Goal: Task Accomplishment & Management: Manage account settings

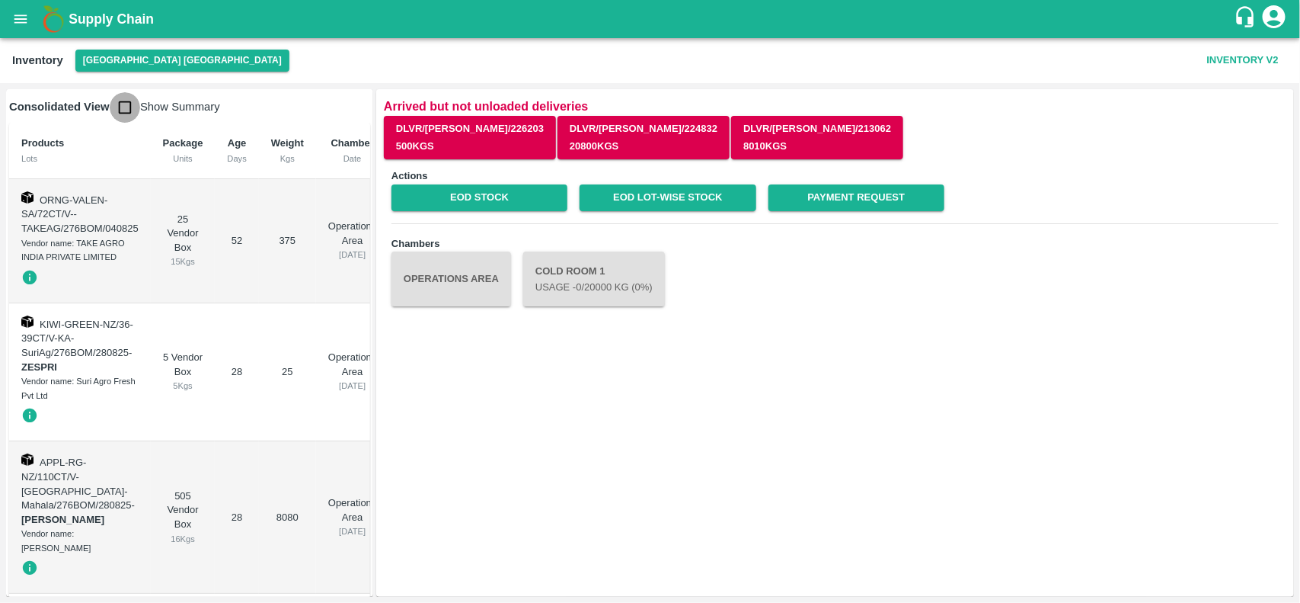
click at [116, 111] on input "checkbox" at bounding box center [125, 107] width 30 height 30
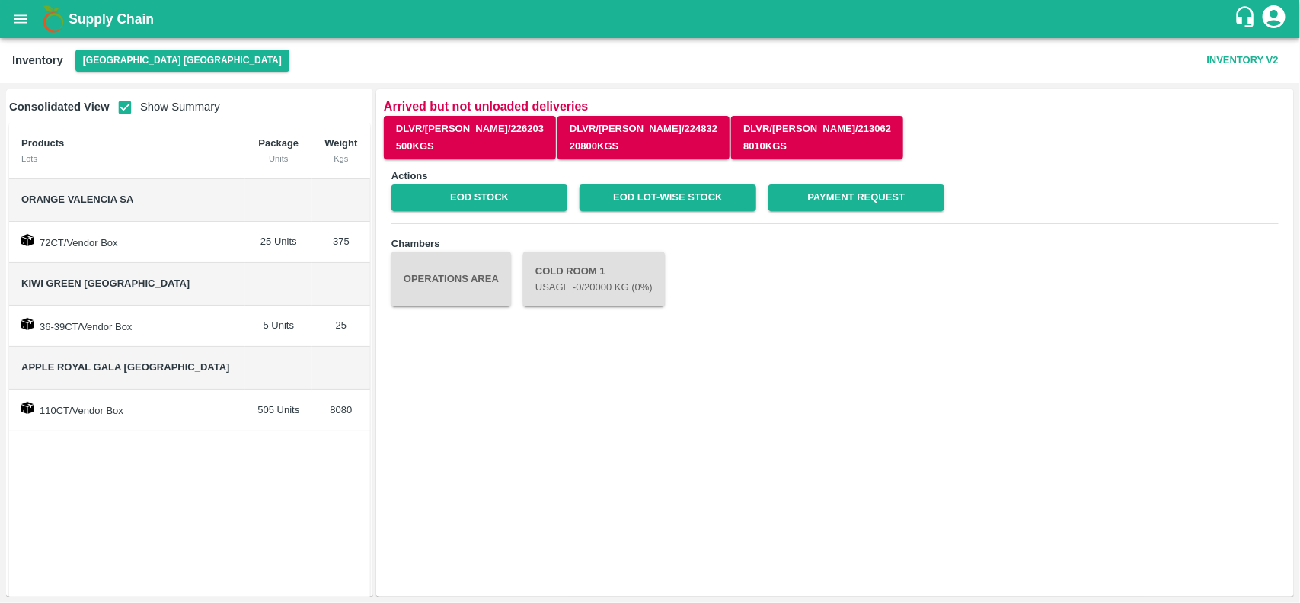
click at [116, 111] on input "checkbox" at bounding box center [125, 107] width 30 height 30
checkbox input "false"
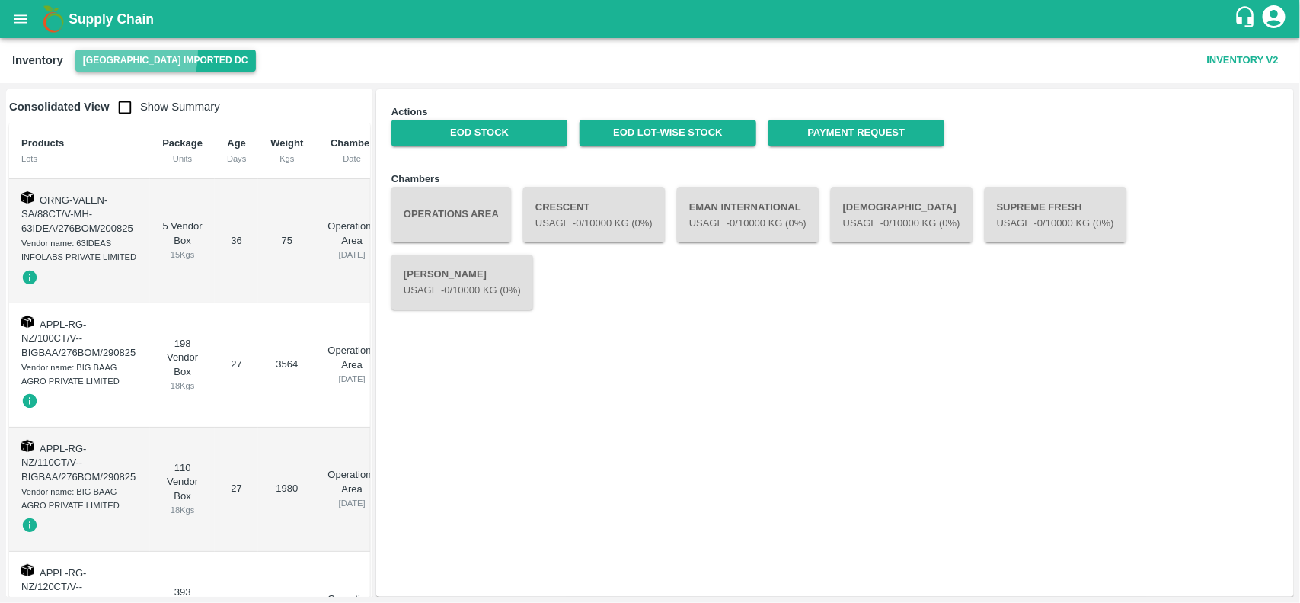
click at [92, 51] on button "[GEOGRAPHIC_DATA] Imported DC" at bounding box center [165, 61] width 181 height 22
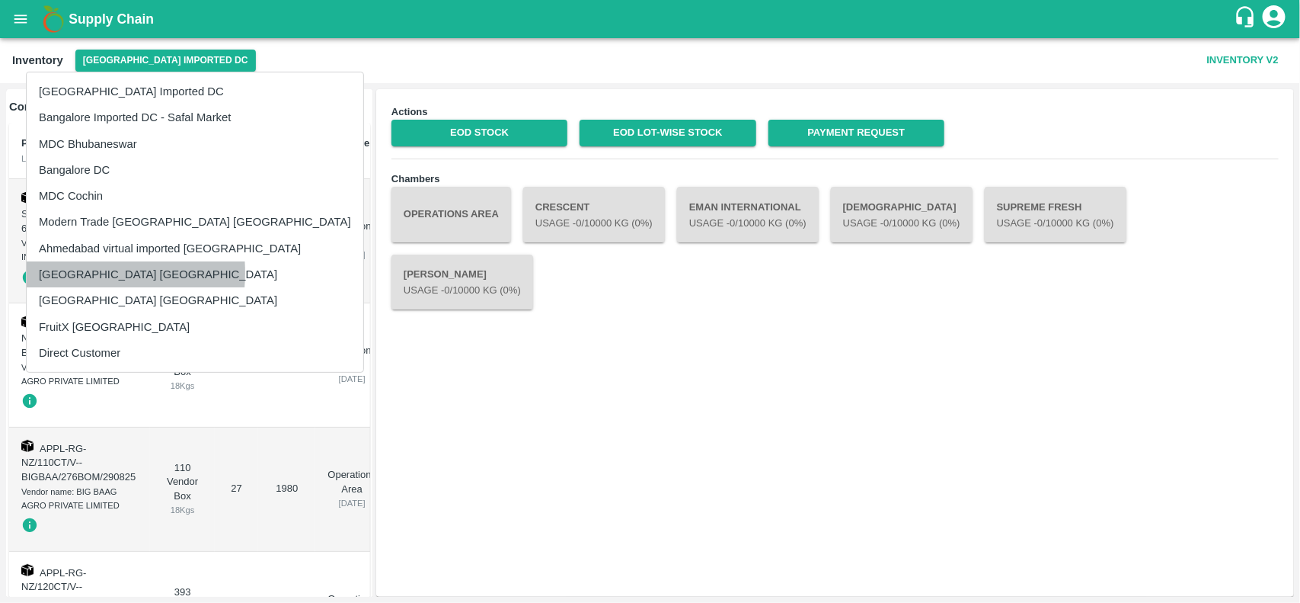
click at [72, 273] on li "[GEOGRAPHIC_DATA] [GEOGRAPHIC_DATA]" at bounding box center [195, 274] width 337 height 26
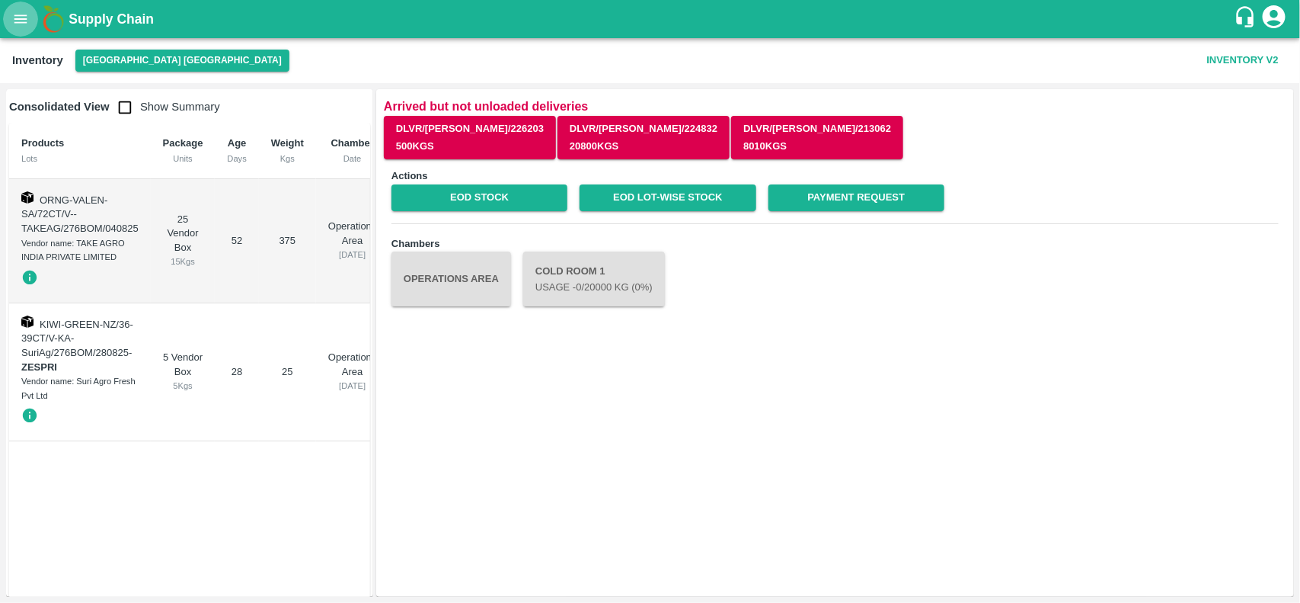
click at [19, 11] on icon "open drawer" at bounding box center [20, 19] width 17 height 17
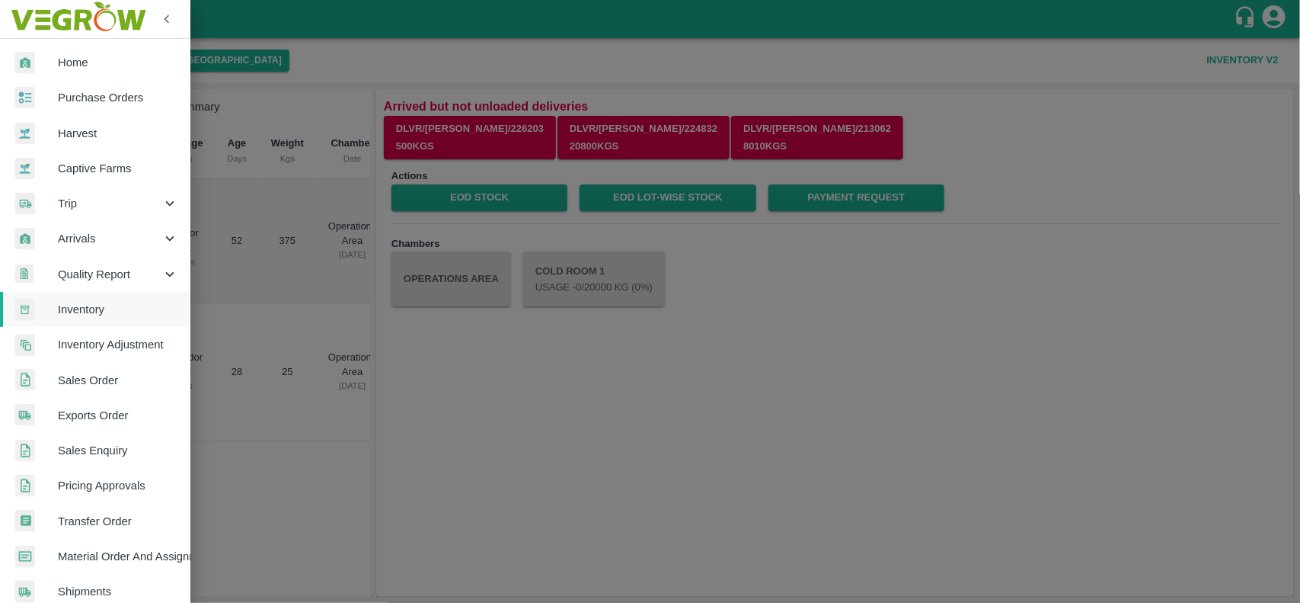
scroll to position [264, 0]
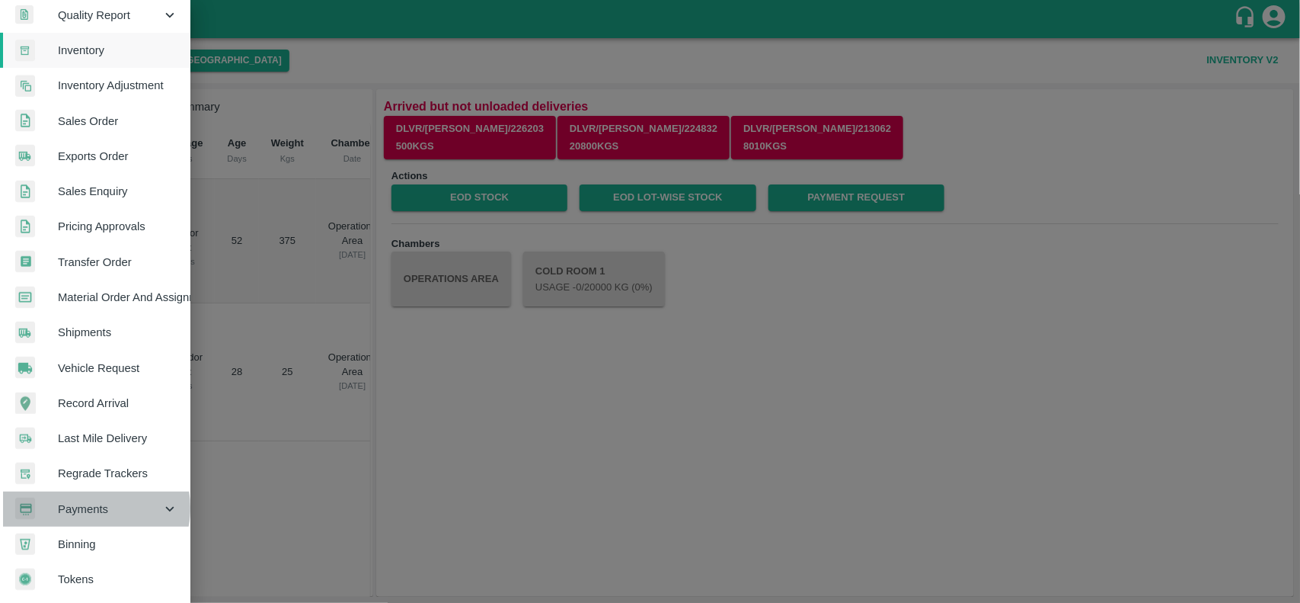
click at [91, 503] on span "Payments" at bounding box center [110, 508] width 104 height 17
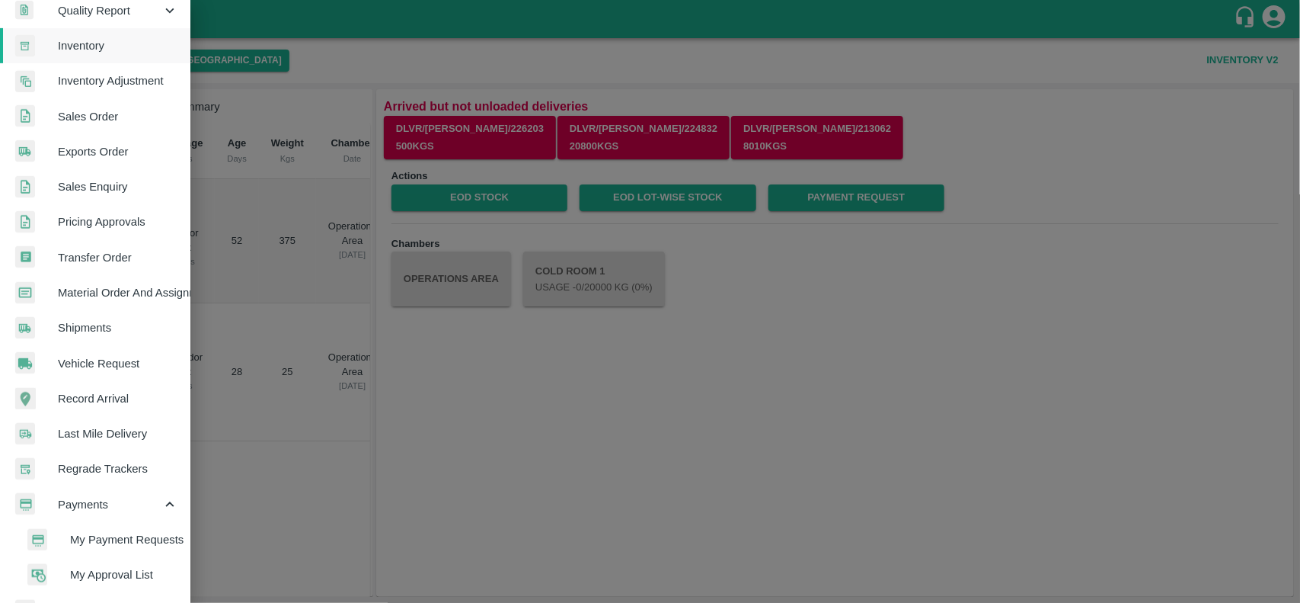
click at [89, 536] on span "My Payment Requests" at bounding box center [124, 539] width 108 height 17
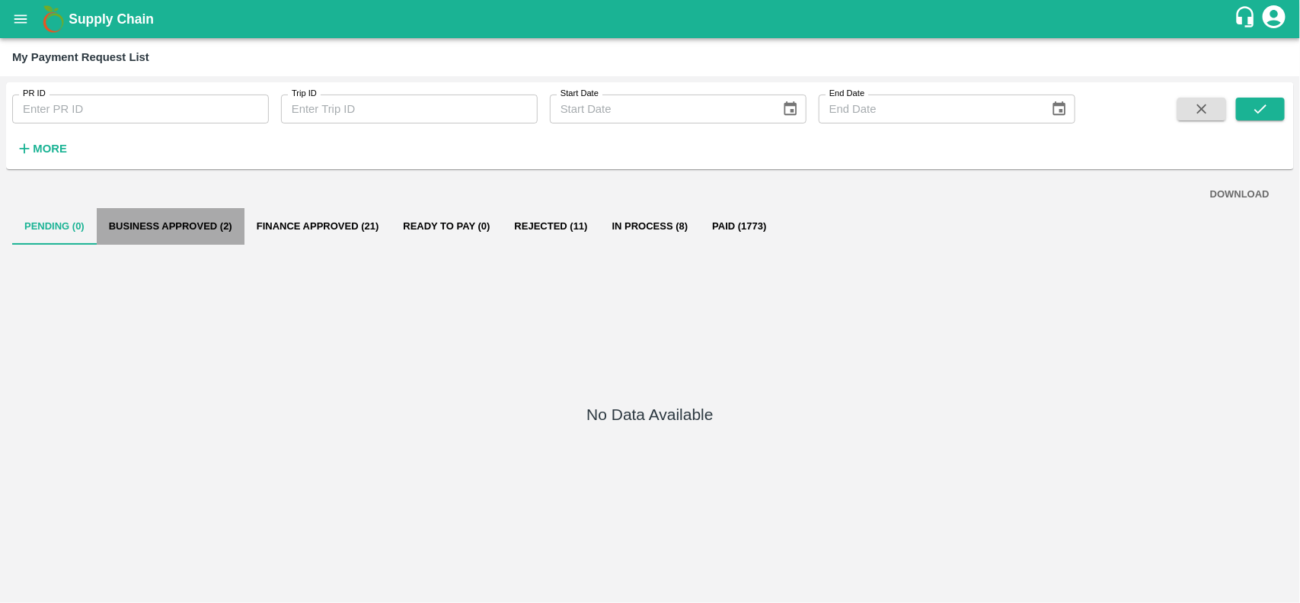
click at [185, 227] on button "Business Approved (2)" at bounding box center [171, 226] width 148 height 37
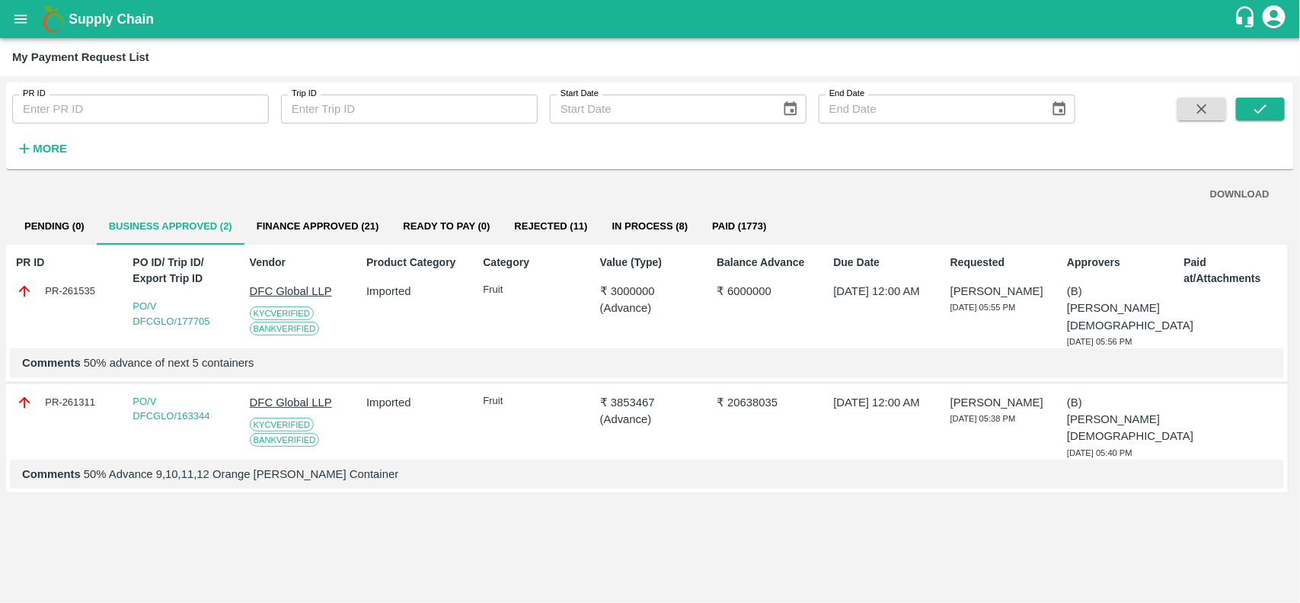
click at [72, 288] on div "PR-261535" at bounding box center [66, 291] width 100 height 17
copy div "PR-261535"
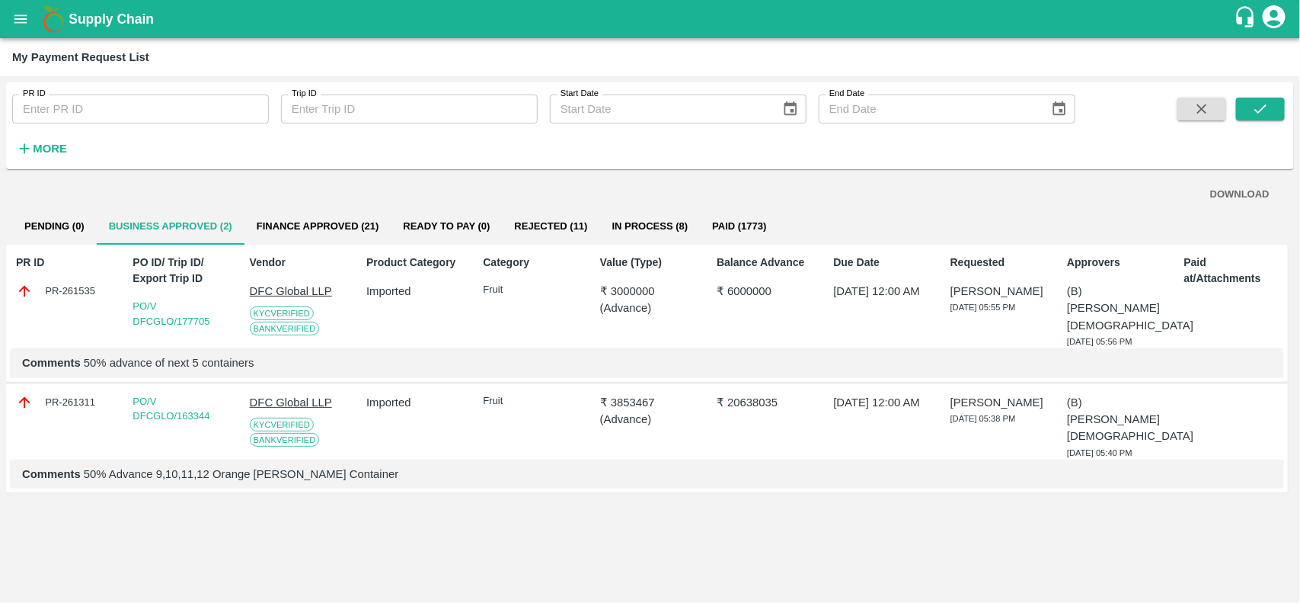
click at [44, 394] on div "PR-261311" at bounding box center [66, 402] width 100 height 17
copy div "PR-261311"
click at [10, 19] on button "open drawer" at bounding box center [20, 19] width 35 height 35
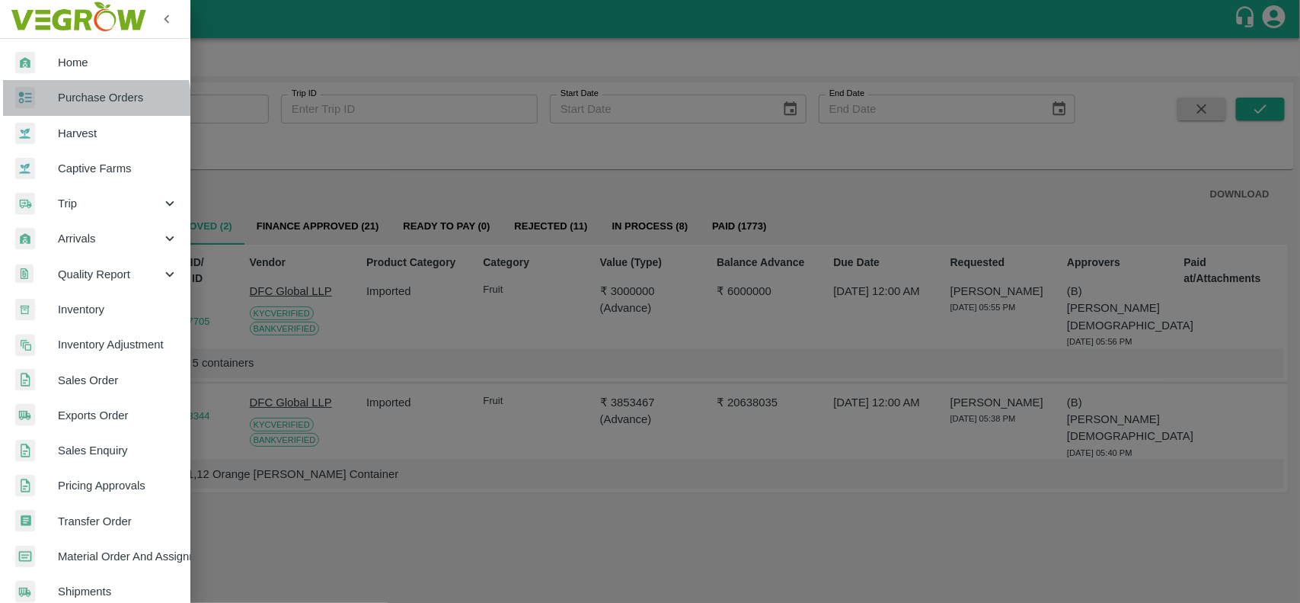
click at [65, 104] on span "Purchase Orders" at bounding box center [118, 97] width 120 height 17
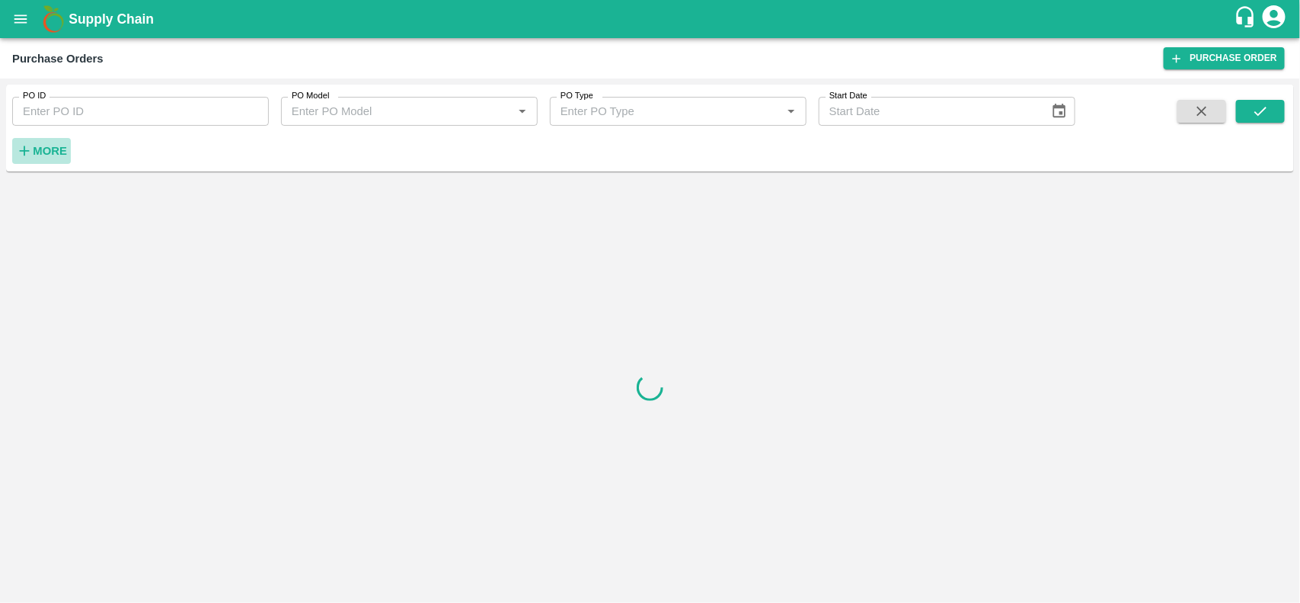
click at [39, 156] on strong "More" at bounding box center [50, 151] width 34 height 12
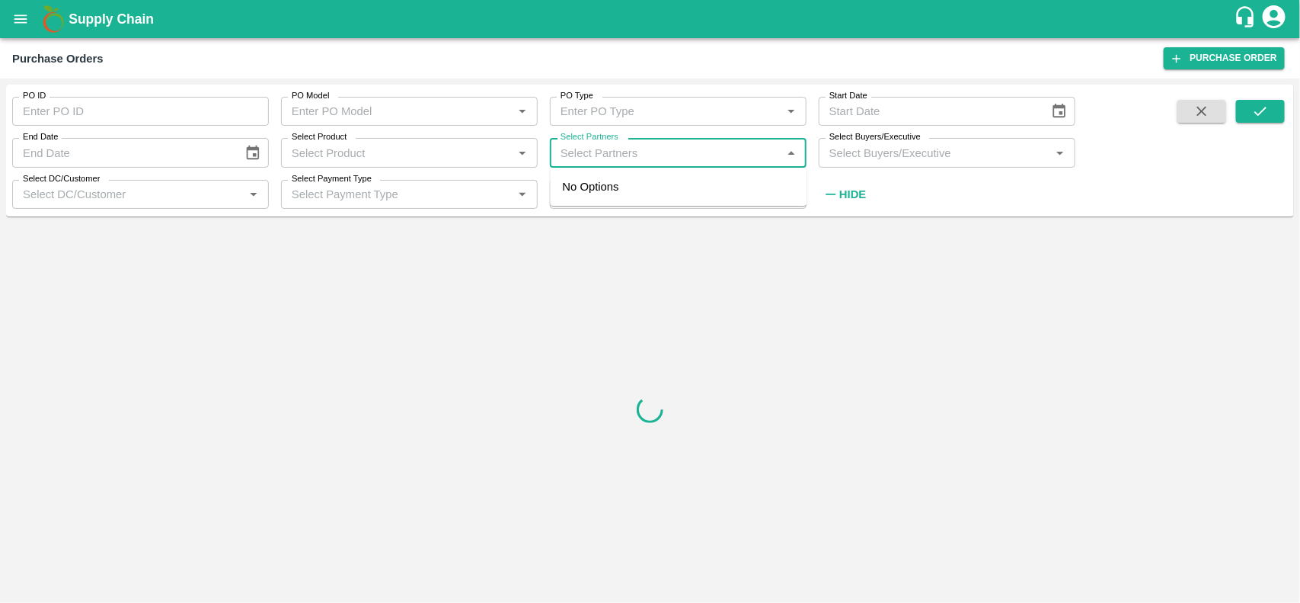
click at [590, 156] on input "Select Partners" at bounding box center [666, 152] width 222 height 20
type input "irfan a"
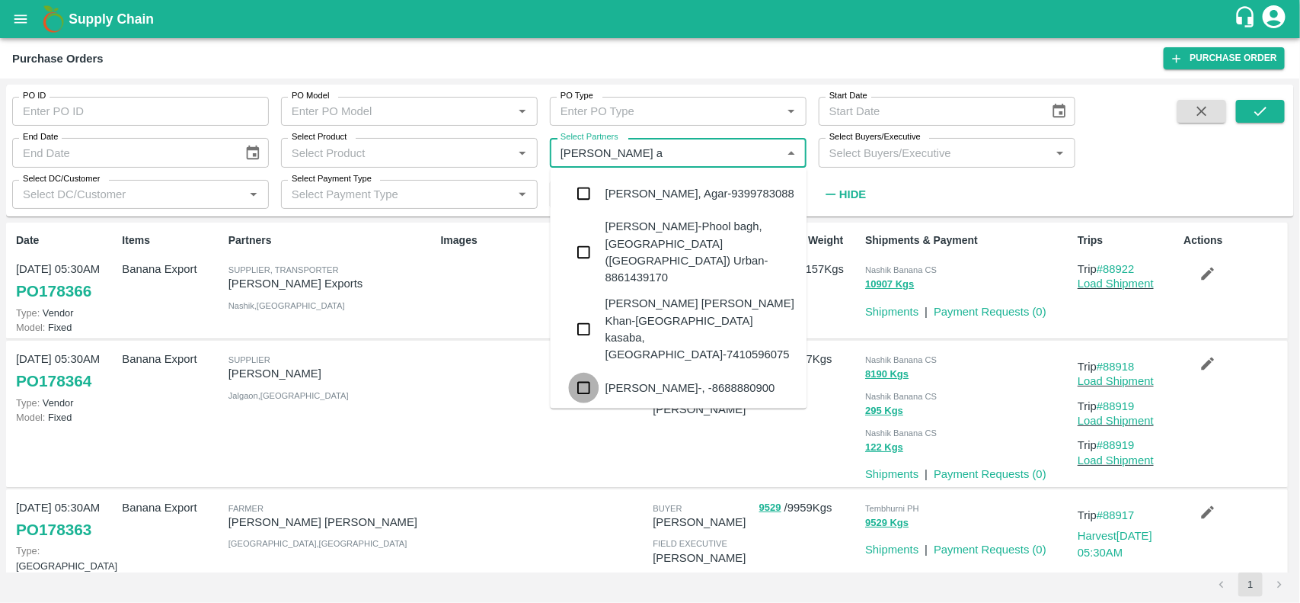
click at [579, 373] on input "checkbox" at bounding box center [584, 388] width 30 height 30
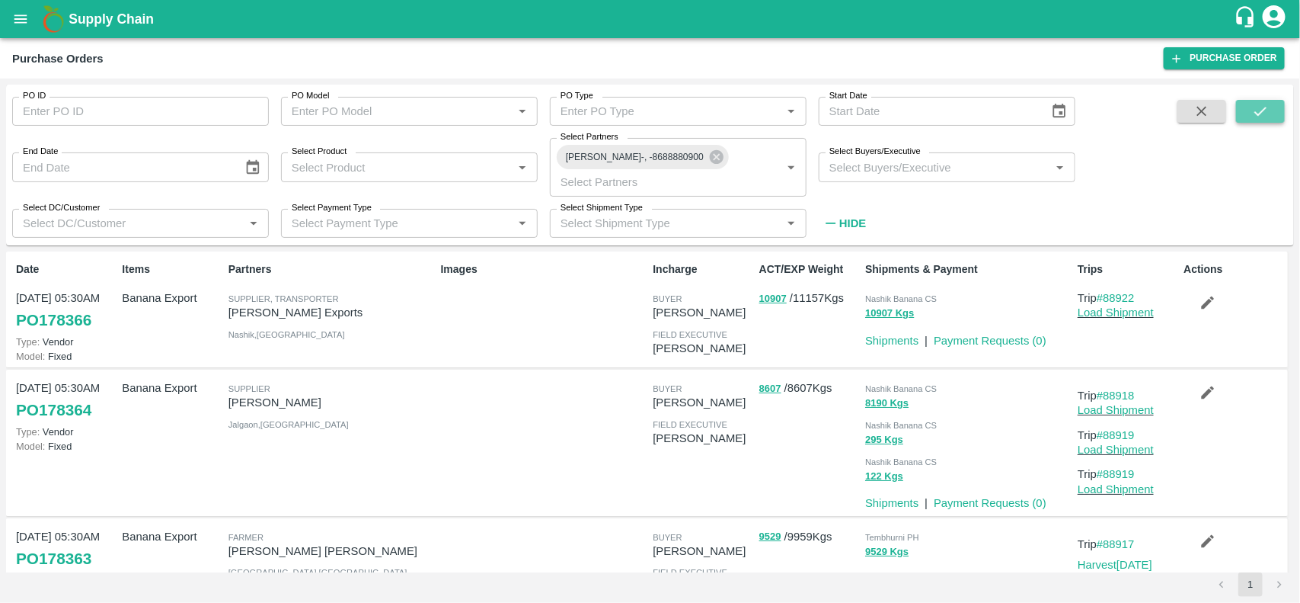
click at [1252, 109] on icon "submit" at bounding box center [1260, 111] width 17 height 17
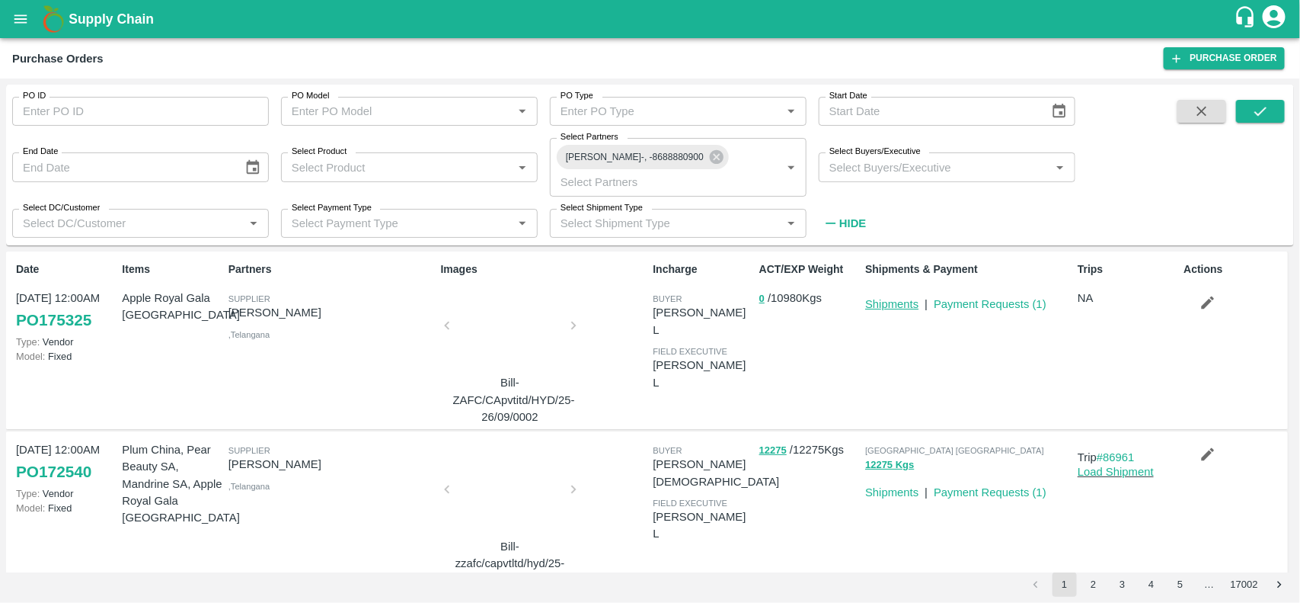
click at [884, 298] on link "Shipments" at bounding box center [891, 304] width 53 height 12
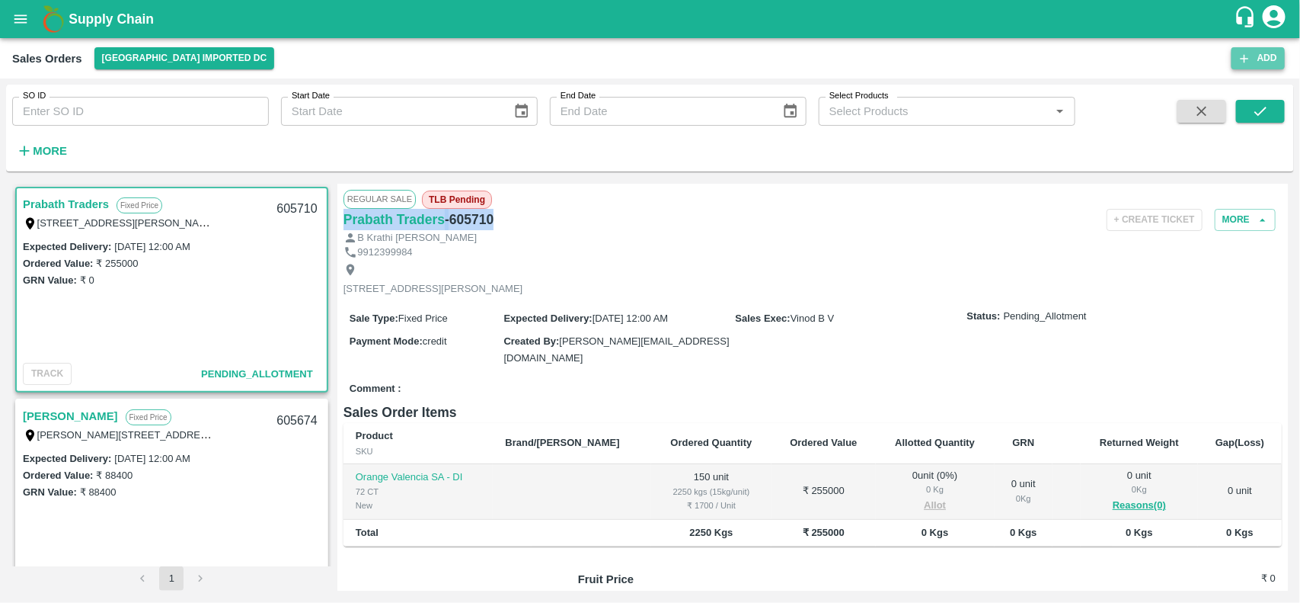
click at [1253, 57] on button "Add" at bounding box center [1258, 58] width 53 height 22
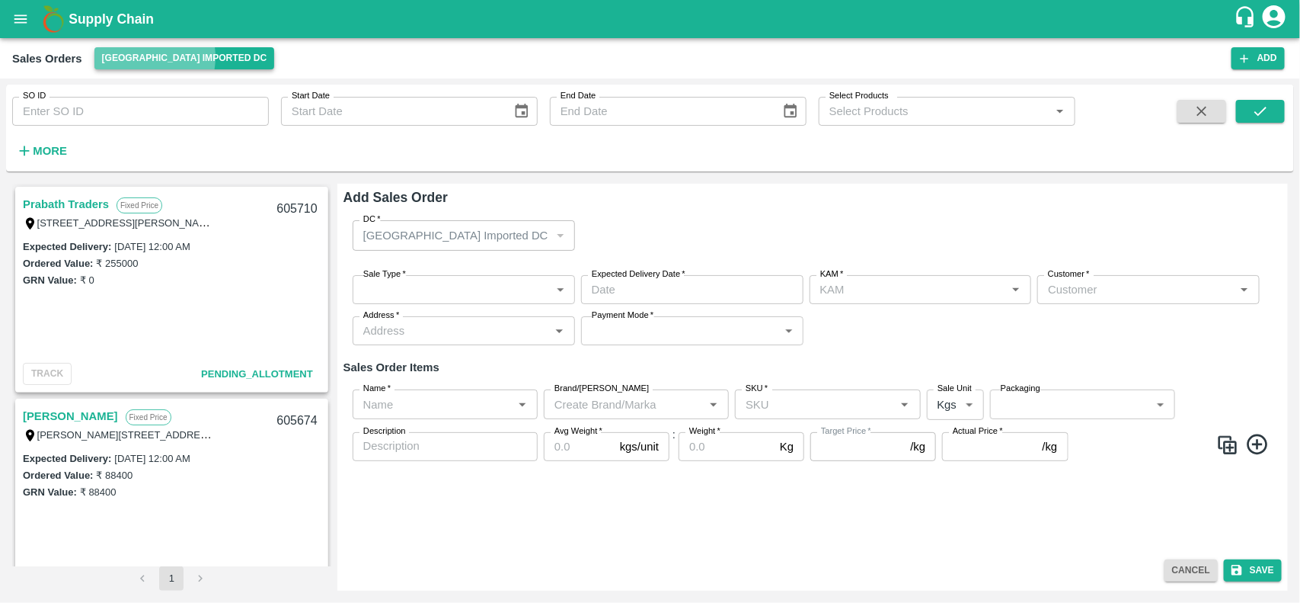
click at [143, 57] on button "[GEOGRAPHIC_DATA] Imported DC" at bounding box center [184, 58] width 181 height 22
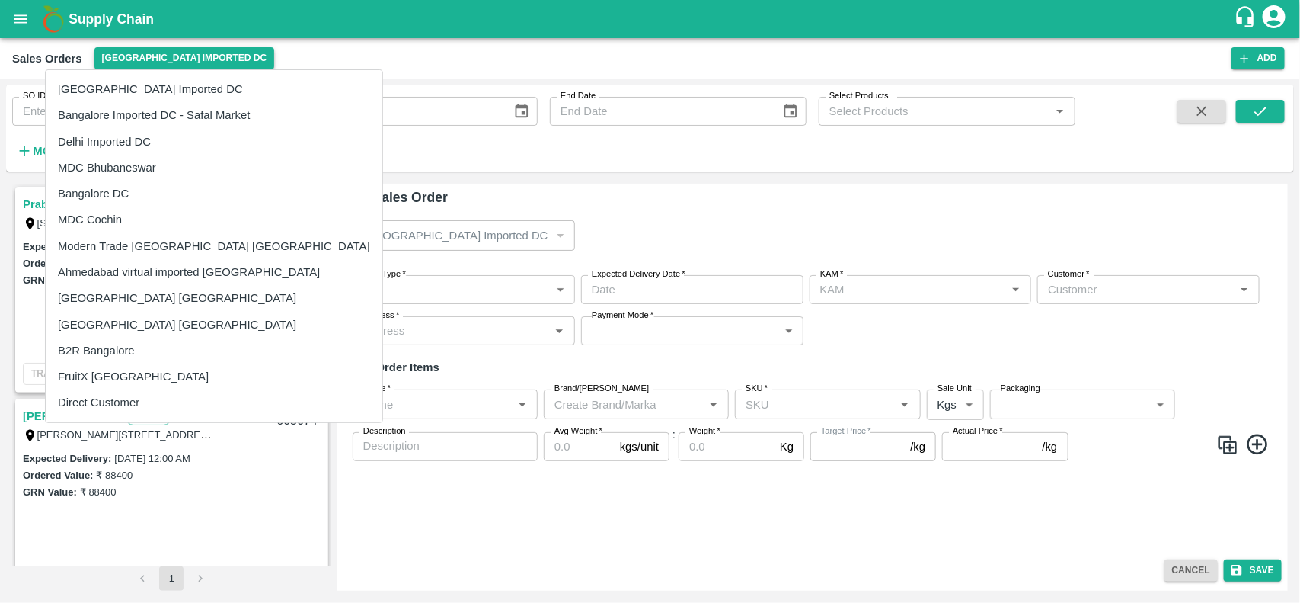
type input "[PERSON_NAME]"
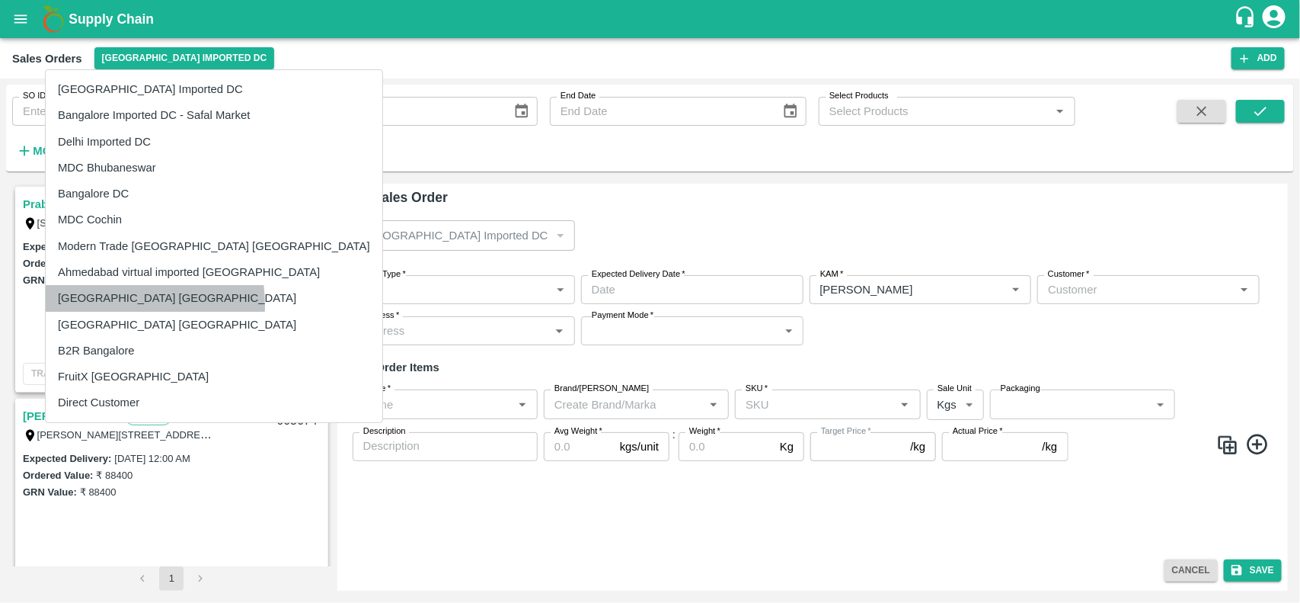
click at [92, 305] on li "[GEOGRAPHIC_DATA] [GEOGRAPHIC_DATA]" at bounding box center [214, 298] width 337 height 26
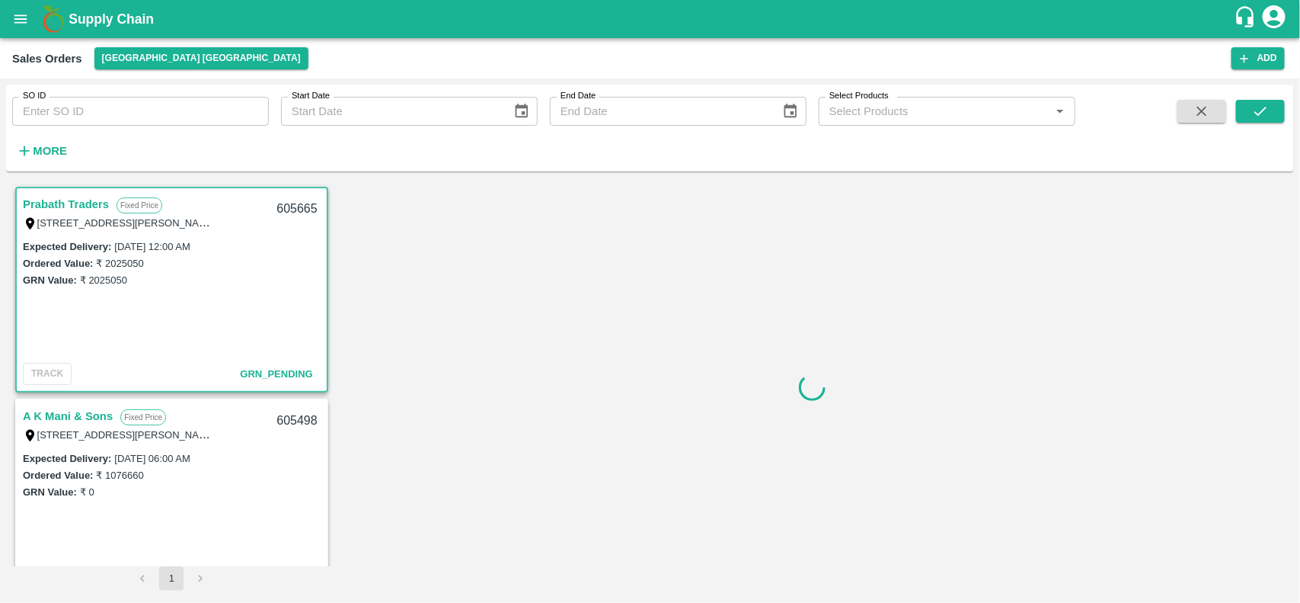
click at [73, 417] on link "A K Mani & Sons" at bounding box center [68, 416] width 90 height 20
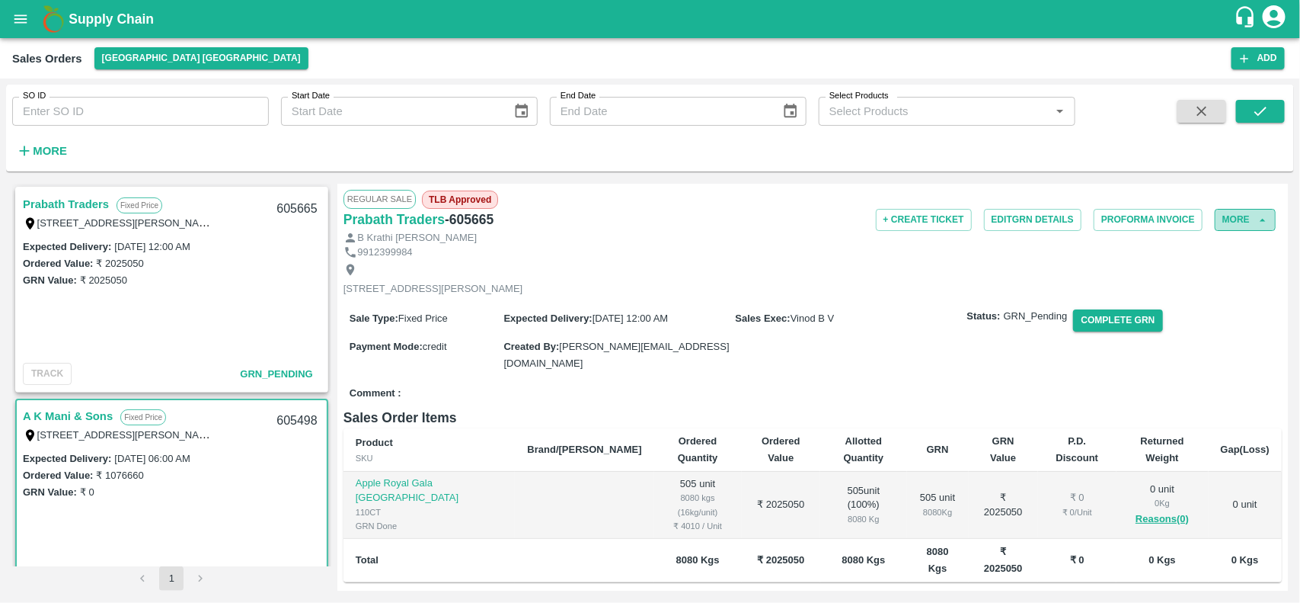
click at [1231, 218] on button "More" at bounding box center [1245, 220] width 61 height 22
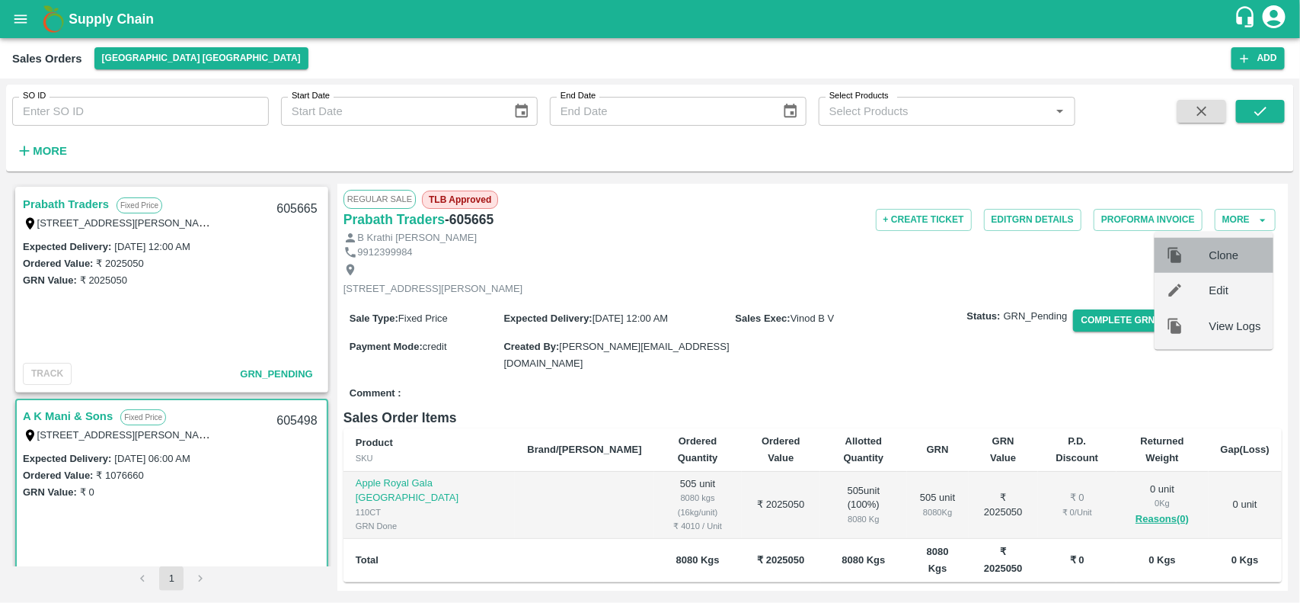
click at [1220, 261] on span "Clone" at bounding box center [1236, 255] width 52 height 17
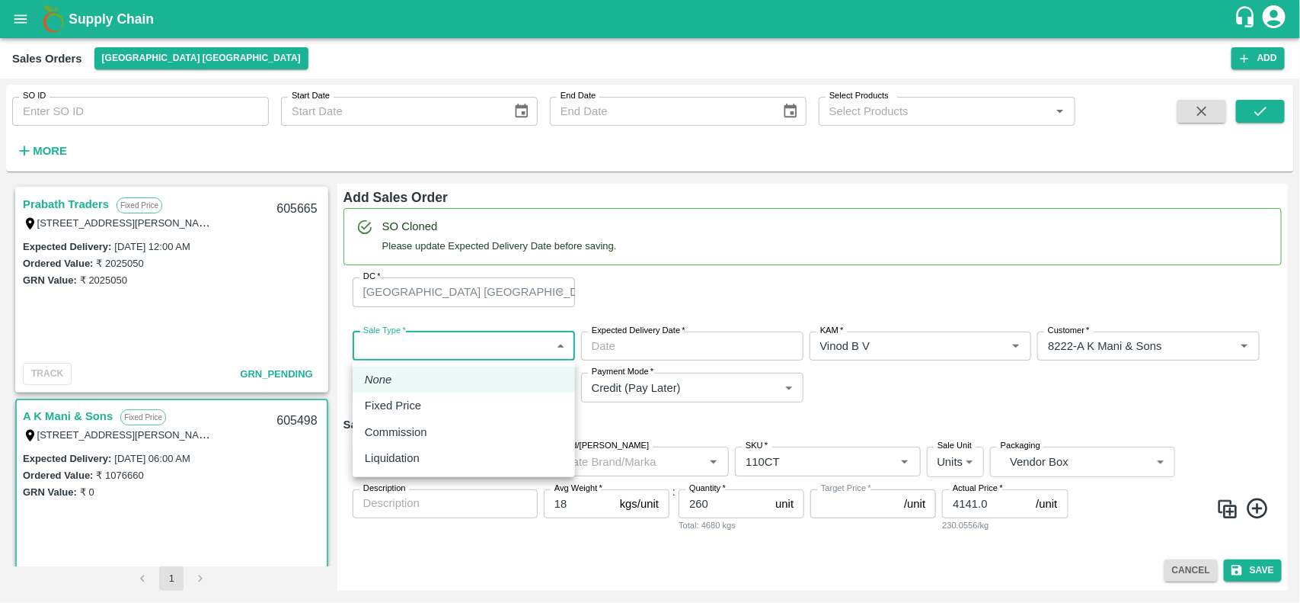
click at [430, 353] on body "Supply Chain Sales Orders Chennai DC Add SO ID SO ID Start Date Start Date End …" at bounding box center [650, 301] width 1300 height 603
click at [412, 404] on p "Fixed Price" at bounding box center [393, 405] width 56 height 17
type input "1"
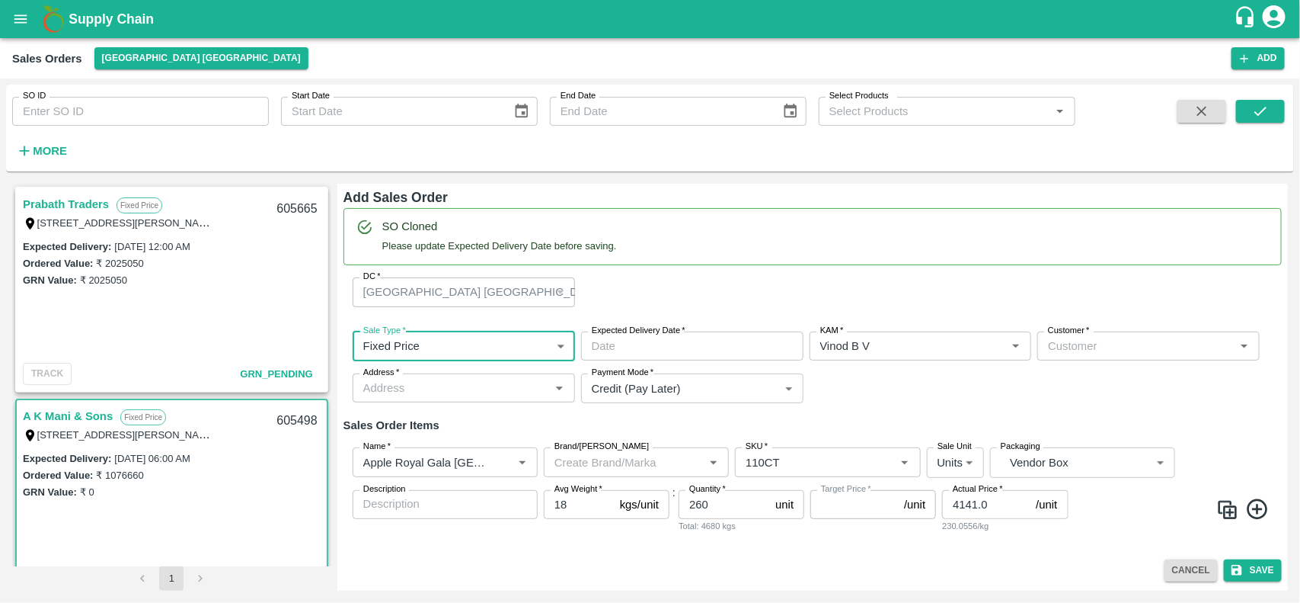
type input "DD/MM/YYYY hh:mm aa"
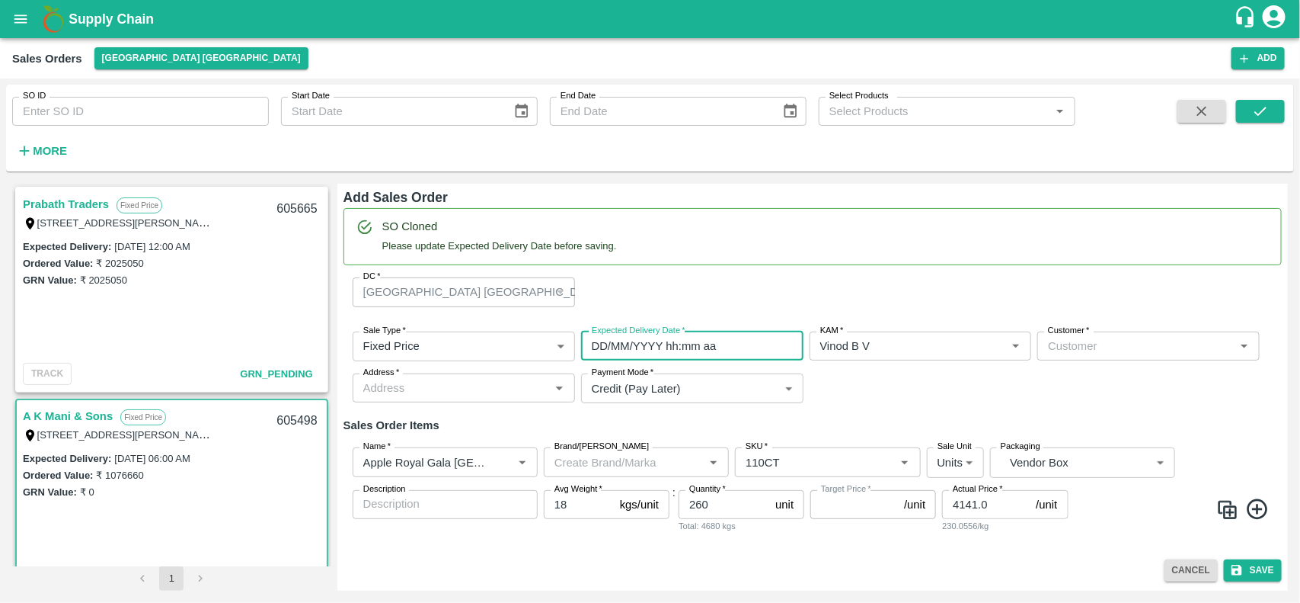
click at [649, 353] on input "DD/MM/YYYY hh:mm aa" at bounding box center [687, 345] width 212 height 29
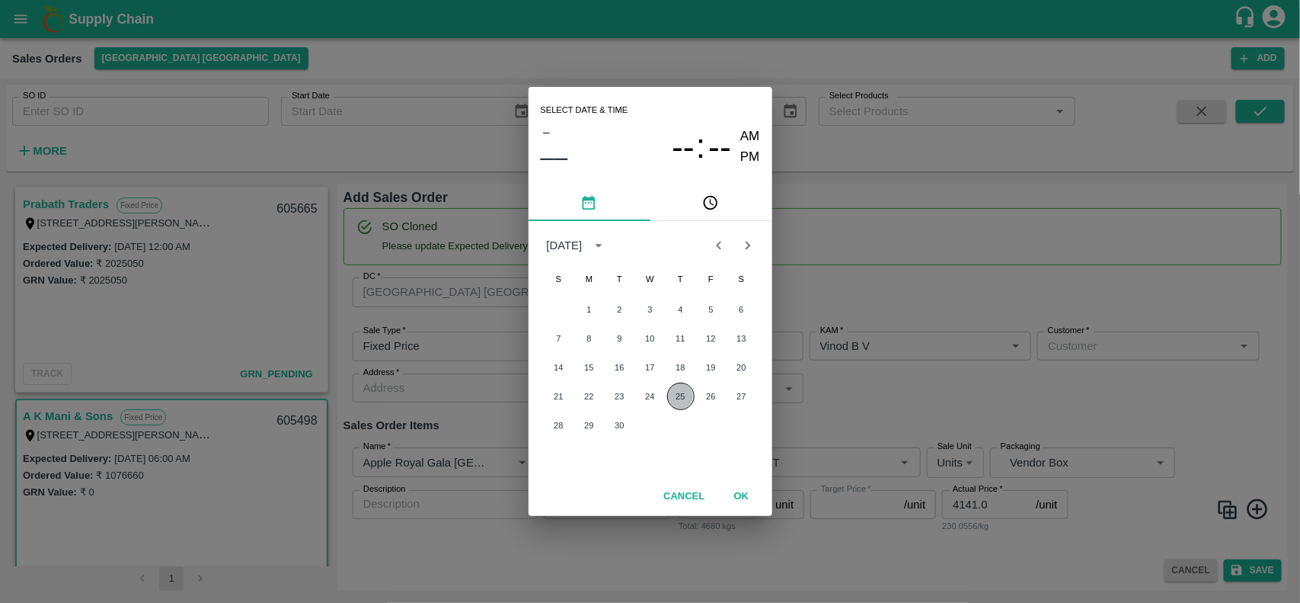
click at [673, 385] on button "25" at bounding box center [680, 395] width 27 height 27
type input "25/09/2025 12:00 AM"
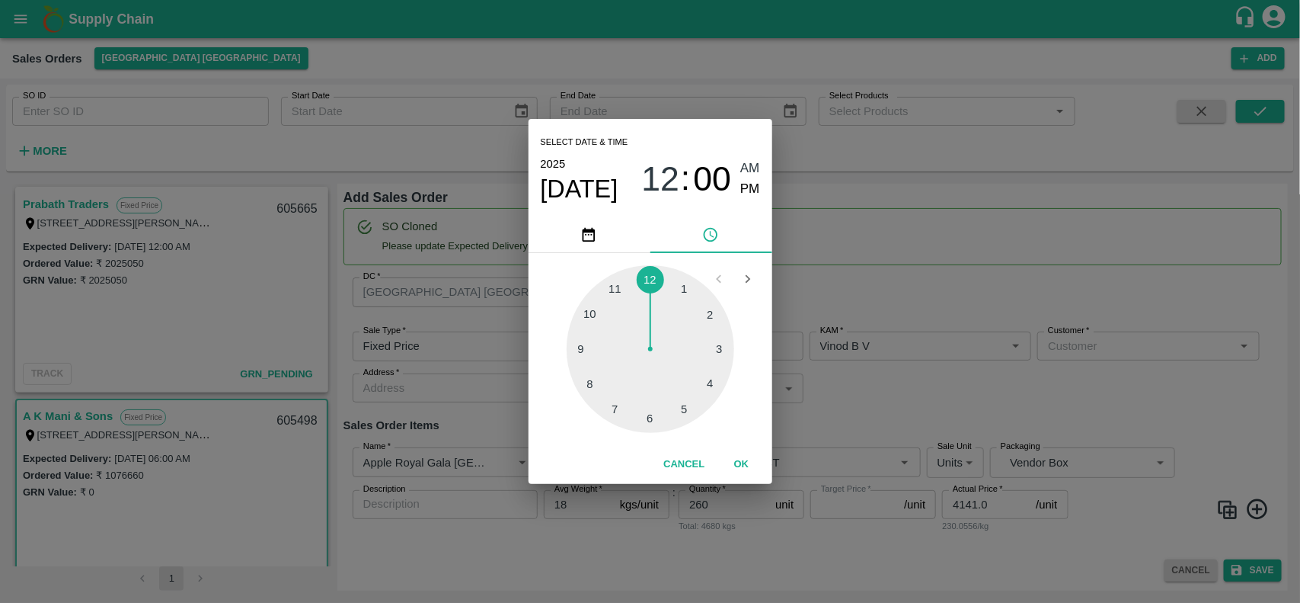
type input "NA"
click at [1013, 382] on div "Select date & time 2025 Sep 25 12 : 00 AM PM 1 2 3 4 5 6 7 8 9 10 11 12 Cancel …" at bounding box center [650, 301] width 1300 height 603
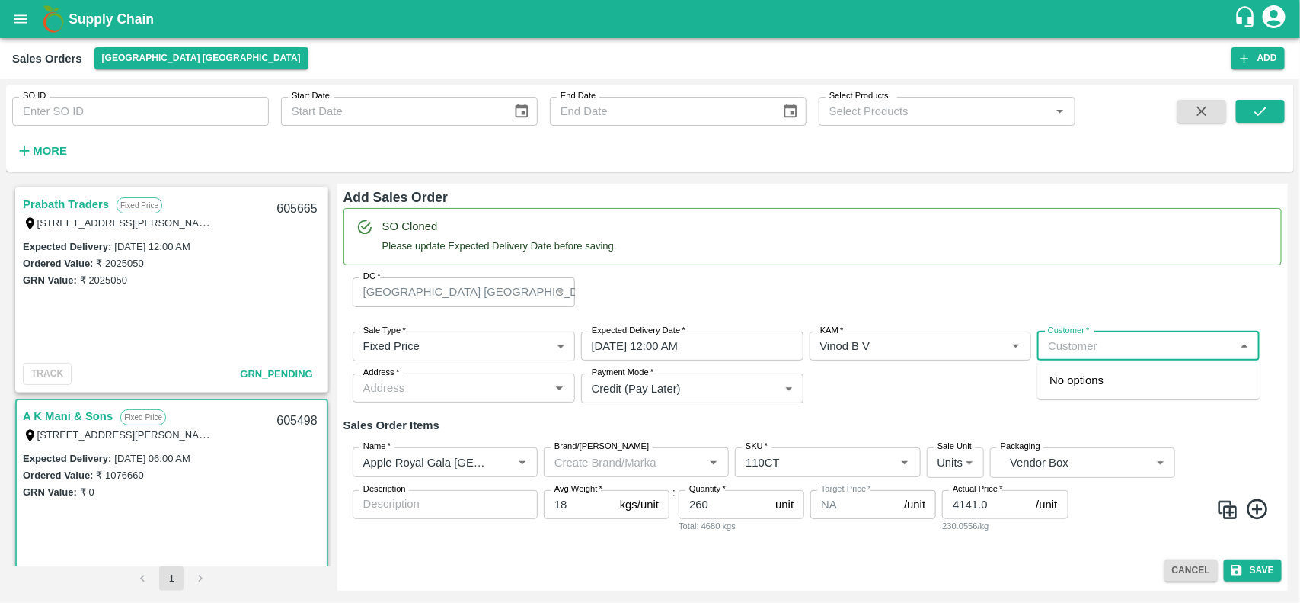
click at [1084, 350] on input "Customer   *" at bounding box center [1136, 346] width 188 height 20
click at [1079, 381] on p "A K Mani & Sons" at bounding box center [1092, 380] width 85 height 17
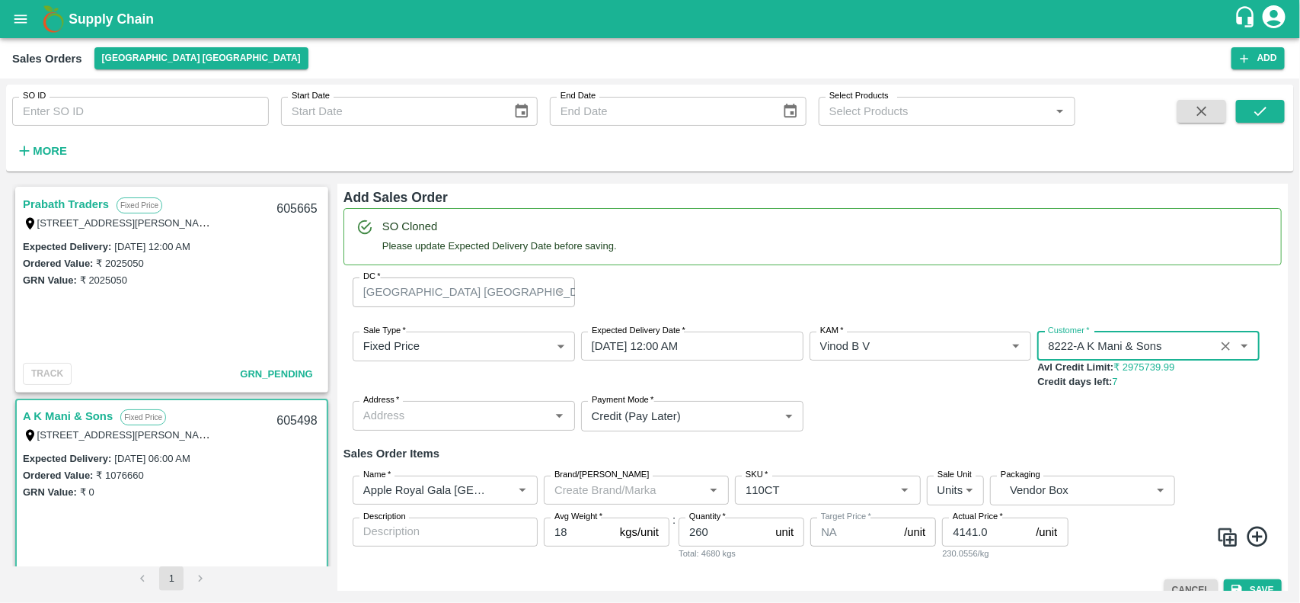
type input "8222-A K Mani & Sons"
click at [412, 391] on div "Sale Type   * Fixed Price 1 Sale Type Expected Delivery Date   * 25/09/2025 12:…" at bounding box center [813, 381] width 938 height 124
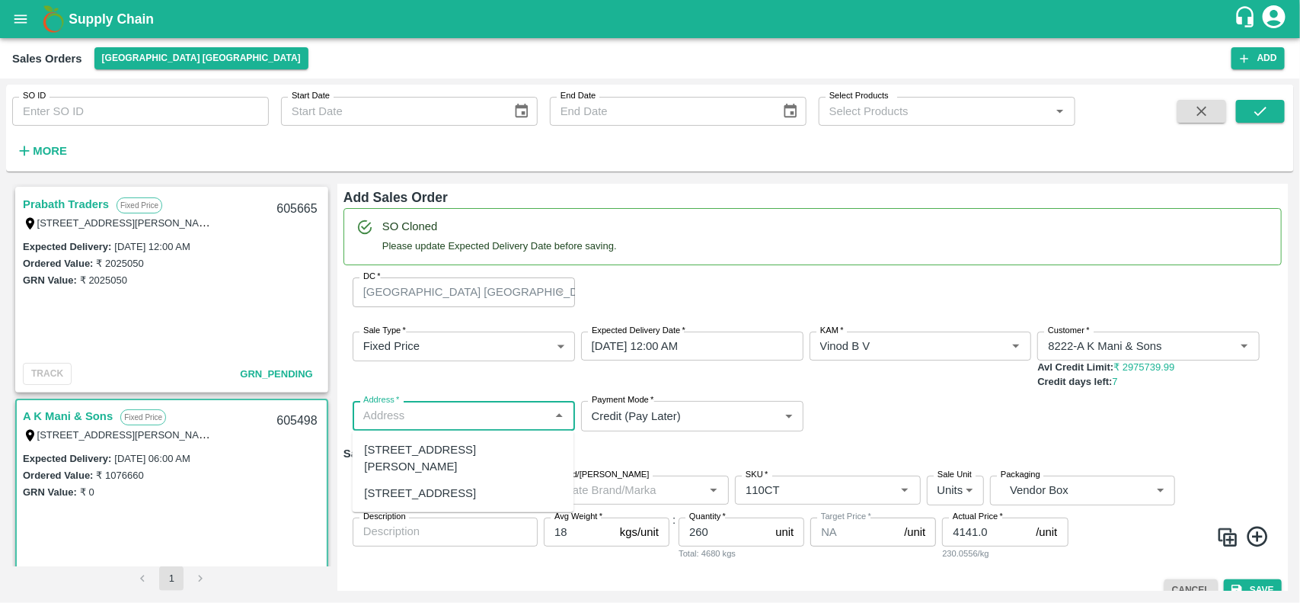
click at [421, 424] on input "Address   *" at bounding box center [451, 415] width 188 height 20
click at [401, 454] on div "T/C 29, Anna fruit market, Koyembedu, Chennai , Chennai, Tamil Nadu, 600092" at bounding box center [463, 458] width 197 height 34
type input "T/C 29, Anna fruit market, Koyembedu, Chennai , Chennai, Tamil Nadu, 600092"
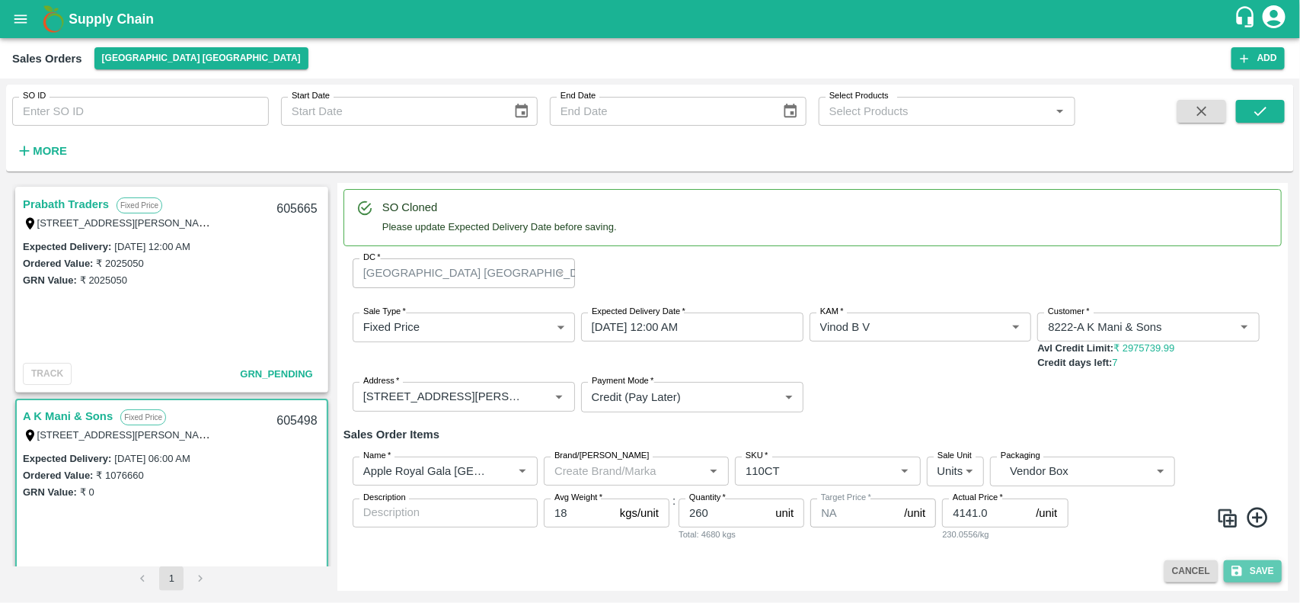
click at [1257, 575] on button "Save" at bounding box center [1253, 571] width 58 height 22
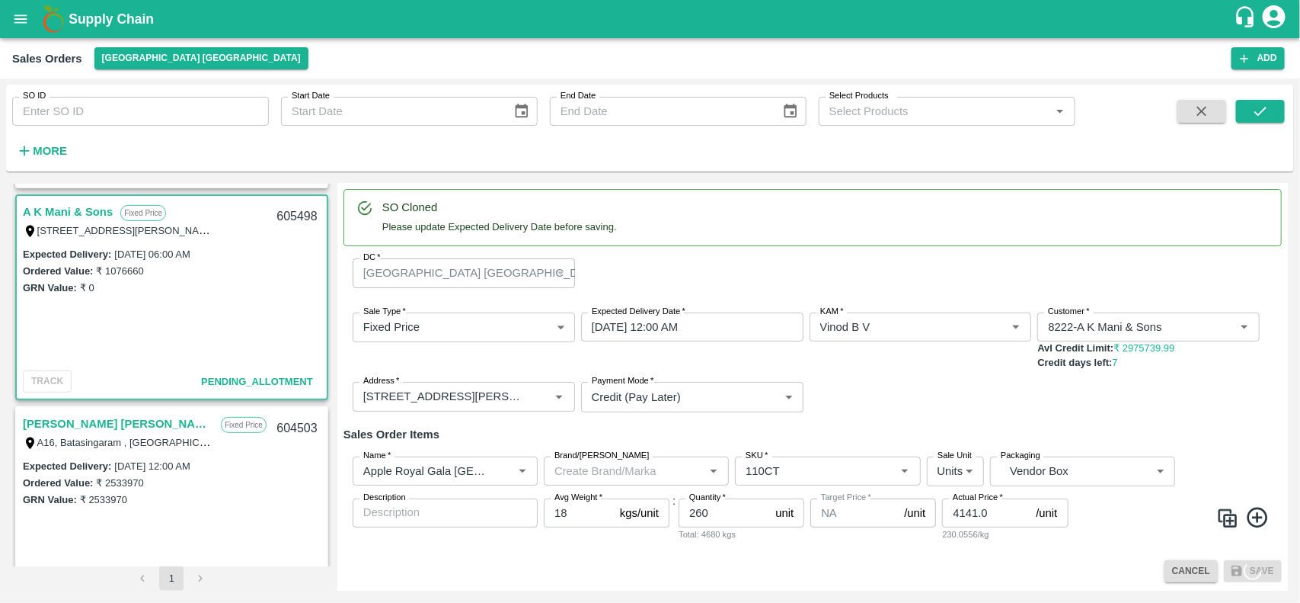
scroll to position [187, 0]
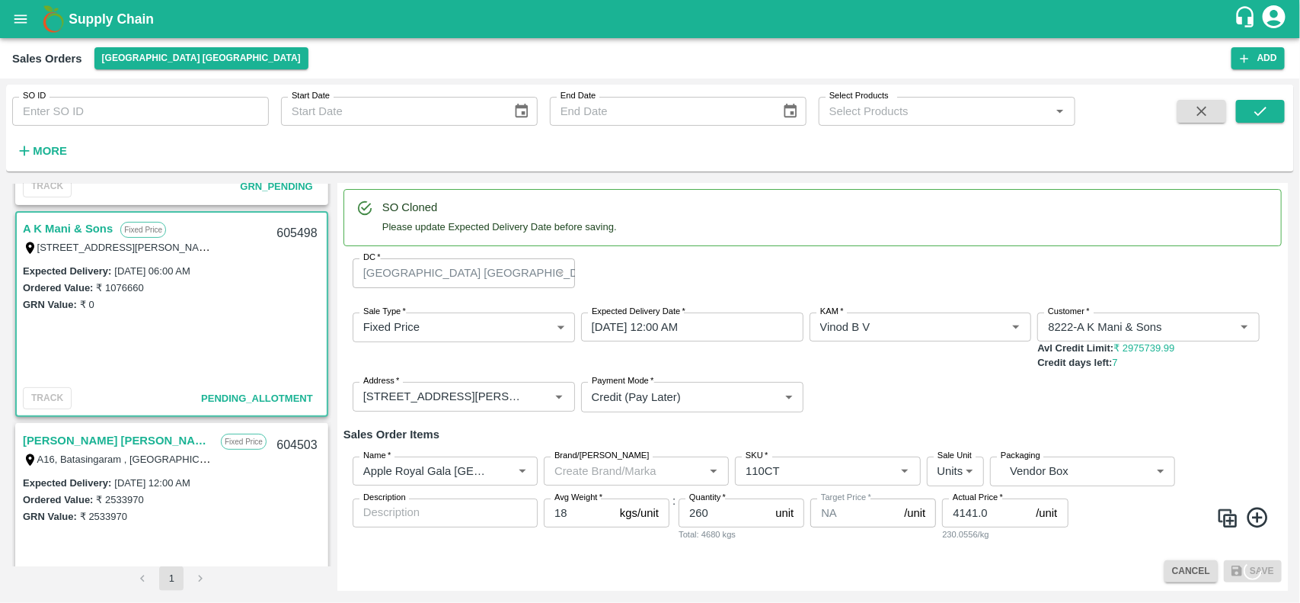
click at [53, 225] on link "A K Mani & Sons" at bounding box center [68, 229] width 90 height 20
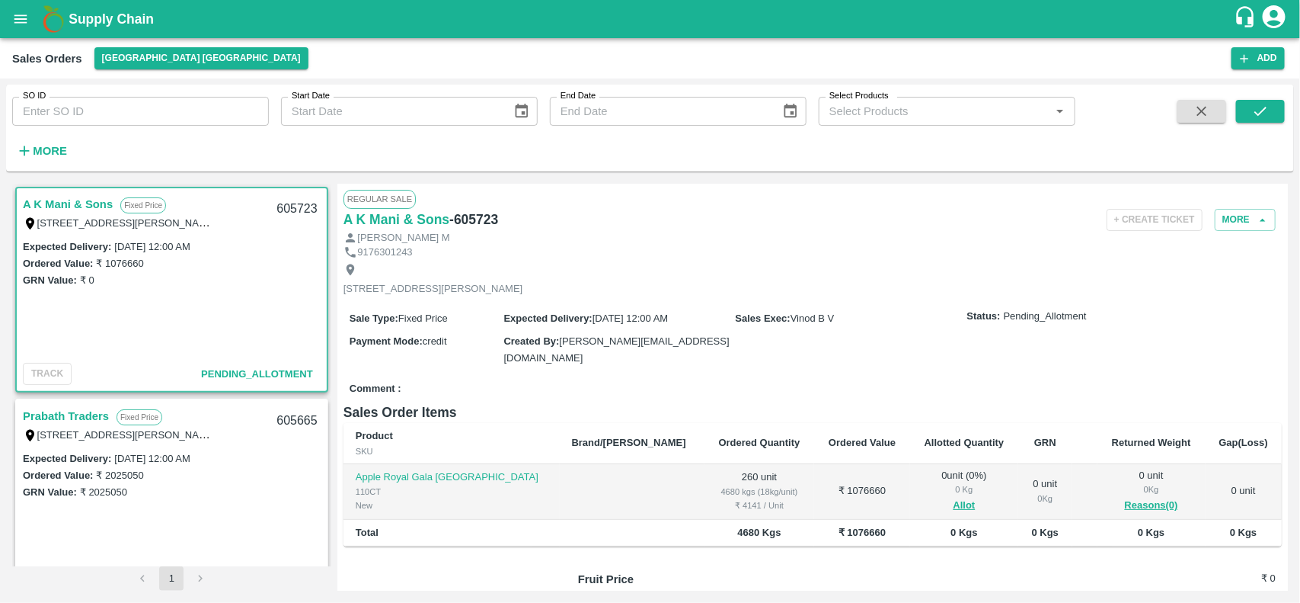
click at [42, 198] on link "A K Mani & Sons" at bounding box center [68, 204] width 90 height 20
click at [78, 203] on link "A K Mani & Sons" at bounding box center [68, 204] width 90 height 20
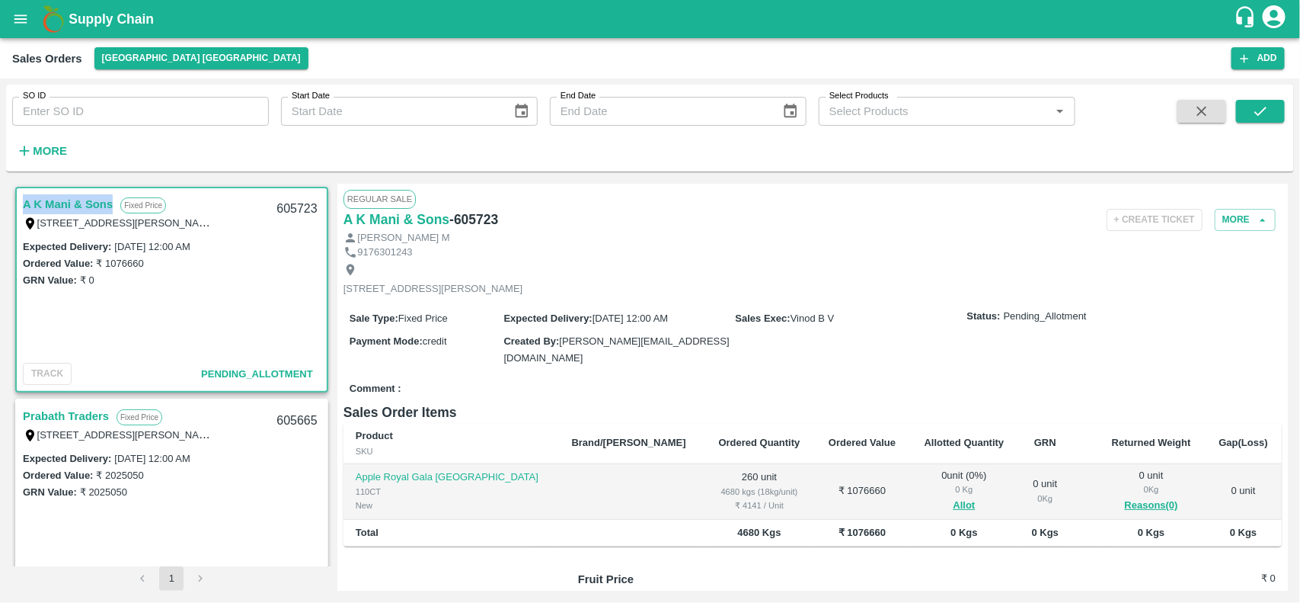
click at [78, 203] on link "A K Mani & Sons" at bounding box center [68, 204] width 90 height 20
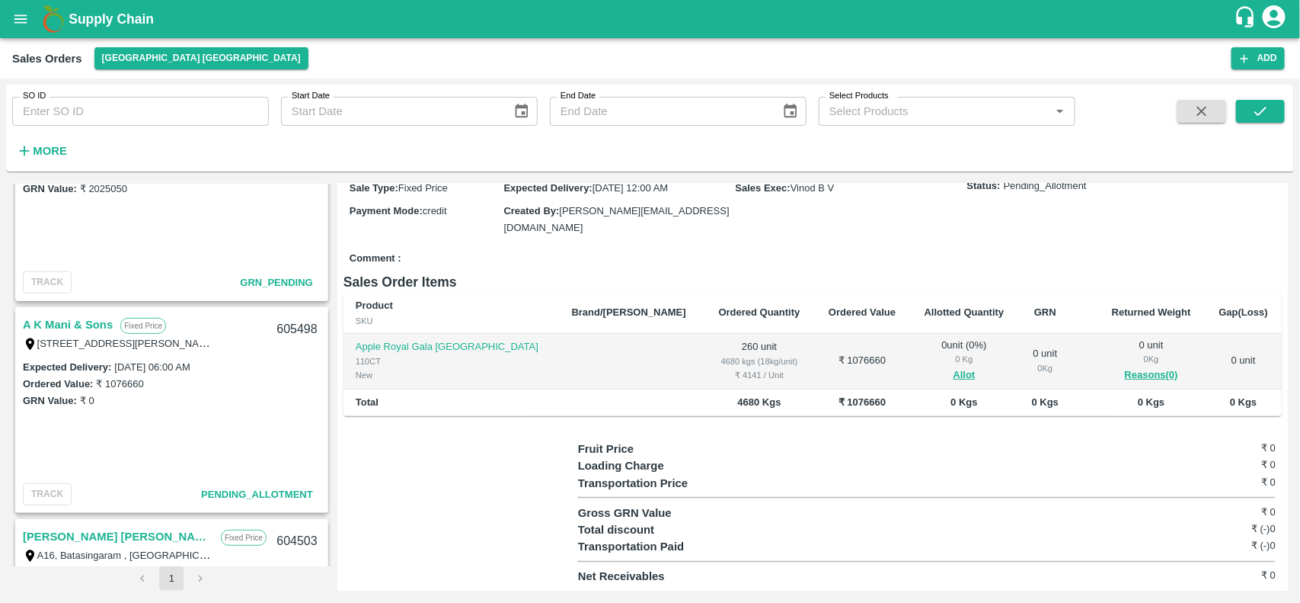
scroll to position [305, 0]
click at [65, 320] on link "A K Mani & Sons" at bounding box center [68, 323] width 90 height 20
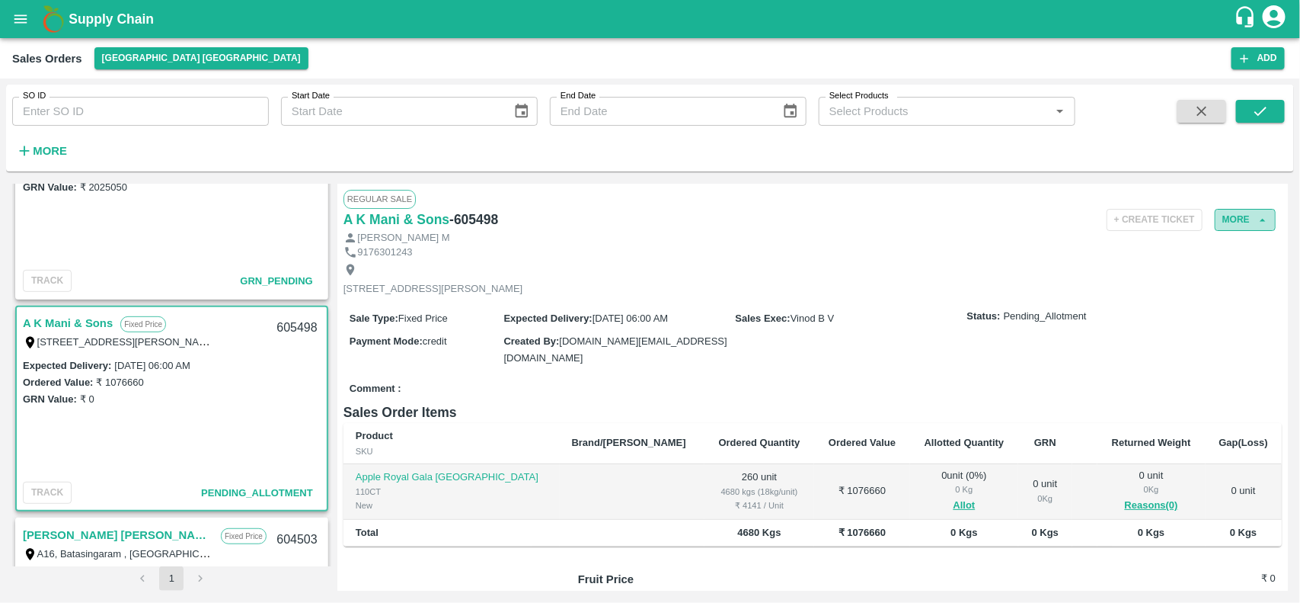
click at [1248, 222] on button "More" at bounding box center [1245, 220] width 61 height 22
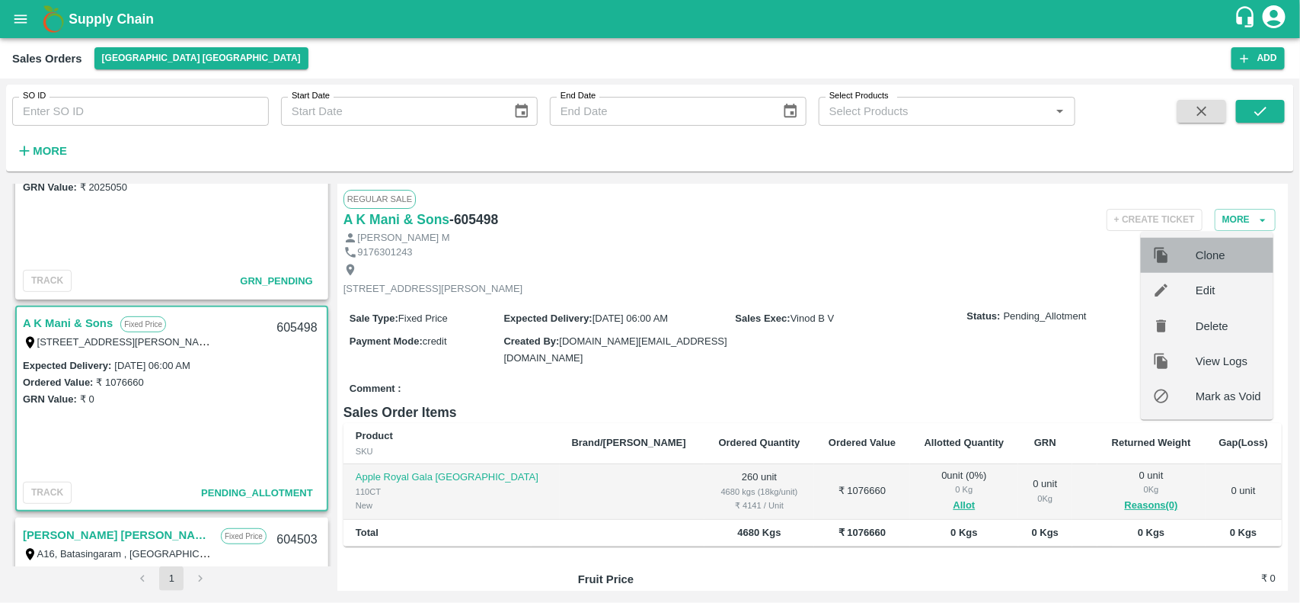
click at [1207, 259] on span "Clone" at bounding box center [1229, 255] width 66 height 17
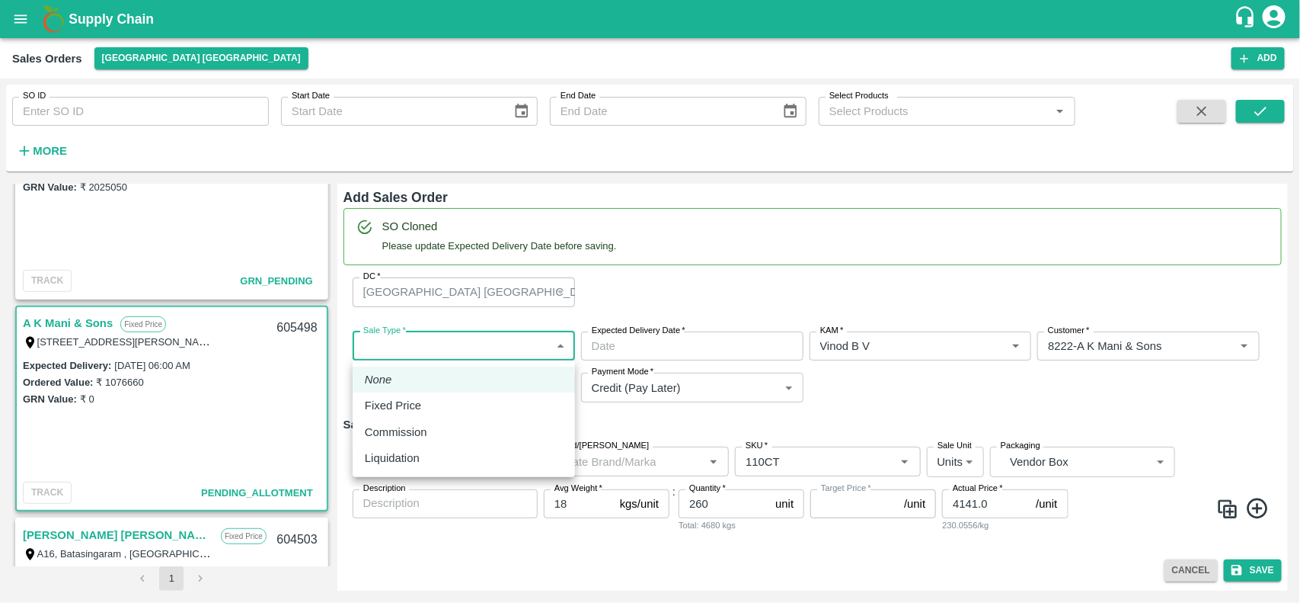
click at [528, 337] on body "Supply Chain Sales Orders Chennai DC Add SO ID SO ID Start Date Start Date End …" at bounding box center [650, 301] width 1300 height 603
click at [397, 408] on p "Fixed Price" at bounding box center [393, 405] width 56 height 17
type input "1"
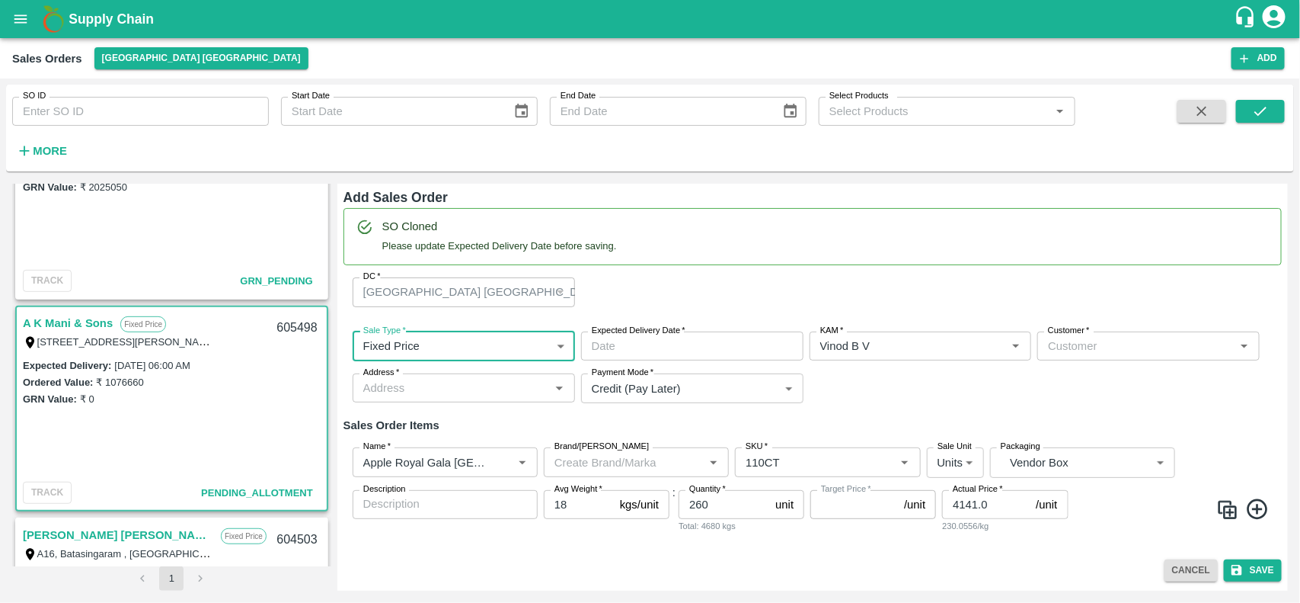
type input "DD/MM/YYYY hh:mm aa"
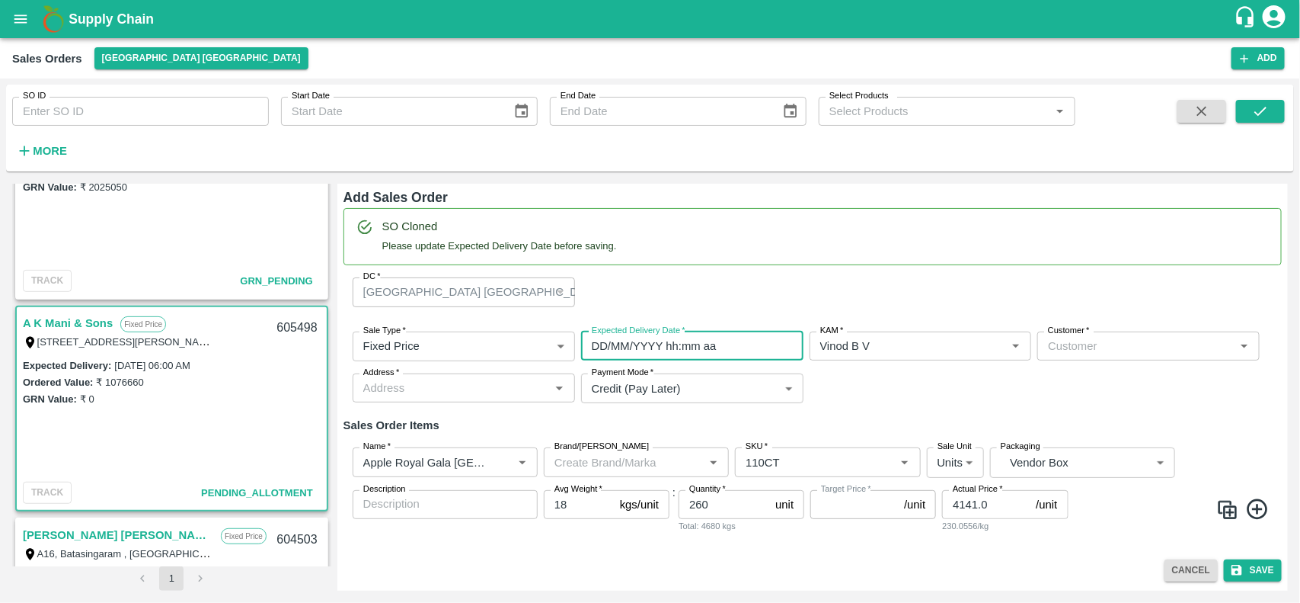
click at [669, 343] on input "DD/MM/YYYY hh:mm aa" at bounding box center [687, 345] width 212 height 29
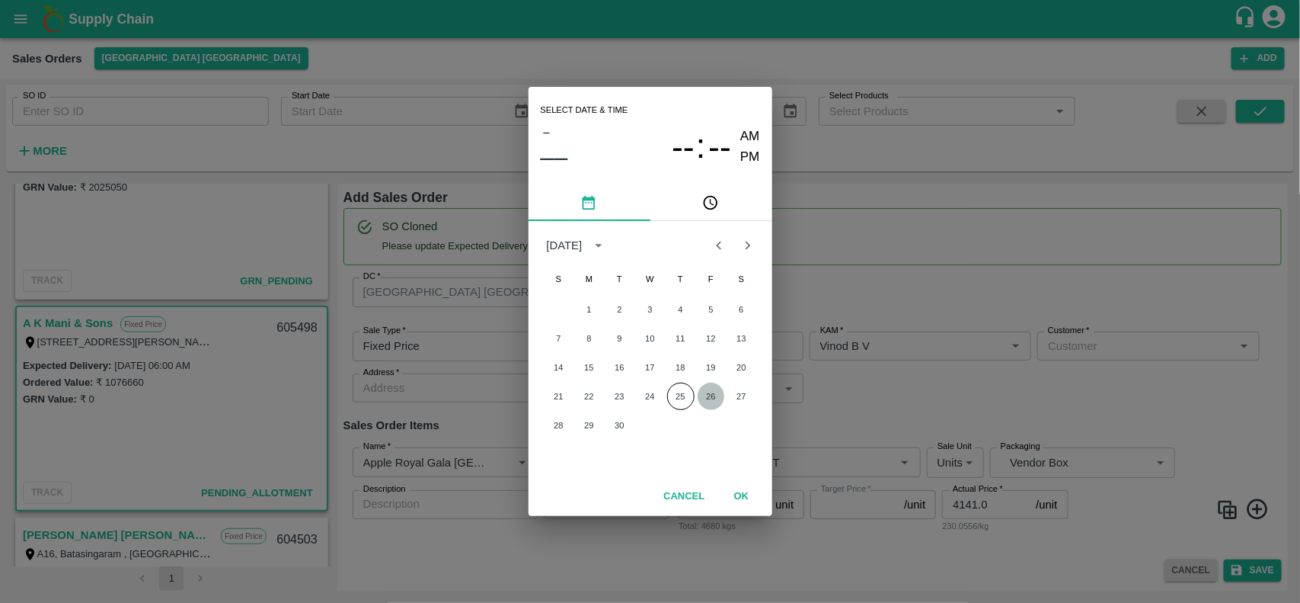
click at [710, 393] on button "26" at bounding box center [711, 395] width 27 height 27
type input "26/09/2025 12:00 AM"
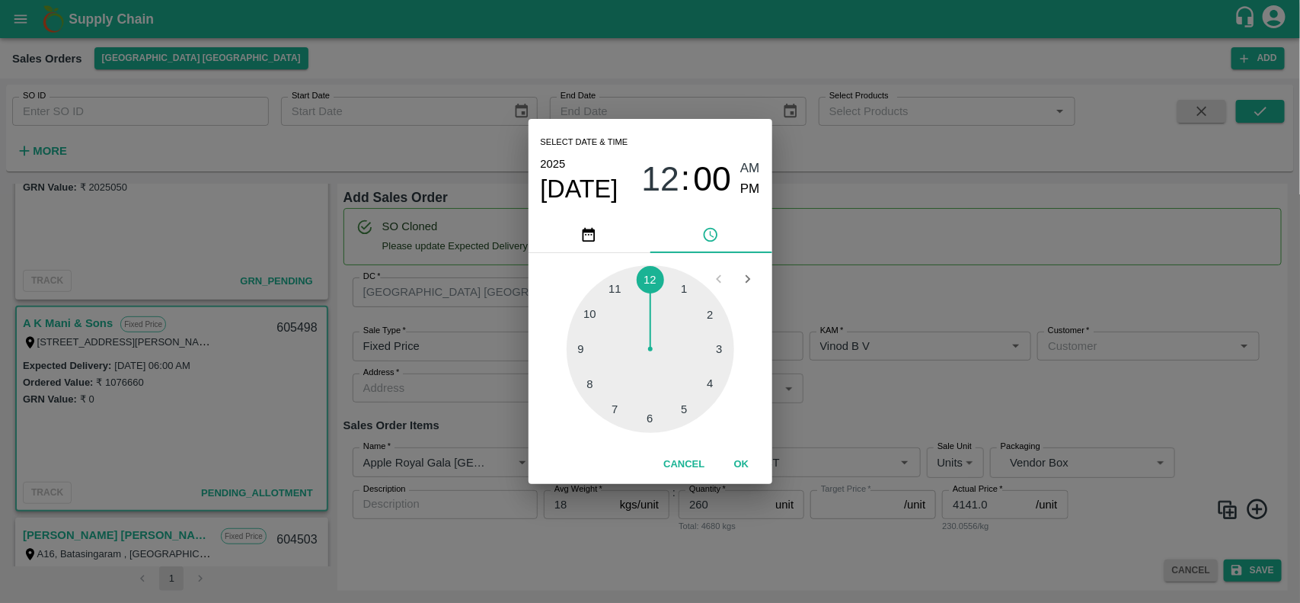
type input "NA"
click at [743, 468] on button "OK" at bounding box center [742, 464] width 49 height 27
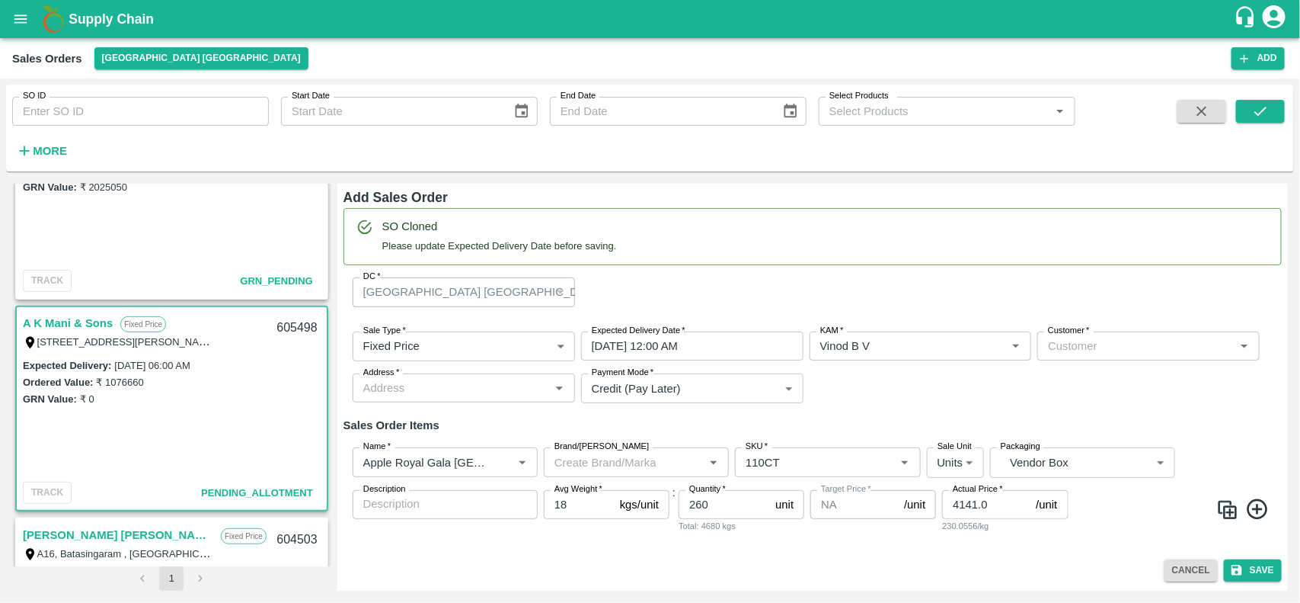
click at [833, 408] on div "Sale Type   * Fixed Price 1 Sale Type Expected Delivery Date   * 26/09/2025 12:…" at bounding box center [813, 367] width 938 height 97
click at [1060, 359] on div "Customer   *" at bounding box center [1149, 345] width 222 height 29
click at [1075, 375] on p "A K Mani & Sons" at bounding box center [1092, 380] width 85 height 17
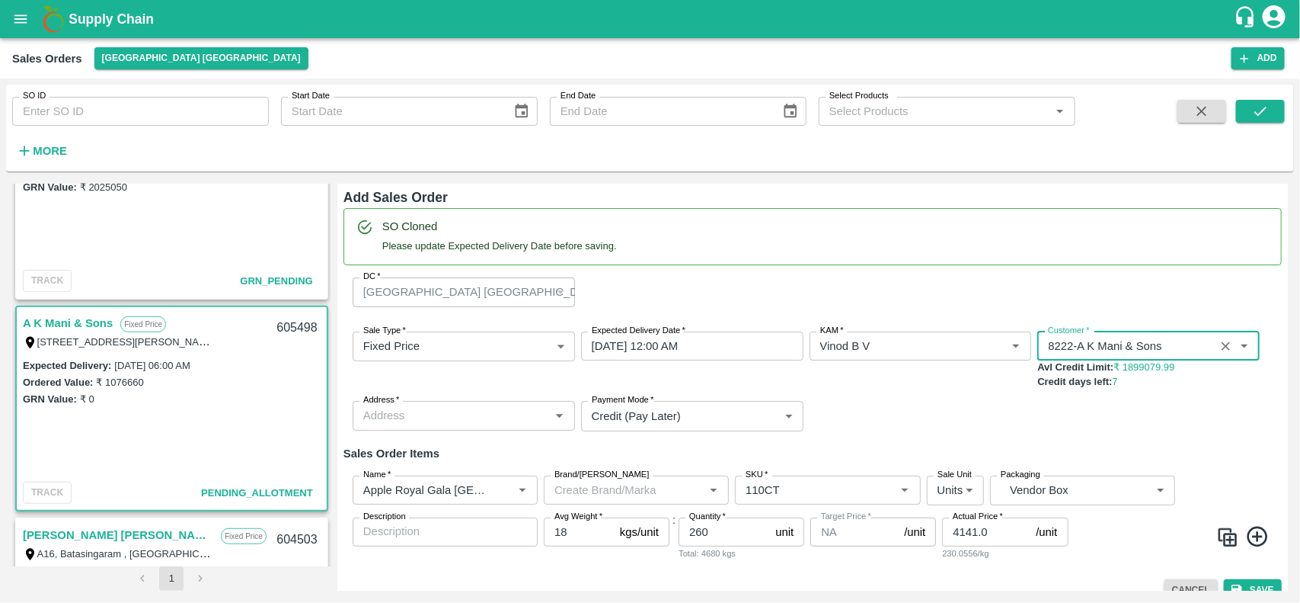
type input "8222-A K Mani & Sons"
click at [715, 526] on input "260" at bounding box center [724, 531] width 91 height 29
type input "2"
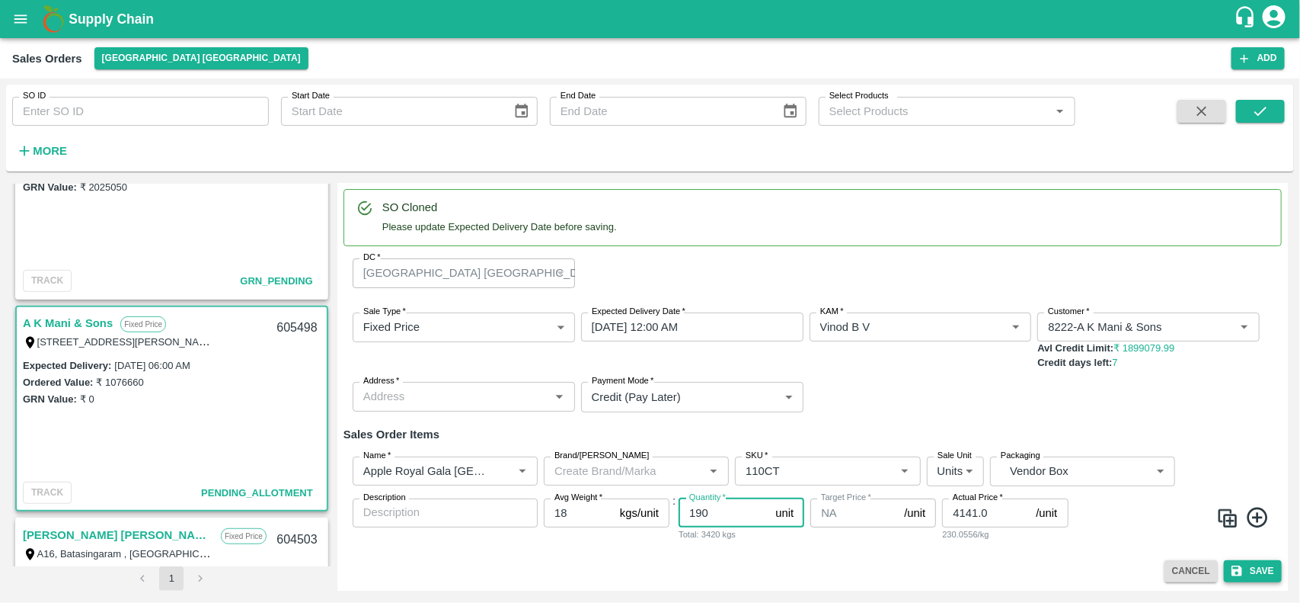
type input "190"
click at [1267, 564] on button "Save" at bounding box center [1253, 571] width 58 height 22
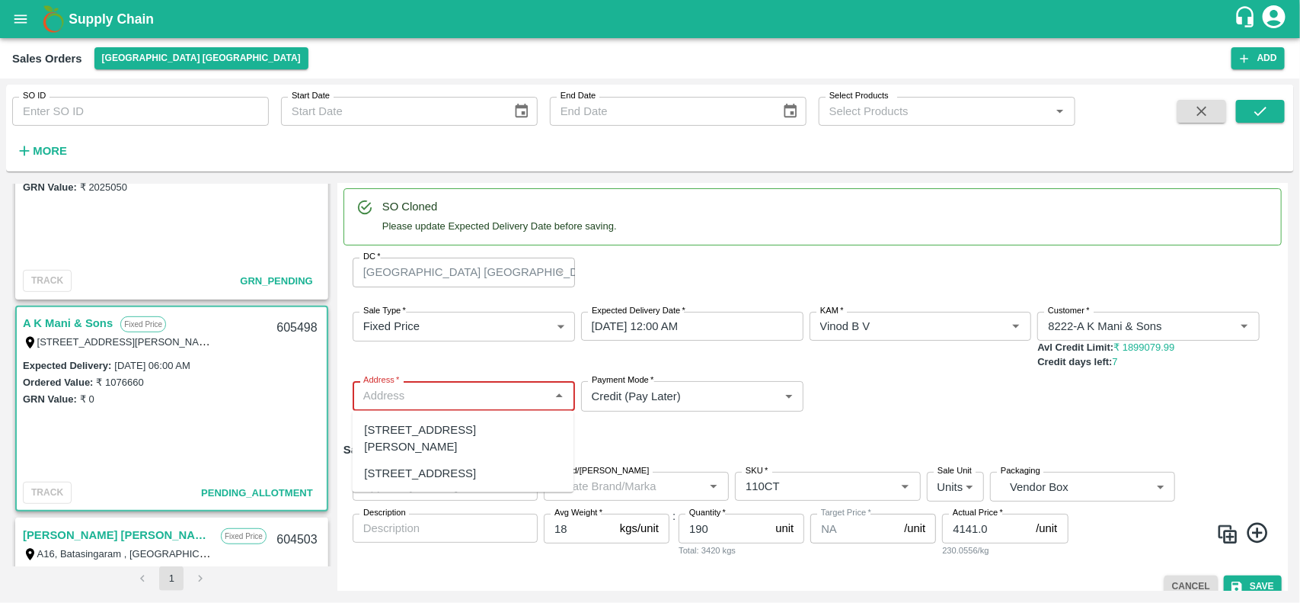
click at [467, 401] on input "Address   *" at bounding box center [451, 395] width 188 height 20
click at [454, 435] on div "[STREET_ADDRESS][PERSON_NAME]" at bounding box center [463, 438] width 197 height 34
type input "[STREET_ADDRESS][PERSON_NAME]"
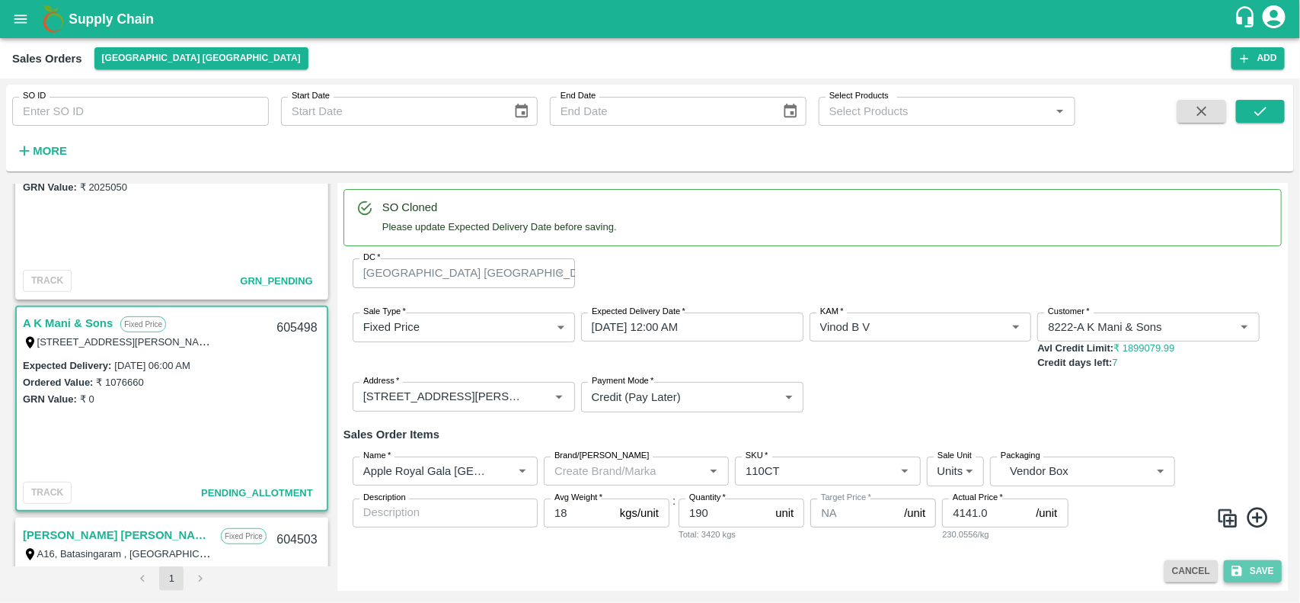
click at [1235, 568] on icon "submit" at bounding box center [1237, 571] width 11 height 11
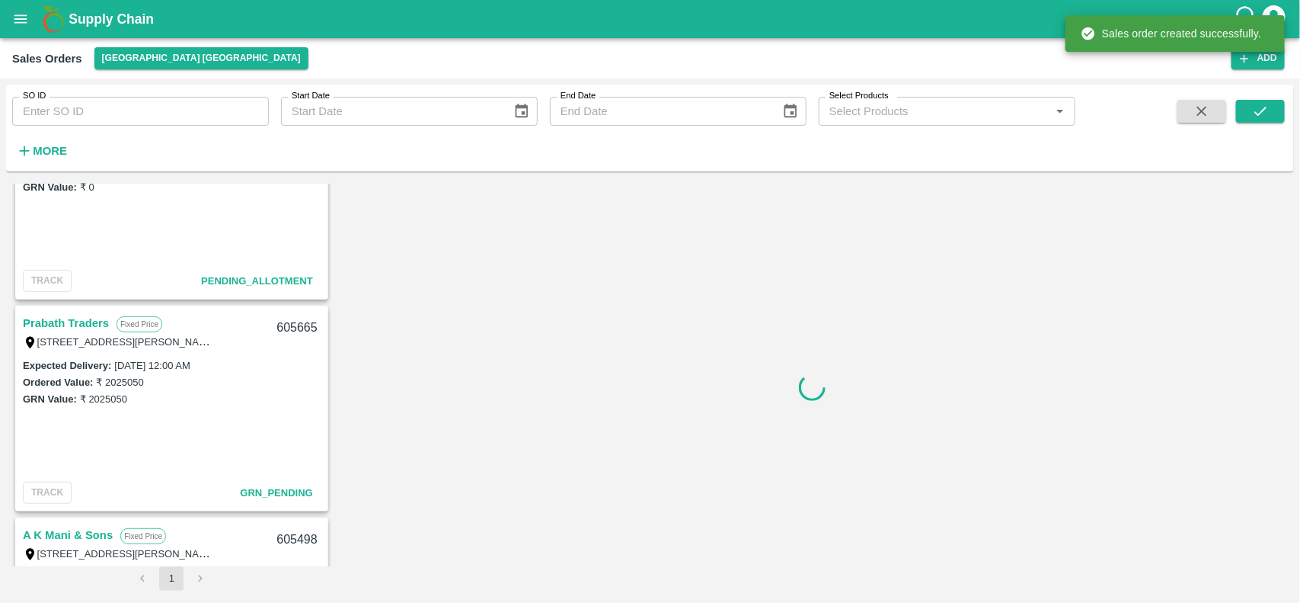
scroll to position [427, 0]
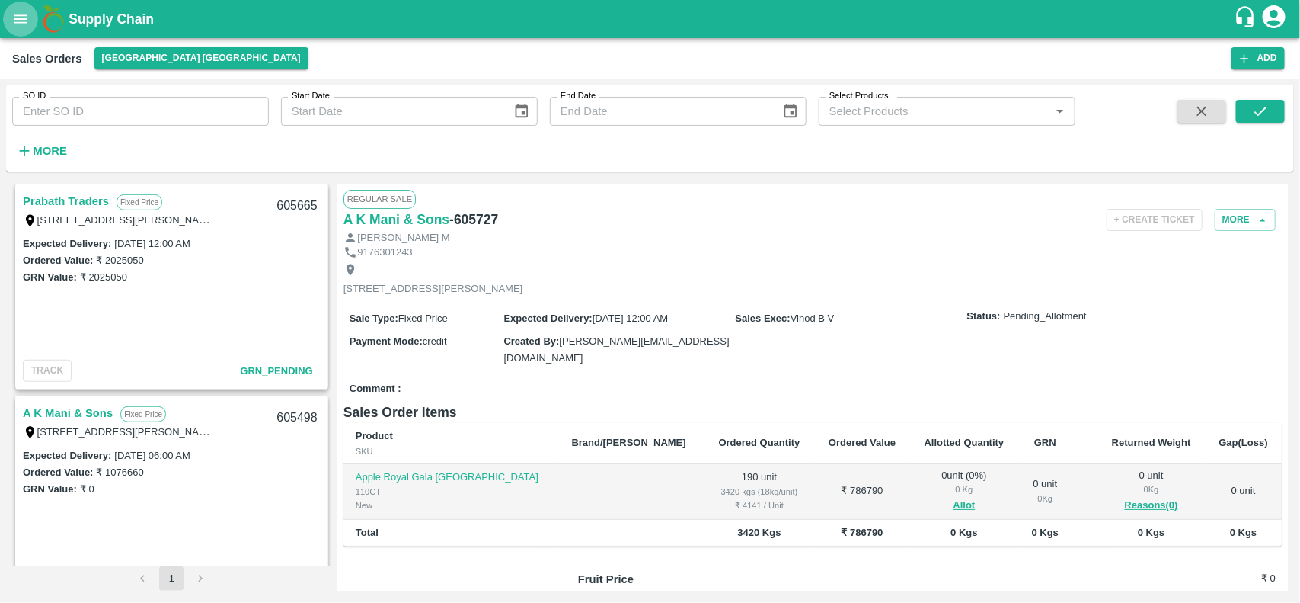
click at [10, 20] on button "open drawer" at bounding box center [20, 19] width 35 height 35
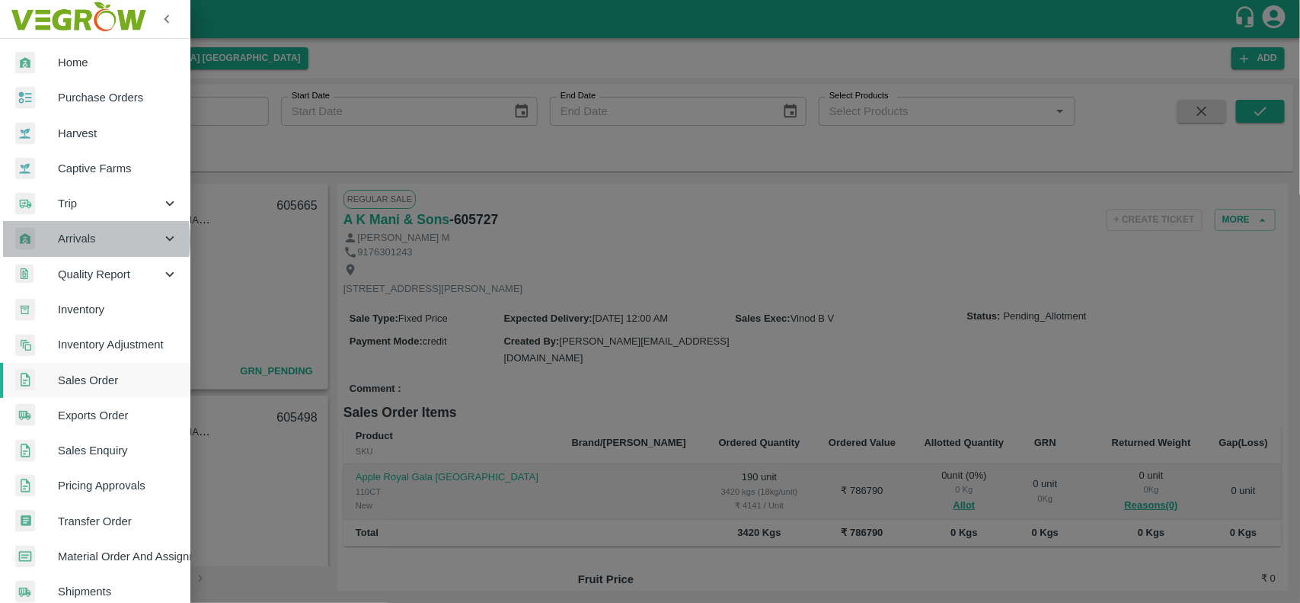
click at [82, 240] on span "Arrivals" at bounding box center [110, 238] width 104 height 17
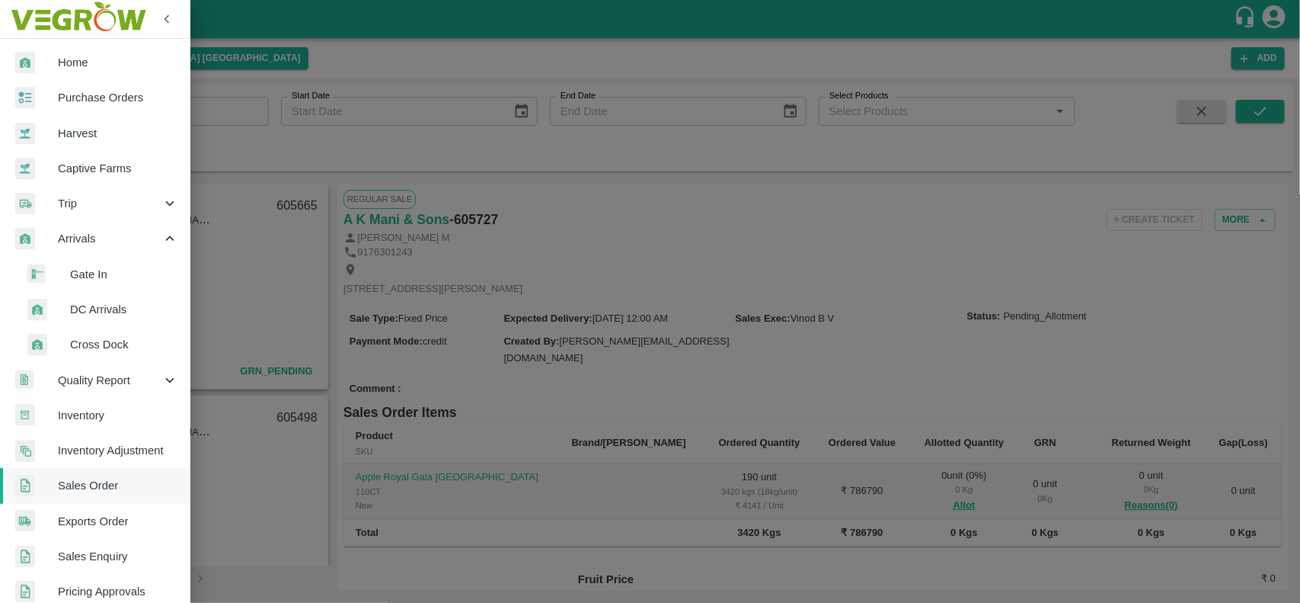
click at [109, 305] on span "DC Arrivals" at bounding box center [124, 309] width 108 height 17
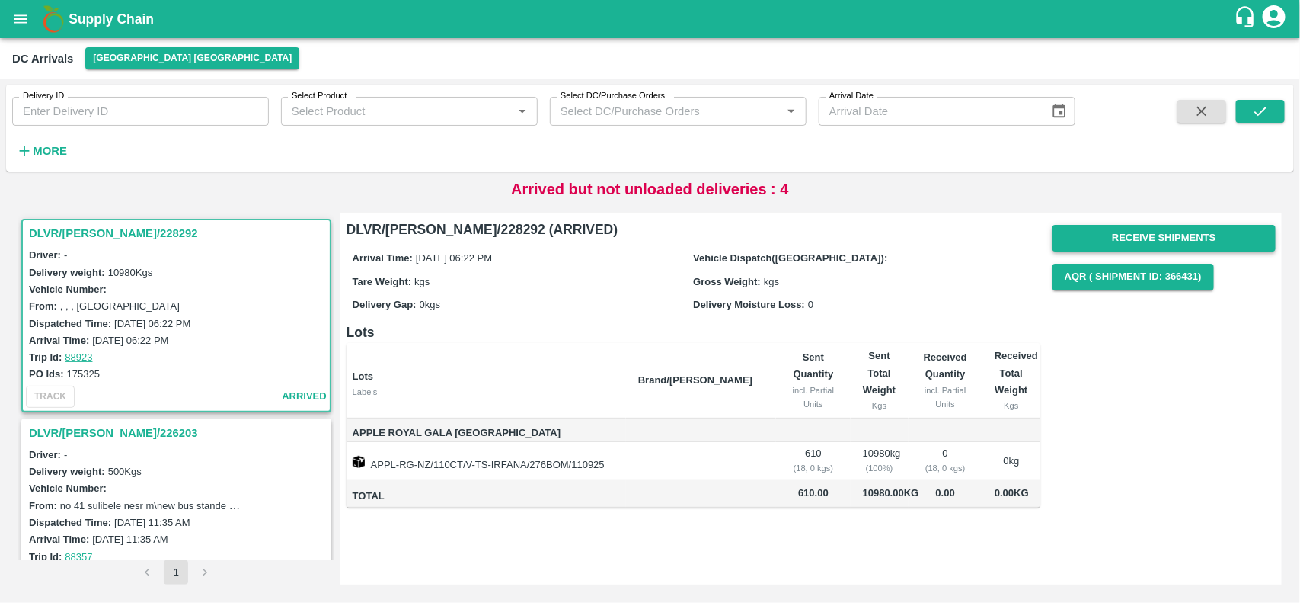
click at [1131, 236] on button "Receive Shipments" at bounding box center [1164, 238] width 223 height 27
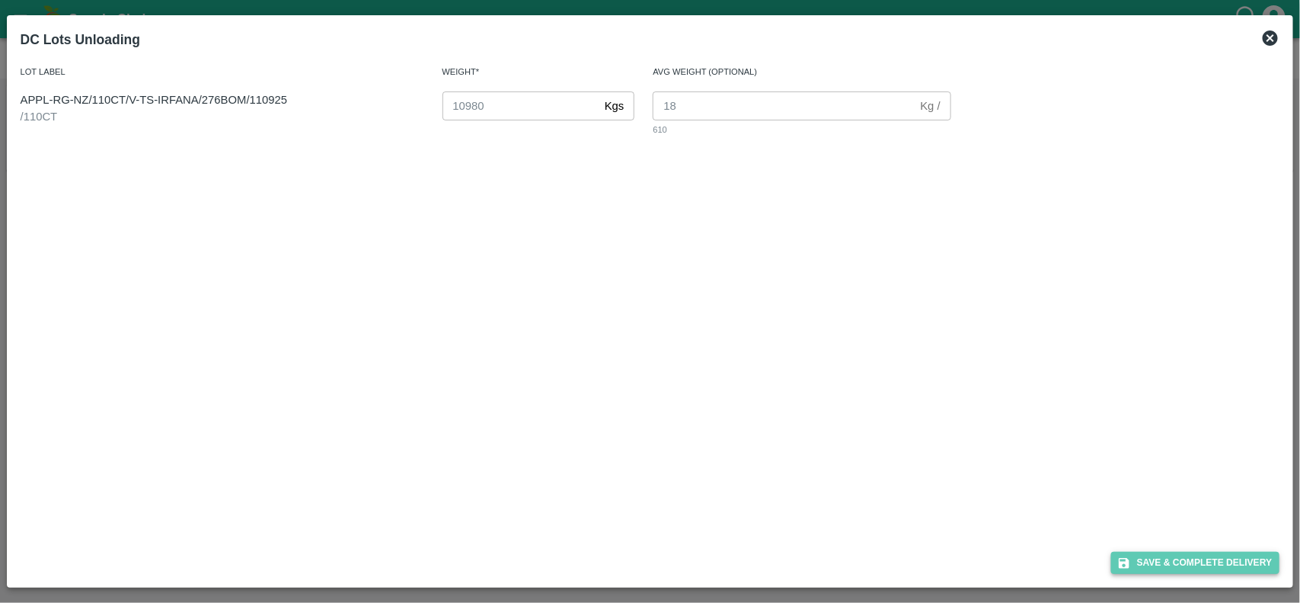
click at [1181, 555] on button "Save & Complete Delivery" at bounding box center [1195, 563] width 169 height 22
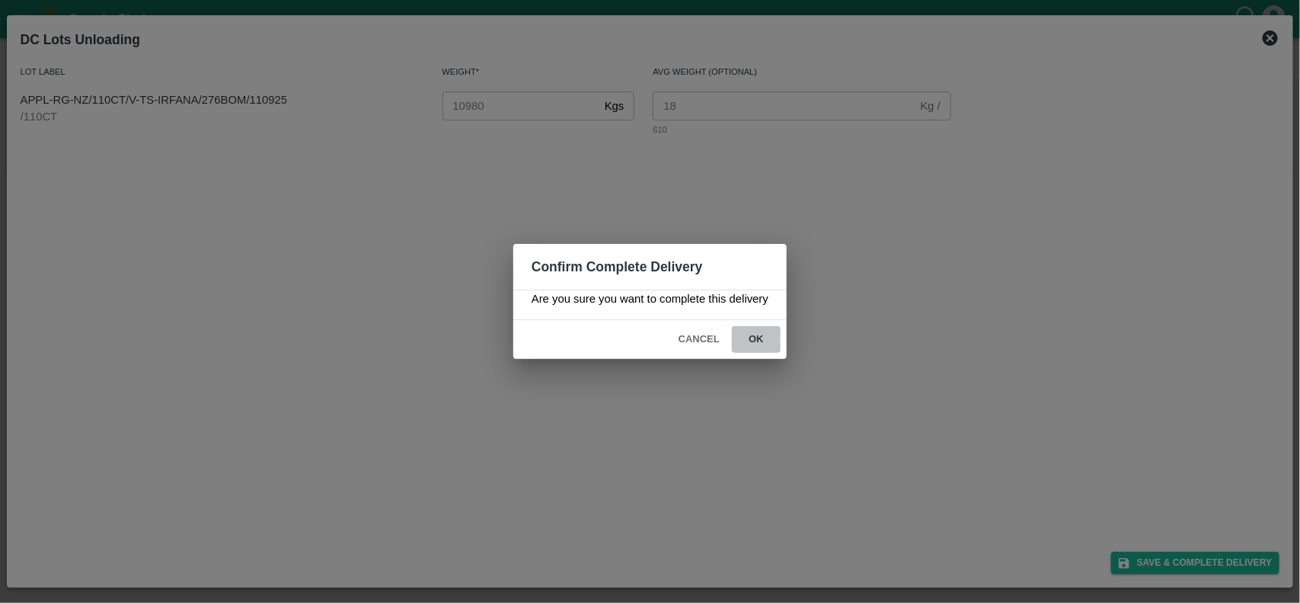
click at [758, 341] on button "ok" at bounding box center [756, 339] width 49 height 27
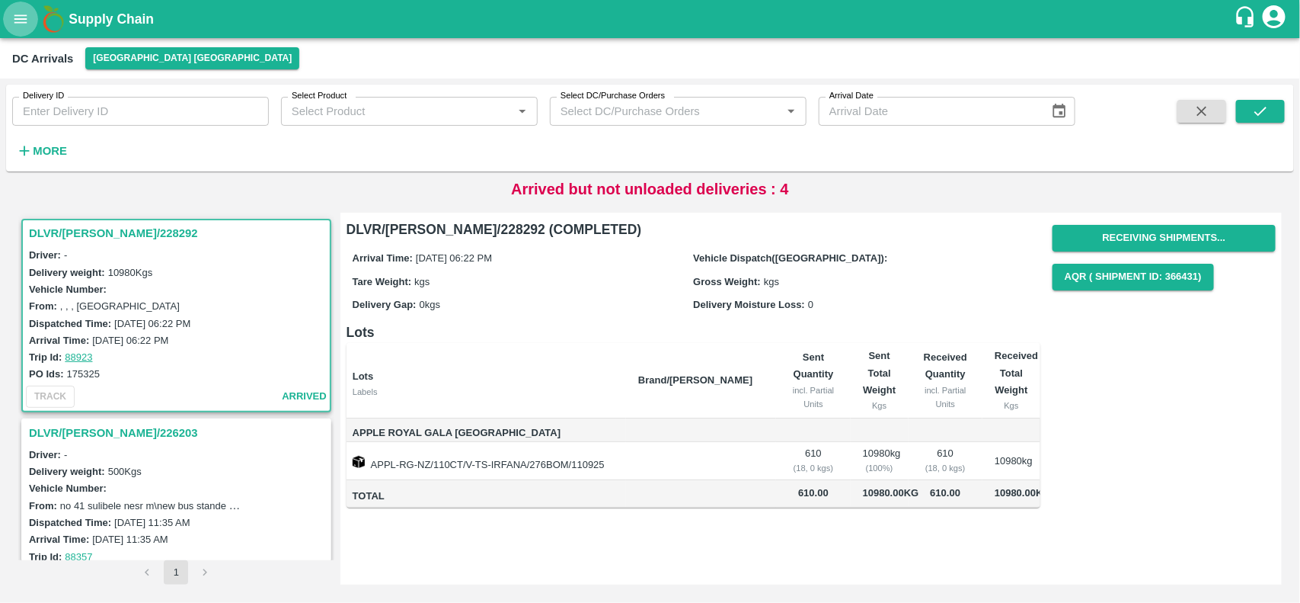
click at [16, 27] on icon "open drawer" at bounding box center [20, 19] width 17 height 17
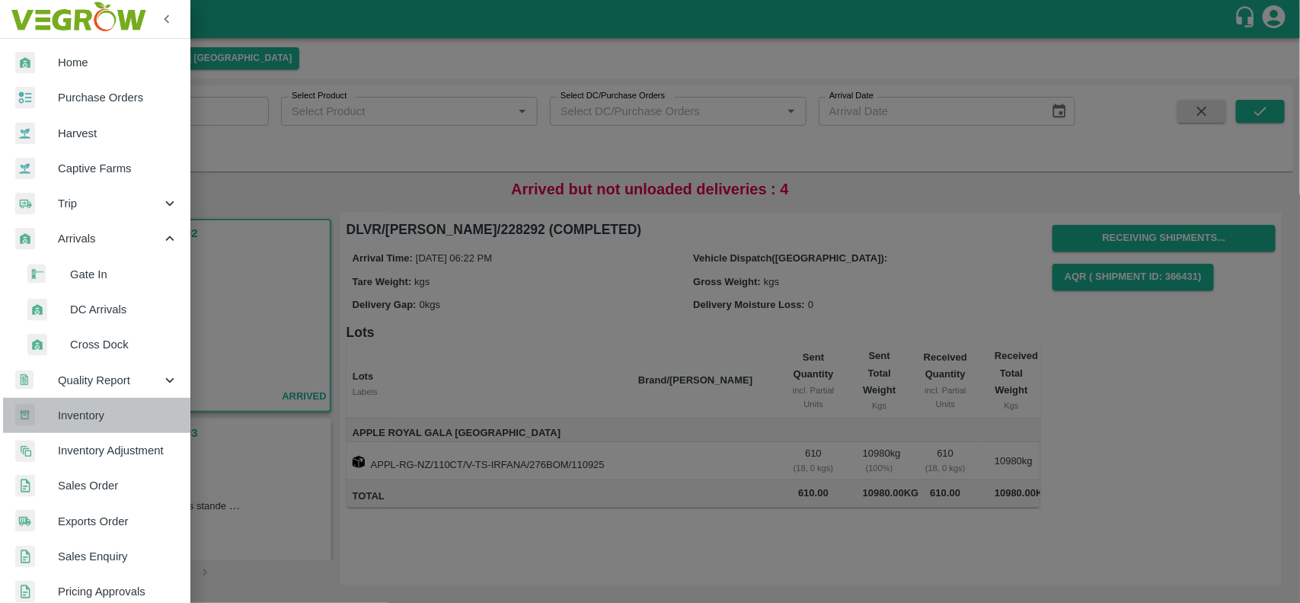
click at [101, 416] on span "Inventory" at bounding box center [118, 415] width 120 height 17
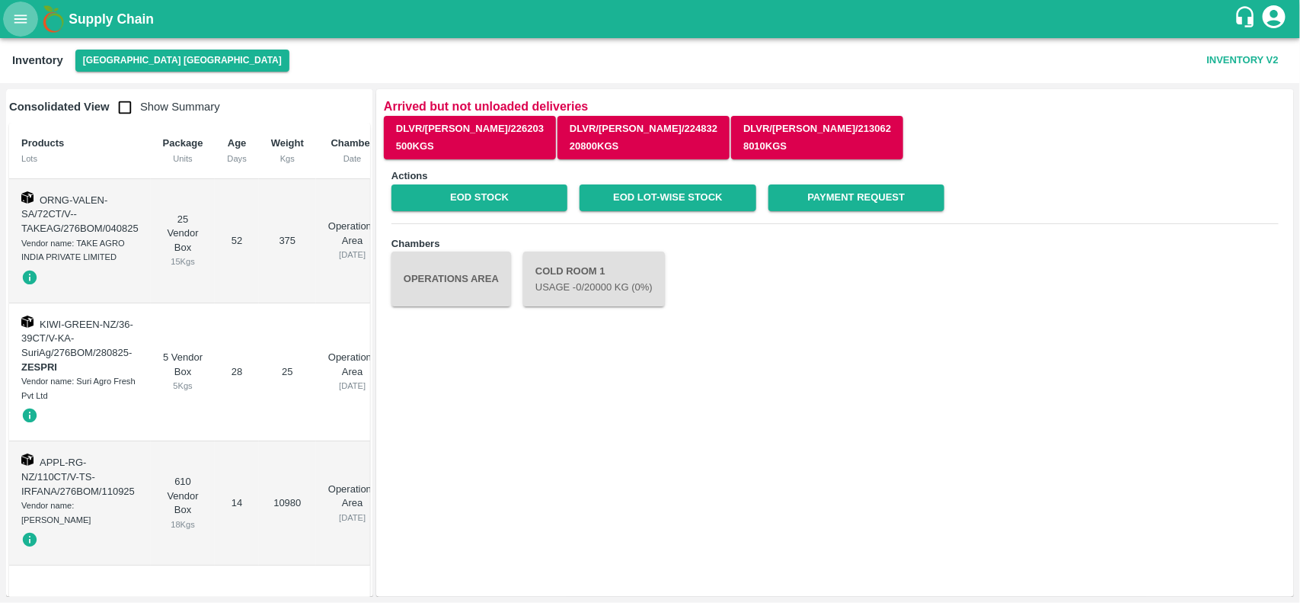
click at [16, 20] on icon "open drawer" at bounding box center [20, 19] width 17 height 17
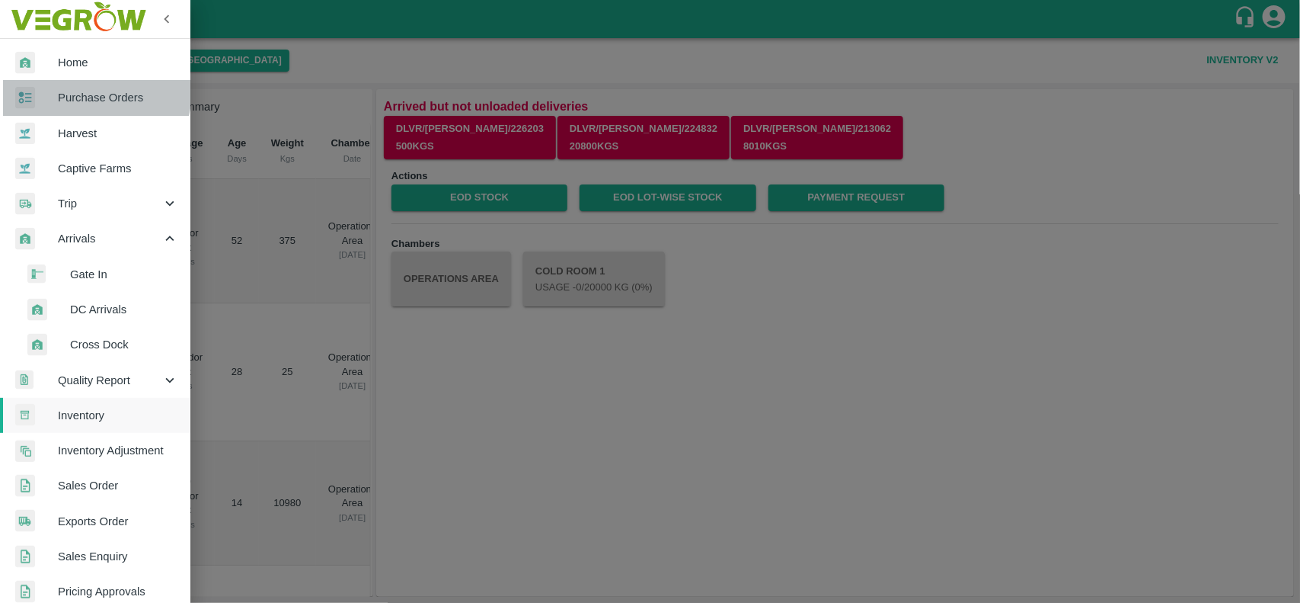
click at [78, 90] on span "Purchase Orders" at bounding box center [118, 97] width 120 height 17
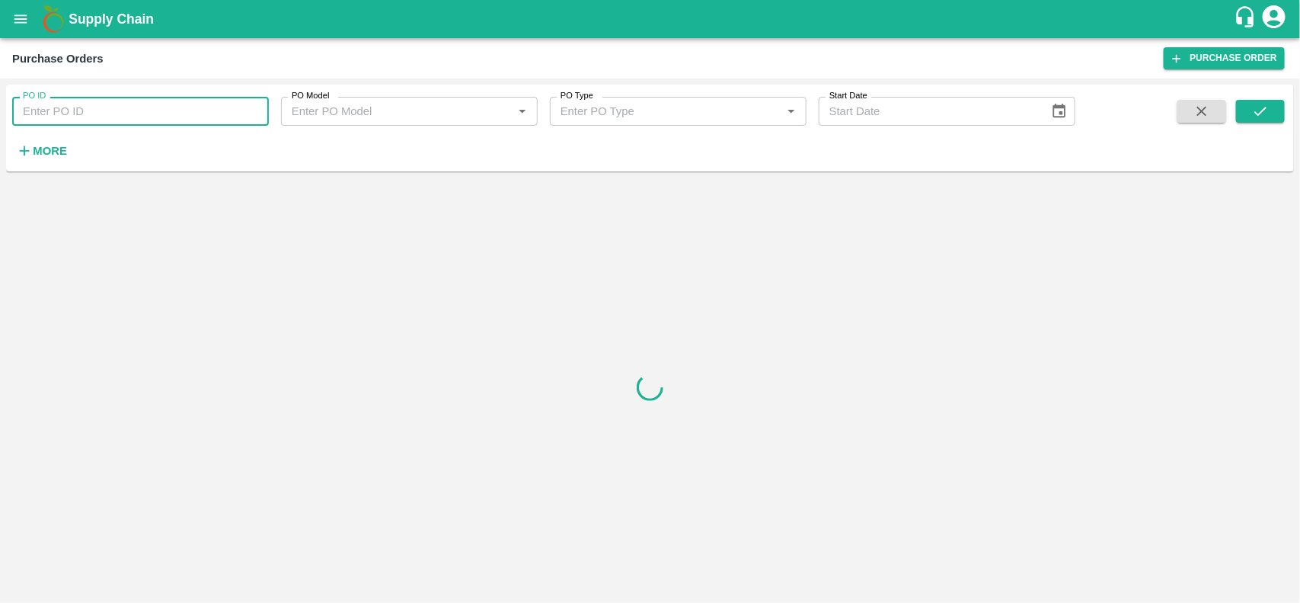
click at [78, 104] on input "PO ID" at bounding box center [140, 111] width 257 height 29
paste input "174462"
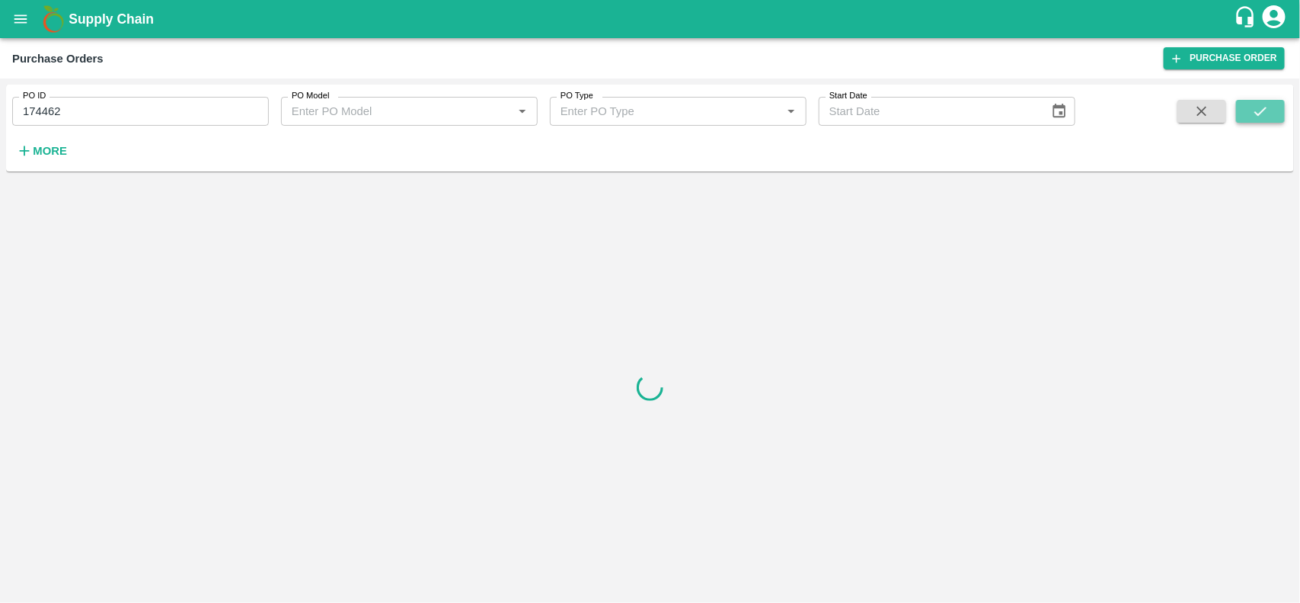
click at [1257, 120] on button "submit" at bounding box center [1260, 111] width 49 height 23
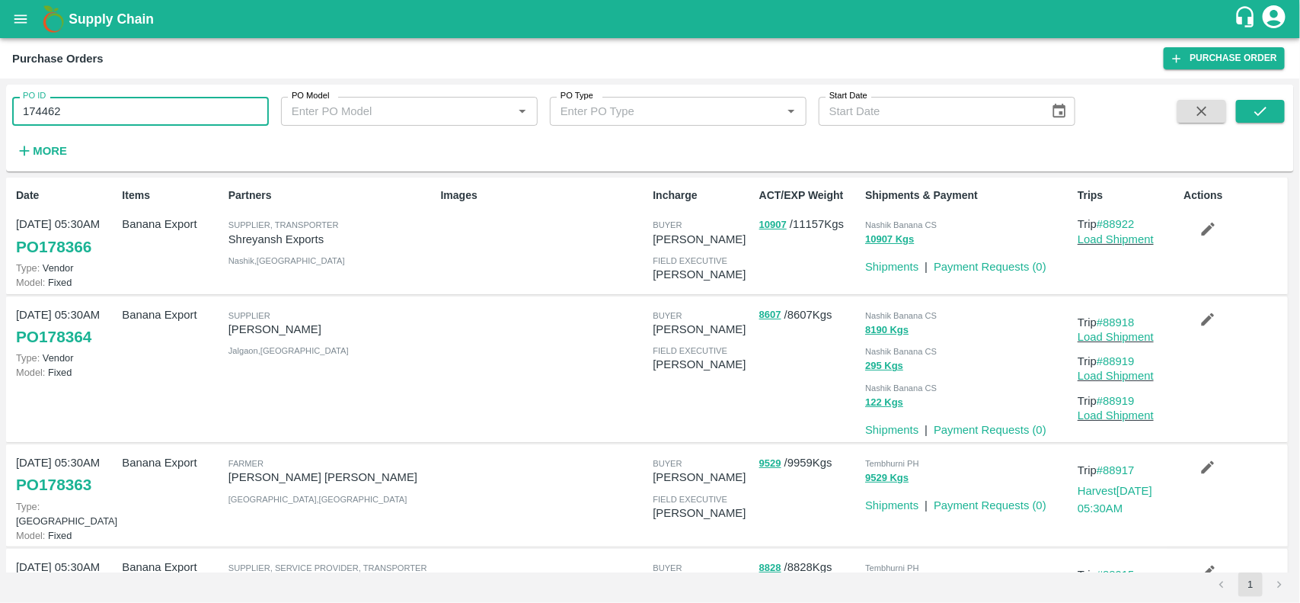
click at [119, 105] on input "174462" at bounding box center [140, 111] width 257 height 29
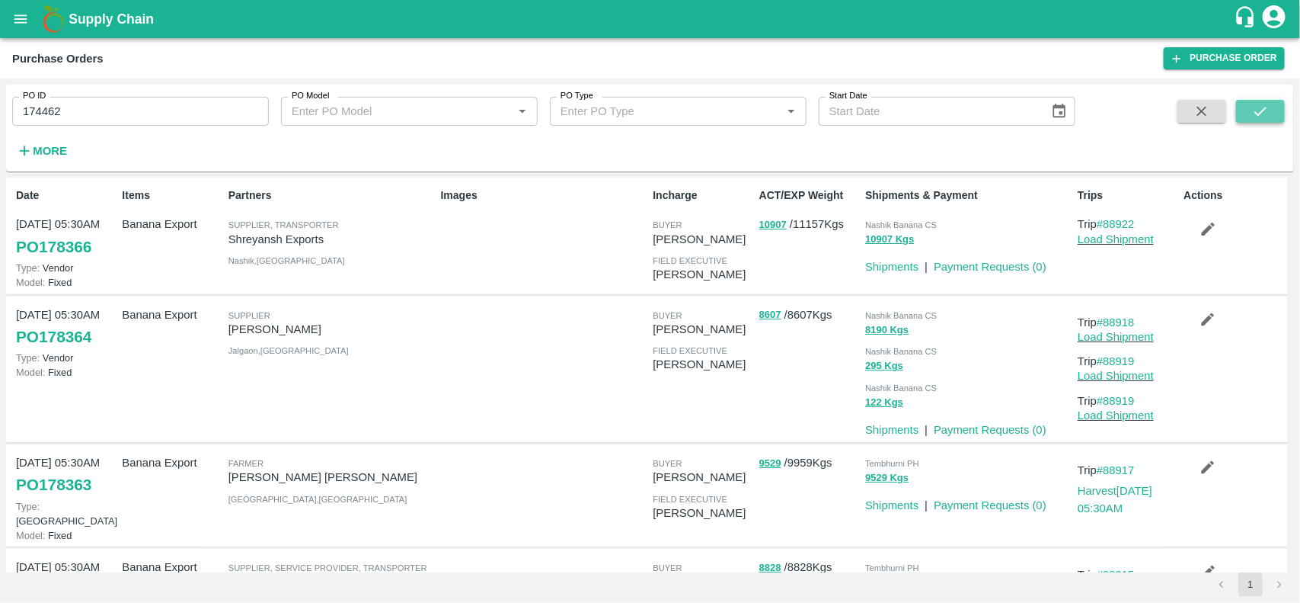
click at [1248, 120] on button "submit" at bounding box center [1260, 111] width 49 height 23
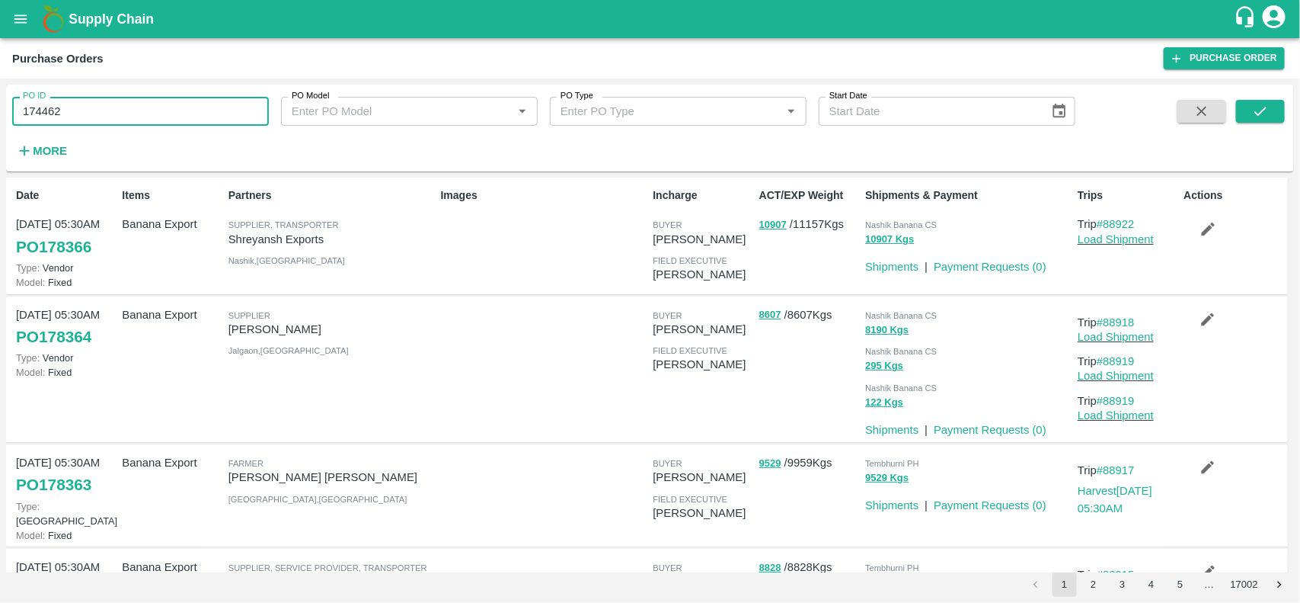
click at [76, 104] on input "174462" at bounding box center [140, 111] width 257 height 29
type input "174462"
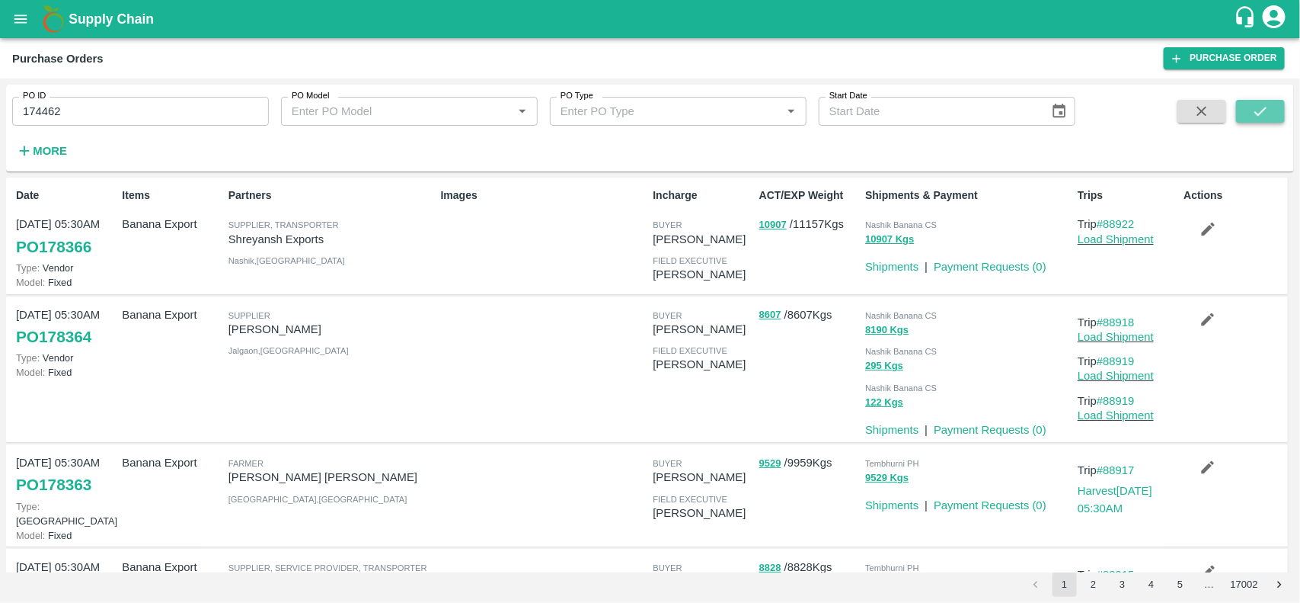
click at [1244, 112] on button "submit" at bounding box center [1260, 111] width 49 height 23
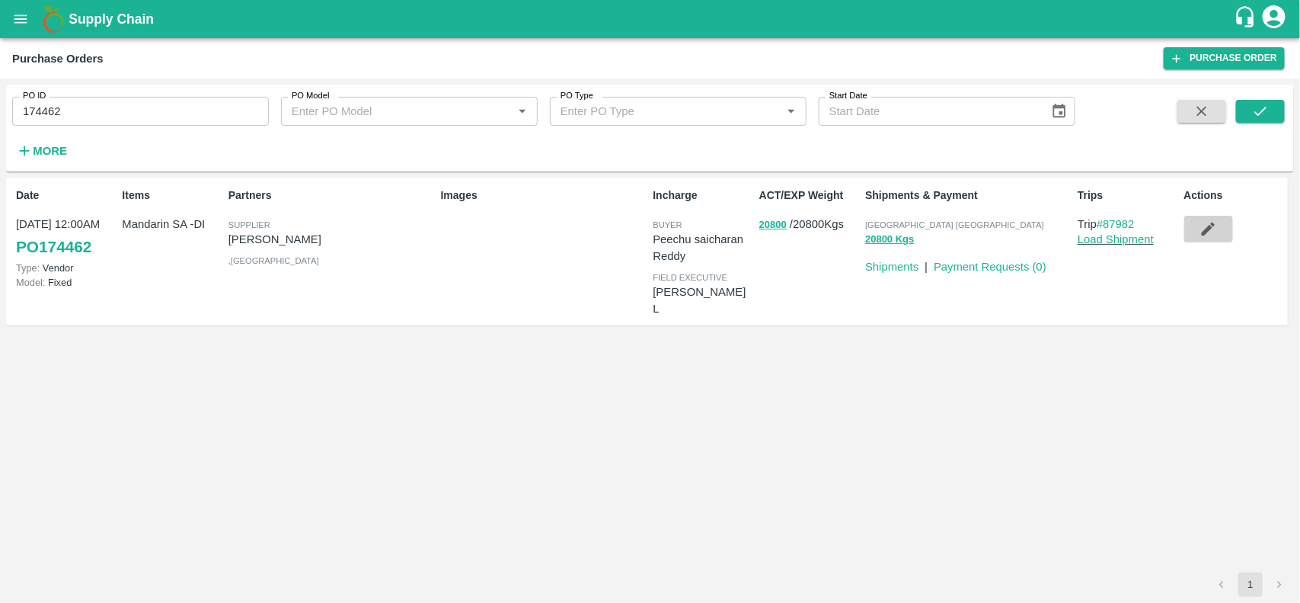
click at [1206, 222] on icon "button" at bounding box center [1208, 228] width 17 height 17
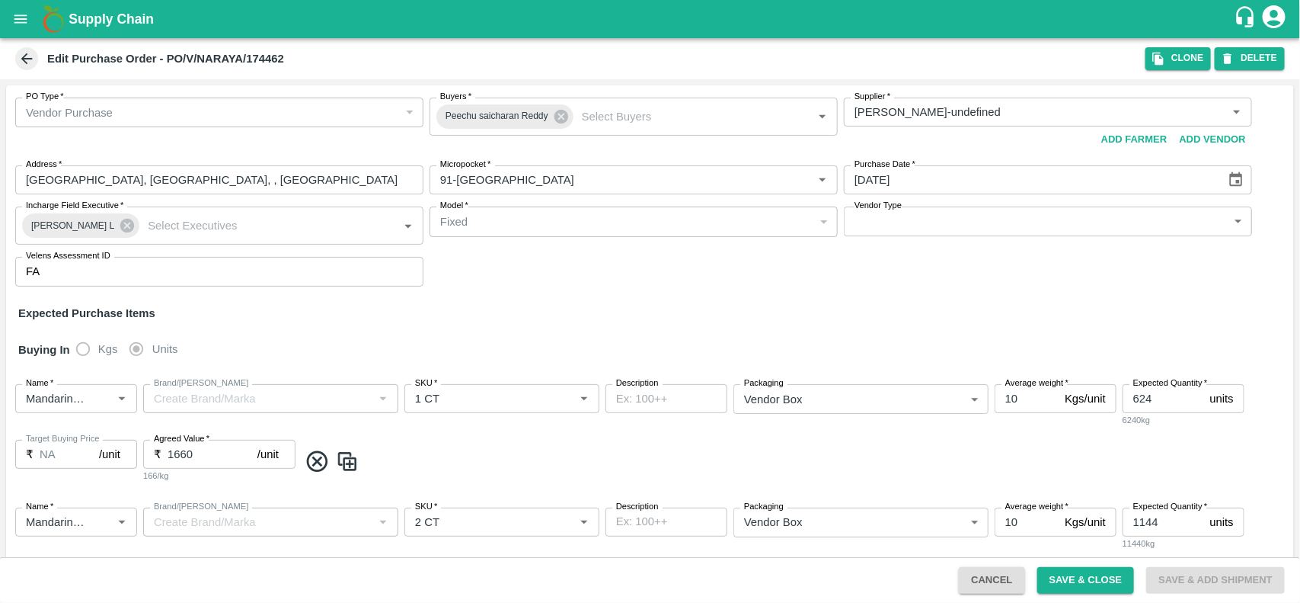
click at [267, 62] on b "Edit Purchase Order - PO/V/NARAYA/174462" at bounding box center [165, 59] width 237 height 12
copy b "174462"
click at [21, 20] on icon "open drawer" at bounding box center [20, 19] width 17 height 17
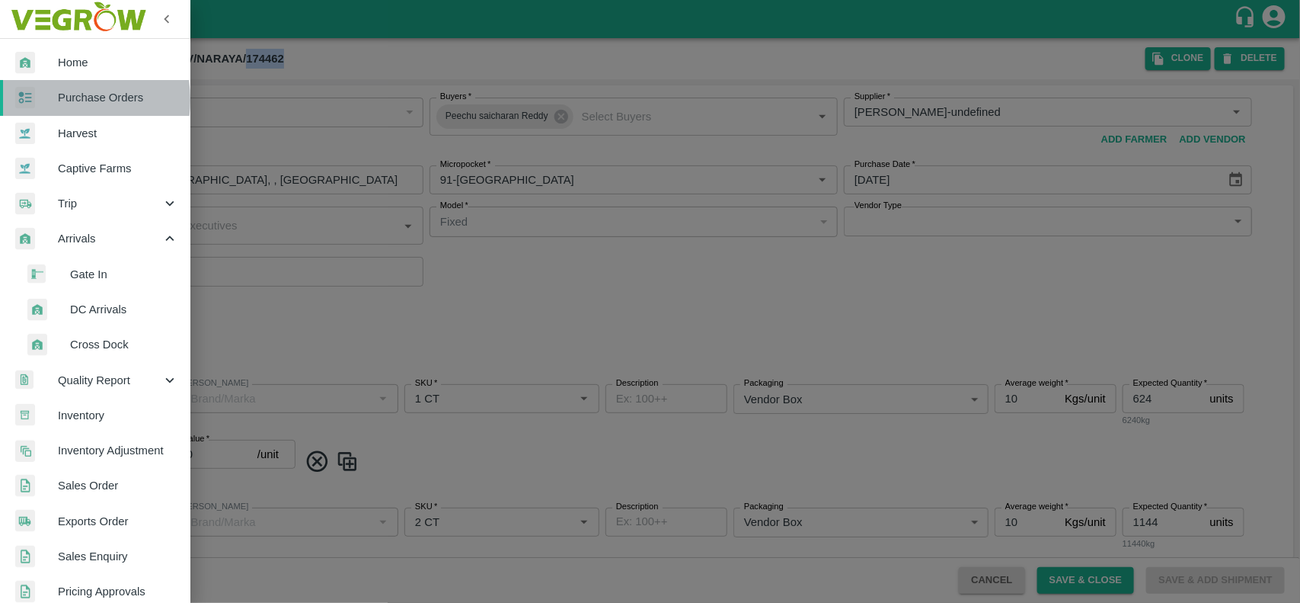
click at [58, 100] on span "Purchase Orders" at bounding box center [118, 97] width 120 height 17
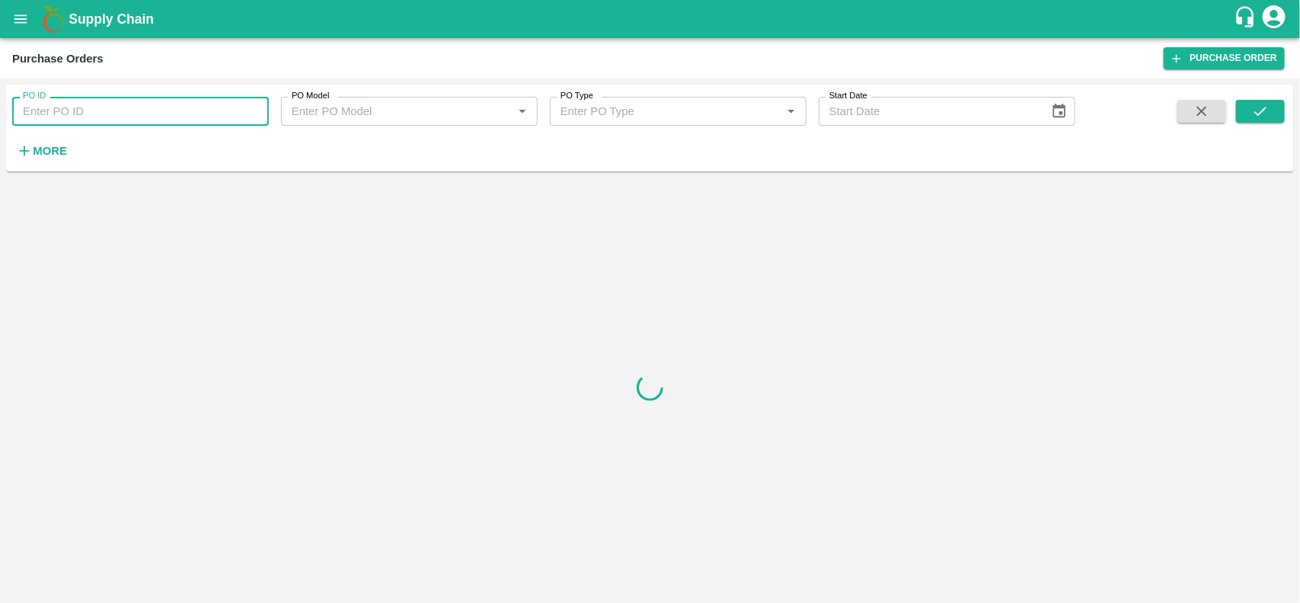
click at [58, 100] on input "PO ID" at bounding box center [140, 111] width 257 height 29
paste input "174462"
click at [1245, 107] on button "submit" at bounding box center [1260, 111] width 49 height 23
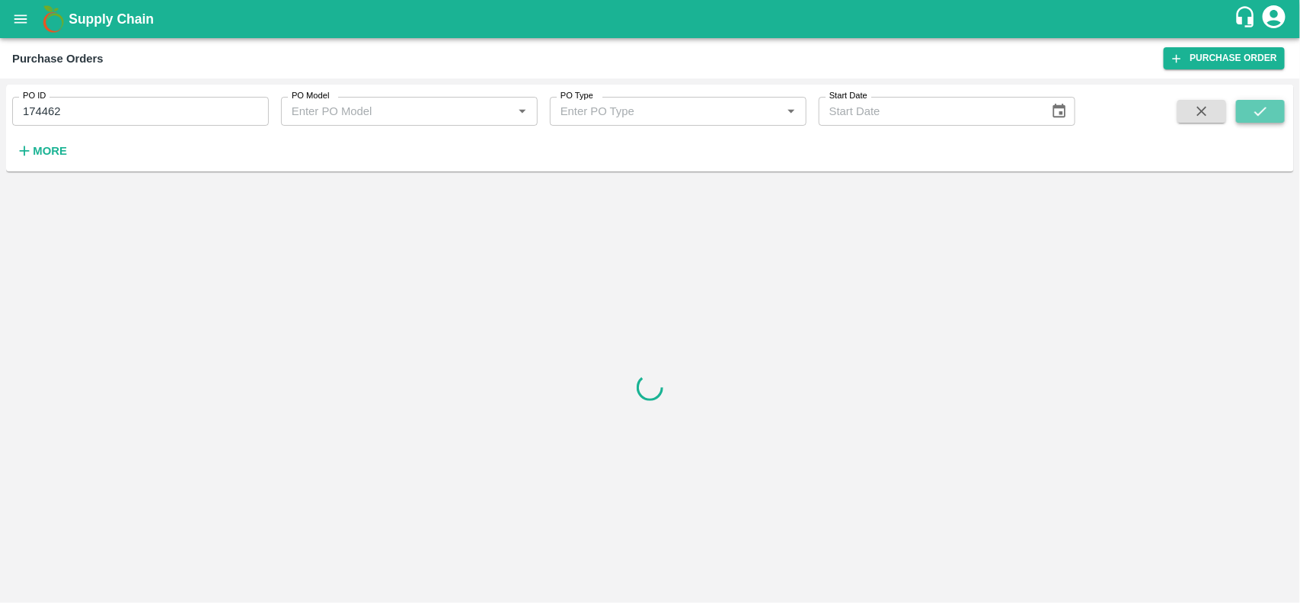
click at [1257, 104] on icon "submit" at bounding box center [1260, 111] width 17 height 17
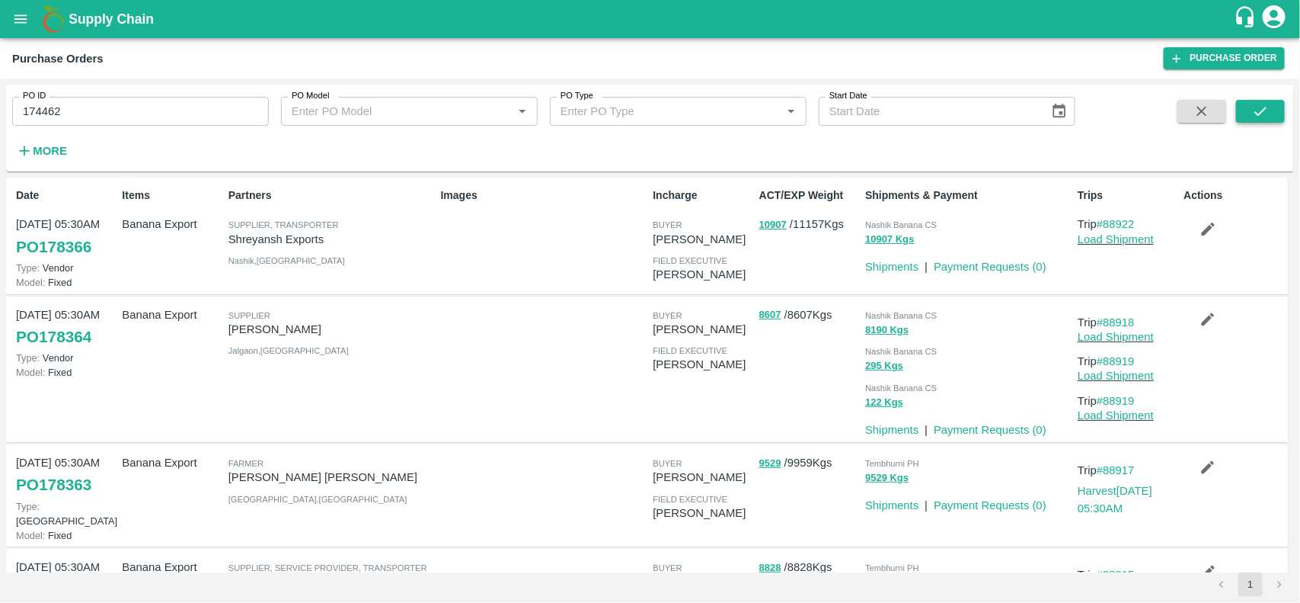
click at [1257, 104] on icon "submit" at bounding box center [1260, 111] width 17 height 17
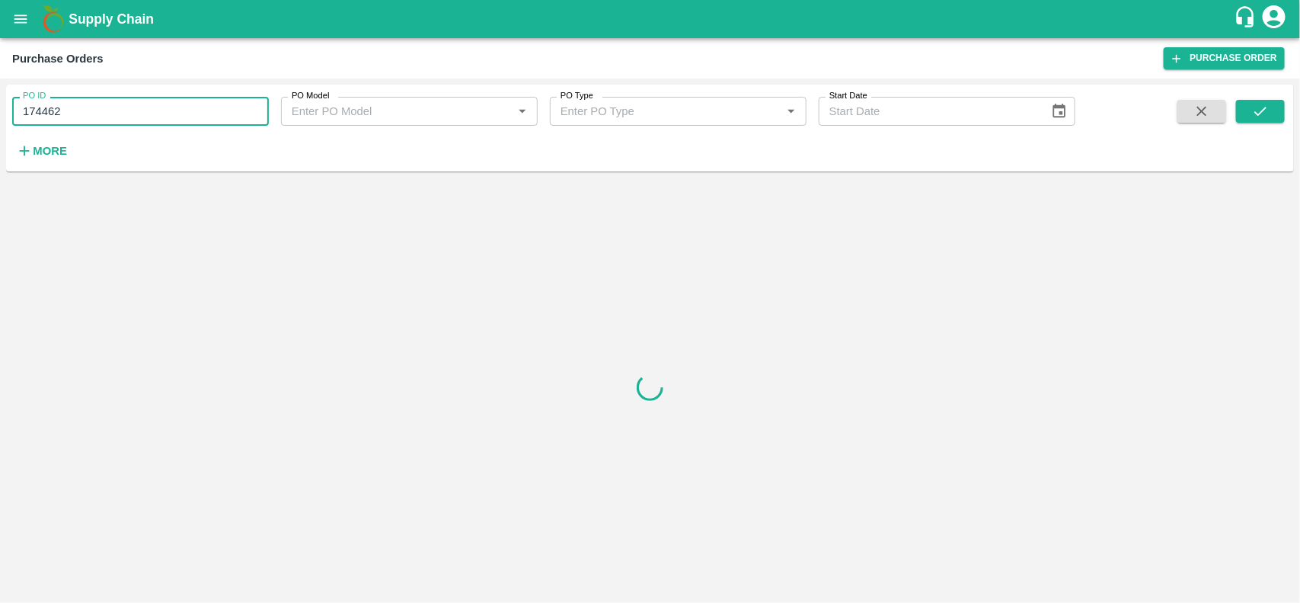
click at [164, 112] on input "174462" at bounding box center [140, 111] width 257 height 29
type input "174462"
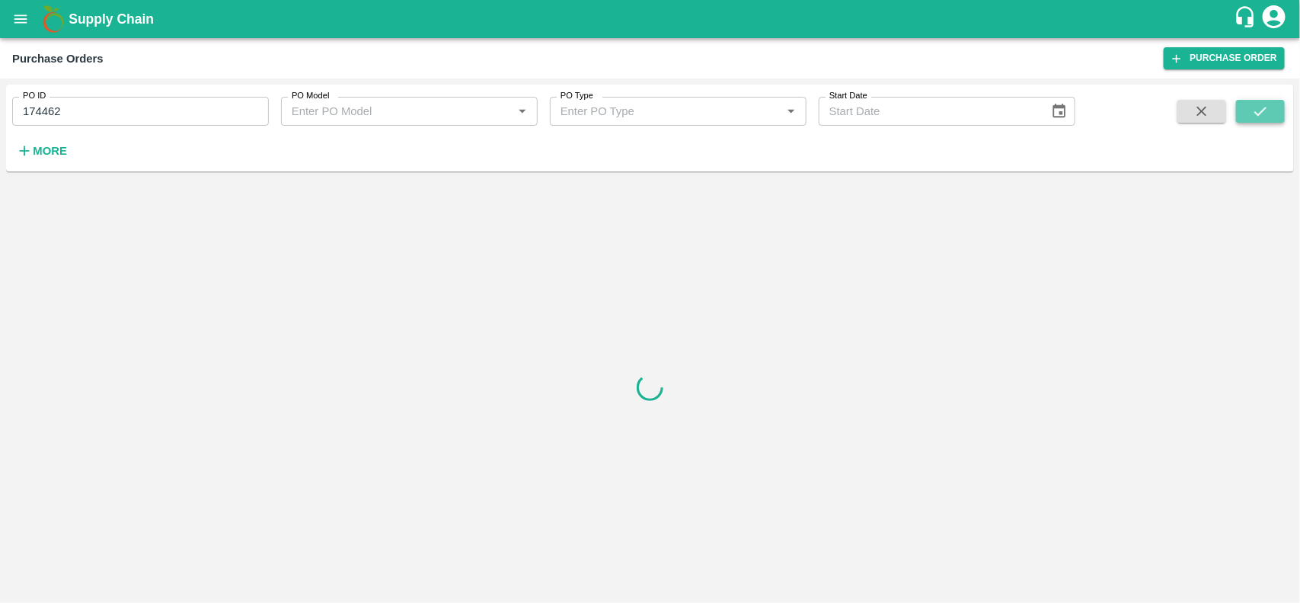
click at [1269, 107] on icon "submit" at bounding box center [1260, 111] width 17 height 17
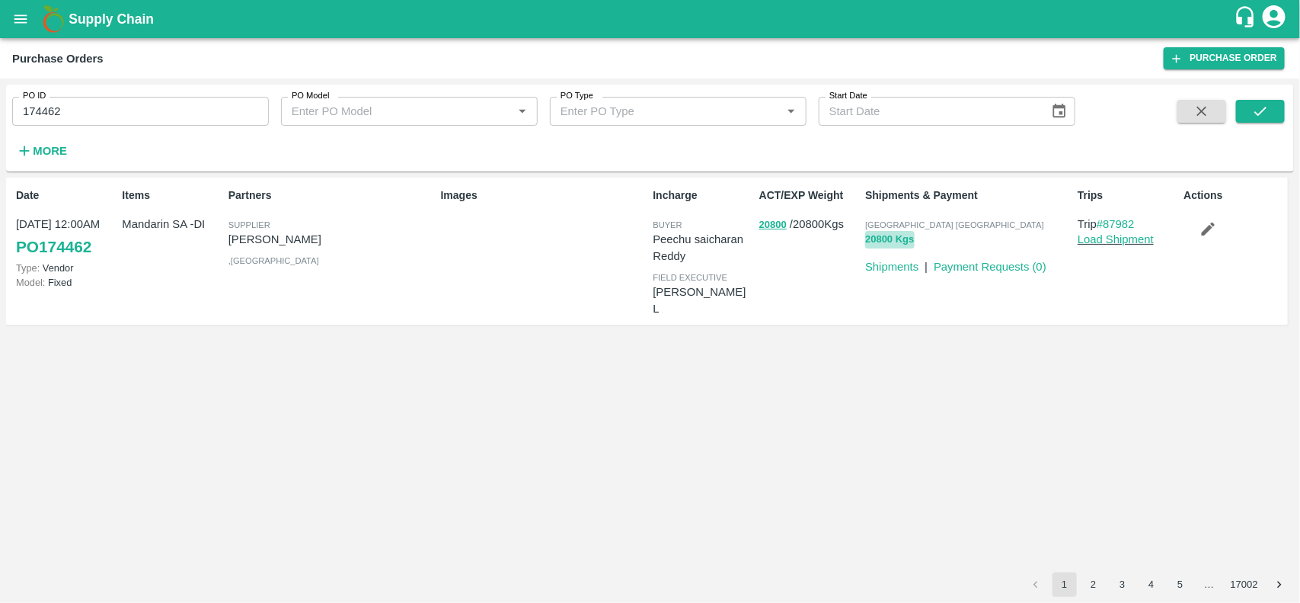
click at [873, 245] on button "20800 Kgs" at bounding box center [889, 240] width 49 height 18
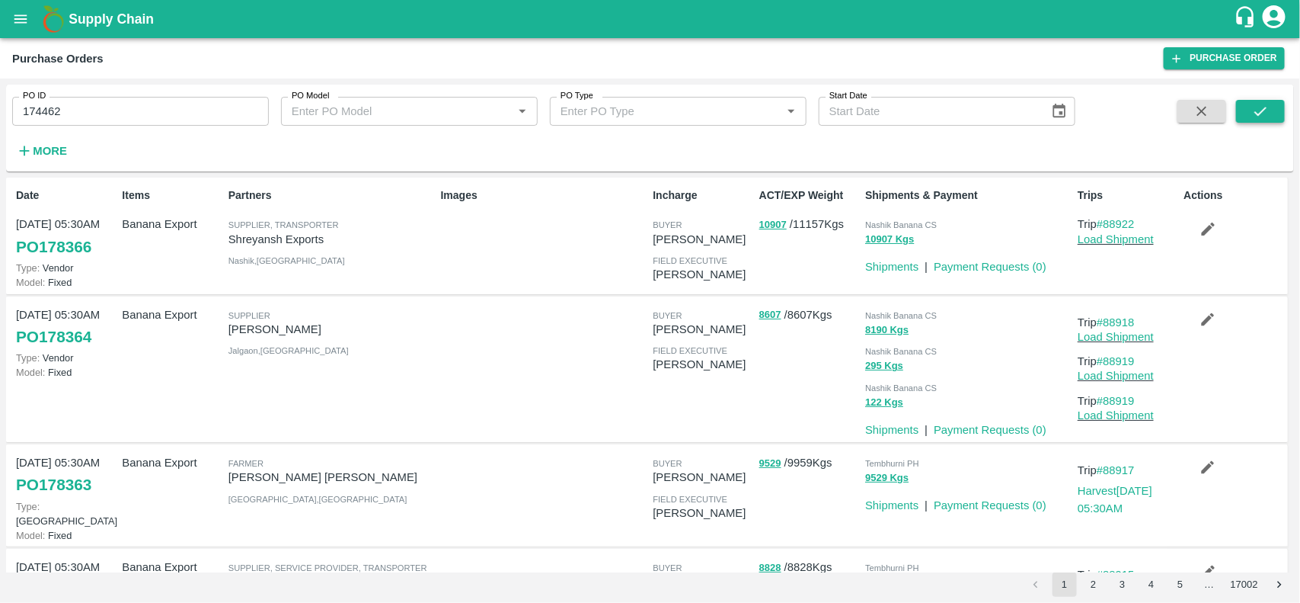
click at [1265, 119] on icon "submit" at bounding box center [1260, 111] width 17 height 17
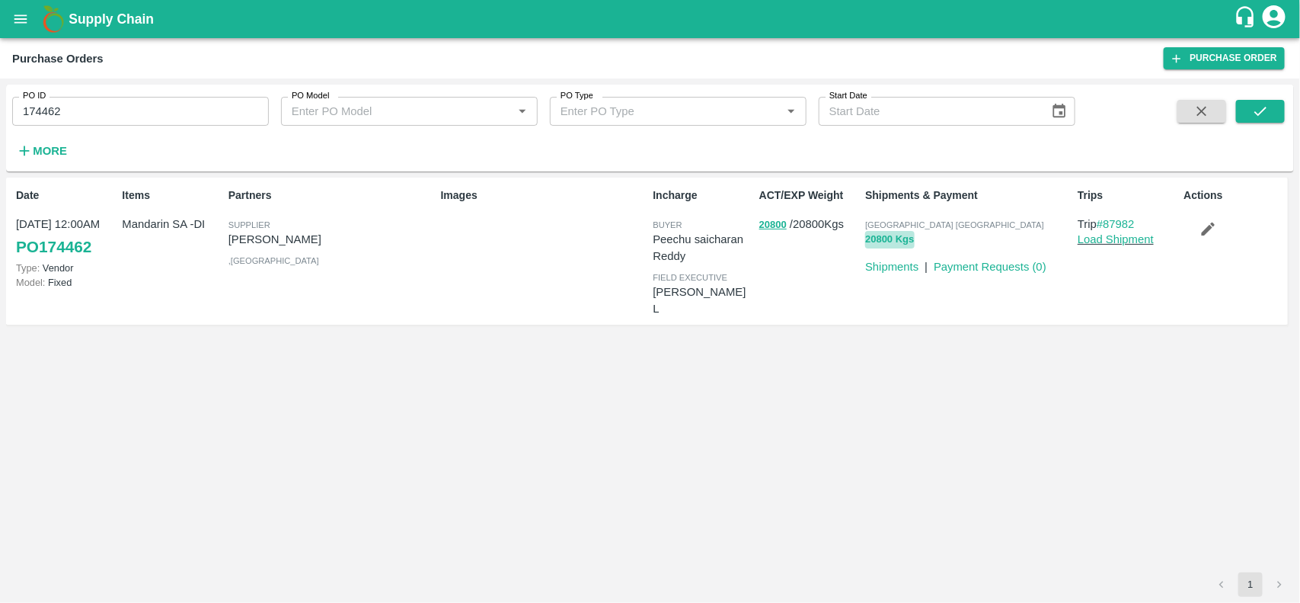
click at [887, 237] on button "20800 Kgs" at bounding box center [889, 240] width 49 height 18
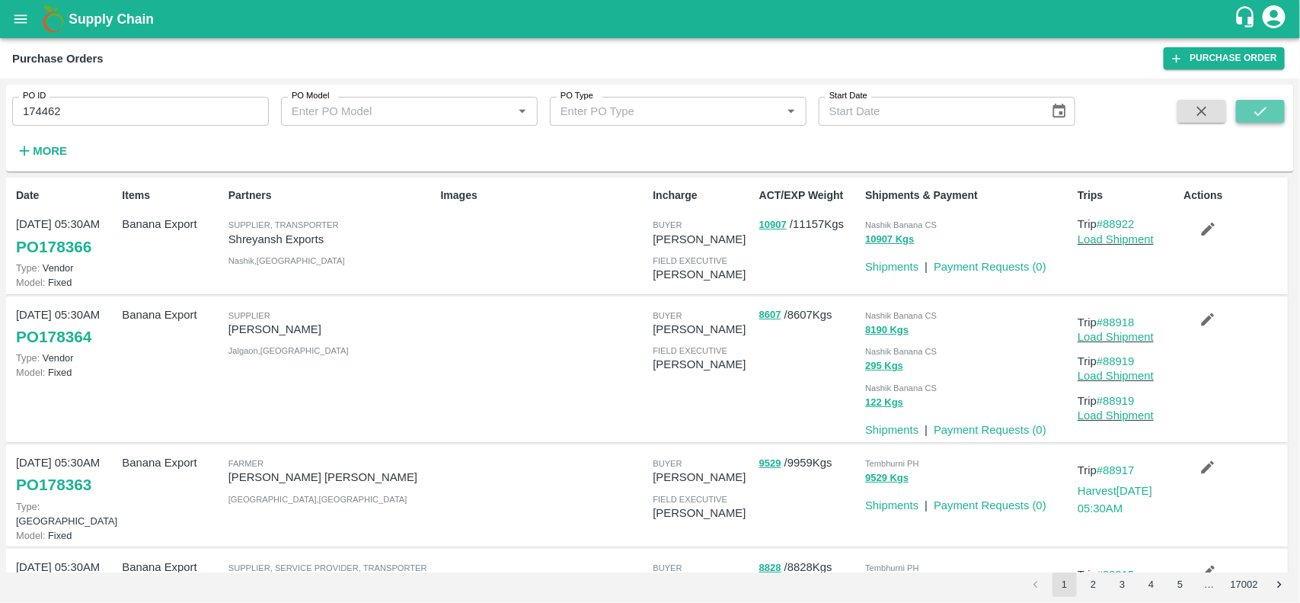
click at [1254, 103] on icon "submit" at bounding box center [1260, 111] width 17 height 17
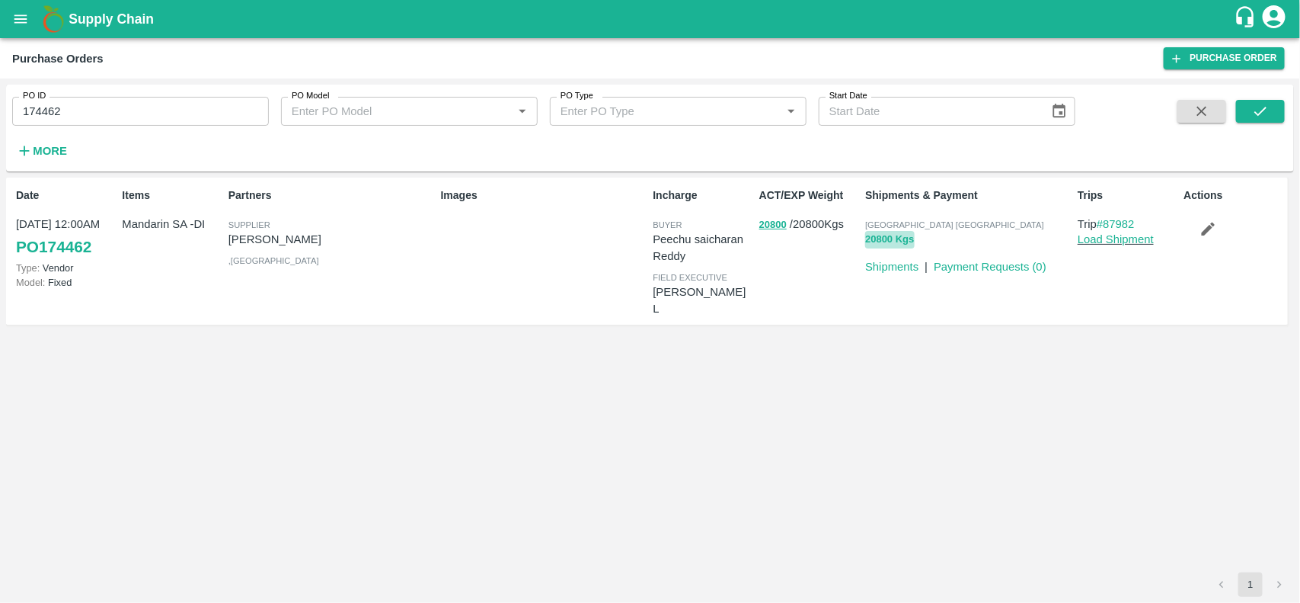
click at [878, 238] on button "20800 Kgs" at bounding box center [889, 240] width 49 height 18
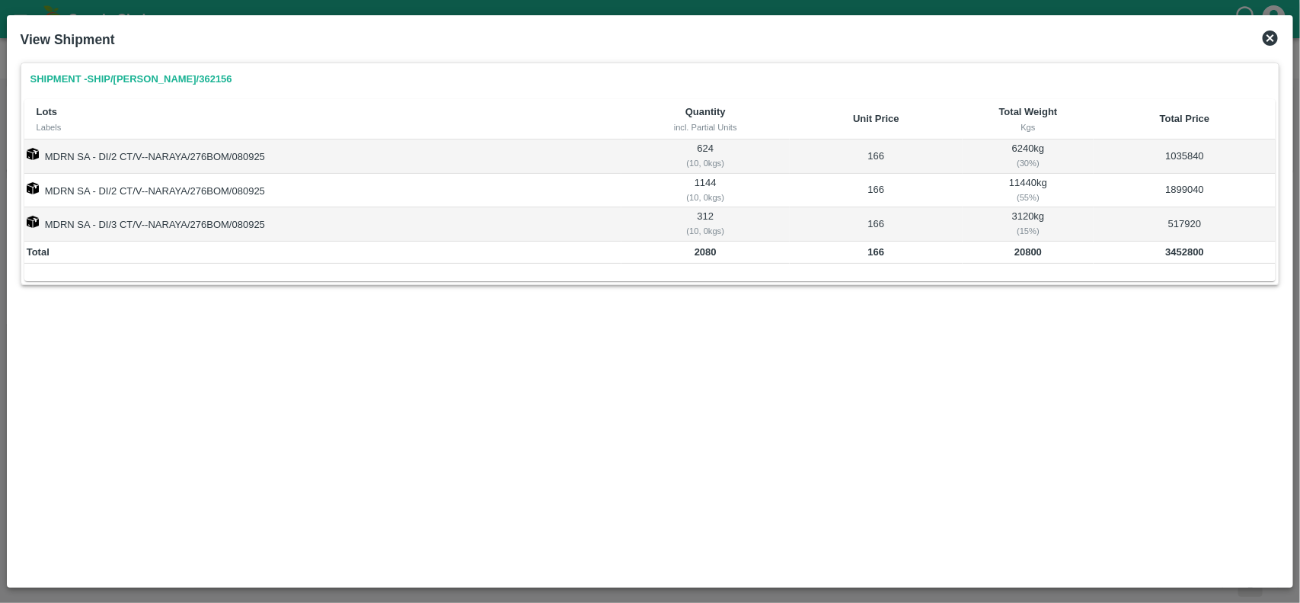
click at [702, 150] on td "624 ( 10, 0 kgs)" at bounding box center [706, 156] width 168 height 34
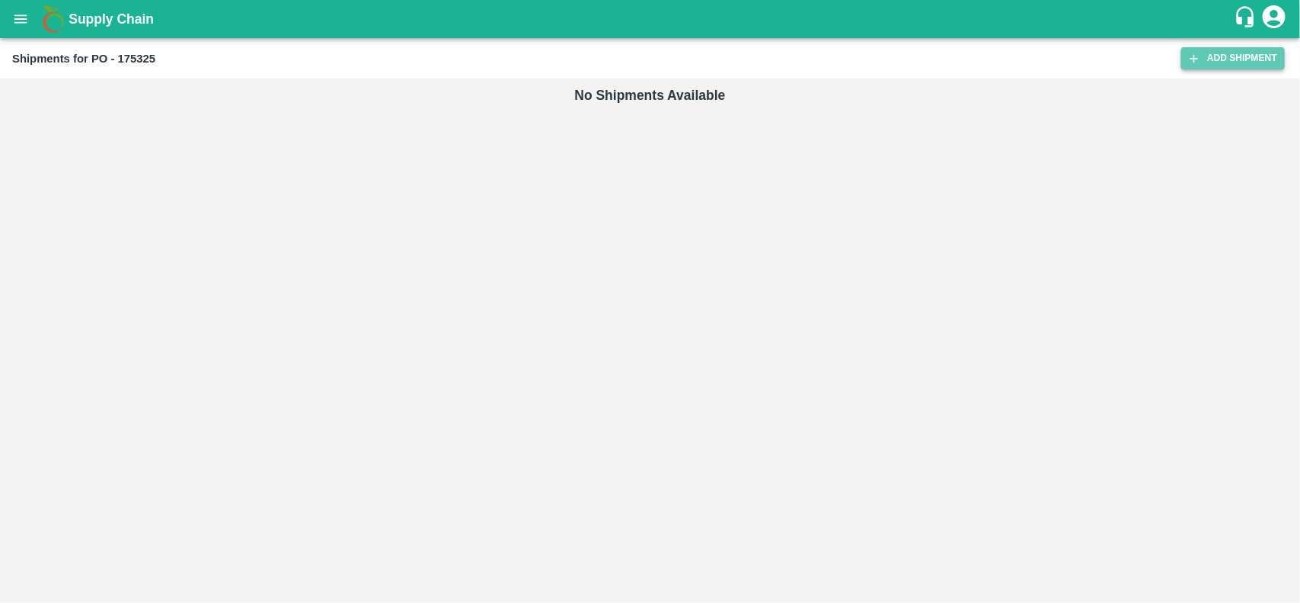
click at [1213, 56] on link "Add Shipment" at bounding box center [1233, 58] width 104 height 22
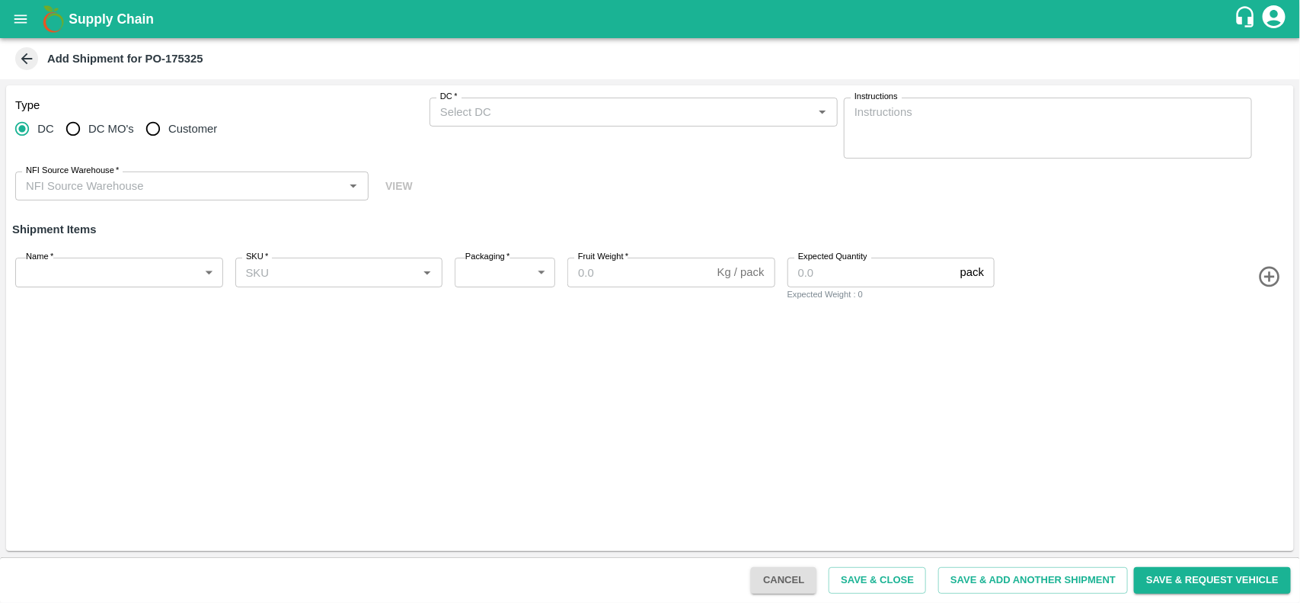
click at [488, 101] on div "DC   *" at bounding box center [634, 112] width 408 height 29
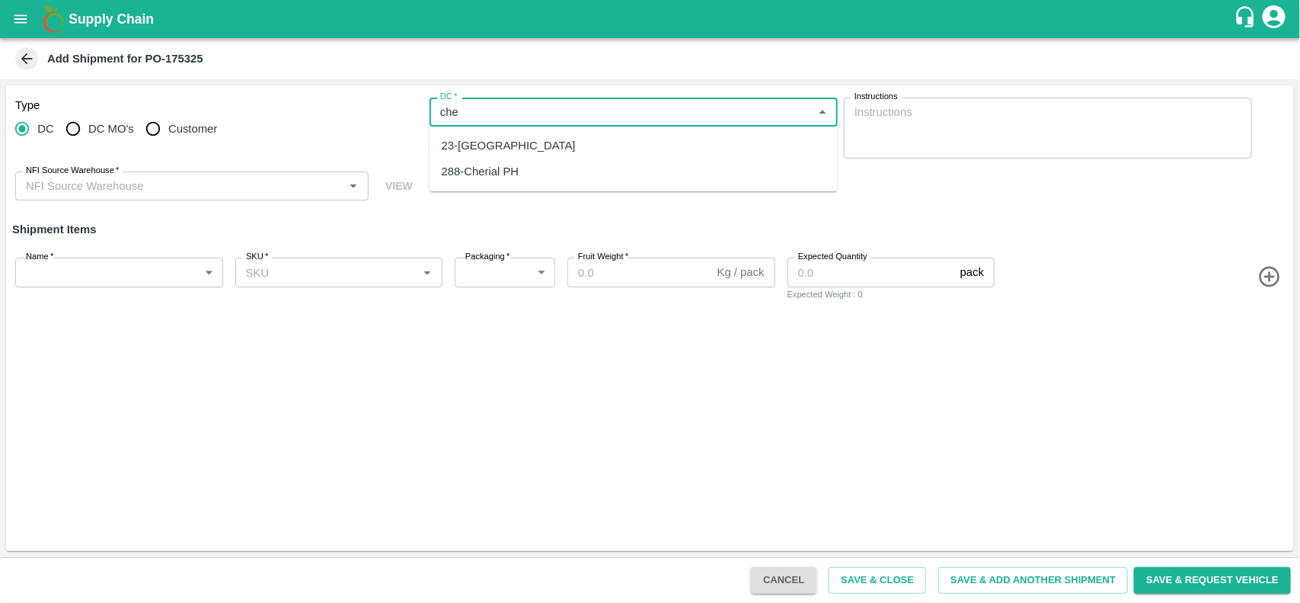
click at [496, 149] on div "23-[GEOGRAPHIC_DATA]" at bounding box center [509, 145] width 134 height 17
type input "23-[GEOGRAPHIC_DATA]"
click at [48, 193] on input "NFI Source Warehouse   *" at bounding box center [179, 186] width 319 height 20
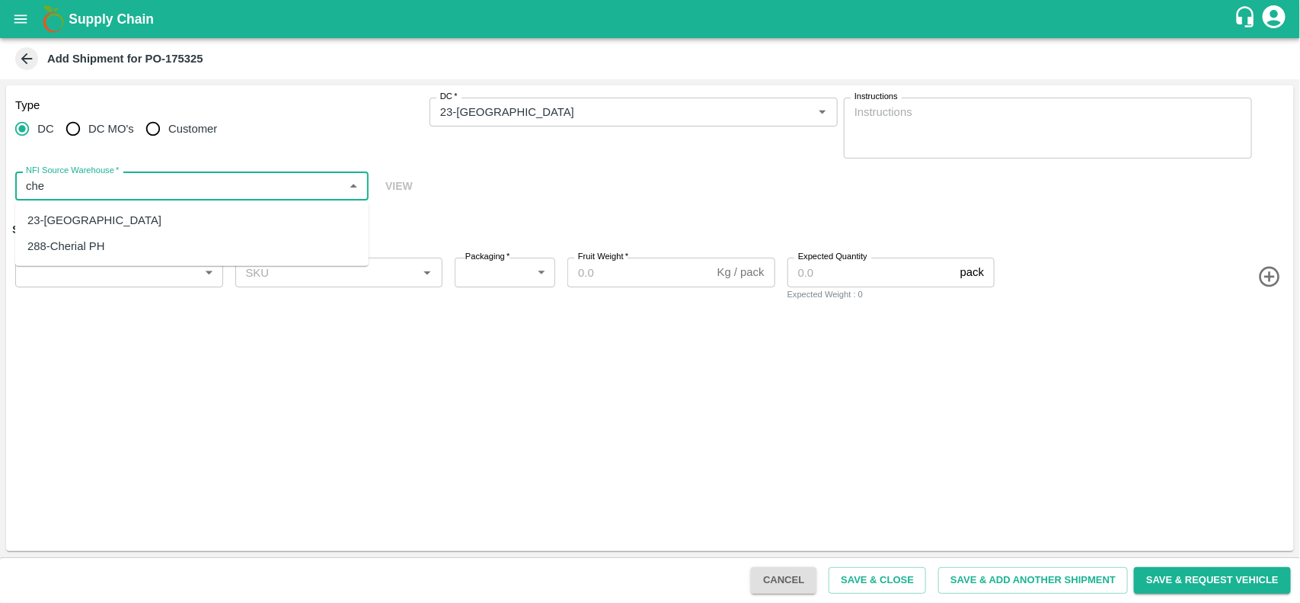
click at [58, 212] on div "23-Chennai DC" at bounding box center [94, 220] width 134 height 17
type input "23-Chennai DC"
click at [59, 261] on body "Supply Chain Add Shipment for PO-175325 Type DC DC MO's Customer DC   * DC   * …" at bounding box center [650, 301] width 1300 height 603
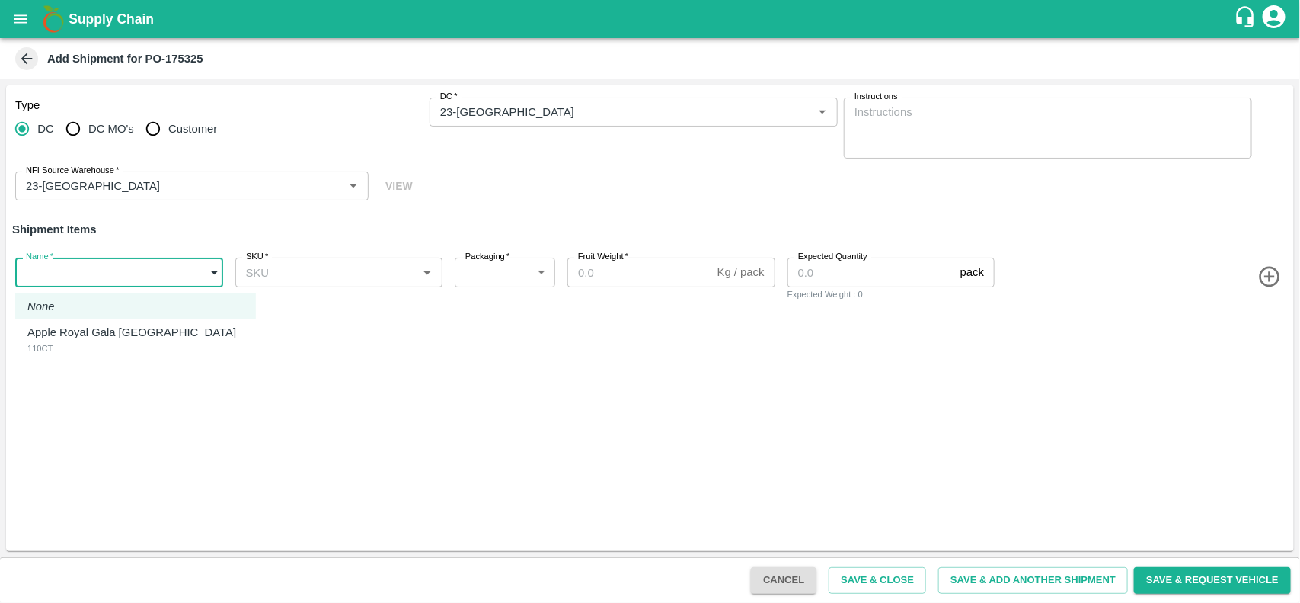
click at [62, 333] on p "Apple Royal Gala [GEOGRAPHIC_DATA]" at bounding box center [131, 332] width 209 height 17
type input "2016203"
type input "276"
type input "18"
type input "610"
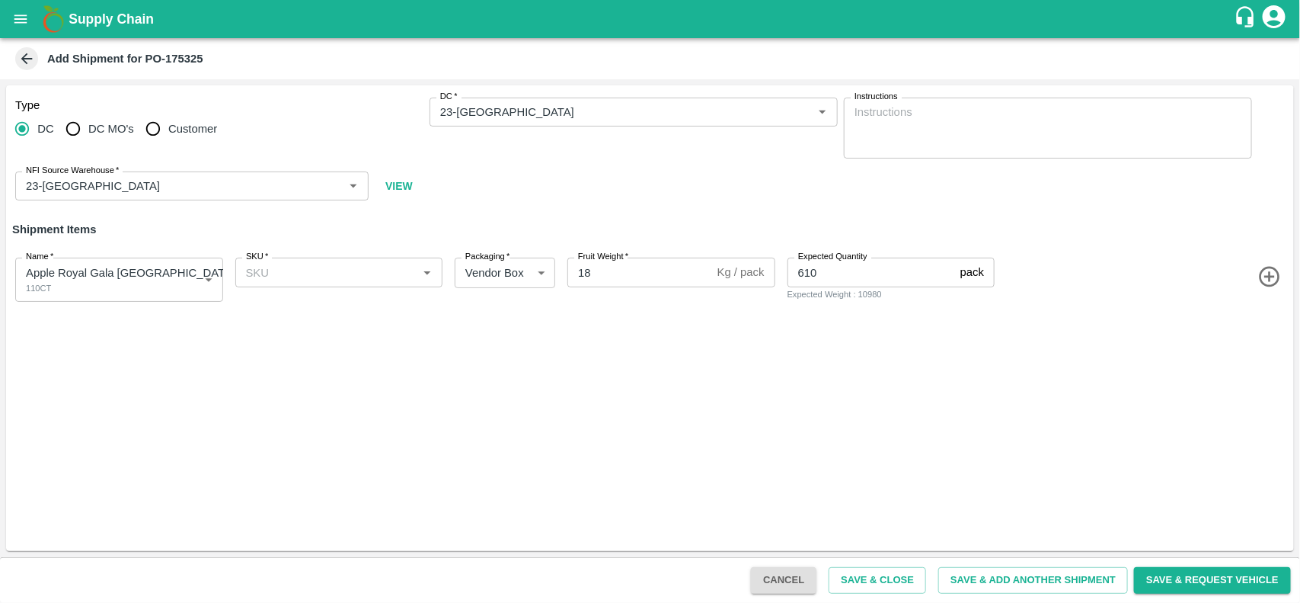
click at [295, 256] on div "SKU   * SKU   *" at bounding box center [336, 276] width 214 height 50
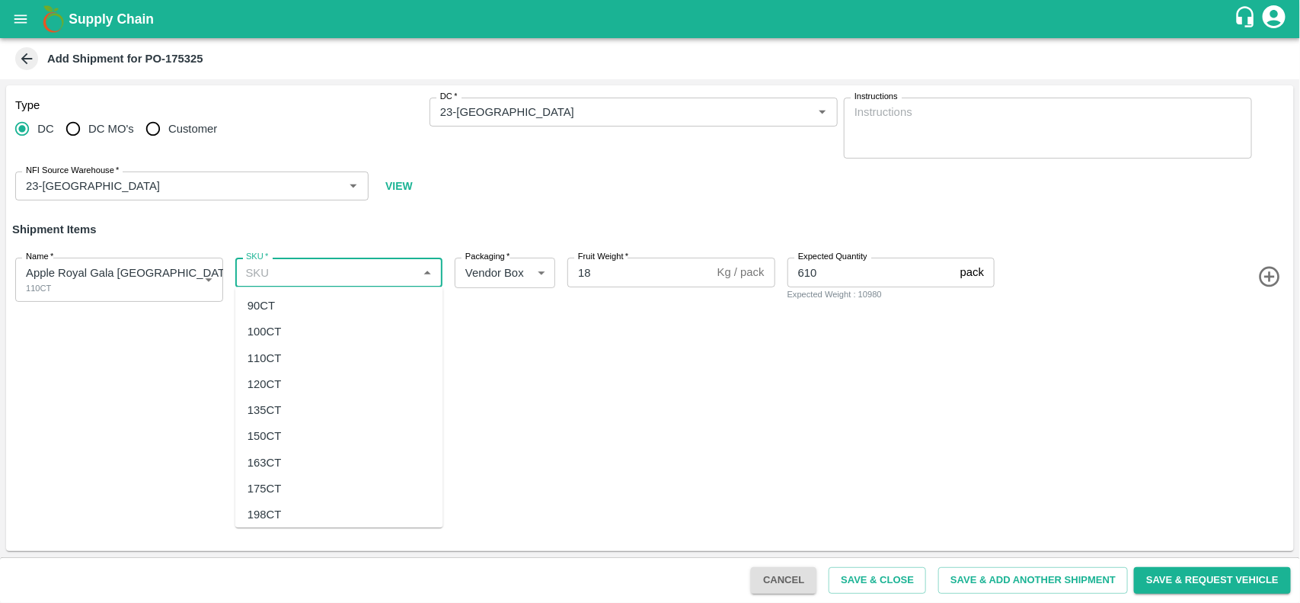
click at [295, 264] on input "SKU   *" at bounding box center [327, 272] width 174 height 20
click at [272, 345] on div "110CT" at bounding box center [339, 358] width 208 height 26
type input "110CT"
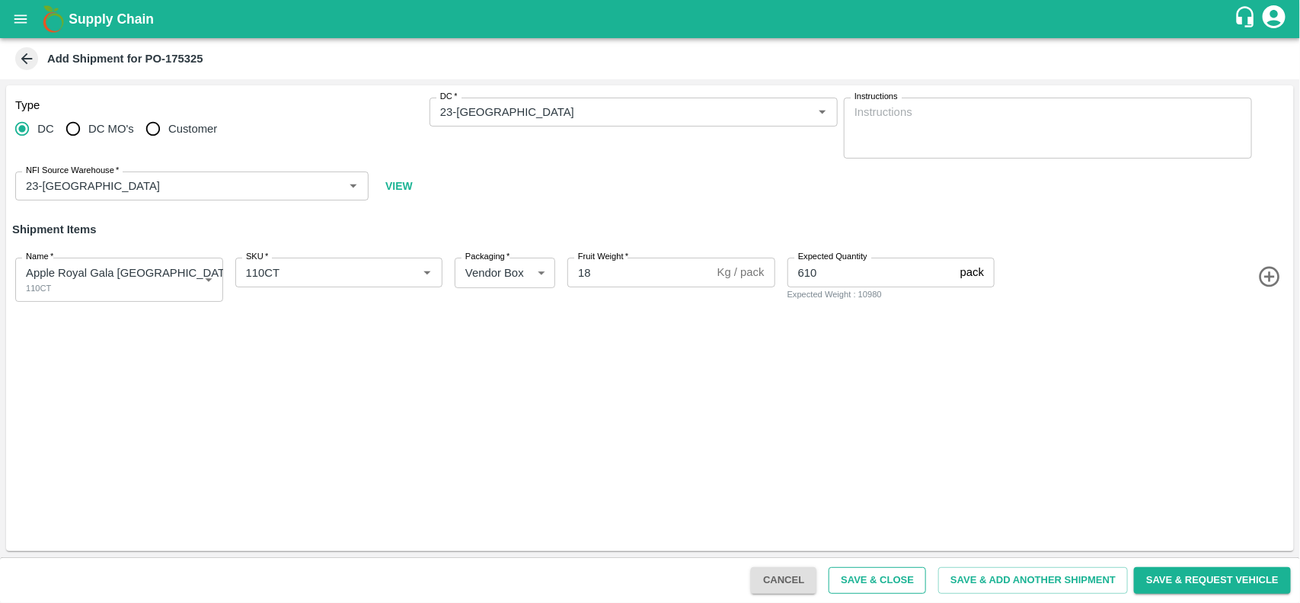
click at [868, 570] on button "Save & Close" at bounding box center [878, 580] width 98 height 27
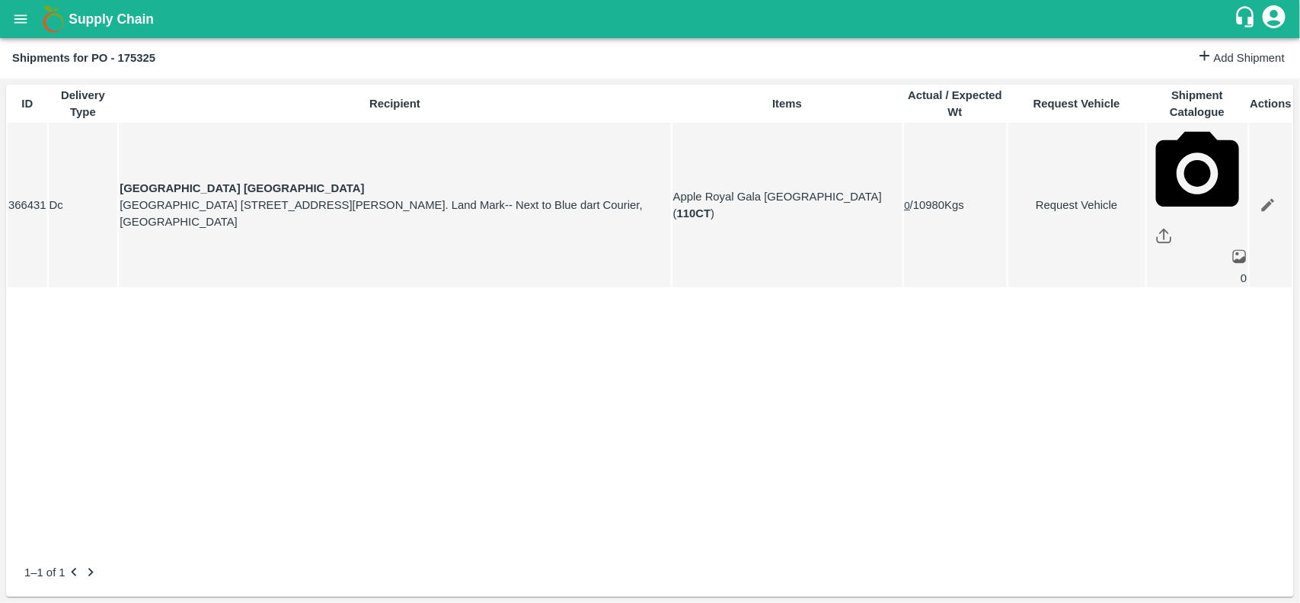
click at [13, 11] on icon "open drawer" at bounding box center [20, 19] width 17 height 17
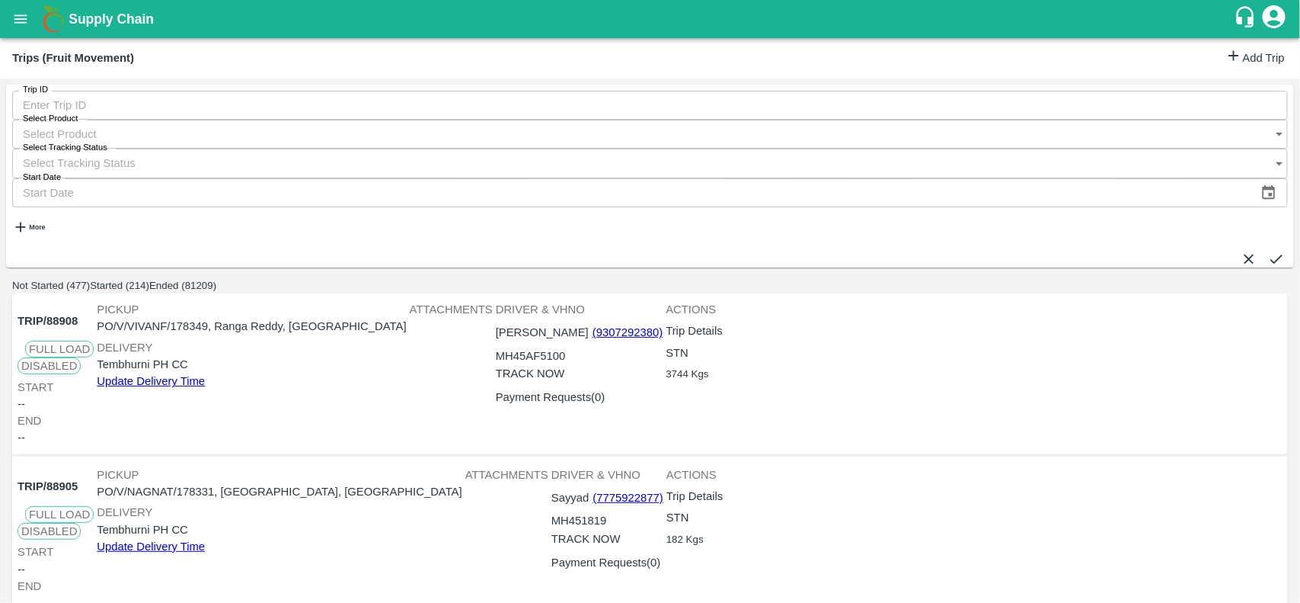
click at [321, 318] on p "PO/V/VIVANF/178349, Ranga Reddy, Telangana" at bounding box center [251, 326] width 309 height 17
click at [1234, 63] on link "Add Trip" at bounding box center [1255, 58] width 59 height 22
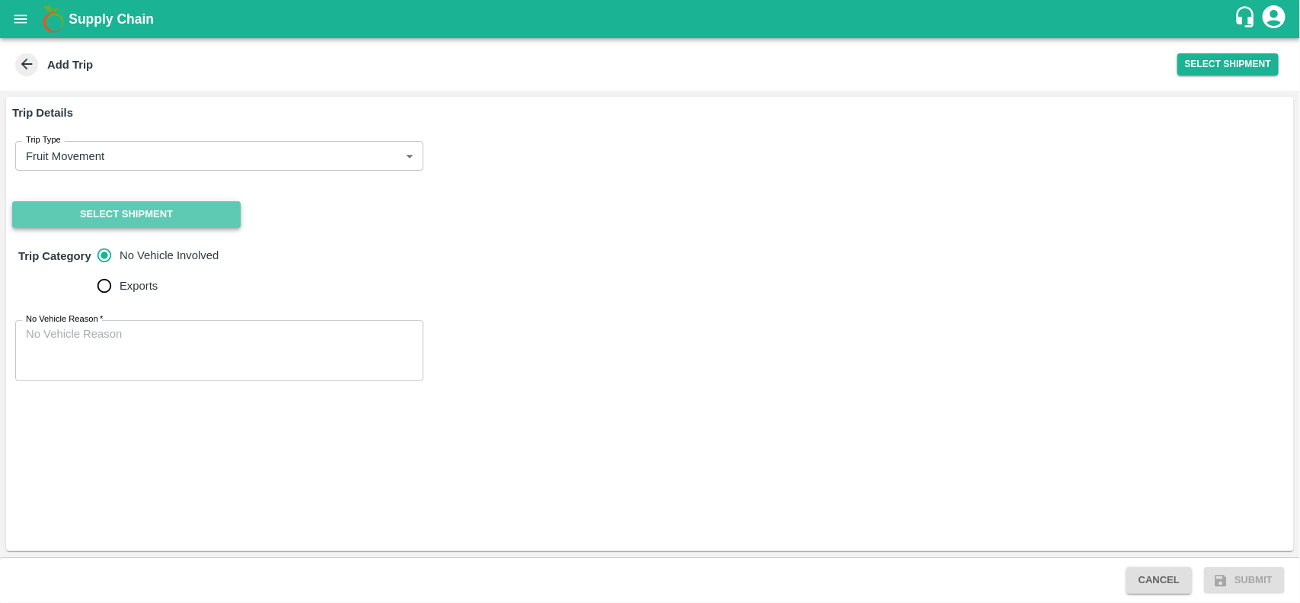
click at [139, 208] on button "Select Shipment" at bounding box center [126, 214] width 229 height 27
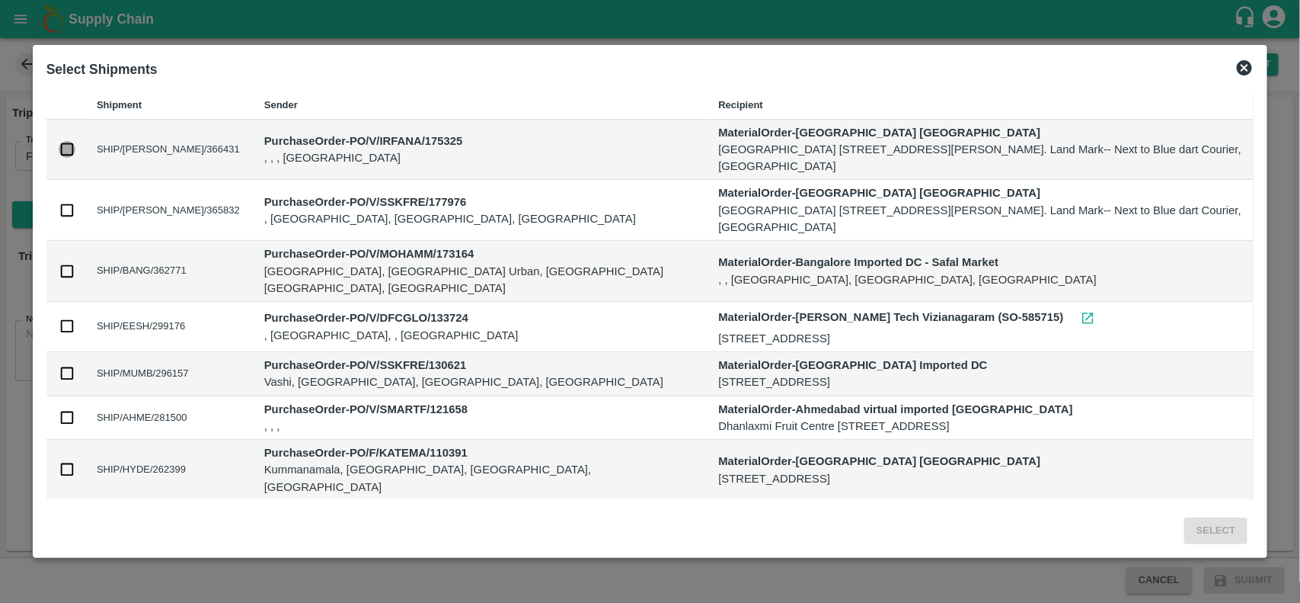
click at [63, 149] on input "checkbox" at bounding box center [67, 149] width 17 height 17
checkbox input "true"
click at [1215, 536] on button "Select" at bounding box center [1216, 530] width 63 height 27
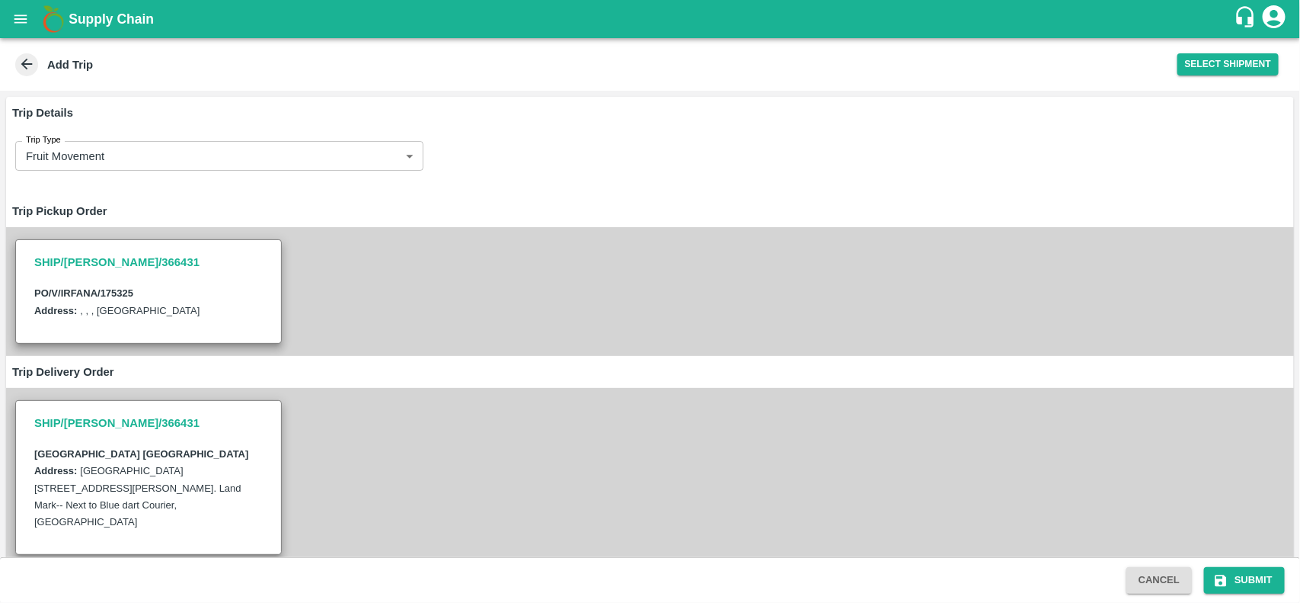
scroll to position [188, 0]
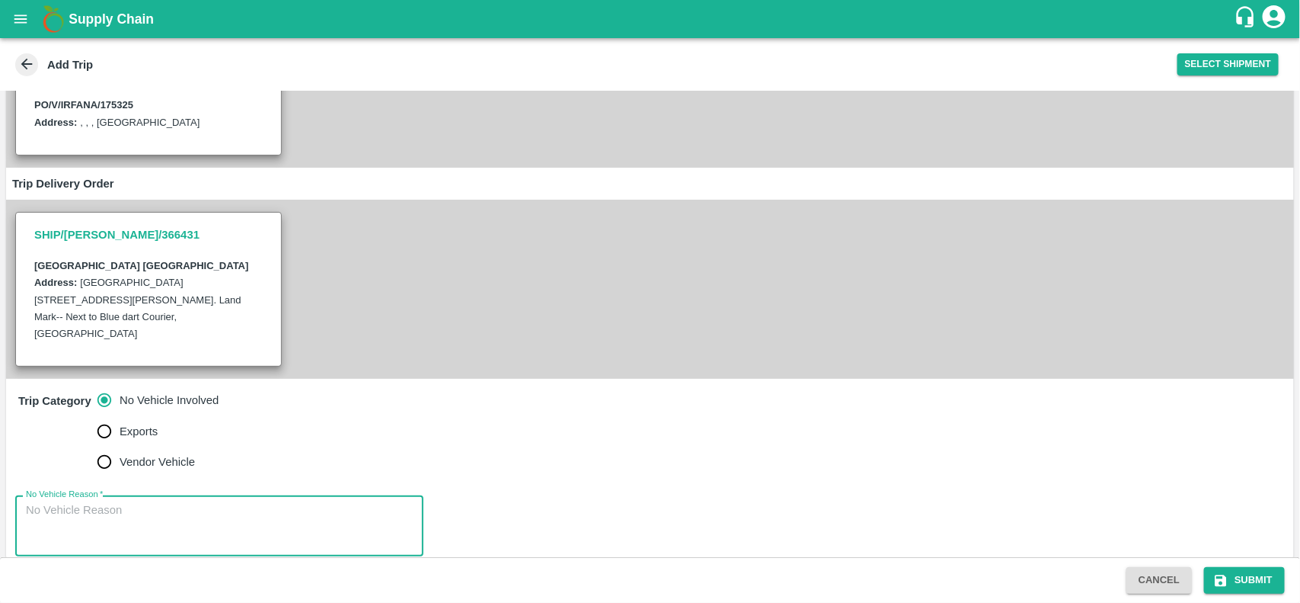
click at [130, 507] on textarea "No Vehicle Reason   *" at bounding box center [219, 526] width 387 height 48
type textarea "na"
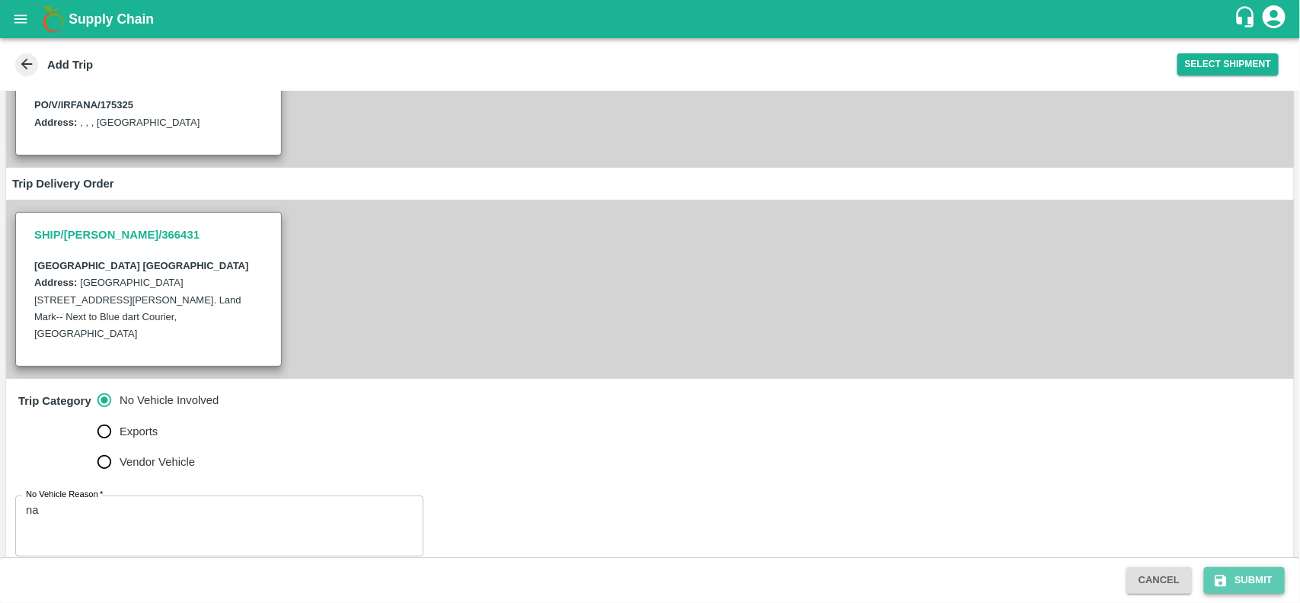
click at [1255, 574] on button "Submit" at bounding box center [1244, 580] width 81 height 27
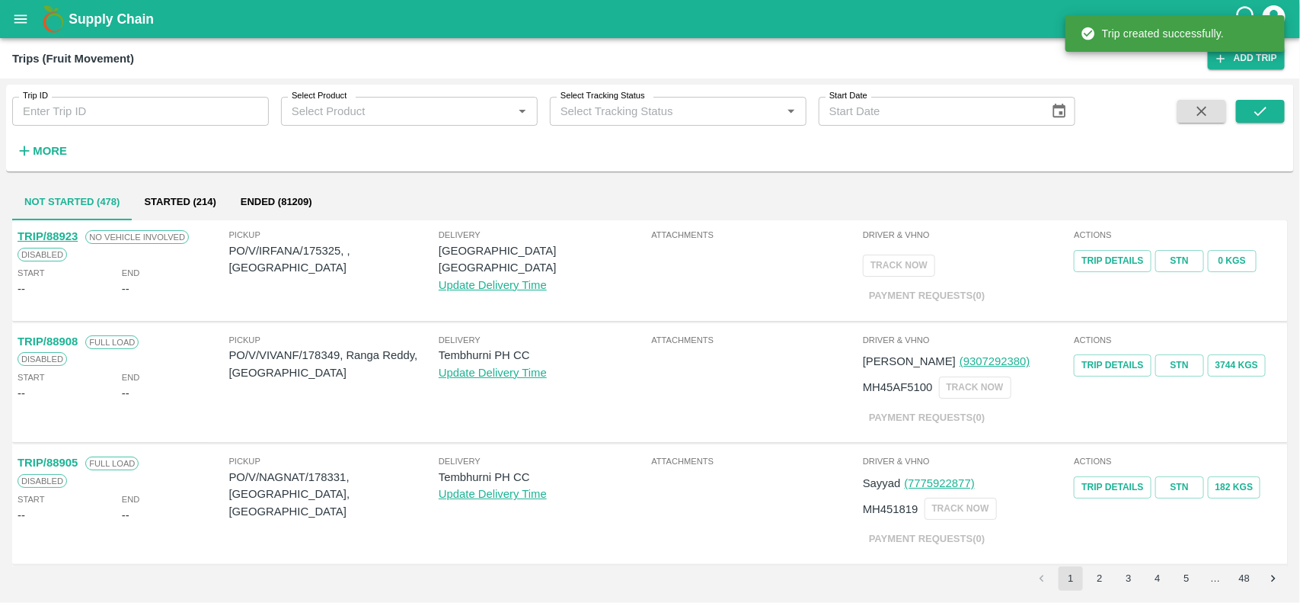
click at [336, 246] on p "PO/V/IRFANA/175325, , [GEOGRAPHIC_DATA]" at bounding box center [333, 259] width 209 height 34
copy p "175325"
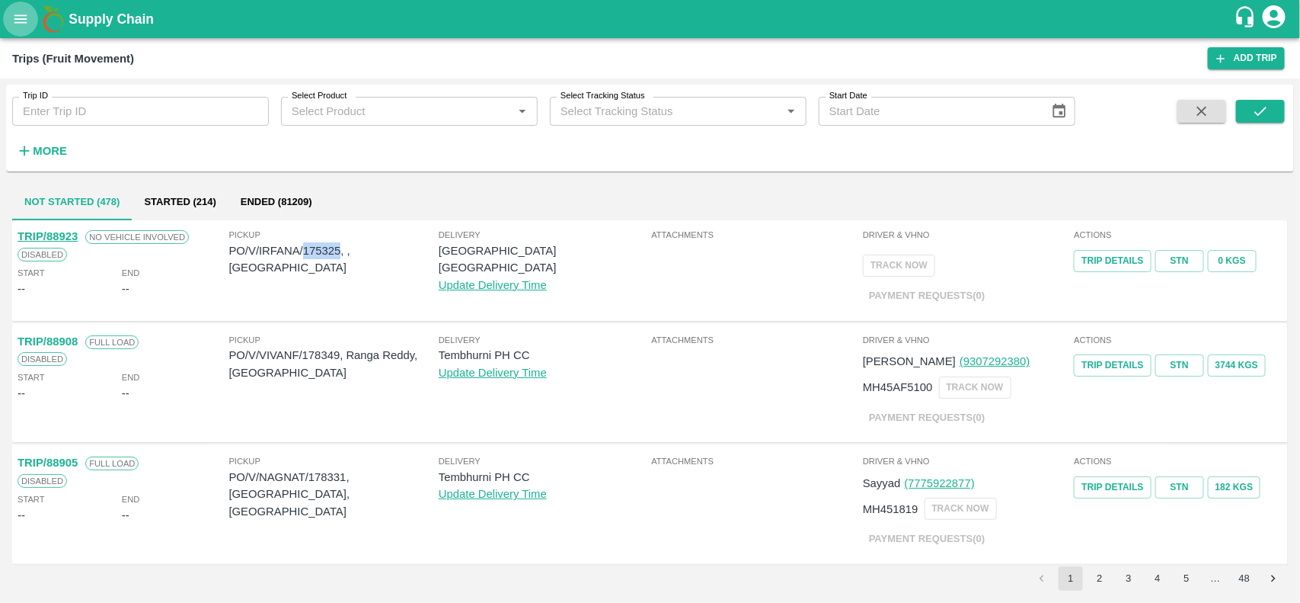
click at [25, 19] on icon "open drawer" at bounding box center [20, 18] width 13 height 8
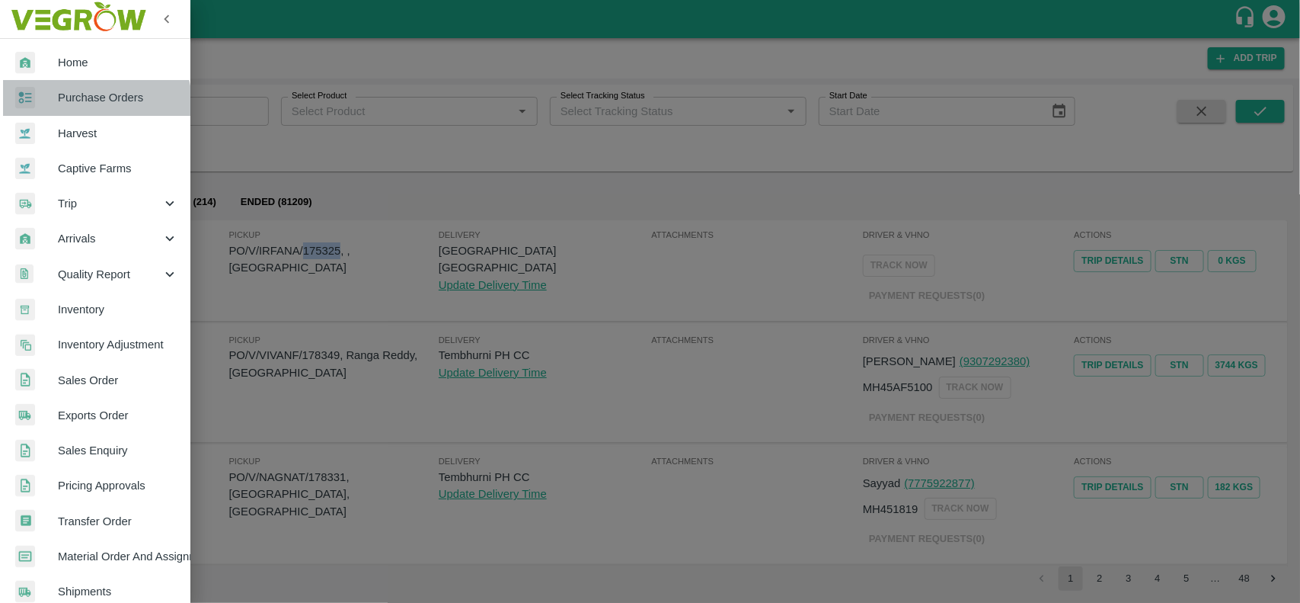
click at [67, 109] on link "Purchase Orders" at bounding box center [95, 97] width 190 height 35
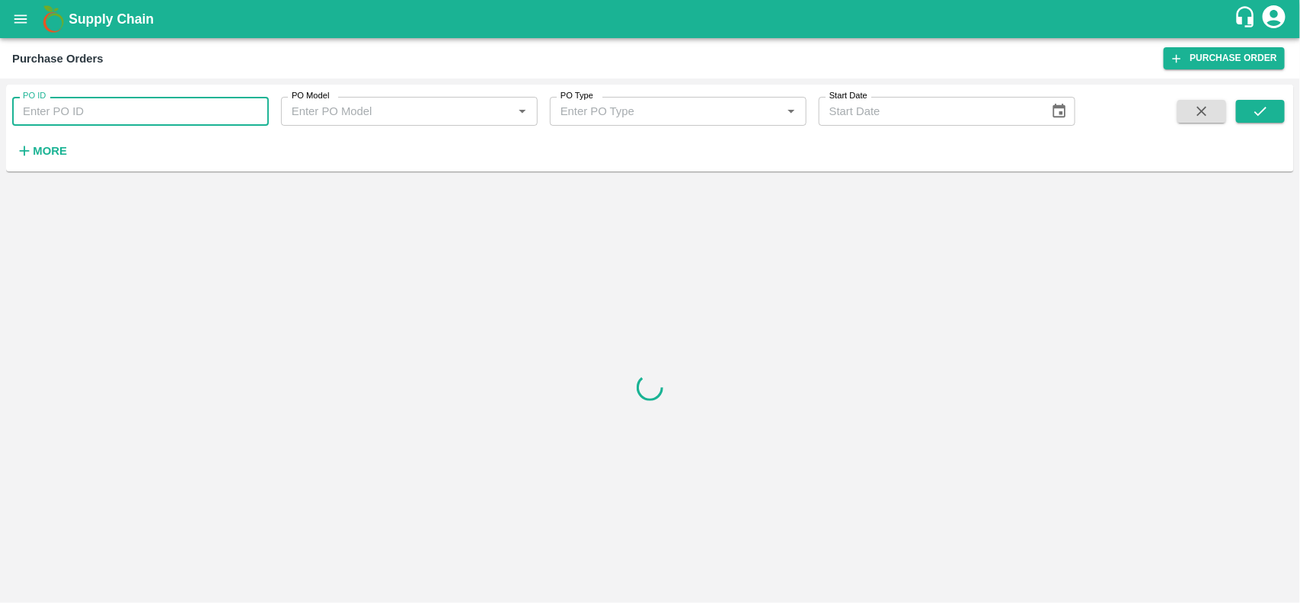
click at [67, 109] on input "PO ID" at bounding box center [140, 111] width 257 height 29
paste input "175325"
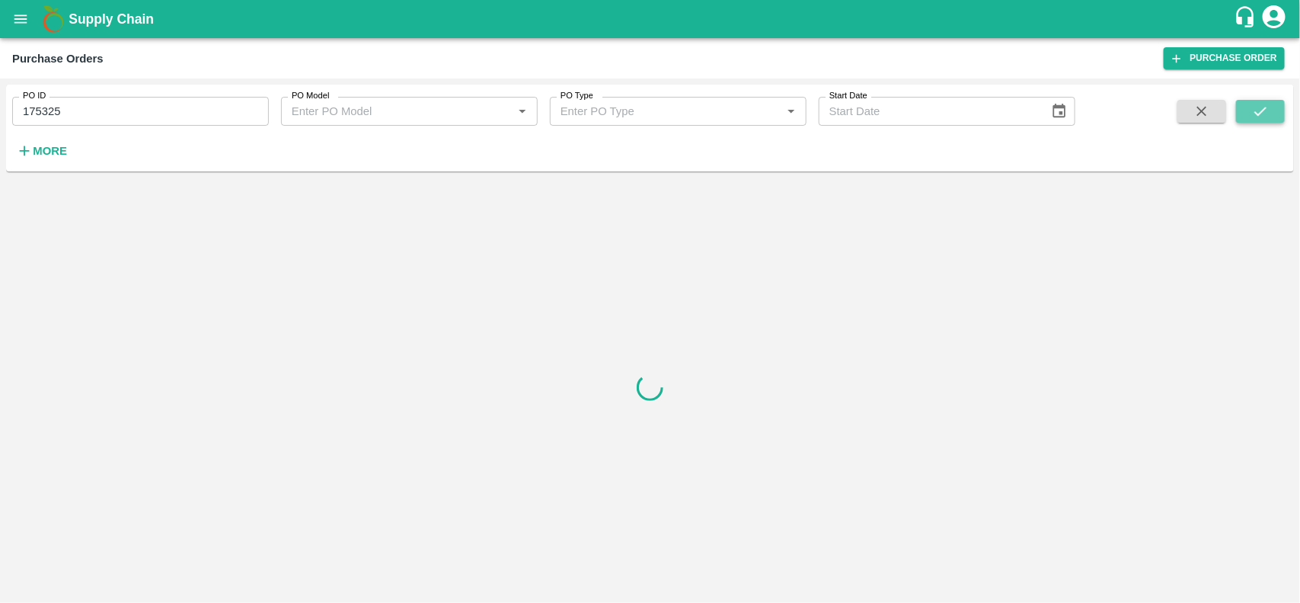
click at [1269, 103] on icon "submit" at bounding box center [1260, 111] width 17 height 17
click at [1267, 115] on icon "submit" at bounding box center [1260, 111] width 17 height 17
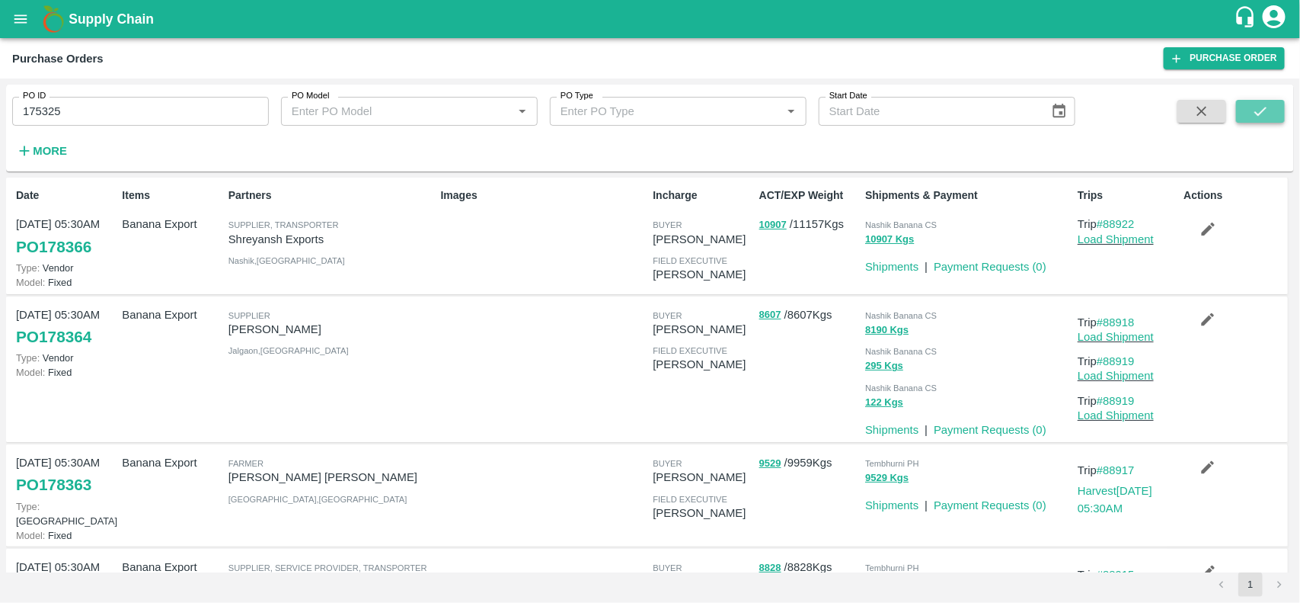
click at [1261, 109] on icon "submit" at bounding box center [1260, 111] width 17 height 17
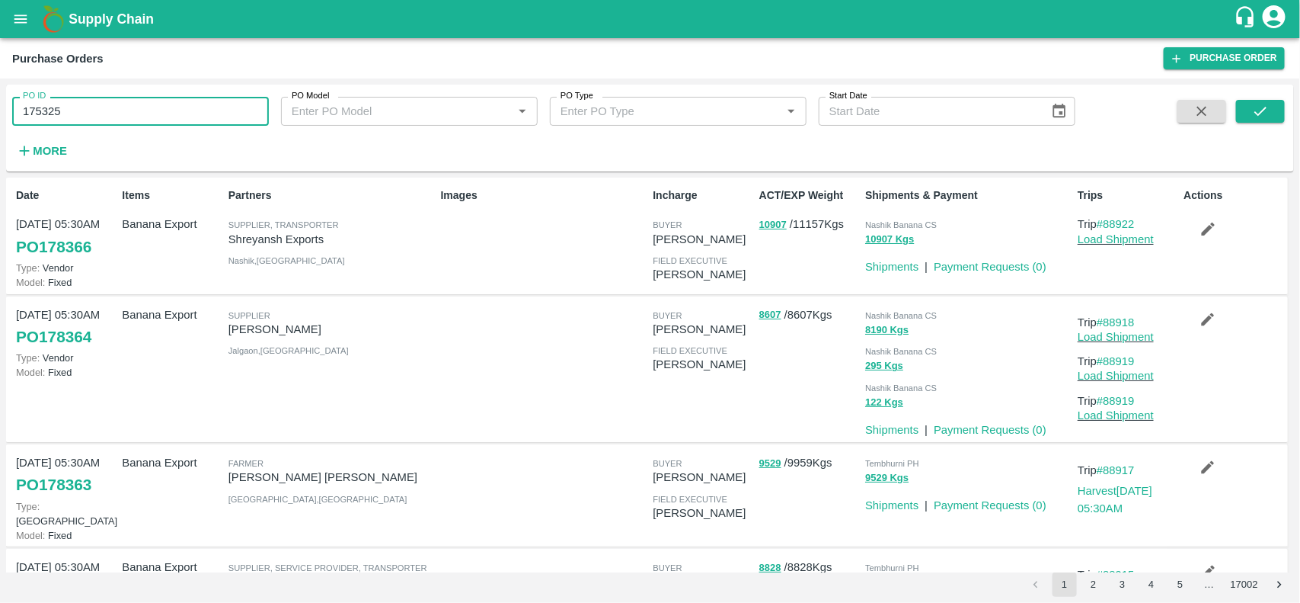
click at [73, 110] on input "175325" at bounding box center [140, 111] width 257 height 29
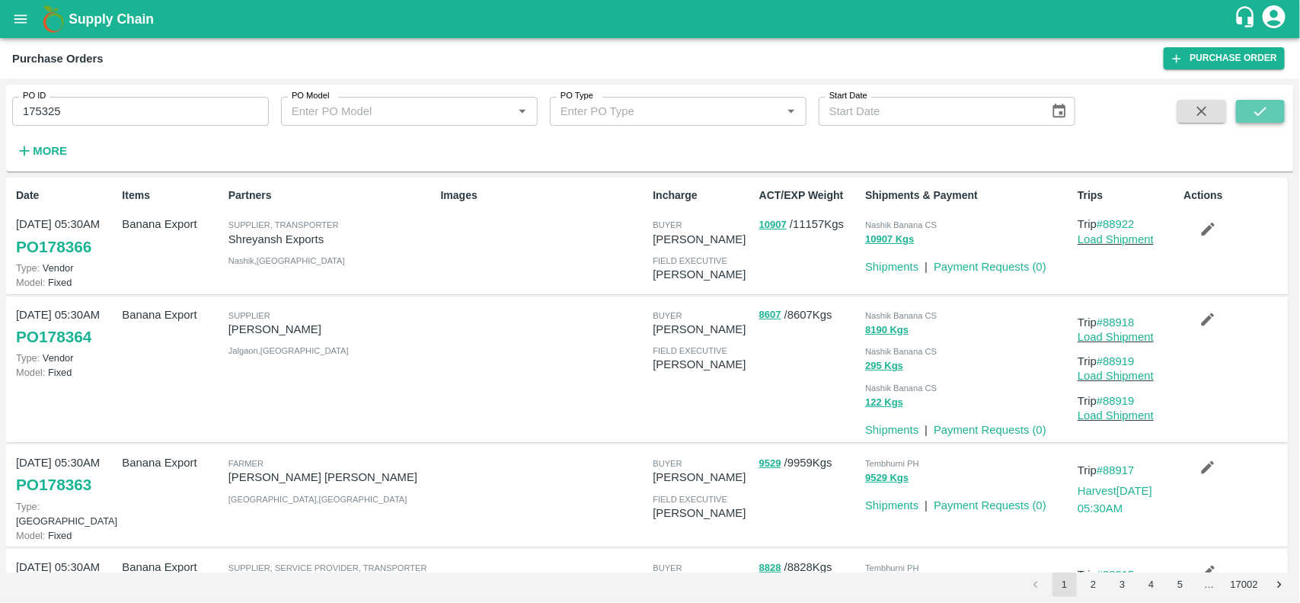
click at [1263, 109] on icon "submit" at bounding box center [1260, 111] width 17 height 17
click at [124, 109] on input "175325" at bounding box center [140, 111] width 257 height 29
type input "175325"
click at [1255, 111] on icon "submit" at bounding box center [1260, 111] width 17 height 17
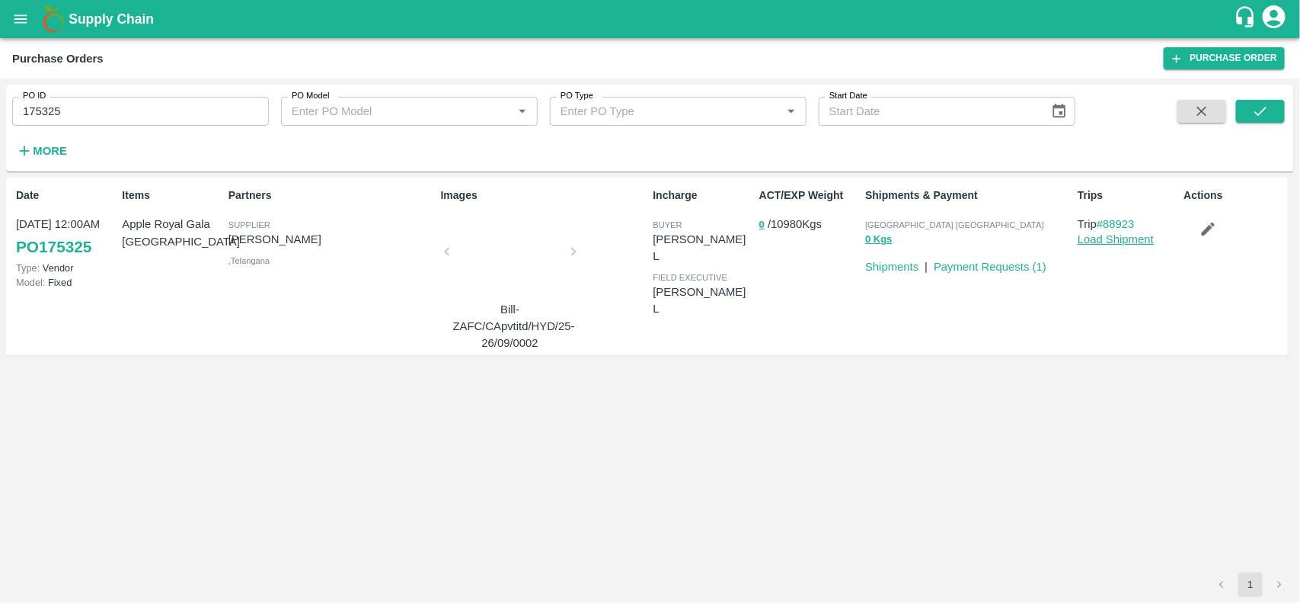
click at [1089, 240] on link "Load Shipment" at bounding box center [1116, 239] width 76 height 12
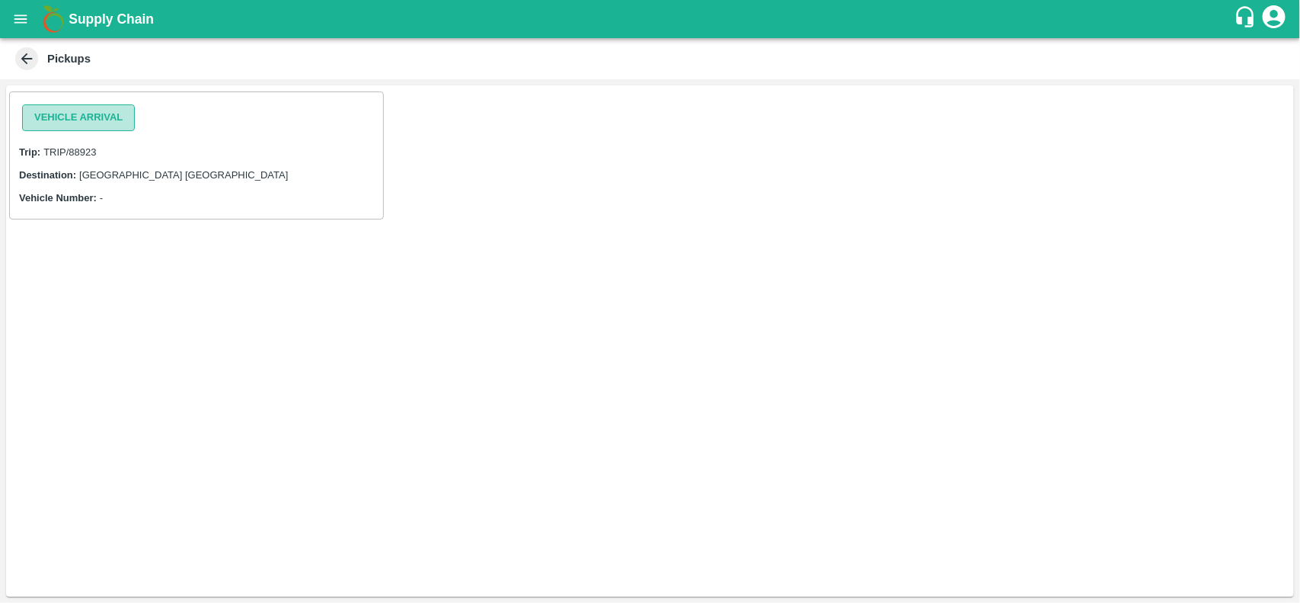
click at [47, 104] on button "Vehicle Arrival" at bounding box center [78, 117] width 113 height 27
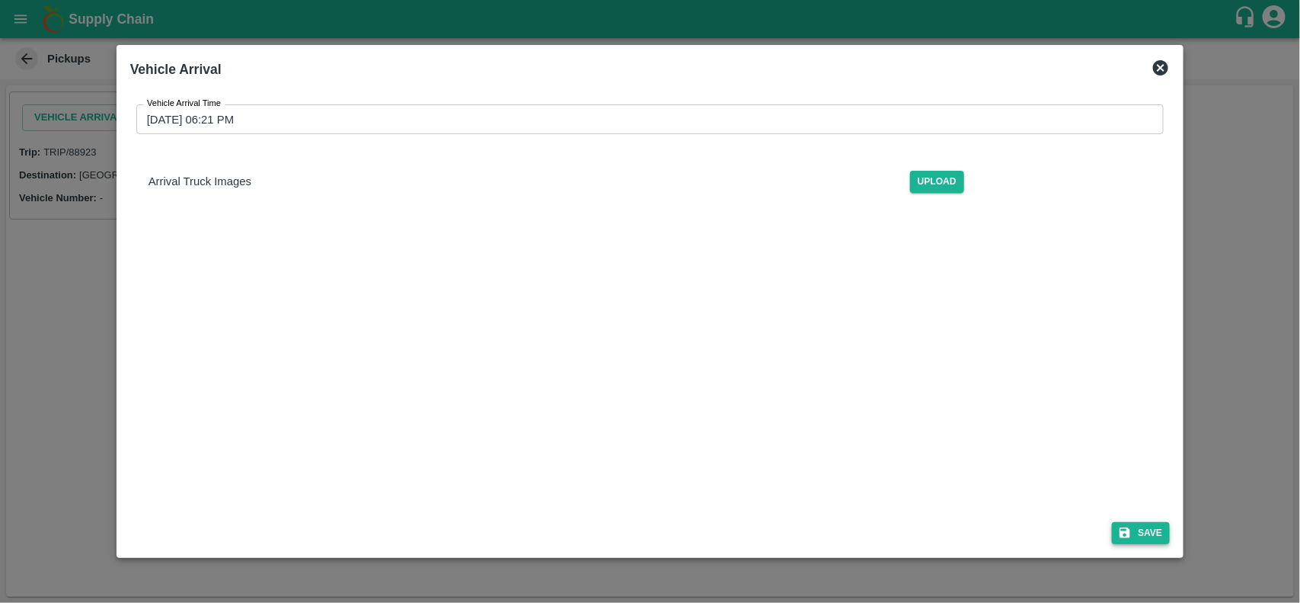
click at [1128, 524] on button "Save" at bounding box center [1141, 533] width 58 height 22
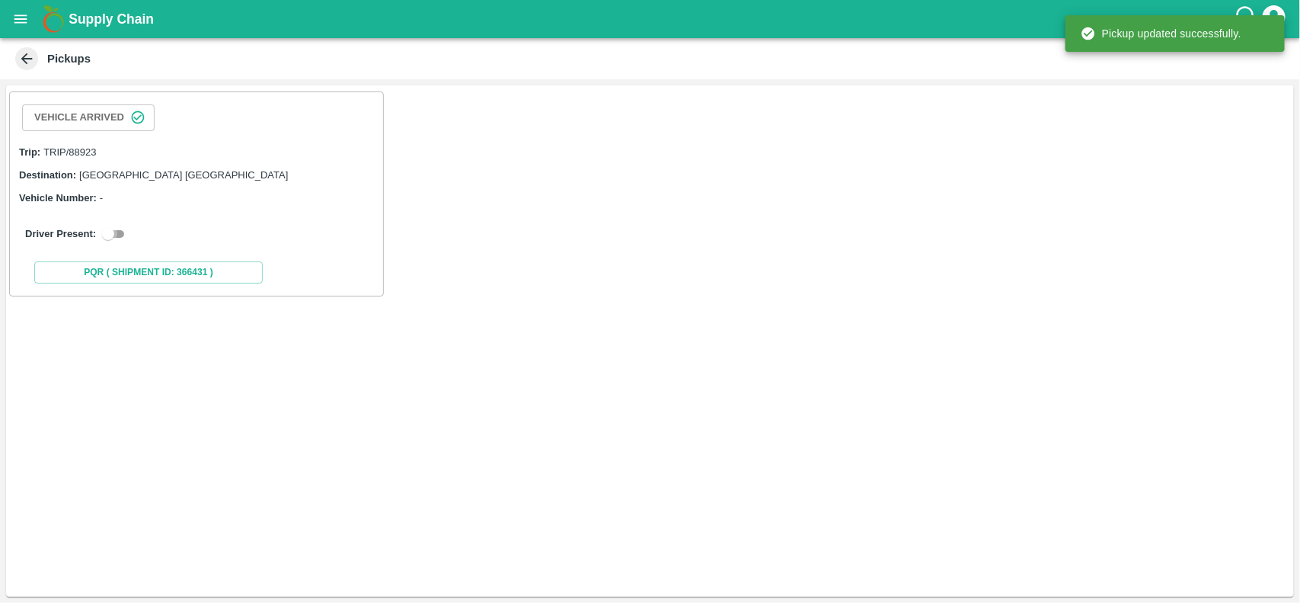
click at [112, 238] on input "checkbox" at bounding box center [108, 234] width 55 height 18
checkbox input "true"
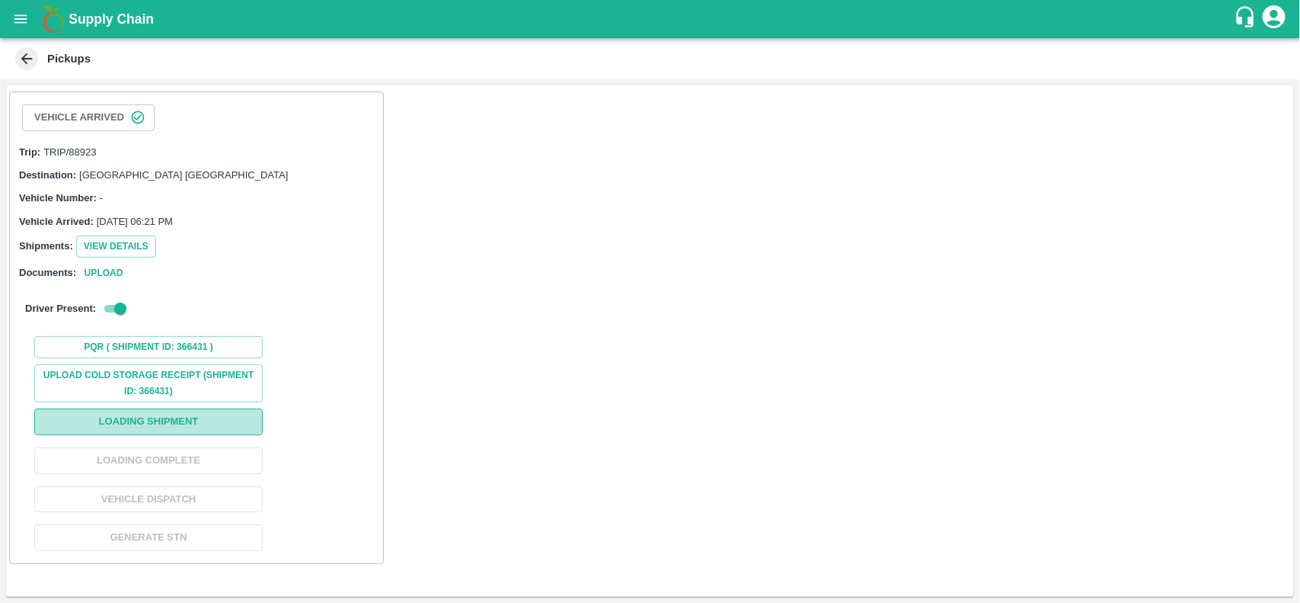
click at [157, 428] on button "Loading Shipment" at bounding box center [148, 421] width 229 height 27
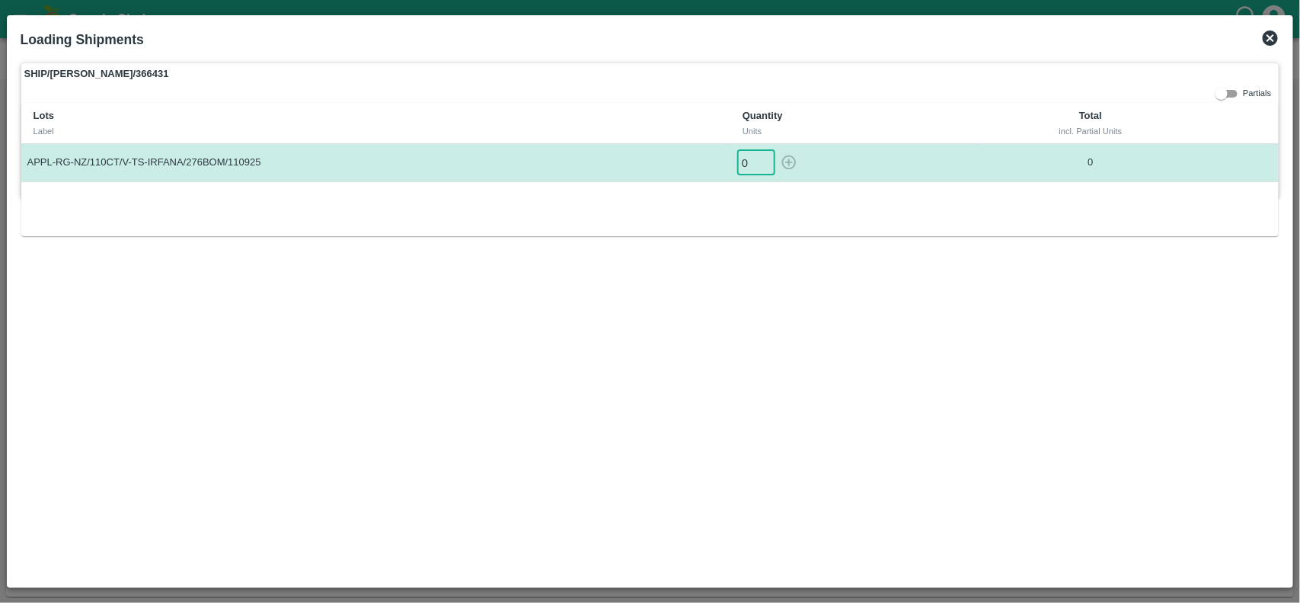
click at [756, 162] on input "0" at bounding box center [756, 162] width 38 height 25
click at [789, 168] on icon "button" at bounding box center [789, 162] width 17 height 17
type input "0"
click at [1274, 40] on icon at bounding box center [1270, 38] width 18 height 18
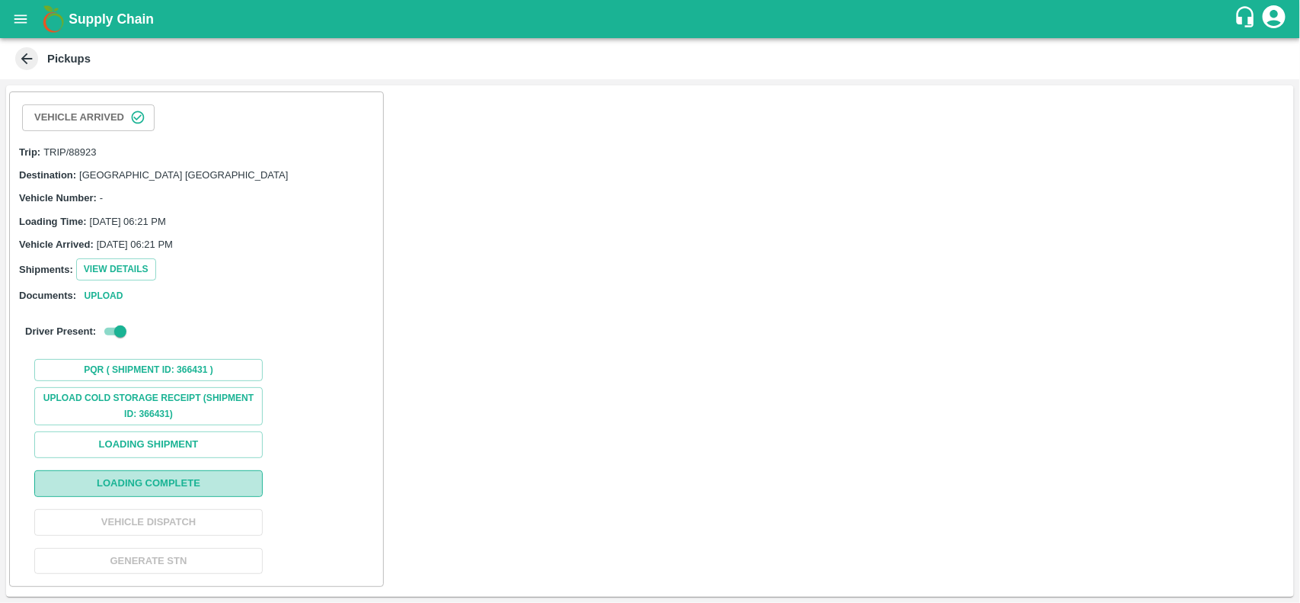
click at [141, 494] on button "Loading Complete" at bounding box center [148, 483] width 229 height 27
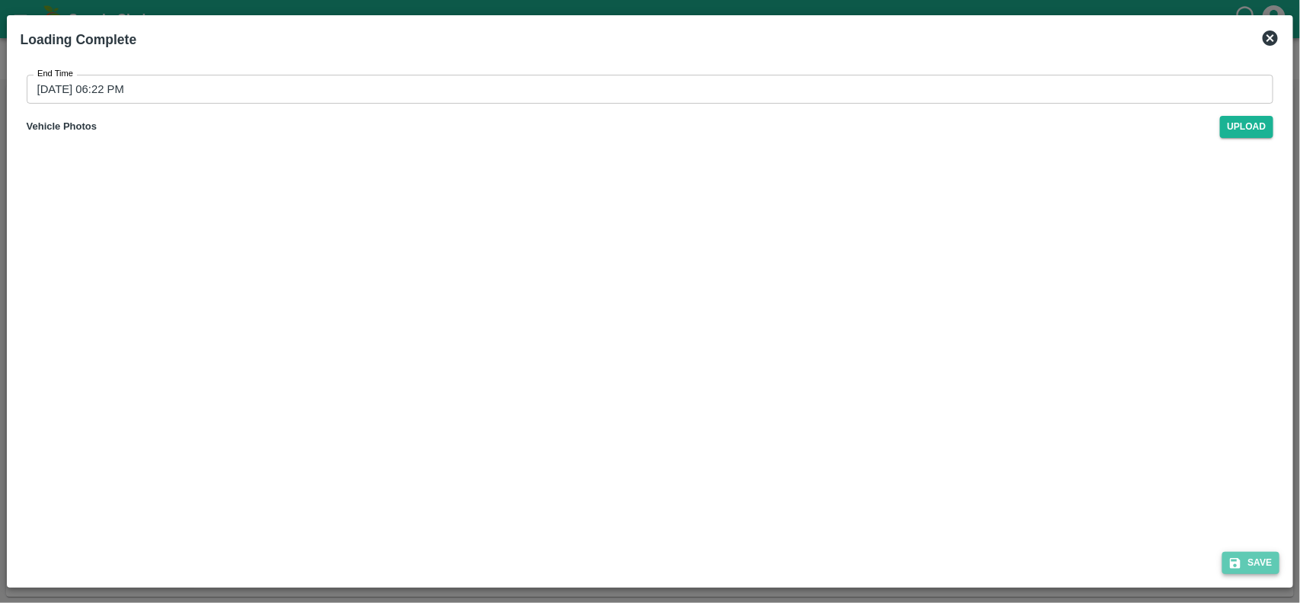
click at [1233, 557] on icon "submit" at bounding box center [1236, 563] width 14 height 14
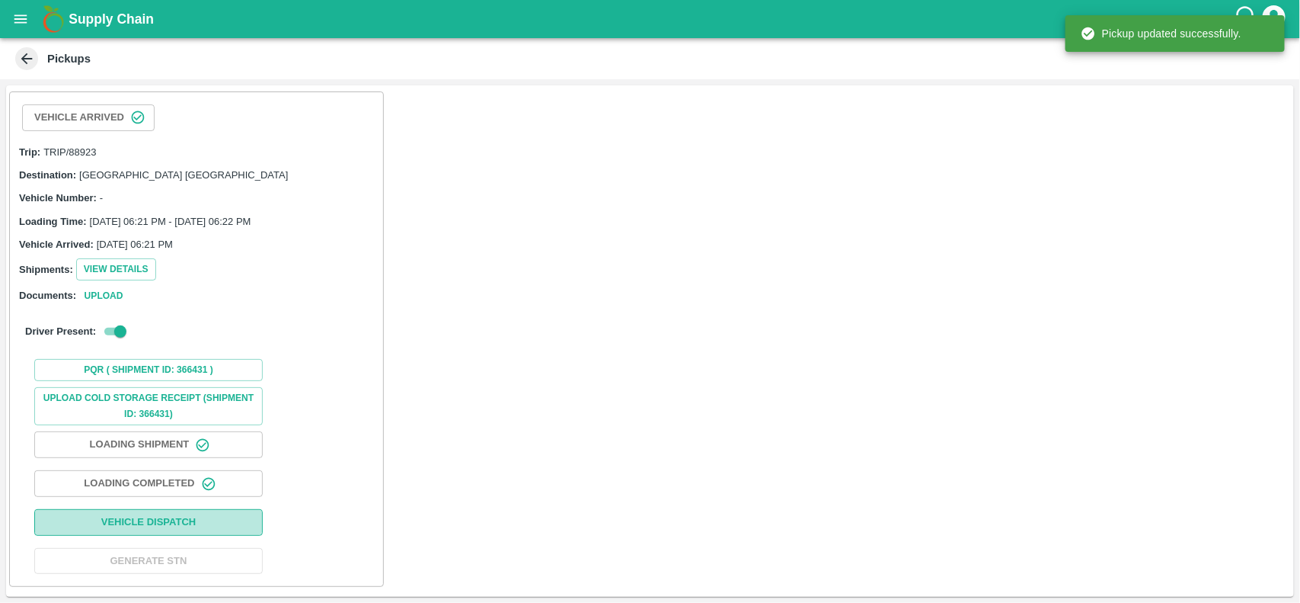
click at [146, 522] on button "Vehicle Dispatch" at bounding box center [148, 522] width 229 height 27
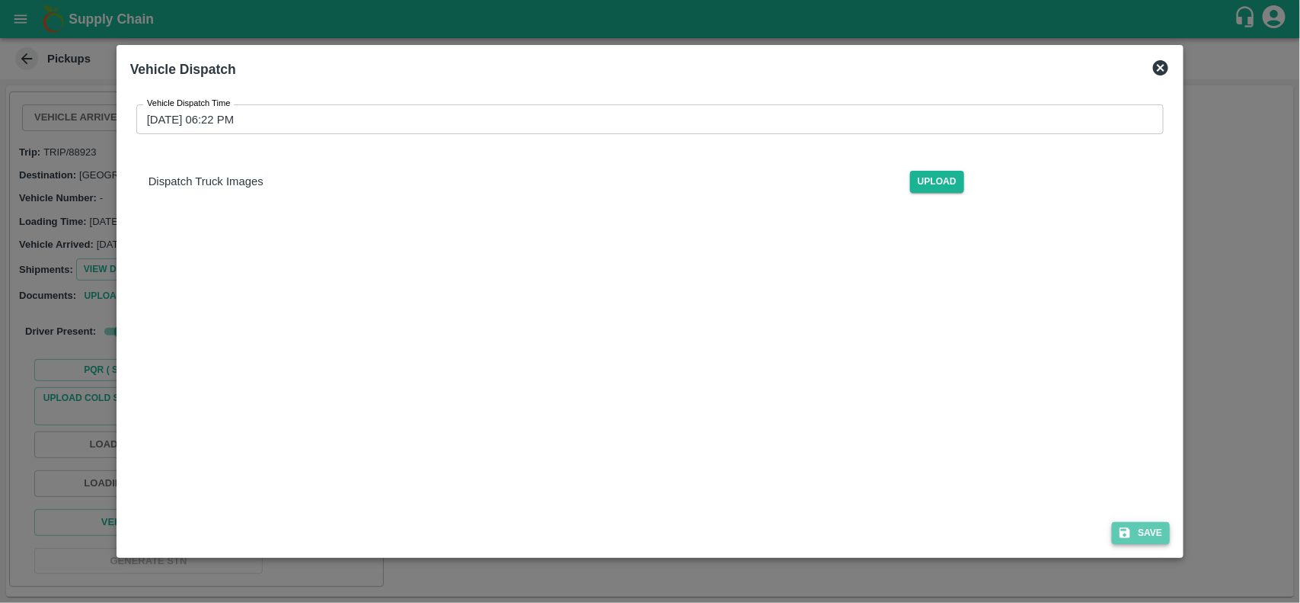
click at [1149, 532] on button "Save" at bounding box center [1141, 533] width 58 height 22
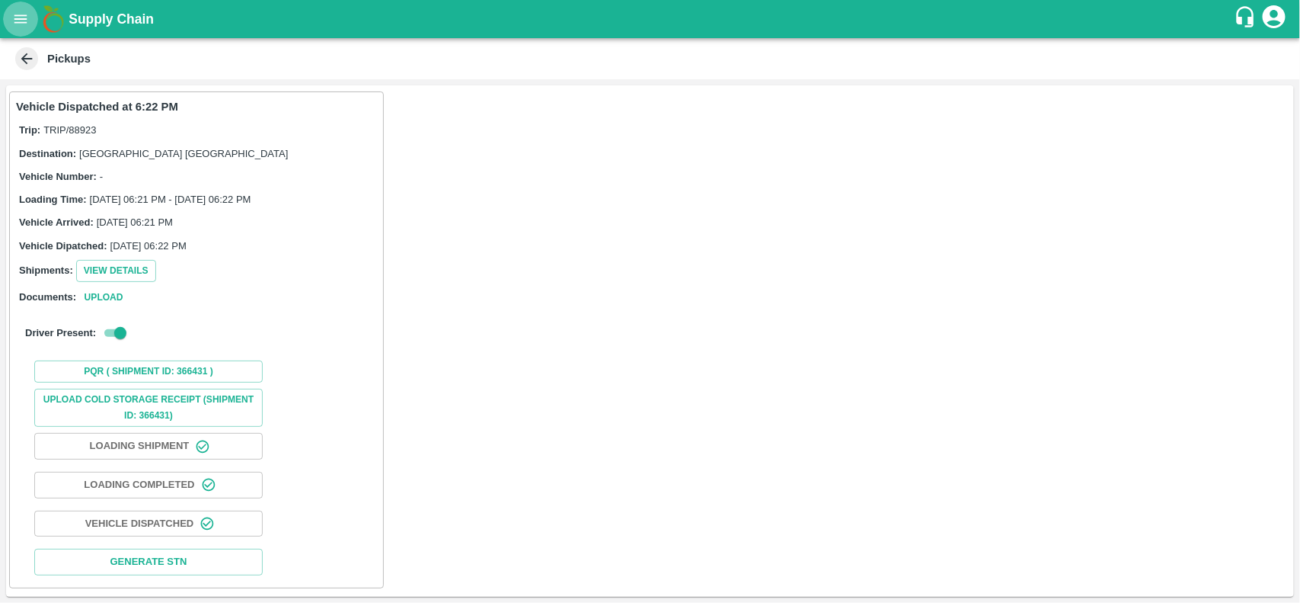
click at [25, 19] on icon "open drawer" at bounding box center [20, 18] width 13 height 8
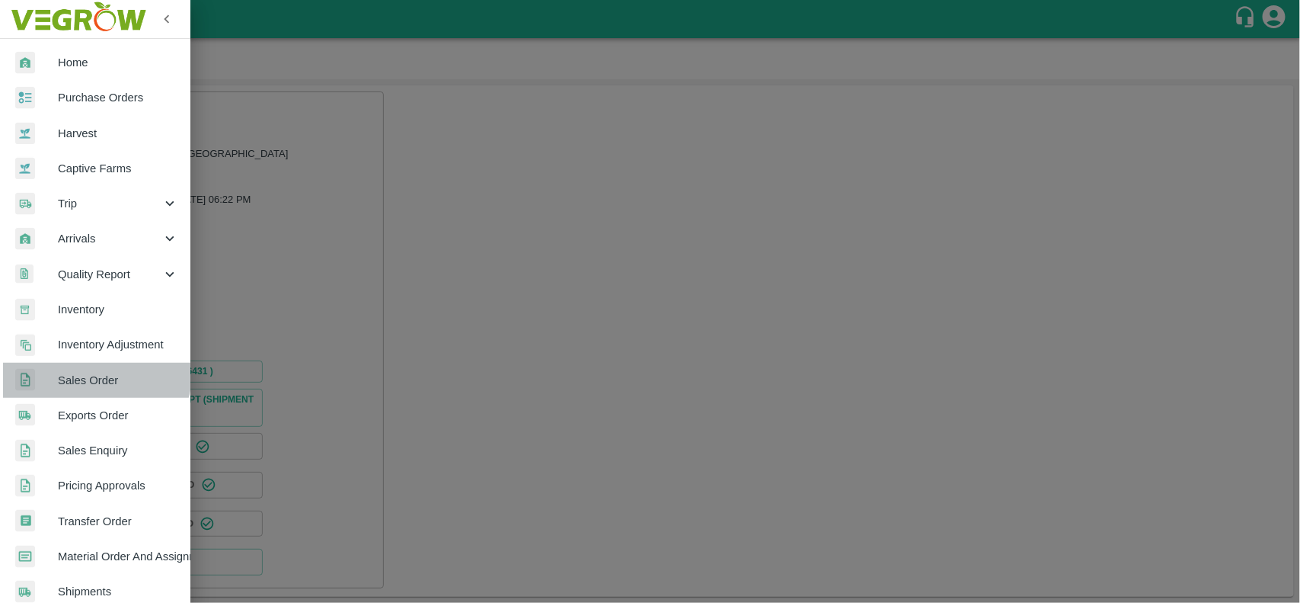
click at [72, 366] on link "Sales Order" at bounding box center [95, 380] width 190 height 35
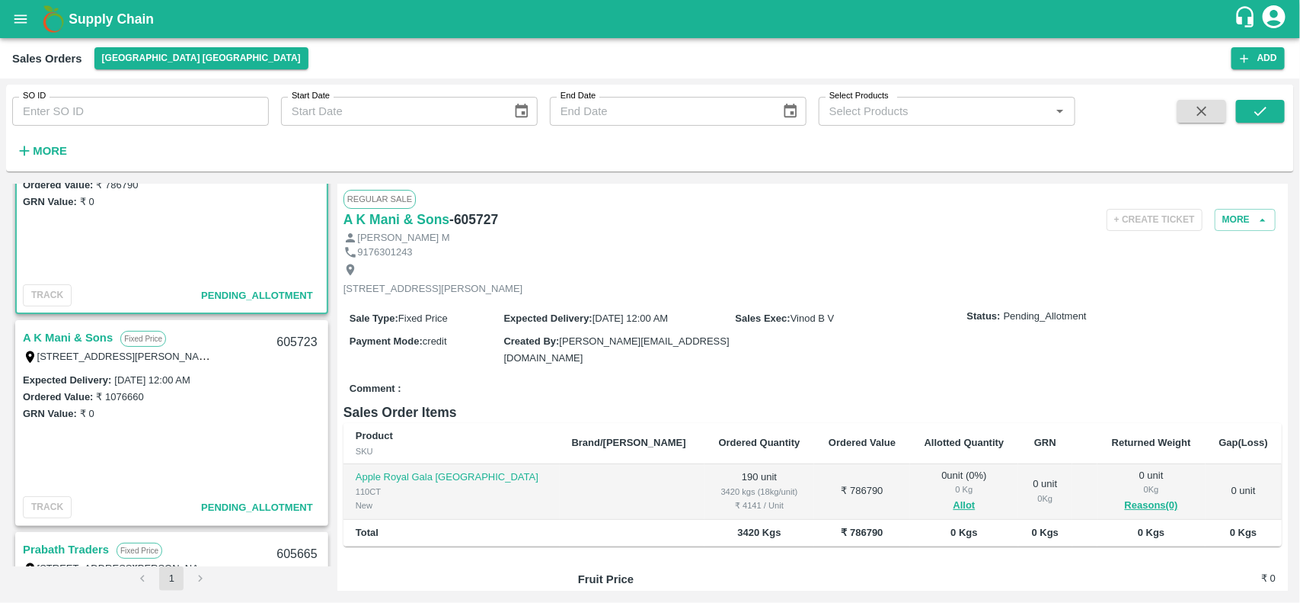
scroll to position [88, 0]
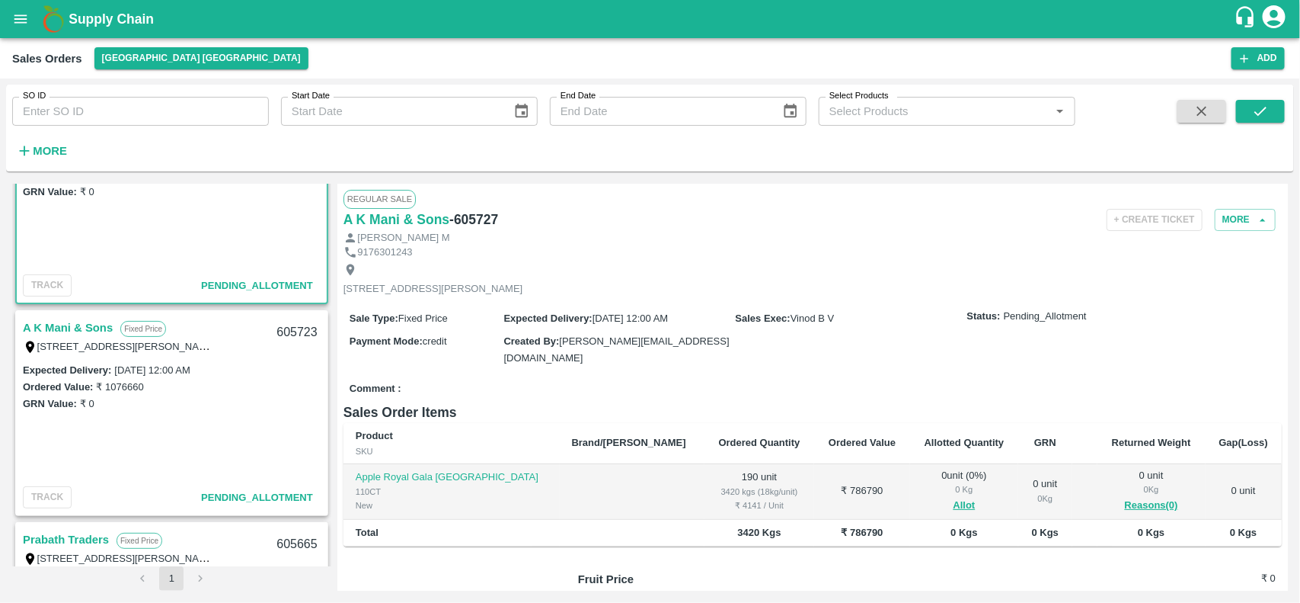
click at [66, 330] on link "A K Mani & Sons" at bounding box center [68, 328] width 90 height 20
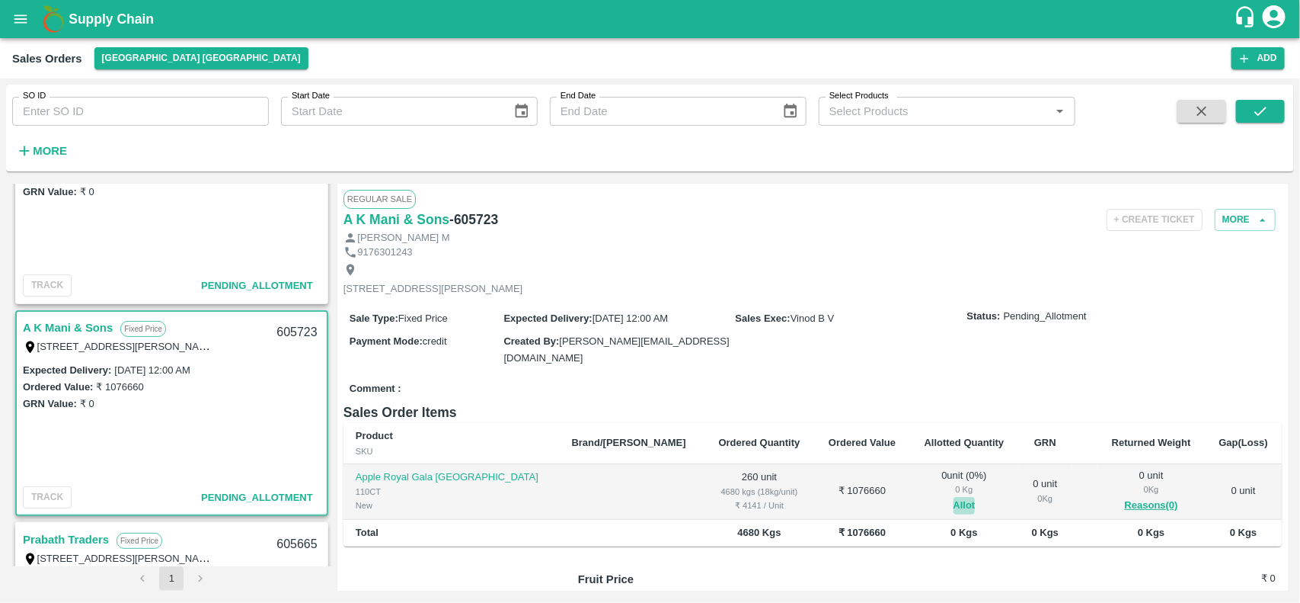
click at [954, 500] on button "Allot" at bounding box center [965, 506] width 22 height 18
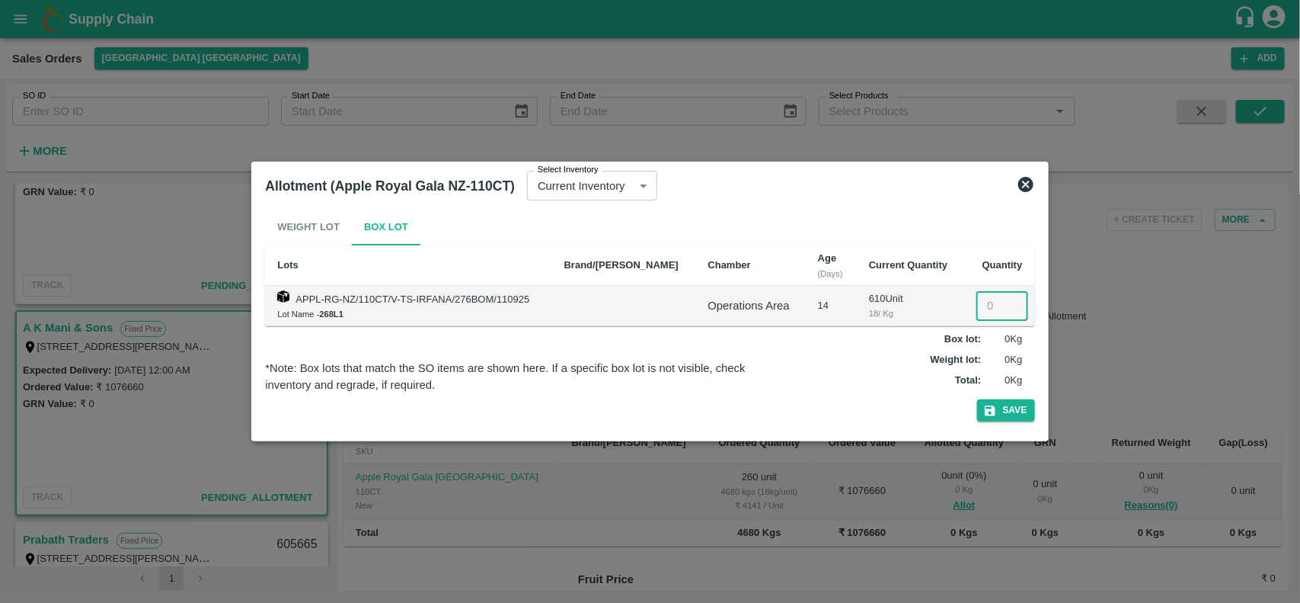
click at [980, 307] on input "number" at bounding box center [1003, 305] width 52 height 29
type input "260"
click at [1012, 415] on button "Save" at bounding box center [1006, 410] width 58 height 22
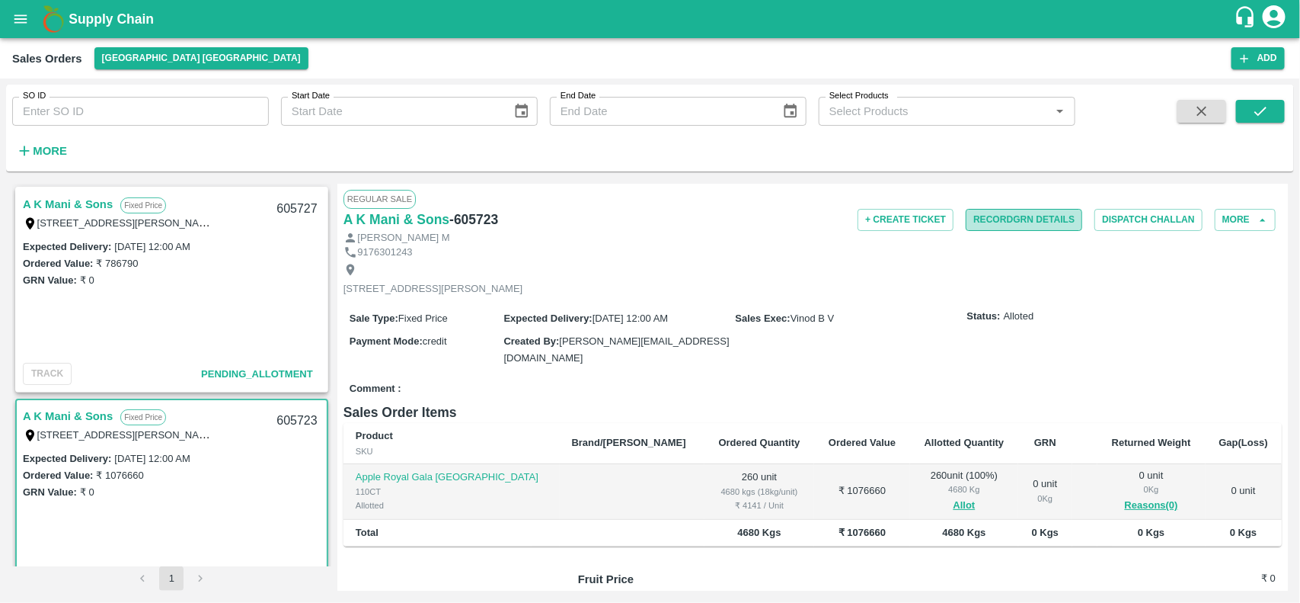
click at [996, 219] on button "Record GRN Details" at bounding box center [1024, 220] width 117 height 22
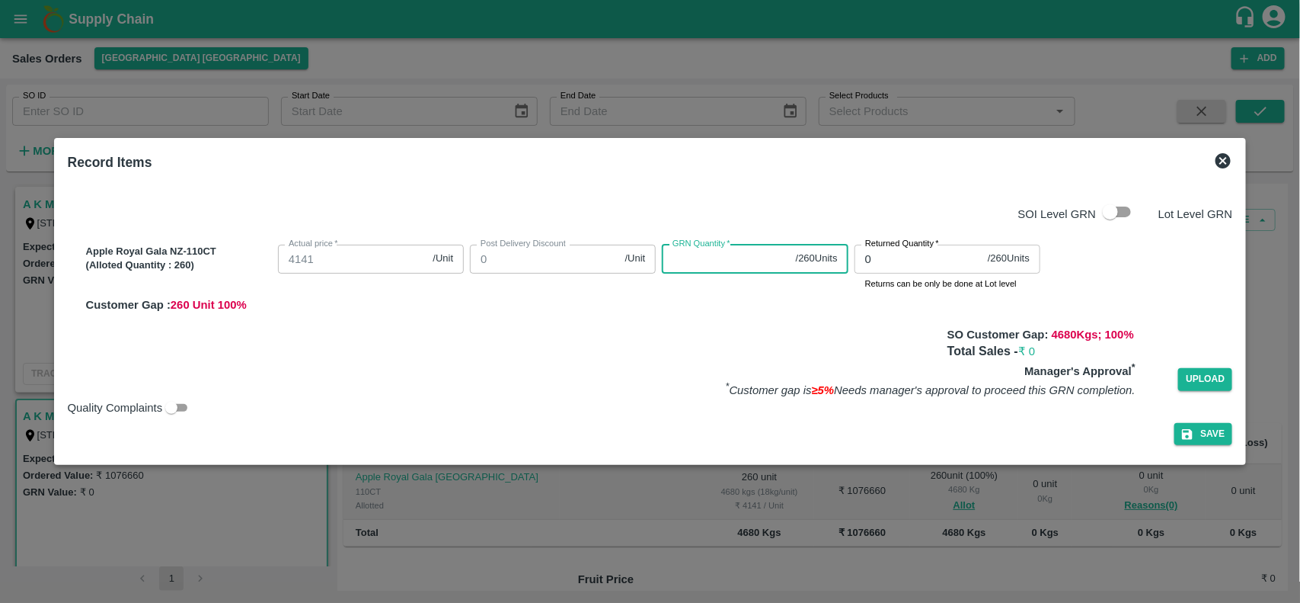
click at [721, 267] on input "GRN Quantity   *" at bounding box center [725, 259] width 127 height 29
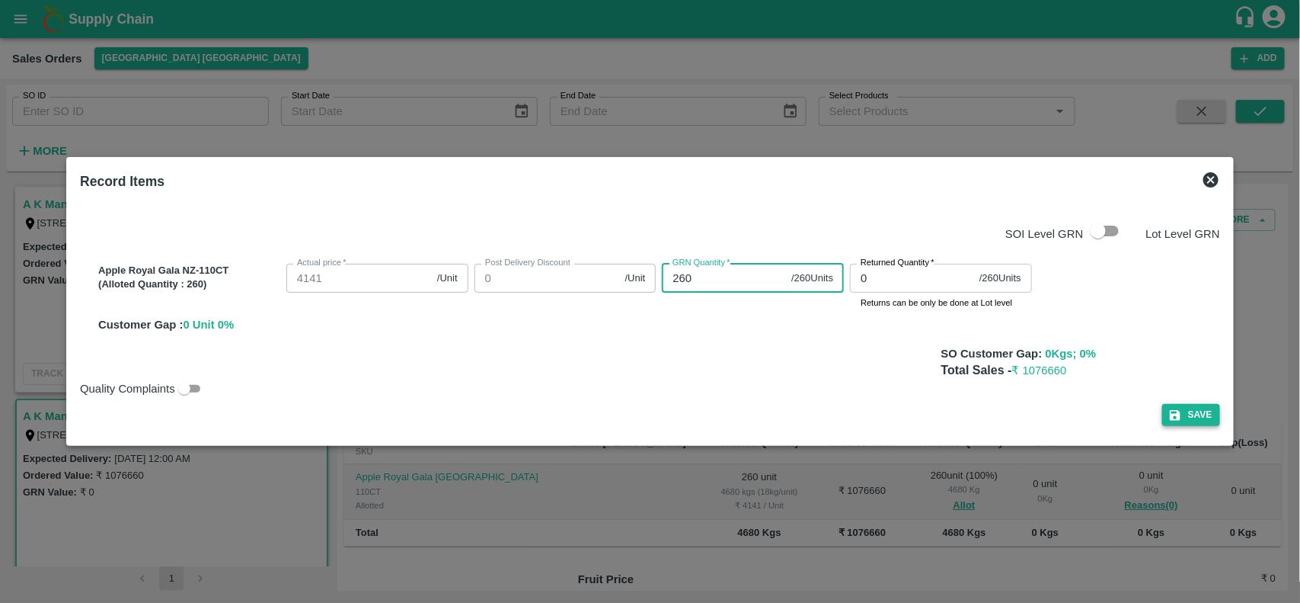
type input "260"
click at [1194, 414] on button "Save" at bounding box center [1191, 415] width 58 height 22
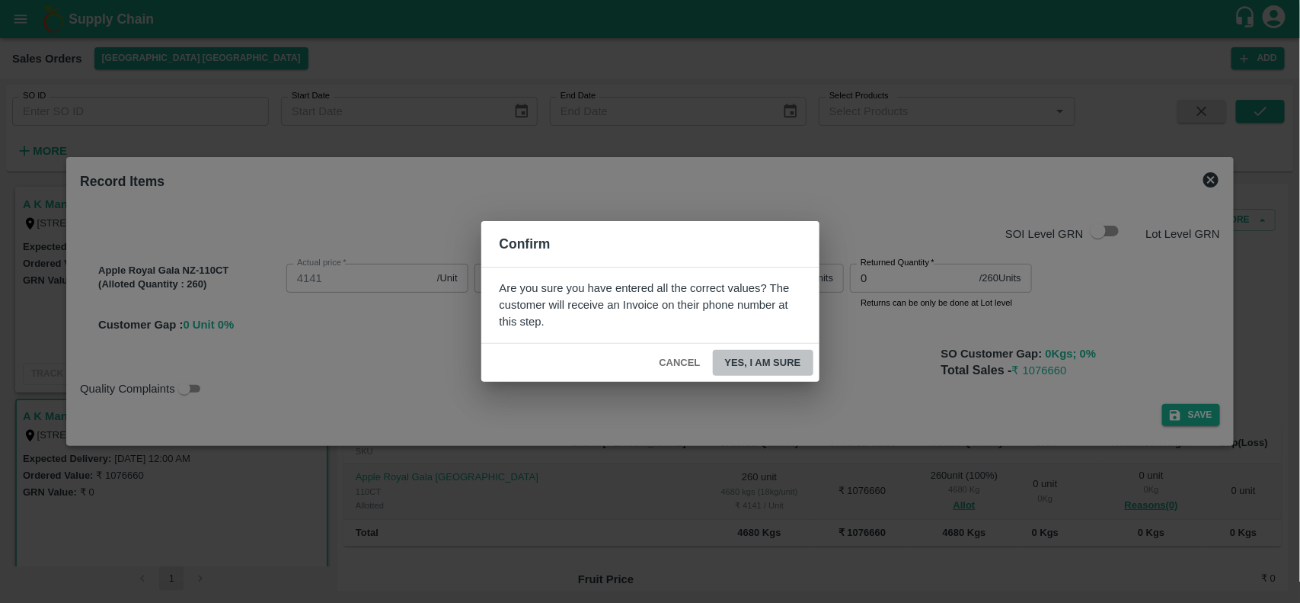
click at [778, 354] on button "Yes, I am sure" at bounding box center [763, 363] width 101 height 27
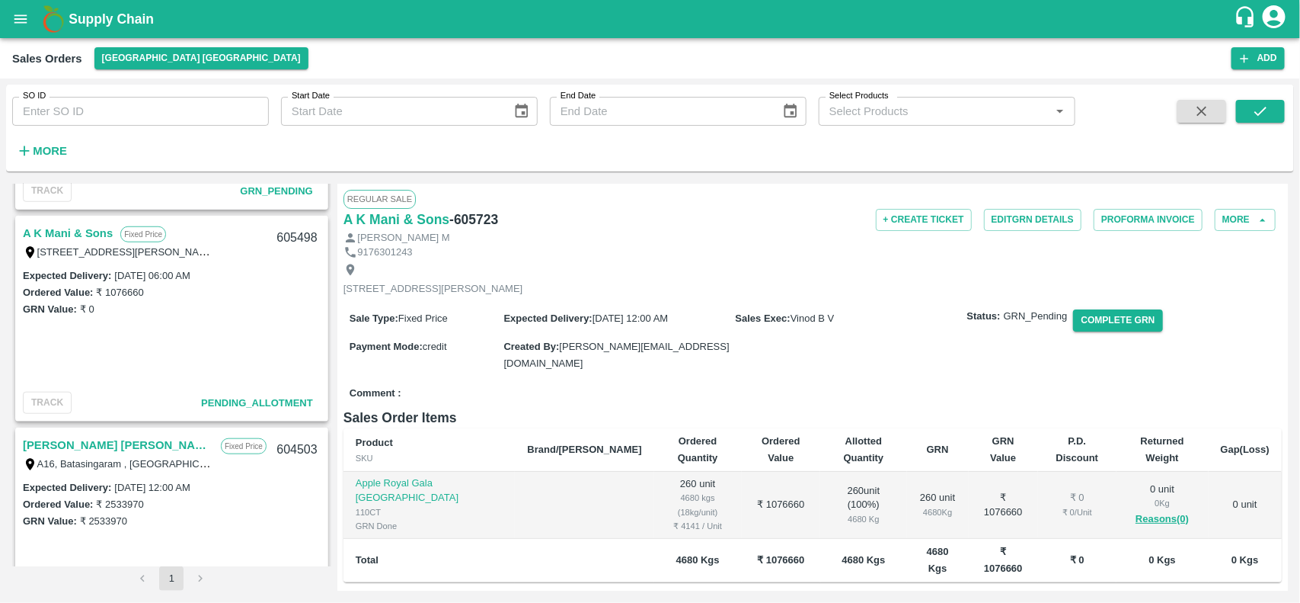
scroll to position [603, 0]
click at [73, 238] on link "A K Mani & Sons" at bounding box center [68, 237] width 90 height 20
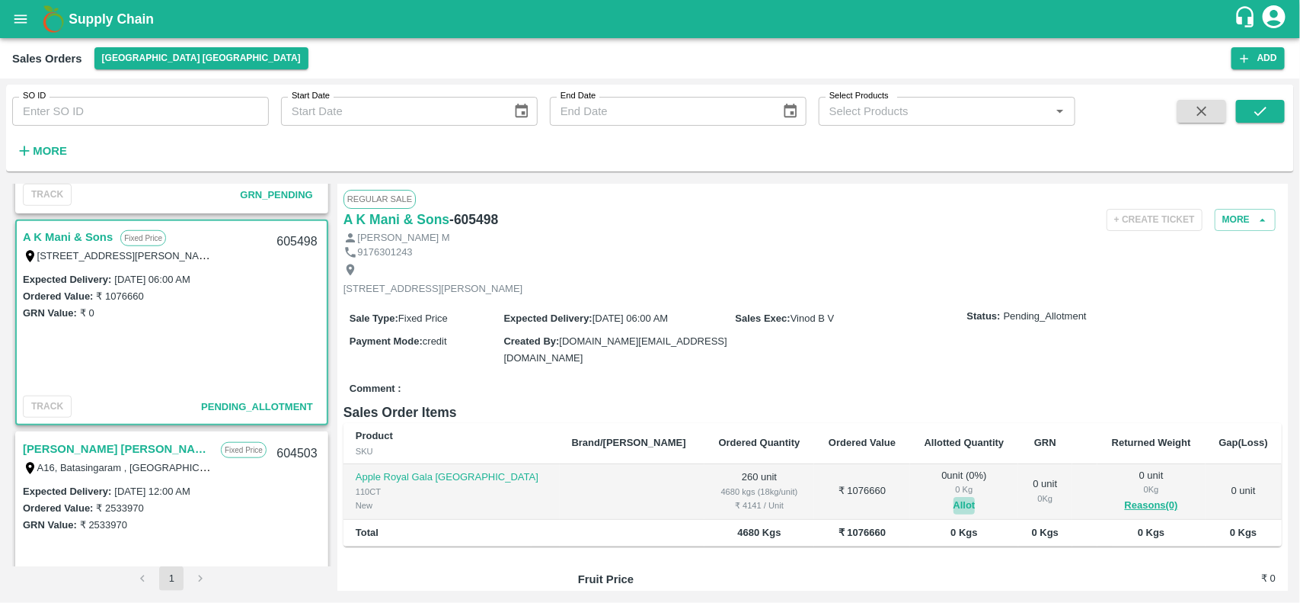
click at [954, 500] on button "Allot" at bounding box center [965, 506] width 22 height 18
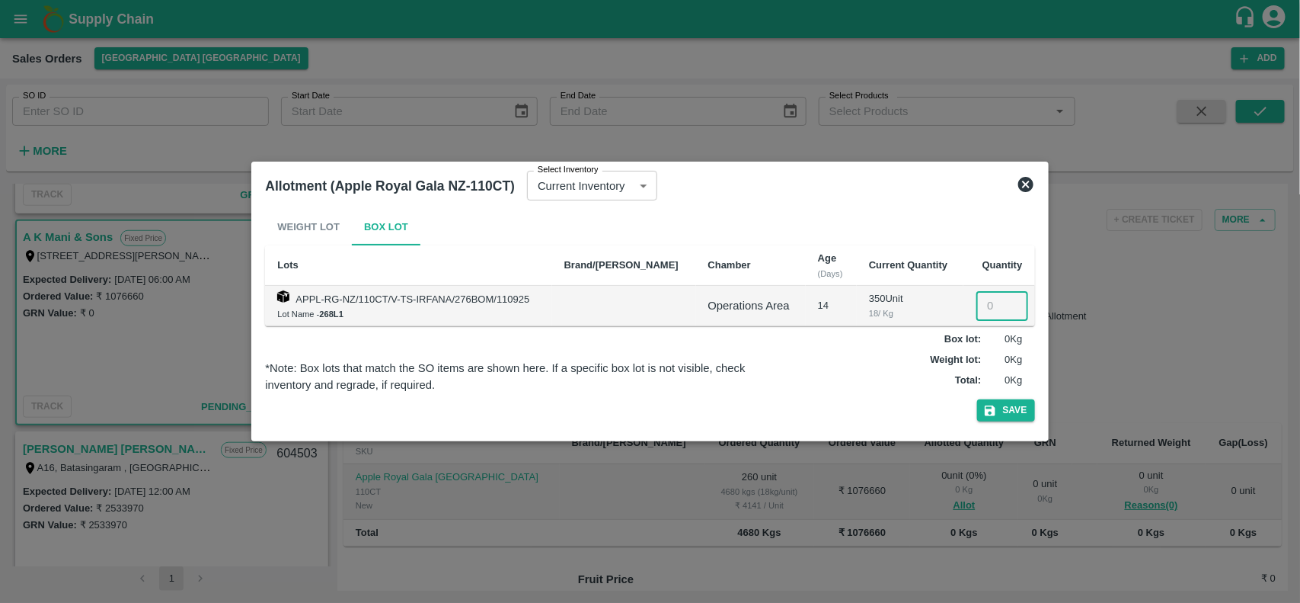
click at [983, 296] on input "number" at bounding box center [1003, 305] width 52 height 29
type input "260"
click at [1009, 415] on button "Save" at bounding box center [1006, 410] width 58 height 22
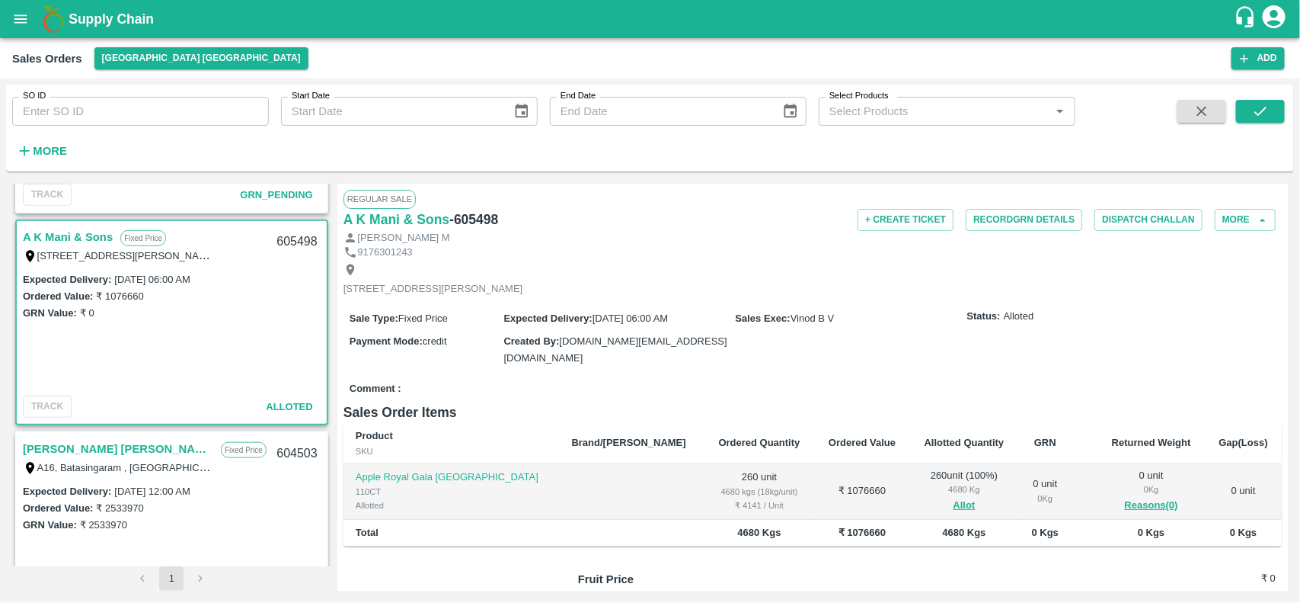
click at [1009, 415] on h6 "Sales Order Items" at bounding box center [813, 411] width 938 height 21
click at [1239, 223] on button "More" at bounding box center [1245, 220] width 61 height 22
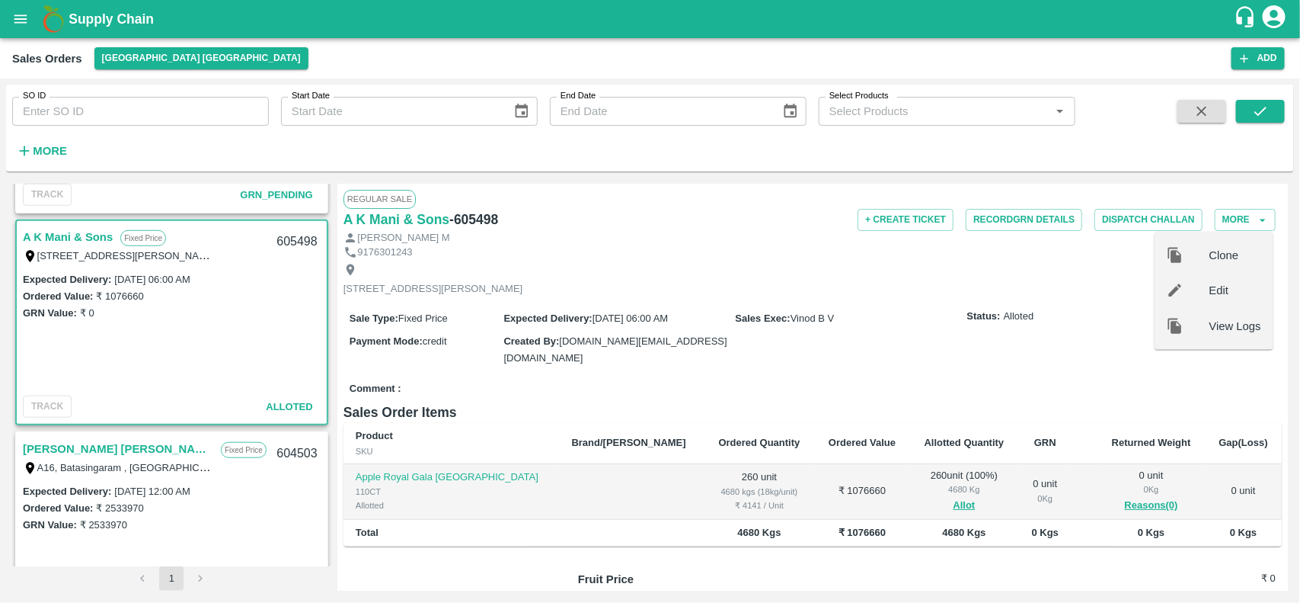
click at [1217, 257] on span "Clone" at bounding box center [1236, 255] width 52 height 17
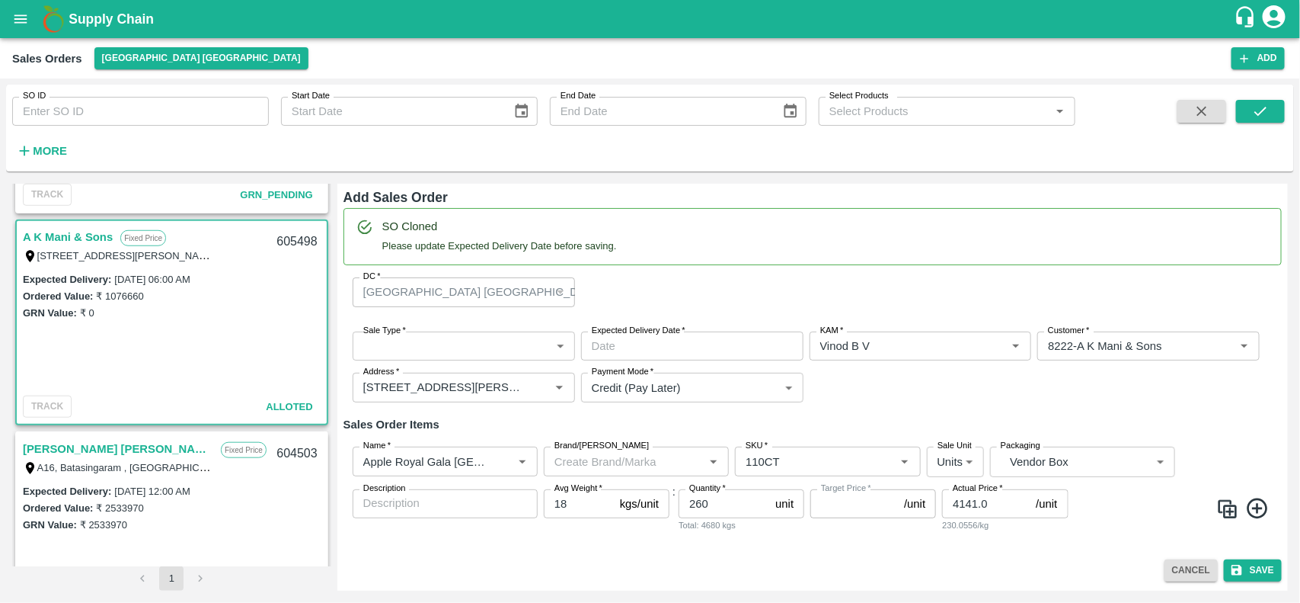
click at [490, 341] on body "Supply Chain Sales Orders [GEOGRAPHIC_DATA] [GEOGRAPHIC_DATA] Add SO ID SO ID S…" at bounding box center [650, 301] width 1300 height 603
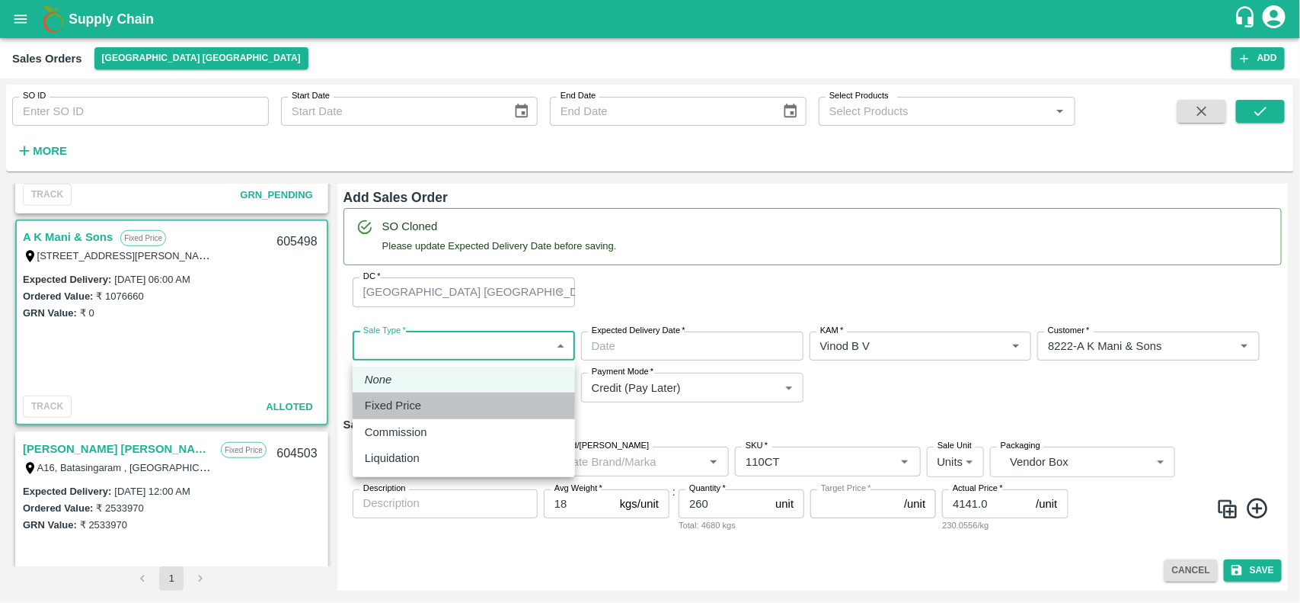
click at [439, 397] on div "Fixed Price" at bounding box center [464, 405] width 198 height 17
type input "1"
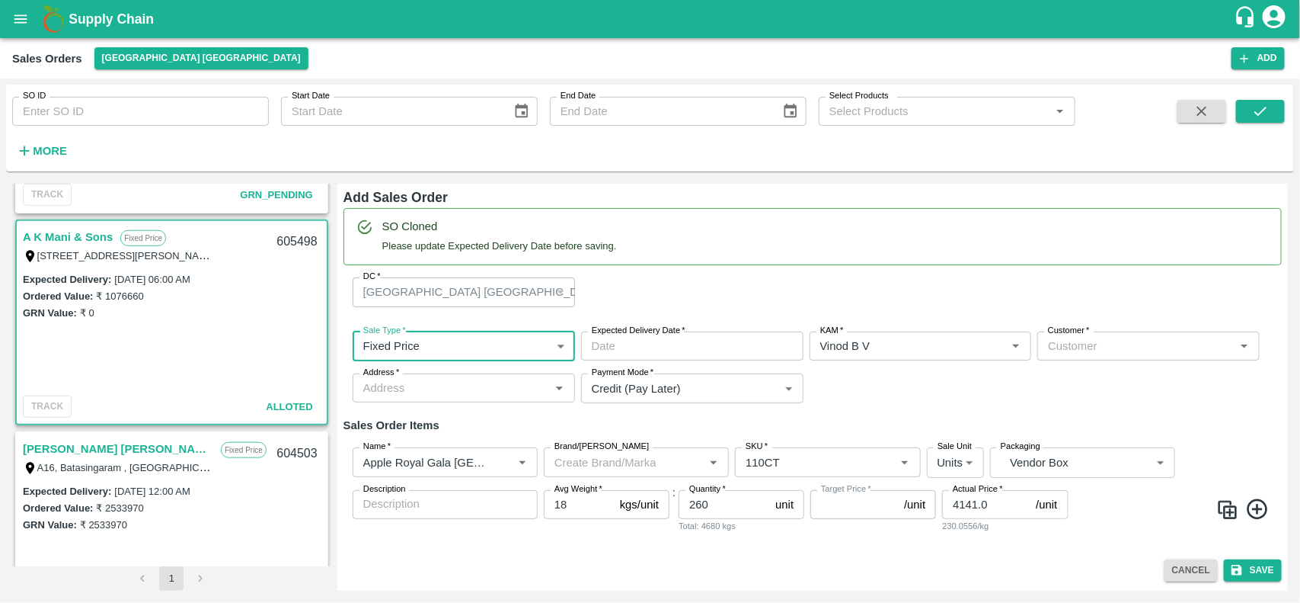
type input "DD/MM/YYYY hh:mm aa"
click at [638, 356] on input "DD/MM/YYYY hh:mm aa" at bounding box center [687, 345] width 212 height 29
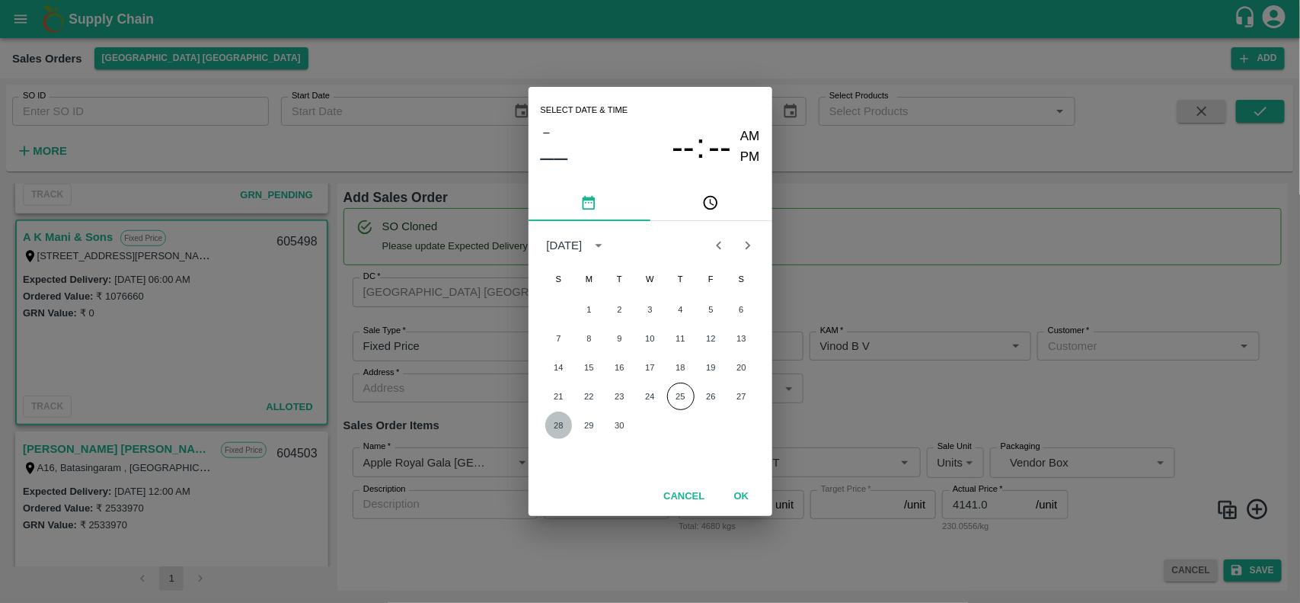
click at [555, 417] on button "28" at bounding box center [558, 424] width 27 height 27
type input "[DATE] 12:00 AM"
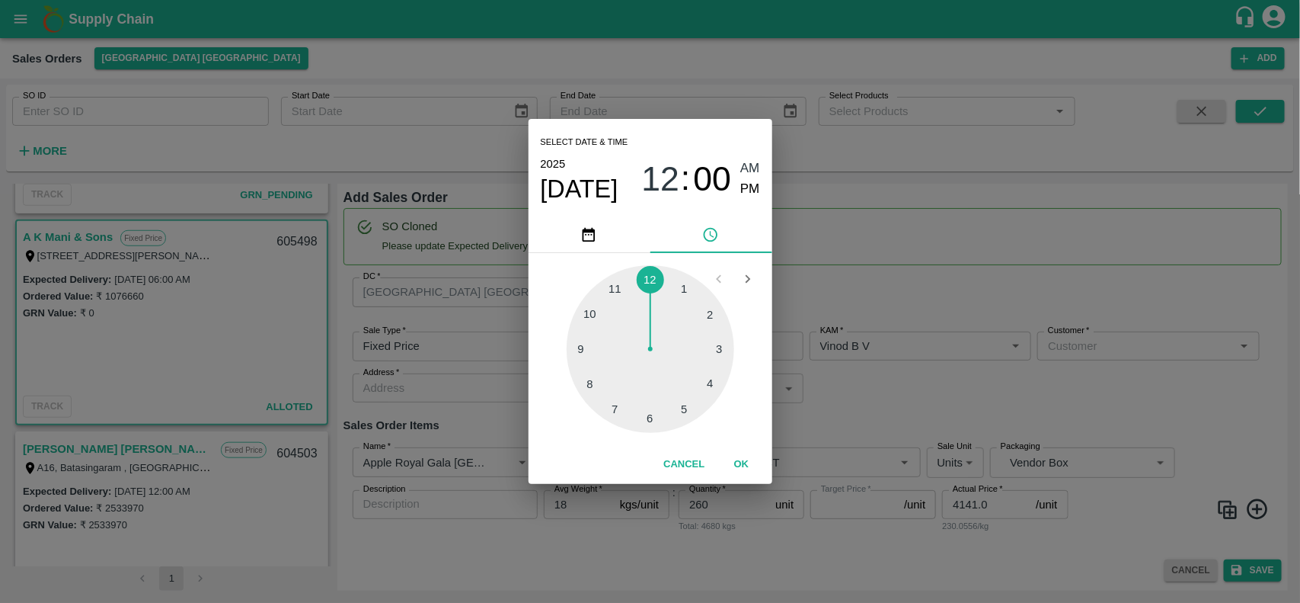
type input "NA"
click at [739, 462] on button "OK" at bounding box center [742, 464] width 49 height 27
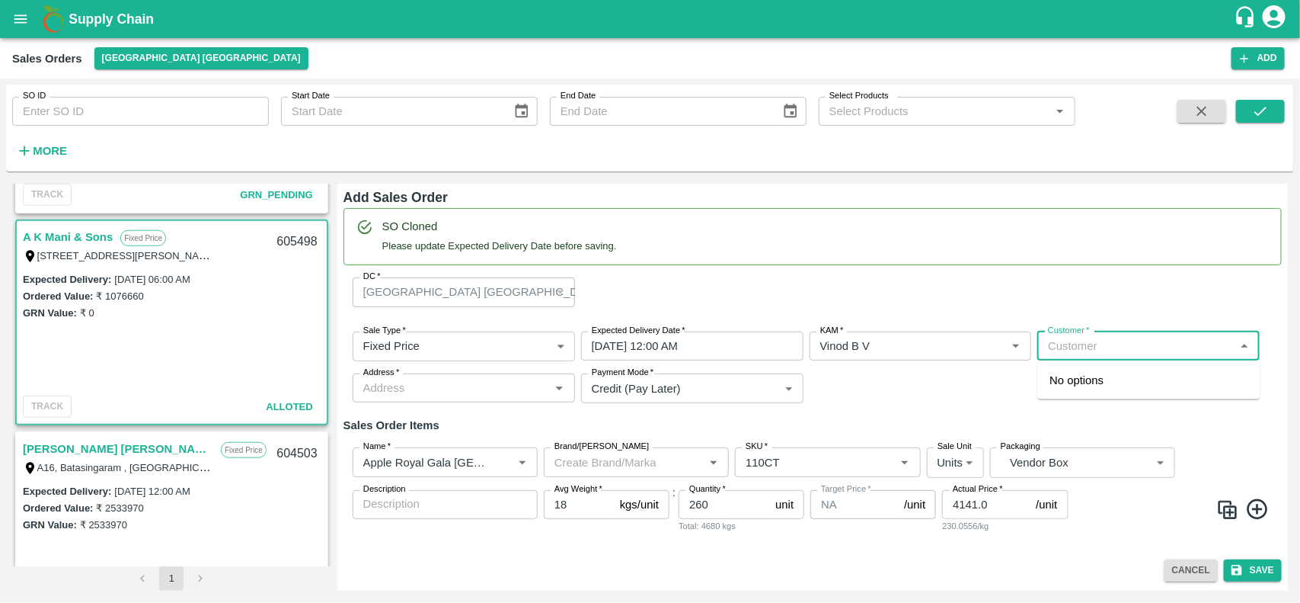
click at [1073, 354] on input "Customer   *" at bounding box center [1136, 346] width 188 height 20
click at [1078, 377] on p "A K Mani & Sons" at bounding box center [1092, 380] width 85 height 17
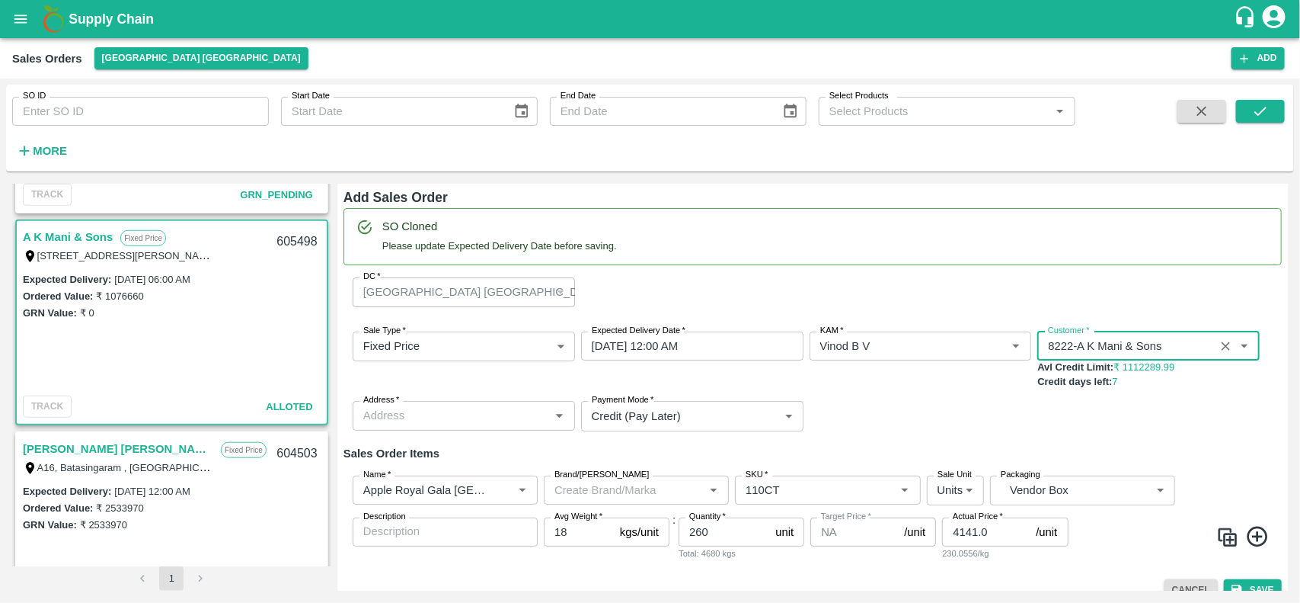
type input "8222-A K Mani & Sons"
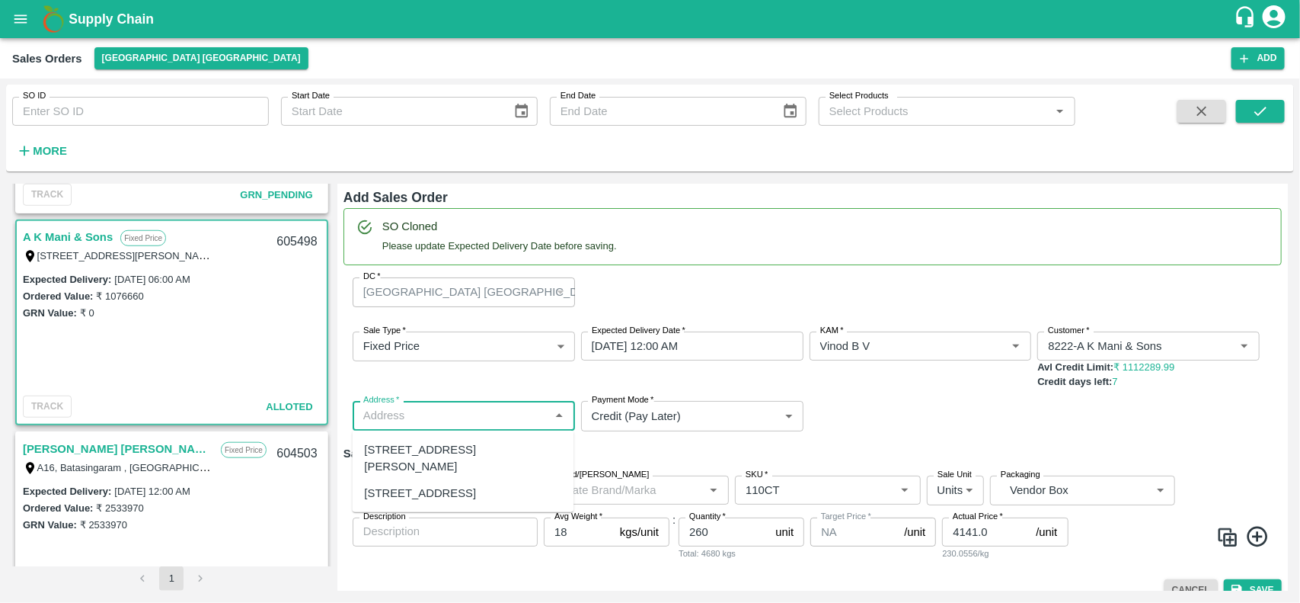
click at [477, 405] on input "Address   *" at bounding box center [451, 415] width 188 height 20
click at [455, 438] on div "[STREET_ADDRESS][PERSON_NAME]" at bounding box center [464, 457] width 222 height 43
type input "[STREET_ADDRESS][PERSON_NAME]"
click at [507, 492] on icon "Clear" at bounding box center [504, 489] width 8 height 8
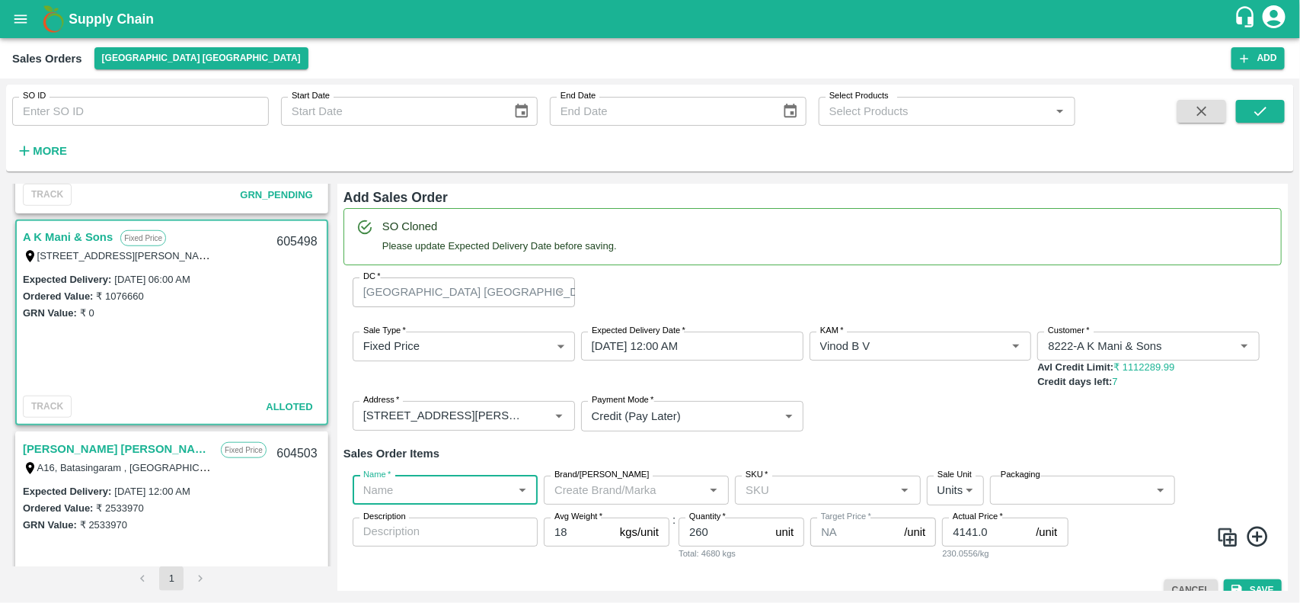
click at [472, 491] on input "Name   *" at bounding box center [432, 490] width 151 height 20
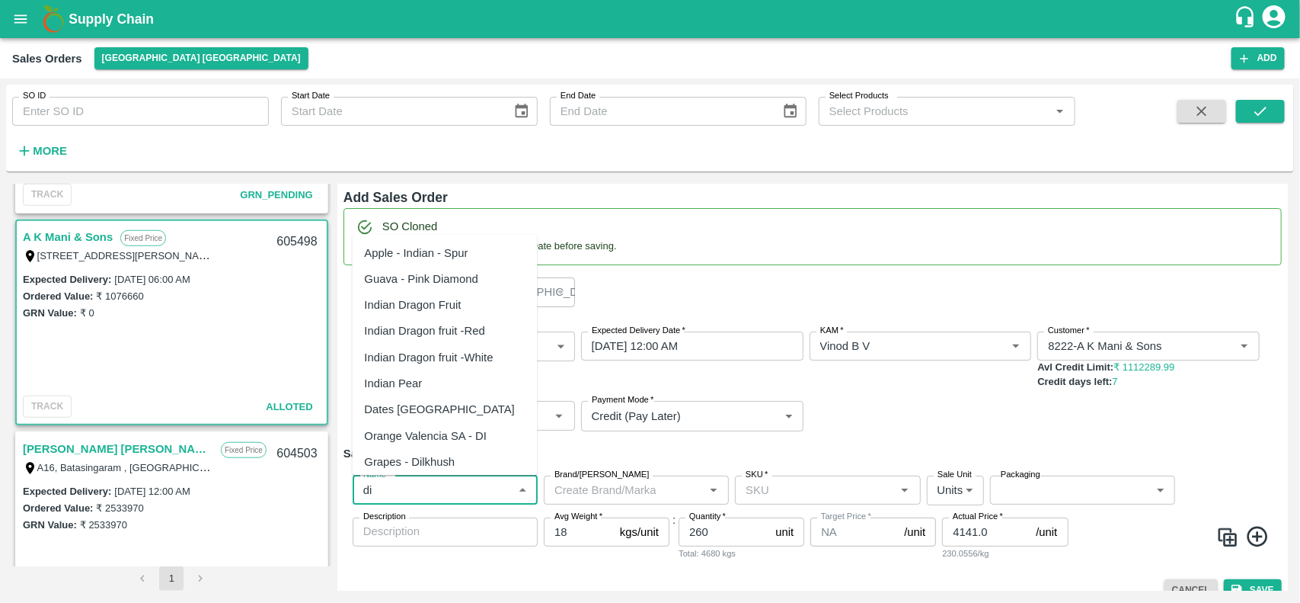
click at [448, 442] on div "Orange Valencia SA - DI" at bounding box center [426, 435] width 123 height 17
type input "Orange Valencia SA - DI"
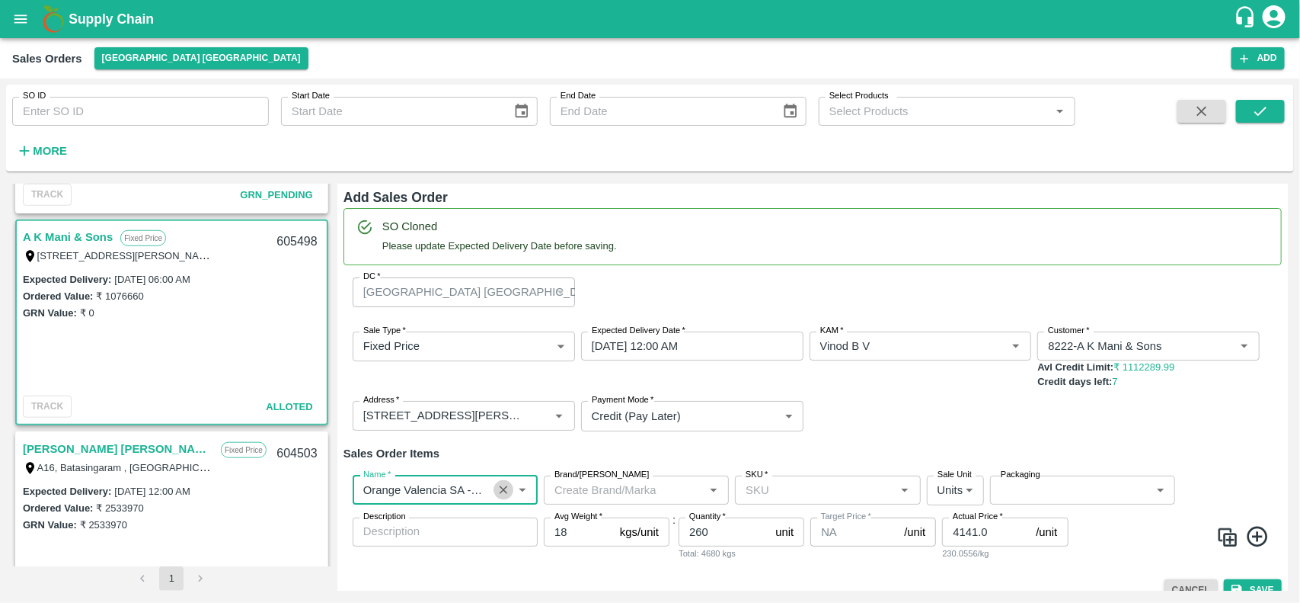
click at [504, 490] on icon "Clear" at bounding box center [504, 489] width 8 height 8
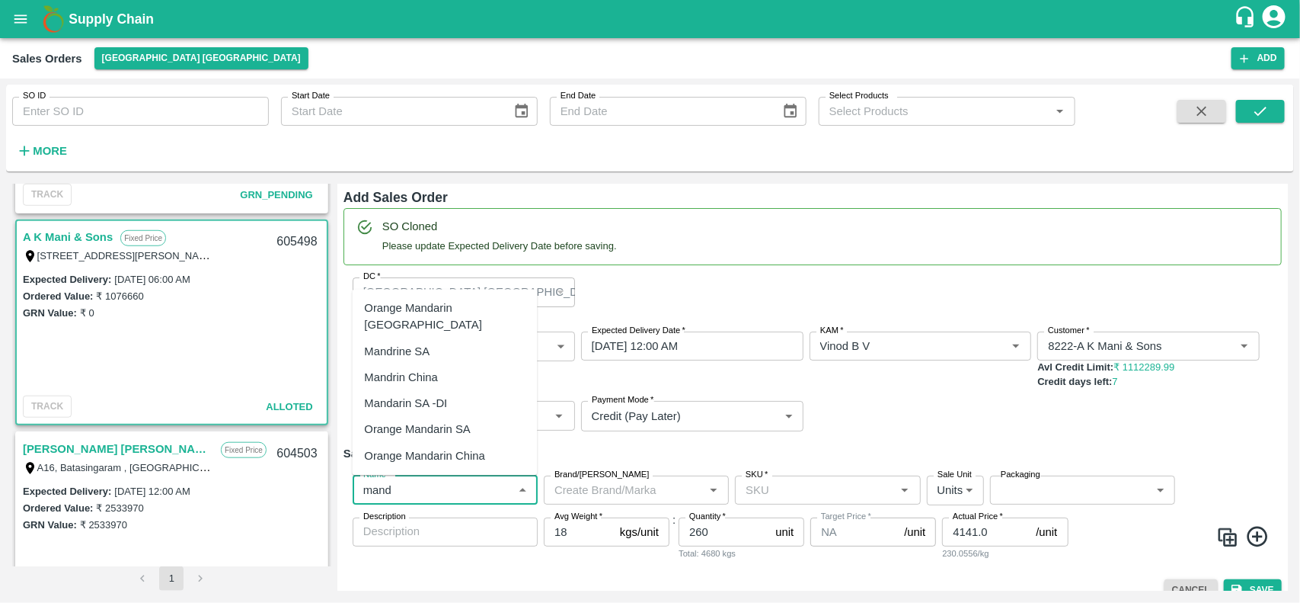
click at [419, 411] on div "Mandarin SA -DI" at bounding box center [406, 403] width 83 height 17
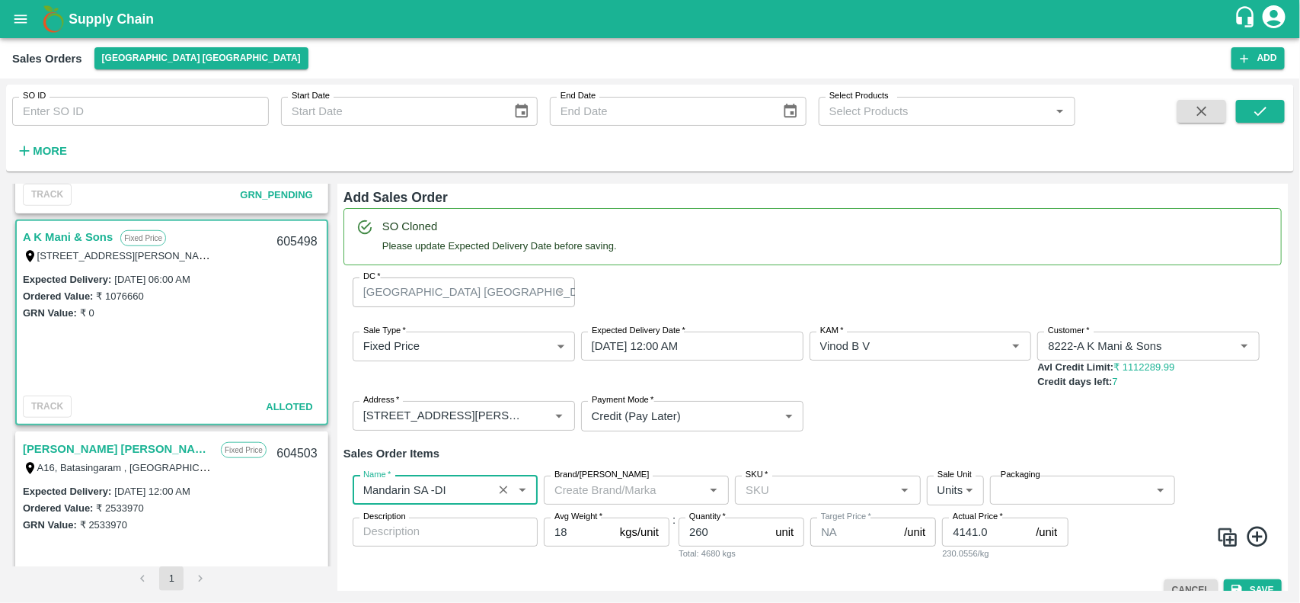
type input "Mandarin SA -DI"
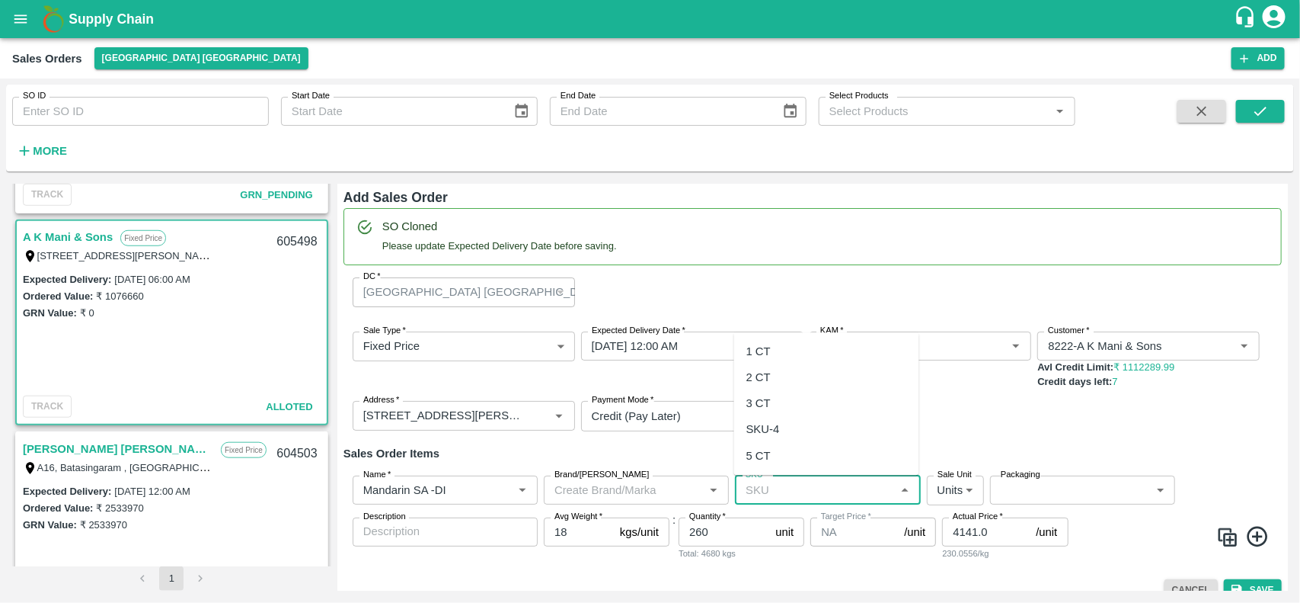
click at [800, 491] on input "SKU   *" at bounding box center [815, 490] width 151 height 20
click at [763, 350] on div "1 CT" at bounding box center [759, 351] width 24 height 17
type input "1 CT"
click at [1224, 541] on img at bounding box center [1228, 537] width 23 height 23
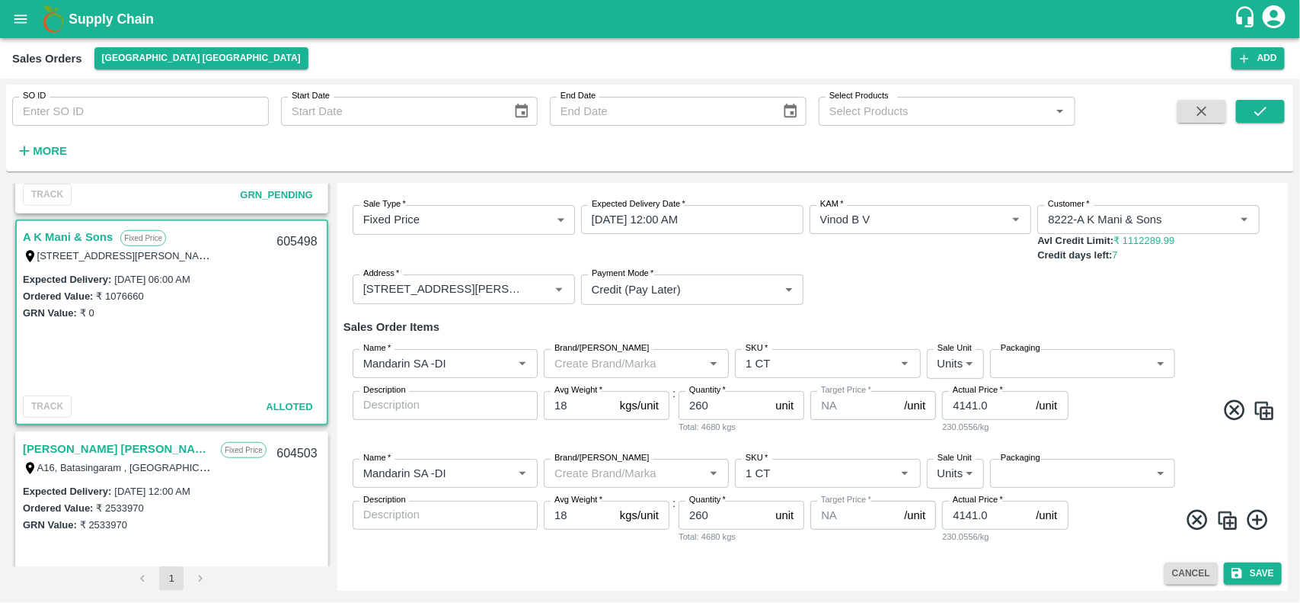
scroll to position [129, 0]
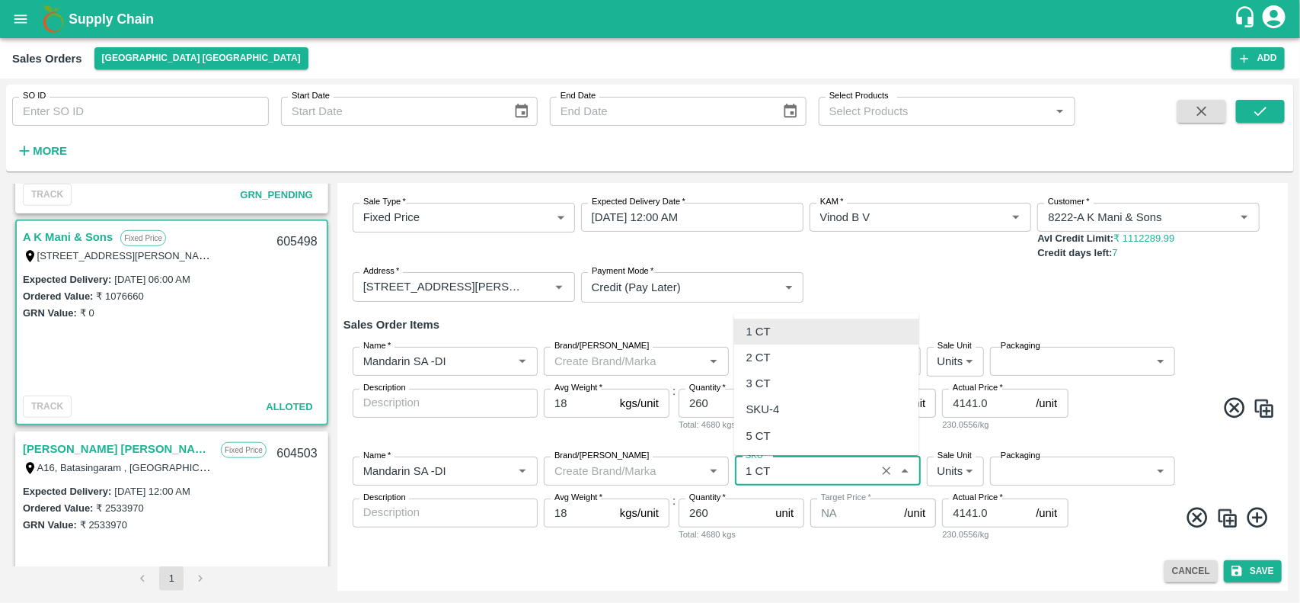
click at [804, 474] on input "SKU   *" at bounding box center [805, 471] width 131 height 20
click at [763, 350] on div "2 CT" at bounding box center [759, 357] width 24 height 17
type input "2 CT"
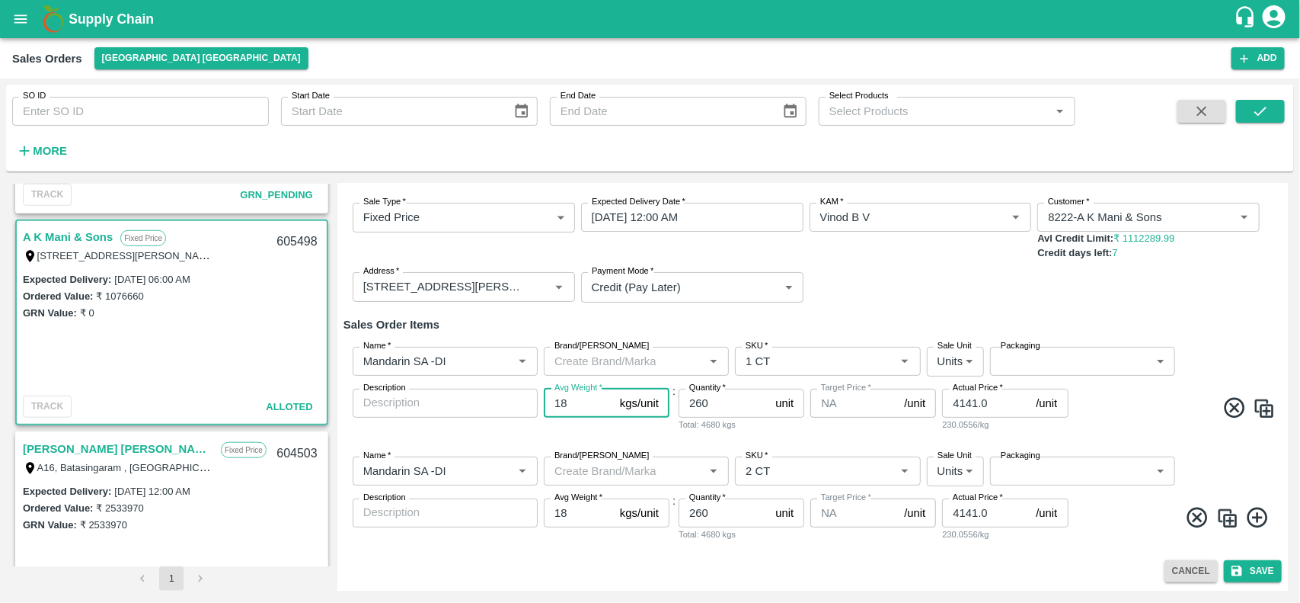
click at [589, 413] on input "18" at bounding box center [579, 402] width 70 height 29
type input "10"
click at [571, 511] on input "18" at bounding box center [579, 512] width 70 height 29
type input "10"
click at [712, 412] on input "260" at bounding box center [724, 402] width 91 height 29
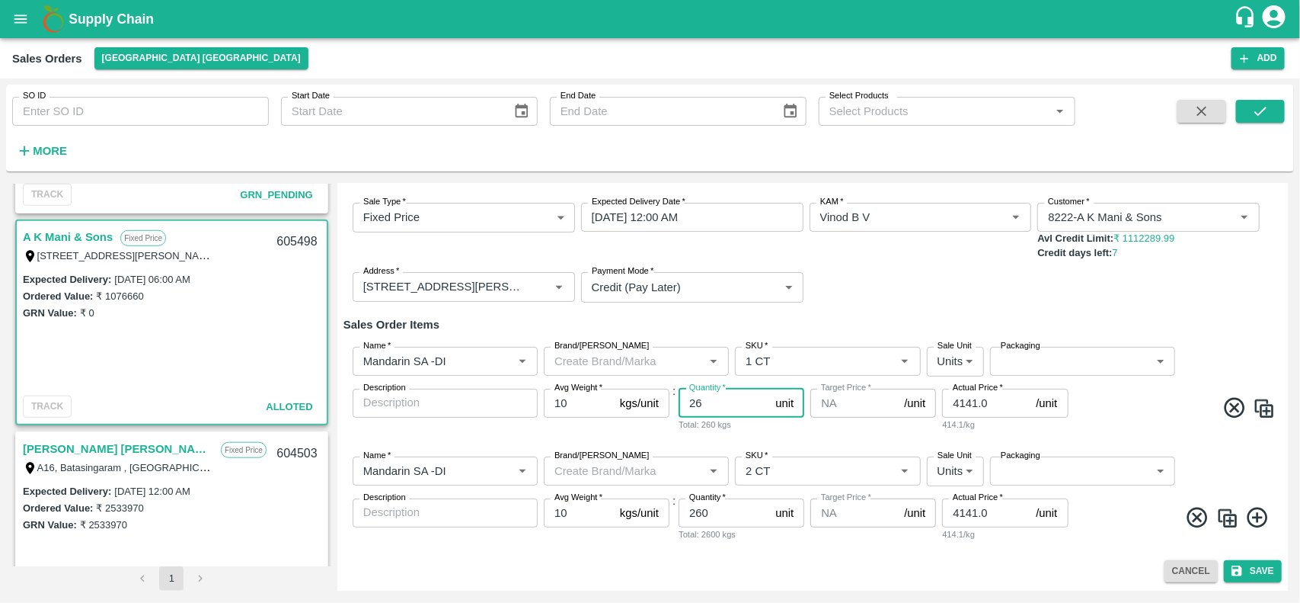
type input "2"
click at [712, 412] on input "100" at bounding box center [724, 402] width 91 height 29
click at [697, 402] on input "100" at bounding box center [724, 402] width 91 height 29
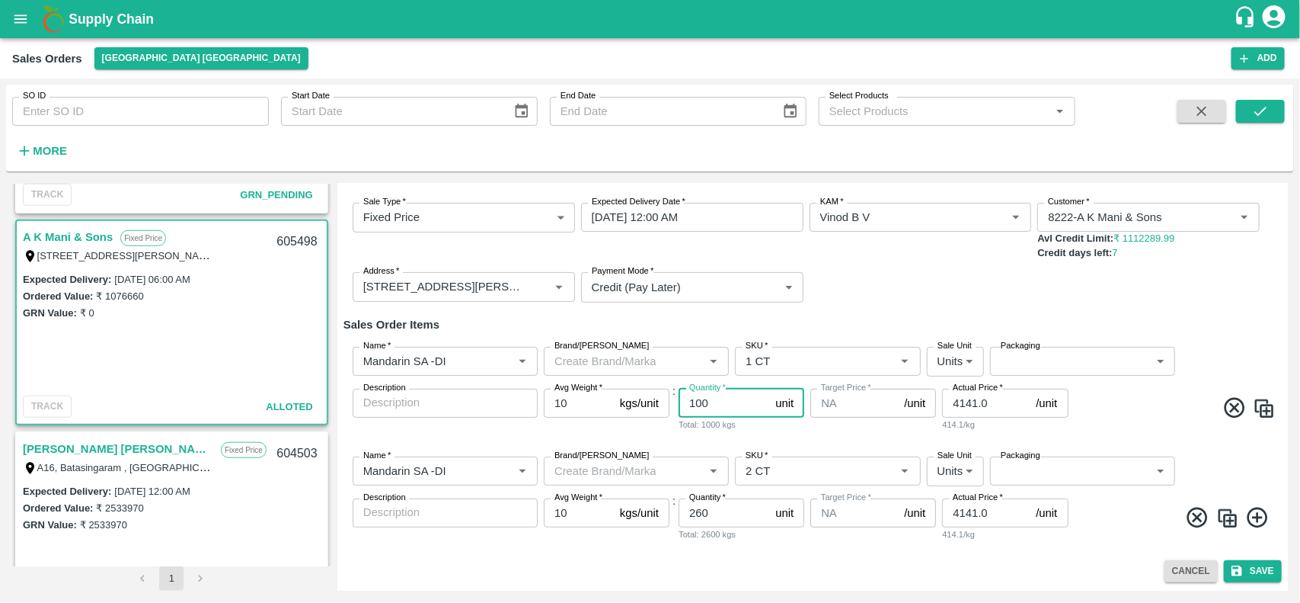
type input "100"
click at [709, 523] on input "260" at bounding box center [724, 512] width 91 height 29
paste input "10"
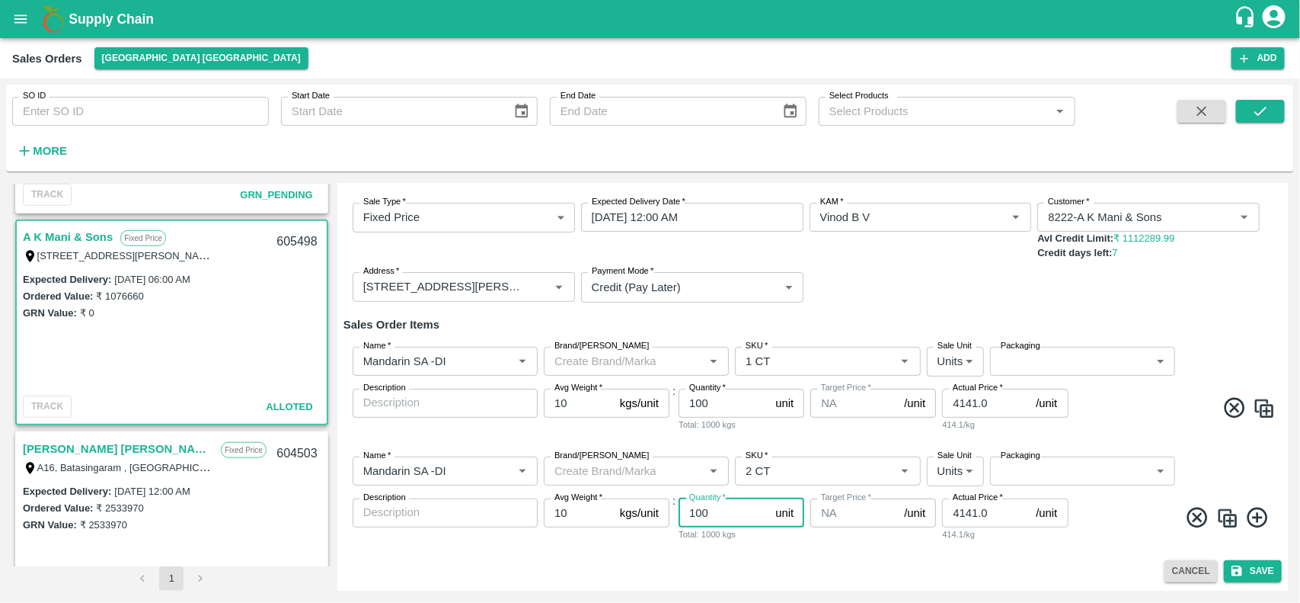
type input "100"
click at [980, 410] on input "4141.0" at bounding box center [986, 402] width 88 height 29
type input "4"
click at [964, 408] on input "1700" at bounding box center [986, 402] width 88 height 29
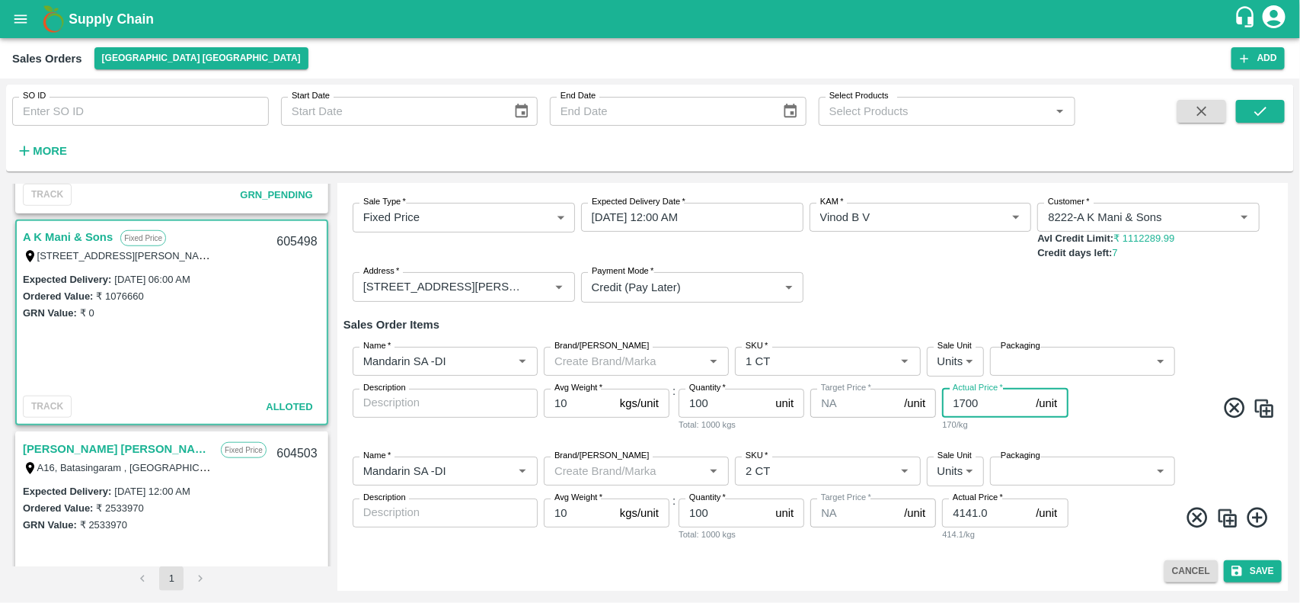
click at [964, 408] on input "1700" at bounding box center [986, 402] width 88 height 29
type input "1700"
click at [966, 507] on input "4141.0" at bounding box center [986, 512] width 88 height 29
paste input "170"
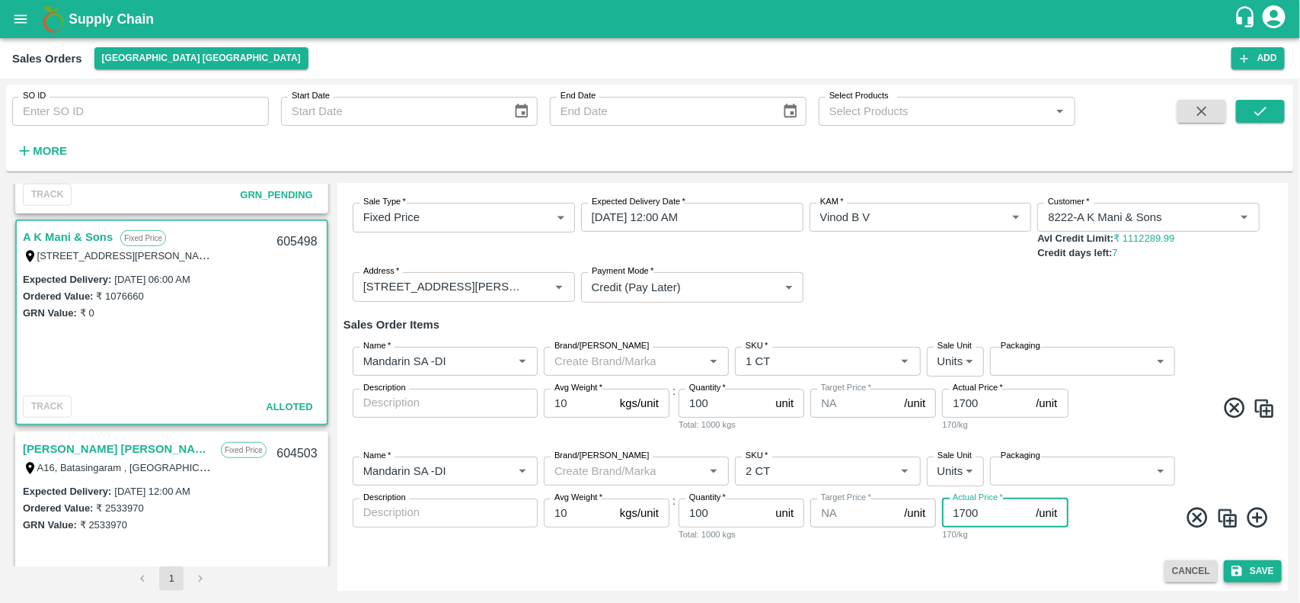
type input "1700"
click at [1276, 569] on button "Save" at bounding box center [1253, 571] width 58 height 22
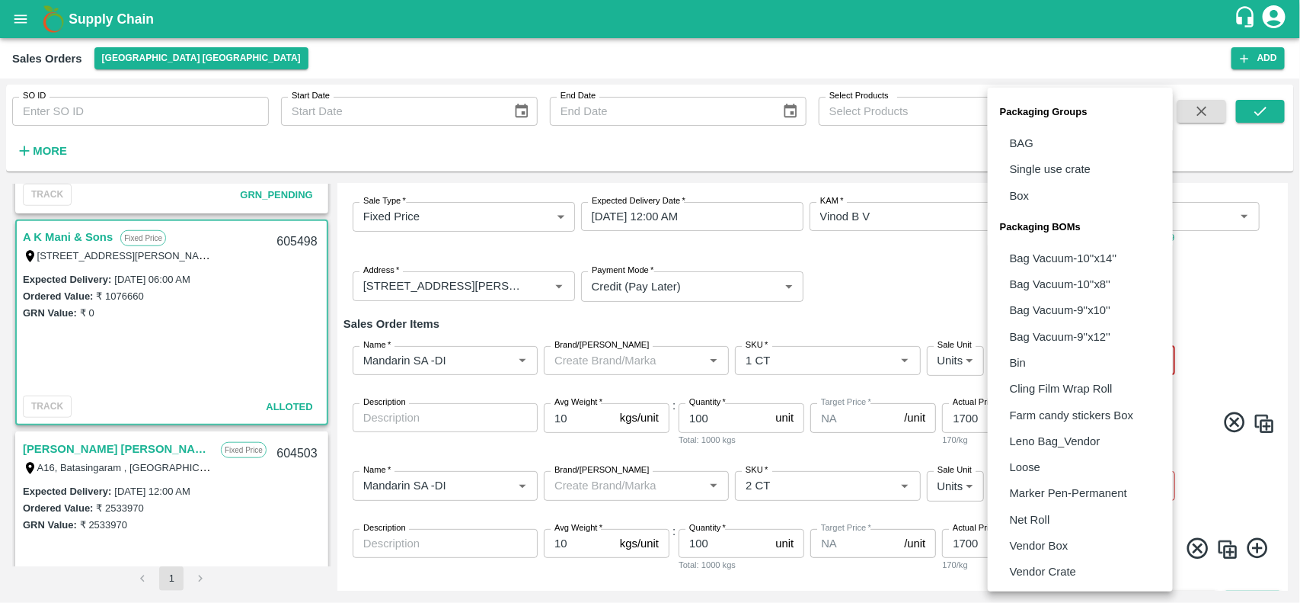
click at [1086, 357] on body "Supply Chain Sales Orders [GEOGRAPHIC_DATA] [GEOGRAPHIC_DATA] Add SO ID SO ID S…" at bounding box center [650, 301] width 1300 height 603
click at [1025, 538] on p "Vendor Box" at bounding box center [1039, 545] width 59 height 17
type input "BOM/276"
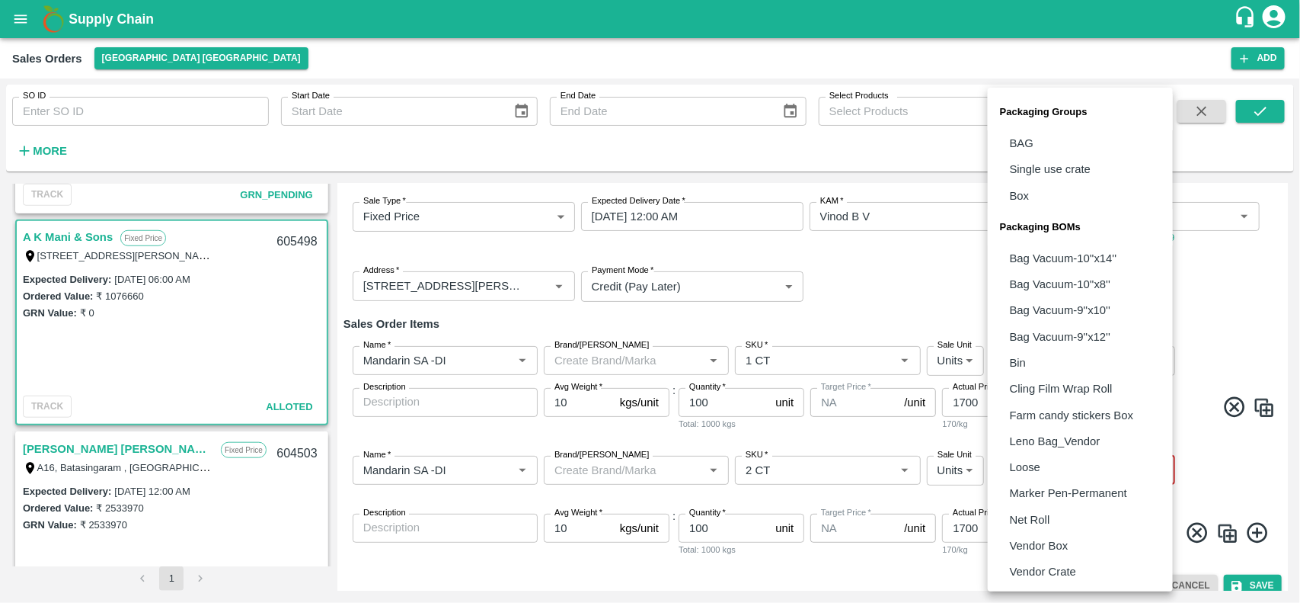
click at [1063, 474] on body "Supply Chain Sales Orders [GEOGRAPHIC_DATA] [GEOGRAPHIC_DATA] Add SO ID SO ID S…" at bounding box center [650, 301] width 1300 height 603
click at [1045, 538] on p "Vendor Box" at bounding box center [1039, 545] width 59 height 17
type input "BOM/276"
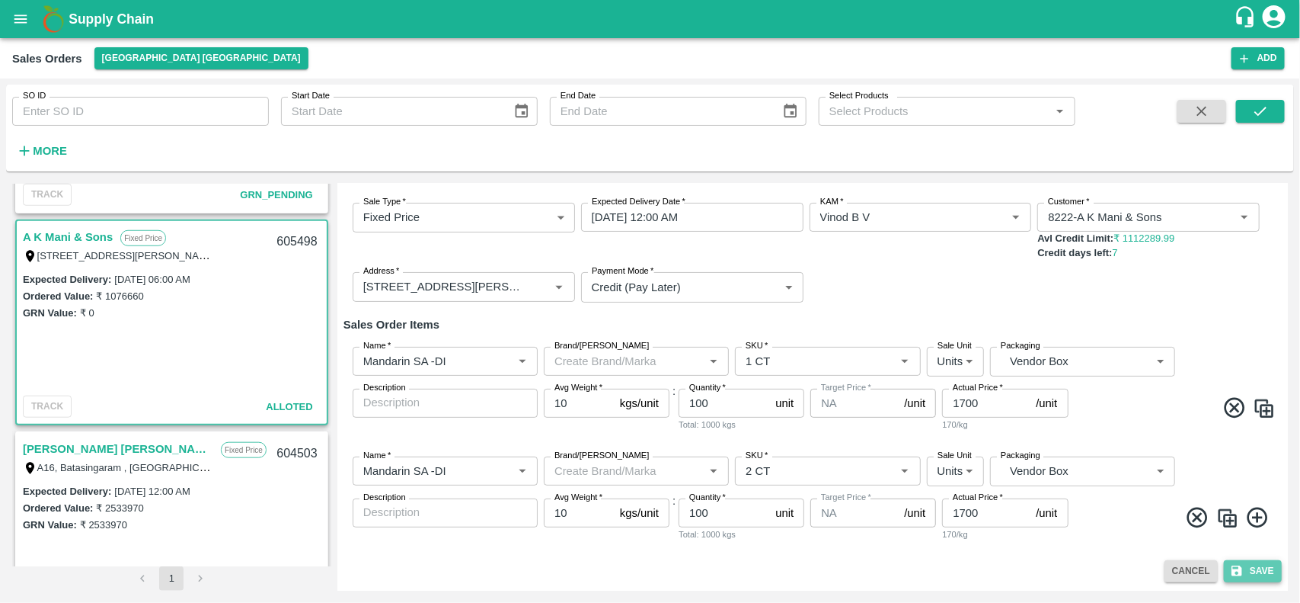
click at [1236, 574] on icon "submit" at bounding box center [1237, 571] width 11 height 11
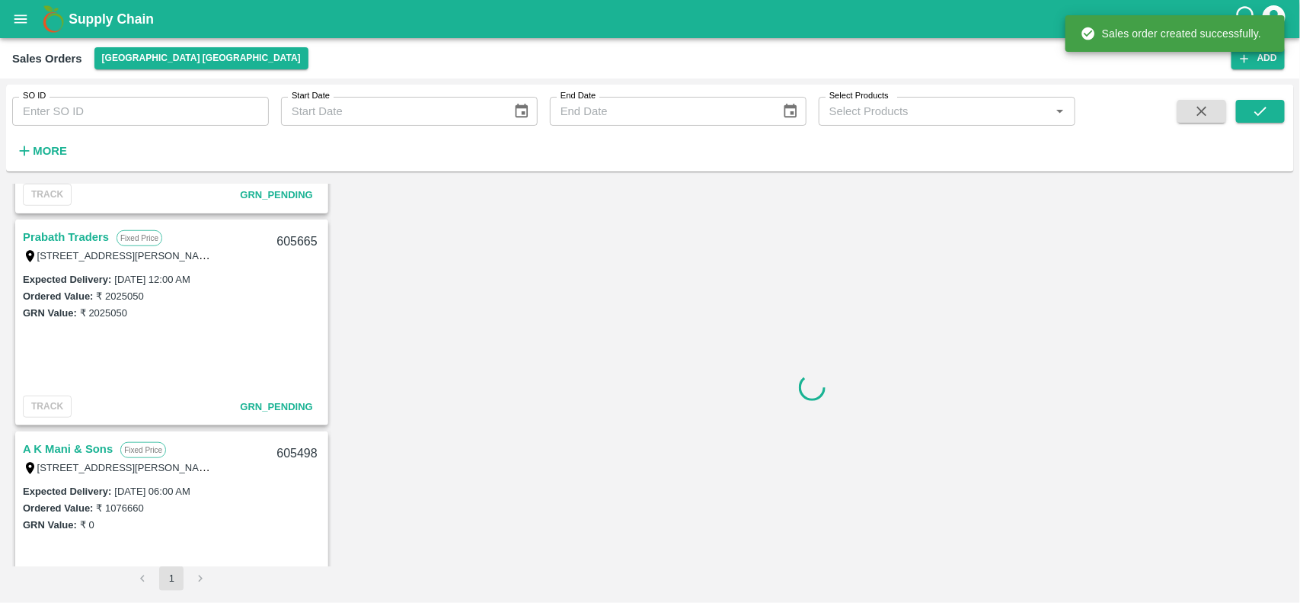
scroll to position [638, 0]
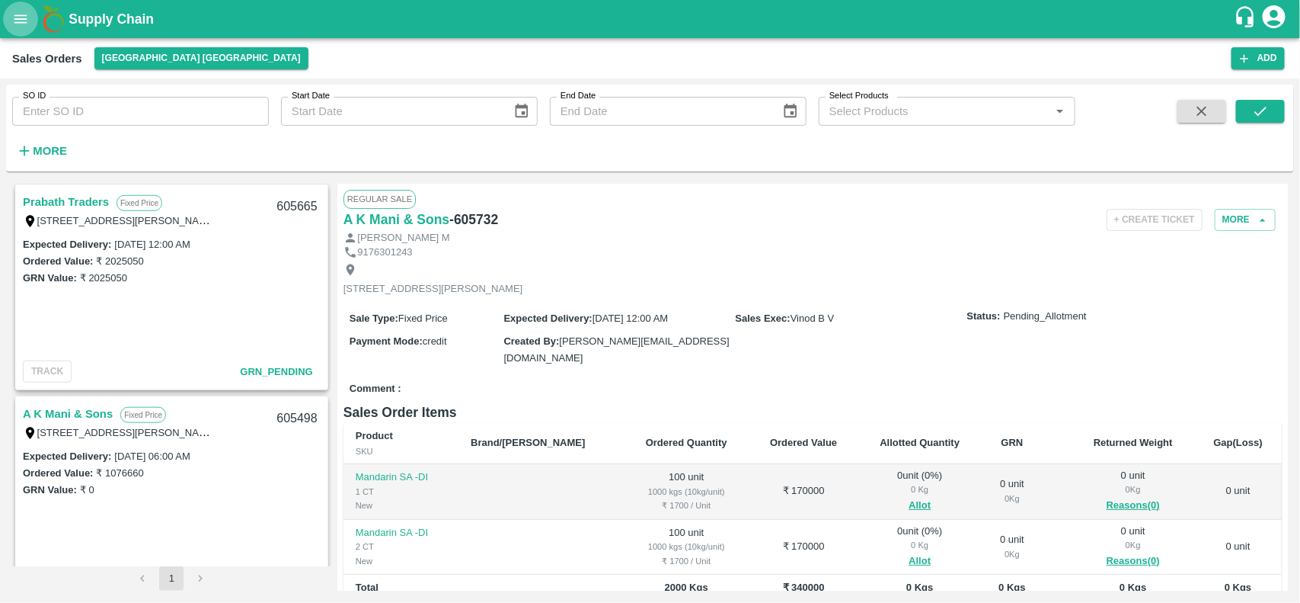
click at [23, 16] on icon "open drawer" at bounding box center [20, 18] width 13 height 8
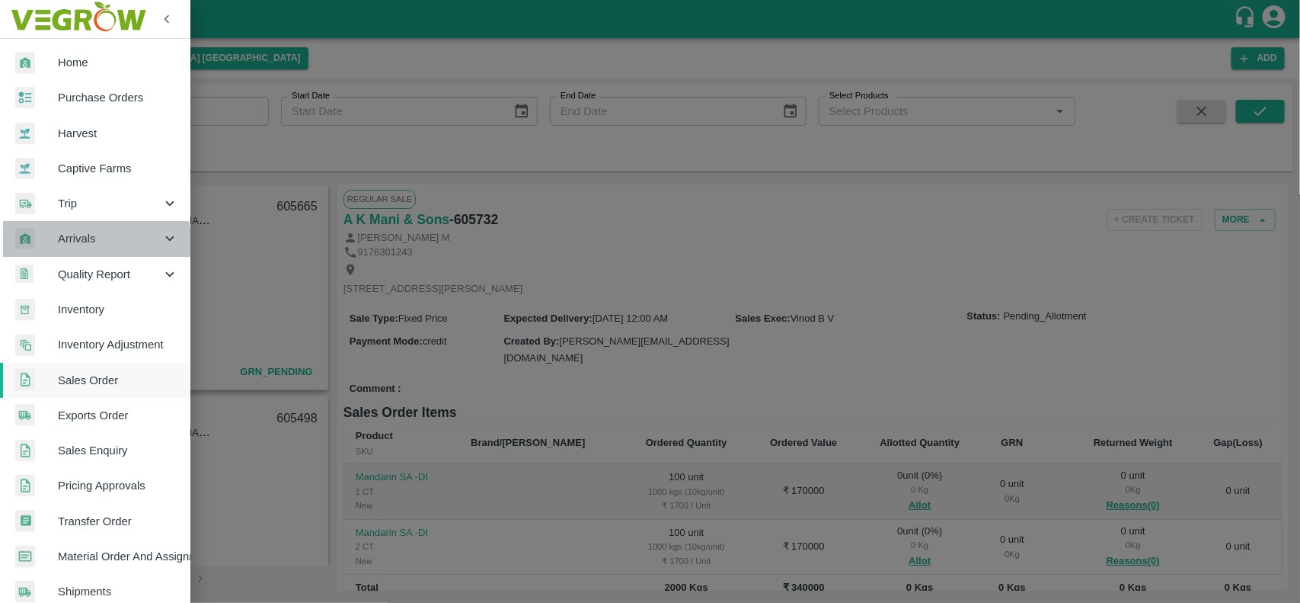
click at [86, 241] on span "Arrivals" at bounding box center [110, 238] width 104 height 17
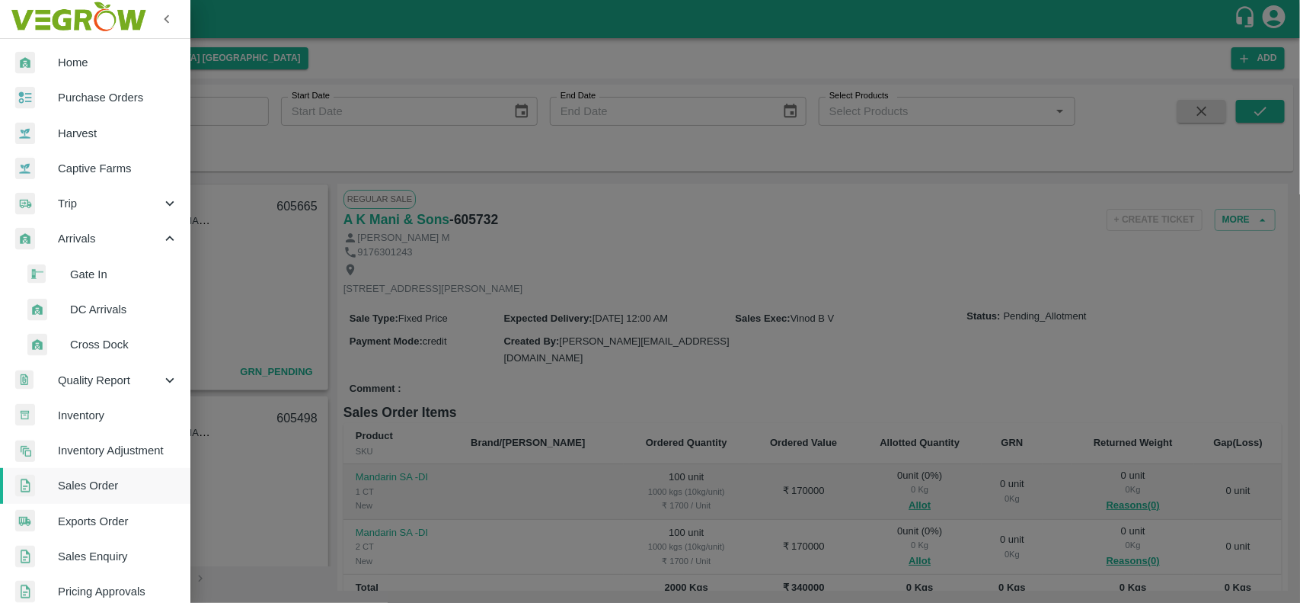
click at [86, 302] on span "DC Arrivals" at bounding box center [124, 309] width 108 height 17
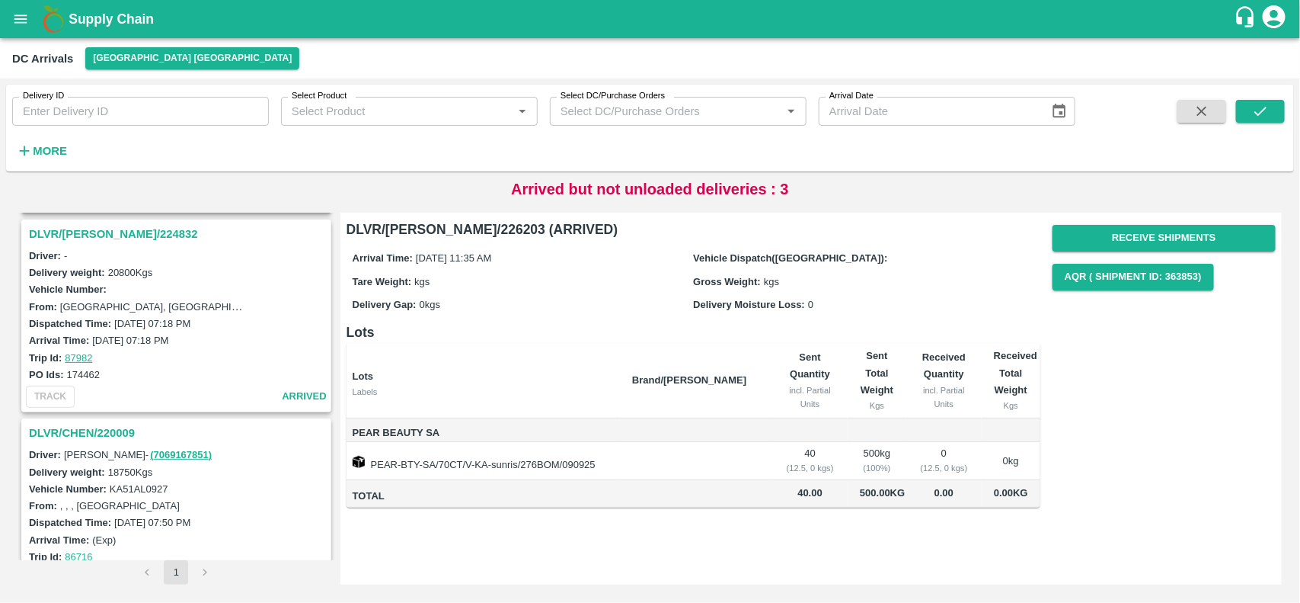
scroll to position [206, 0]
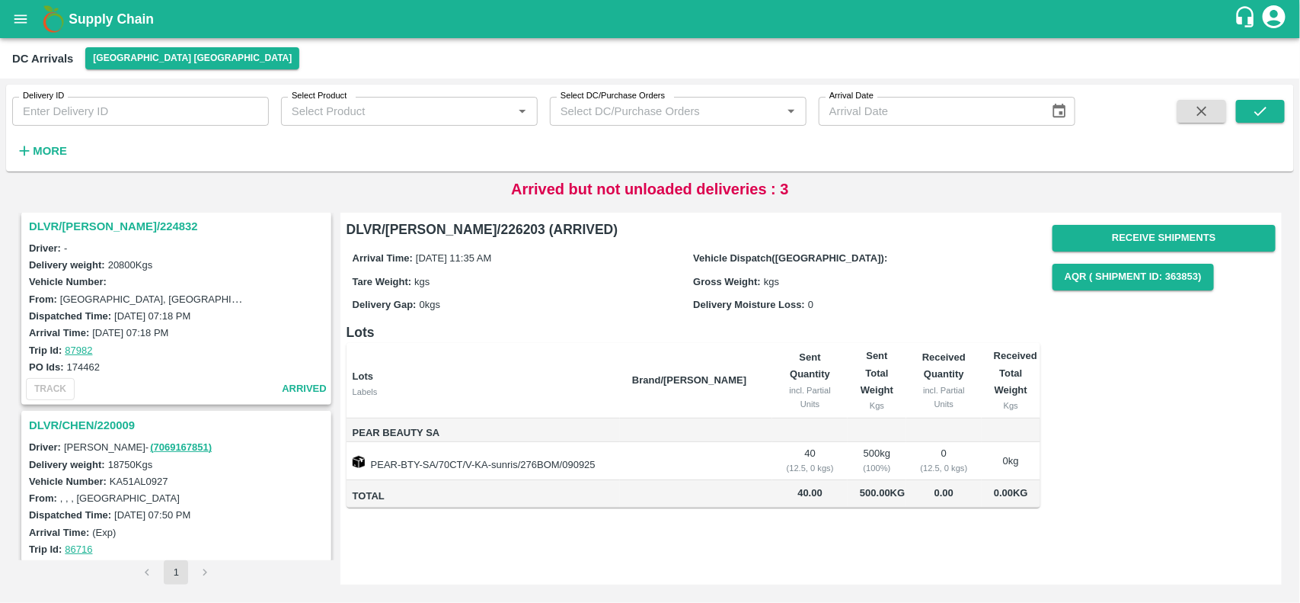
click at [69, 213] on div "DLVR/[PERSON_NAME]/224832" at bounding box center [176, 226] width 307 height 26
click at [72, 221] on h3 "DLVR/[PERSON_NAME]/224832" at bounding box center [178, 226] width 299 height 20
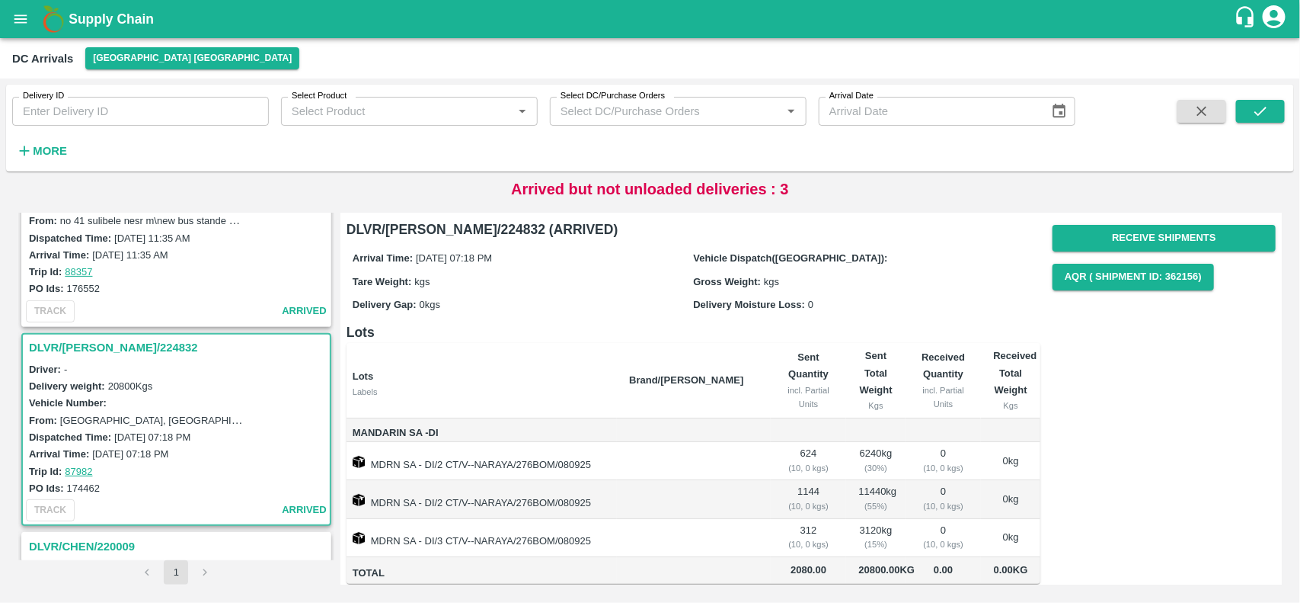
click at [78, 486] on label "174462" at bounding box center [83, 487] width 33 height 11
copy label "174462"
click at [1127, 238] on button "Receive Shipments" at bounding box center [1164, 238] width 223 height 27
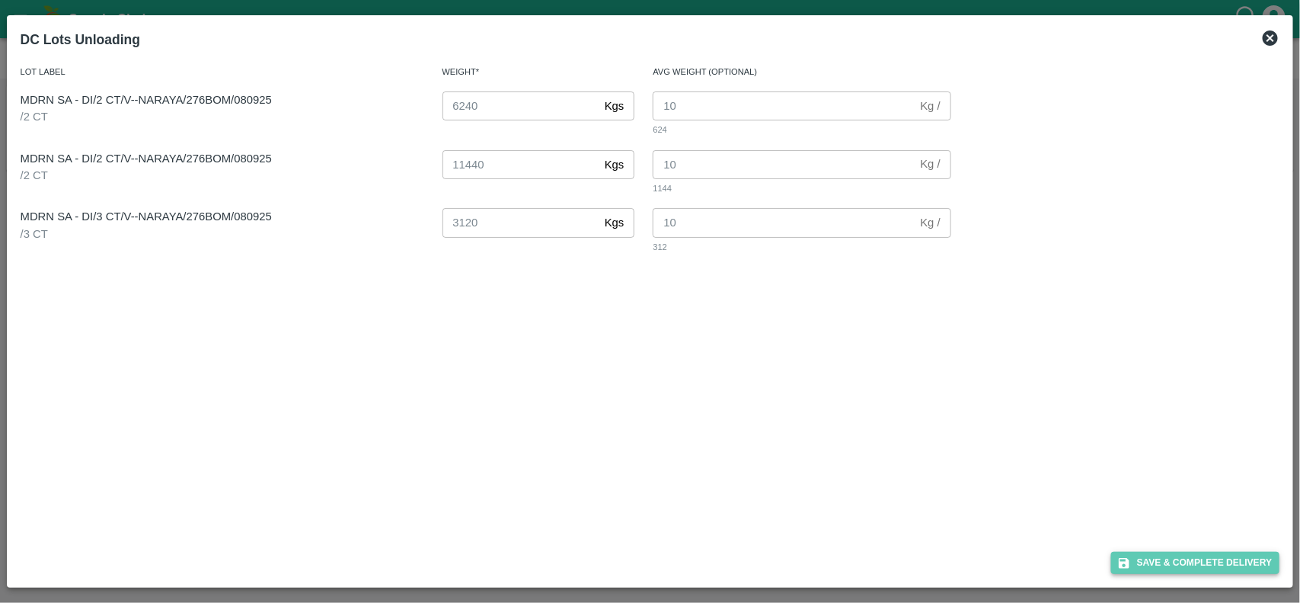
click at [1202, 562] on button "Save & Complete Delivery" at bounding box center [1195, 563] width 169 height 22
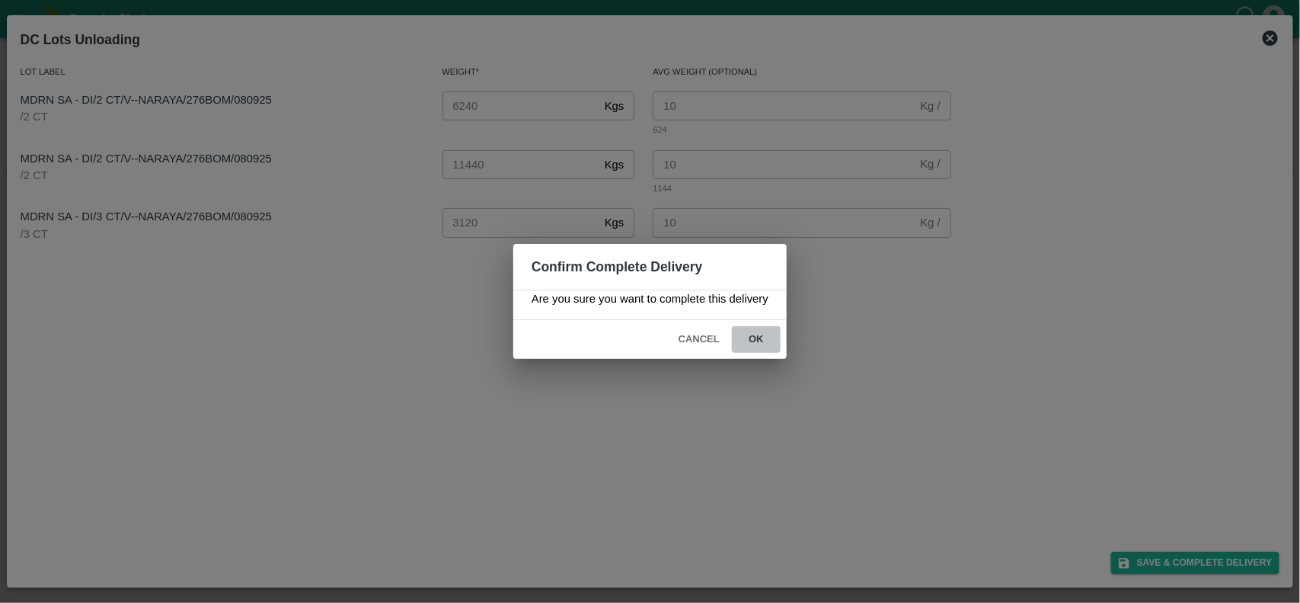
click at [754, 343] on button "ok" at bounding box center [756, 339] width 49 height 27
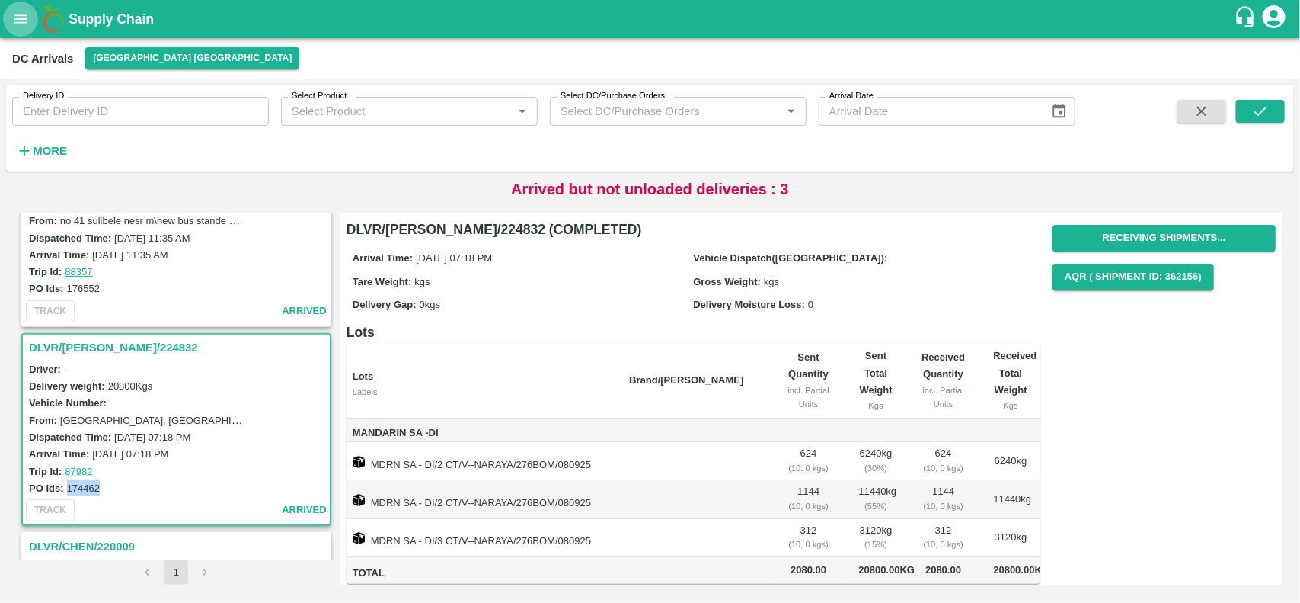
click at [16, 20] on icon "open drawer" at bounding box center [20, 19] width 17 height 17
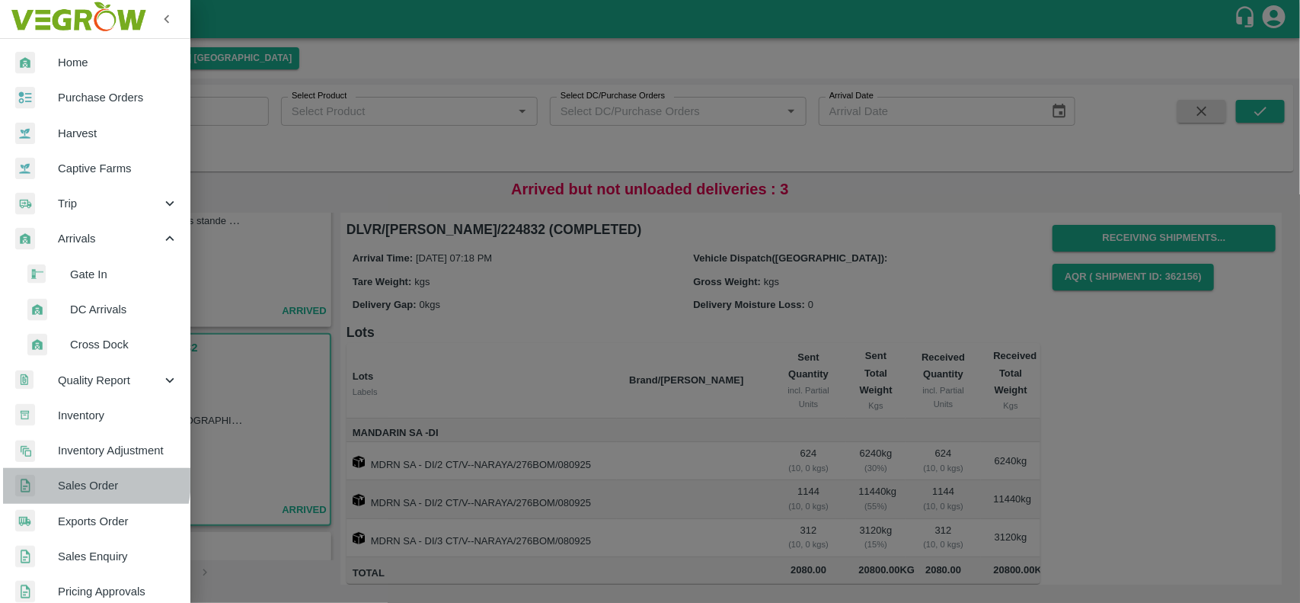
click at [52, 477] on div at bounding box center [36, 486] width 43 height 22
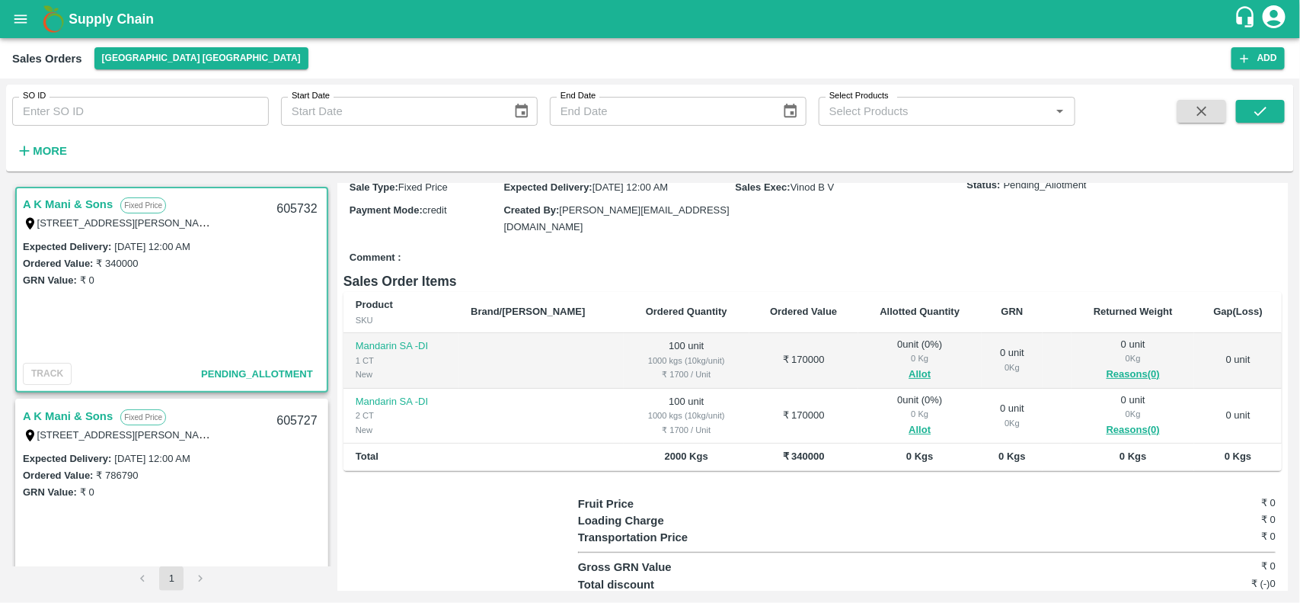
scroll to position [133, 0]
click at [909, 364] on button "Allot" at bounding box center [920, 372] width 22 height 18
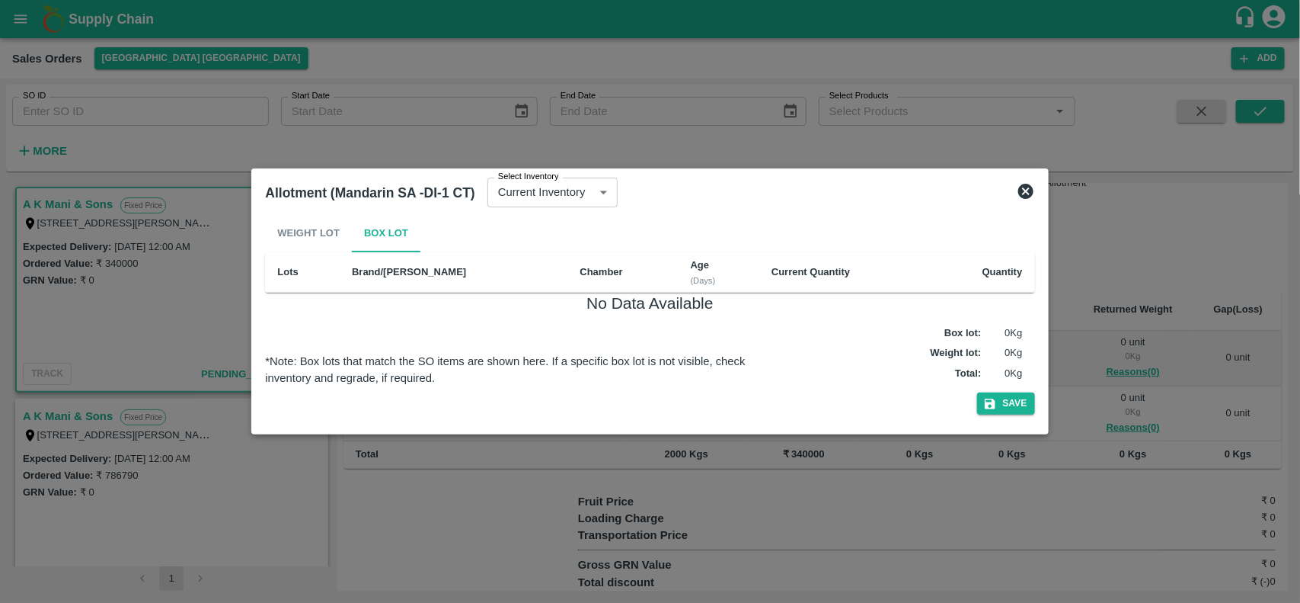
click at [1027, 189] on icon at bounding box center [1026, 191] width 18 height 18
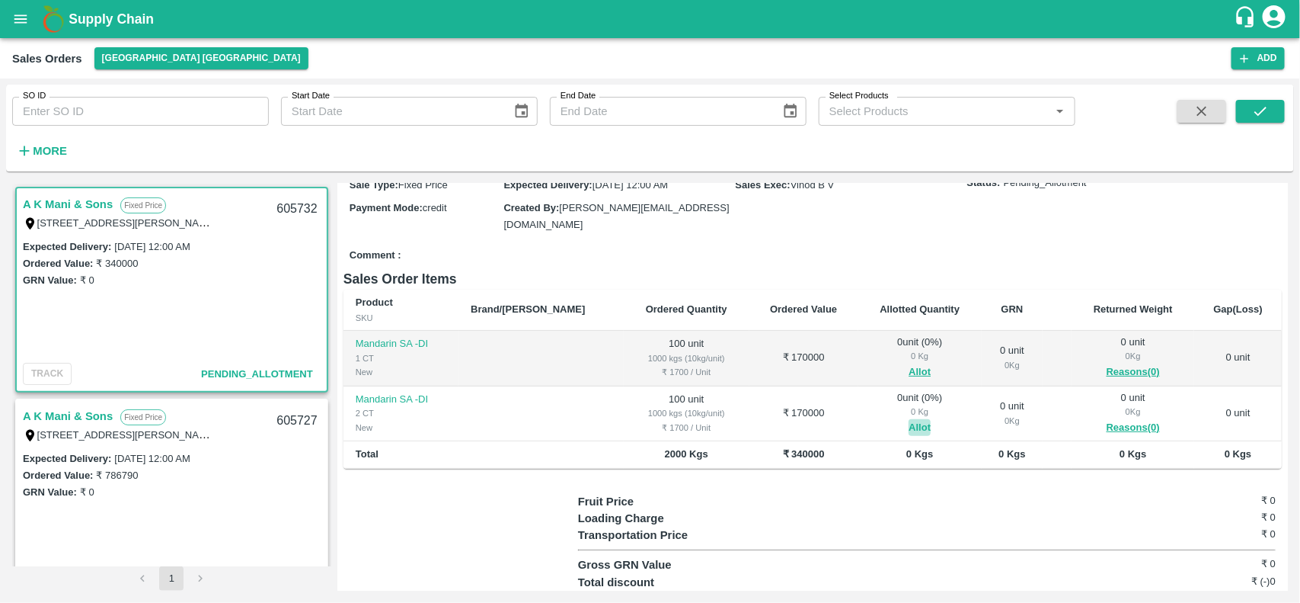
click at [909, 419] on button "Allot" at bounding box center [920, 428] width 22 height 18
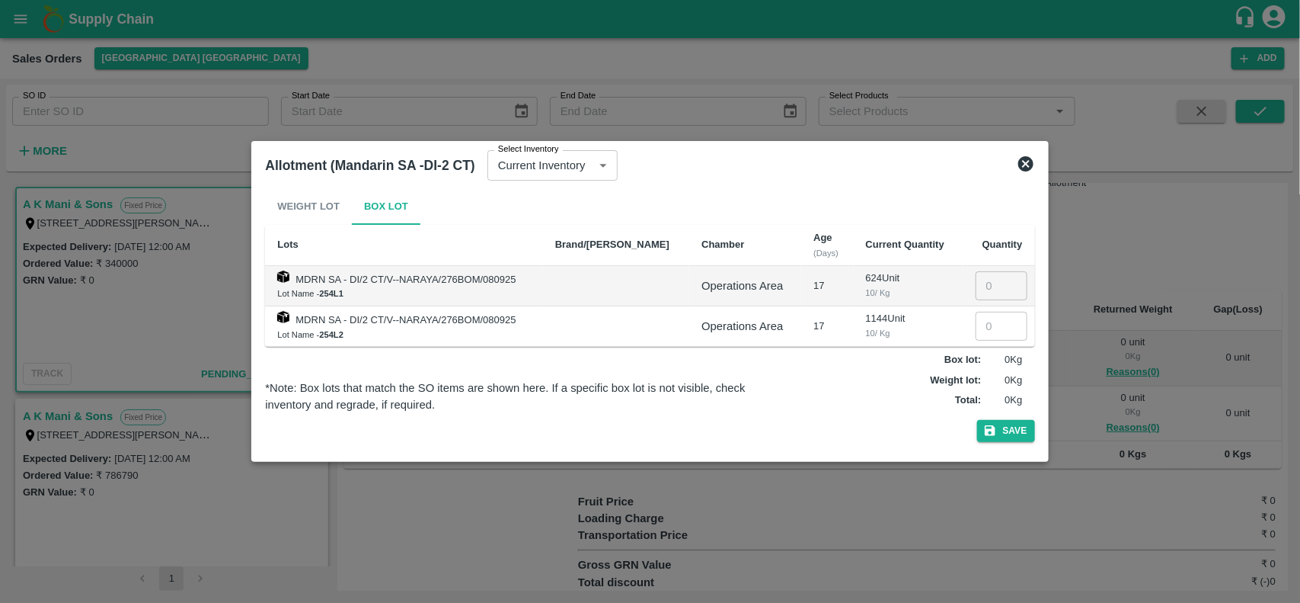
click at [1030, 165] on icon at bounding box center [1025, 163] width 15 height 15
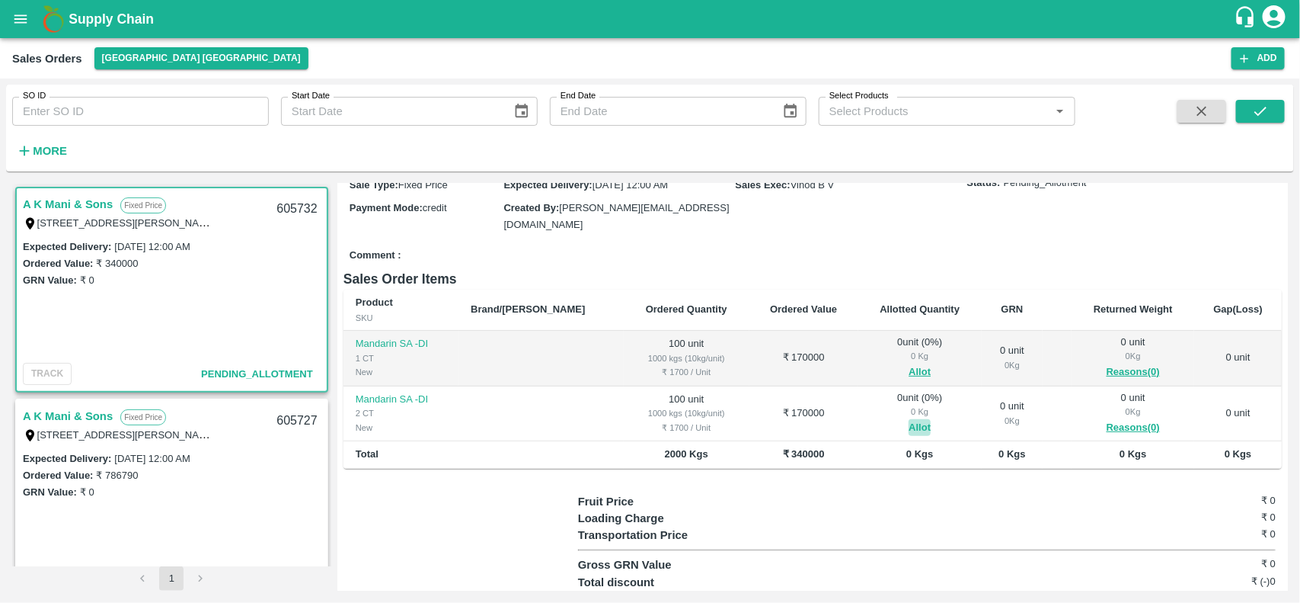
click at [909, 425] on button "Allot" at bounding box center [920, 428] width 22 height 18
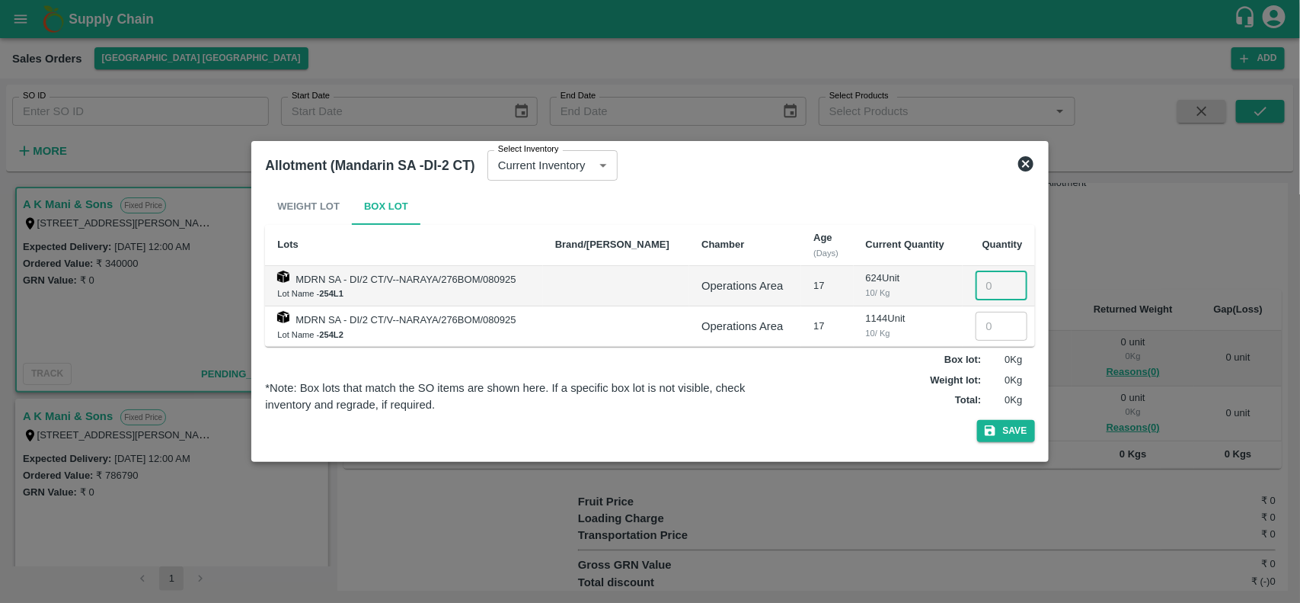
click at [976, 289] on input "number" at bounding box center [1002, 285] width 52 height 29
type input "100"
click at [999, 432] on button "Save" at bounding box center [1006, 431] width 58 height 22
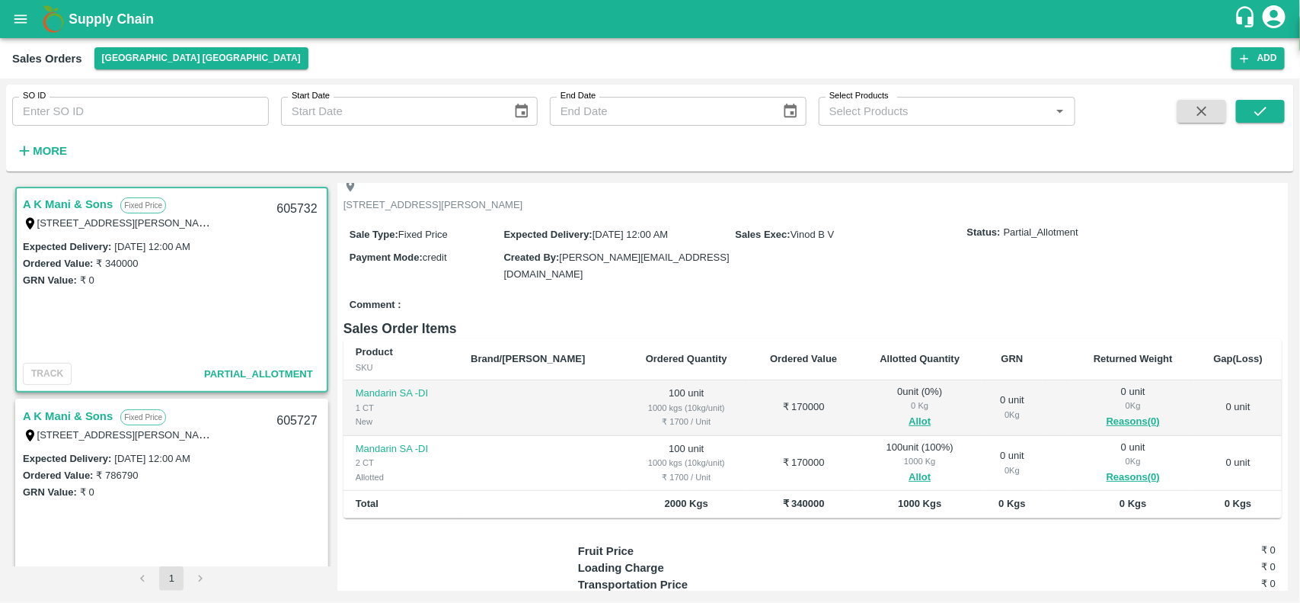
scroll to position [0, 0]
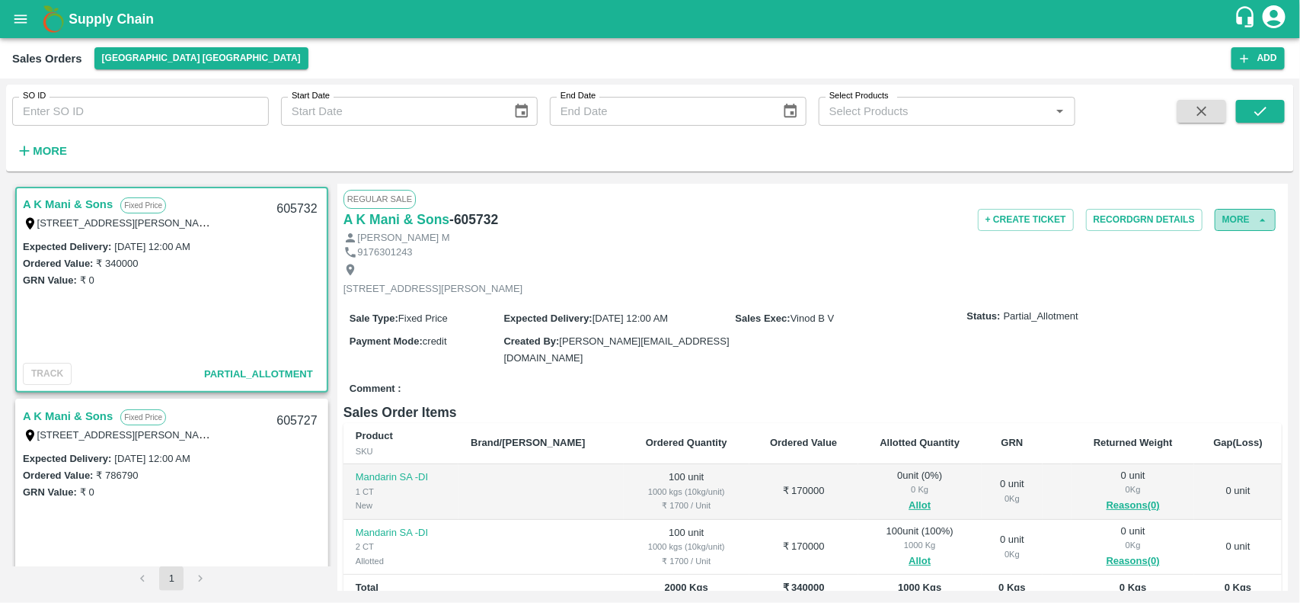
click at [1233, 229] on button "More" at bounding box center [1245, 220] width 61 height 22
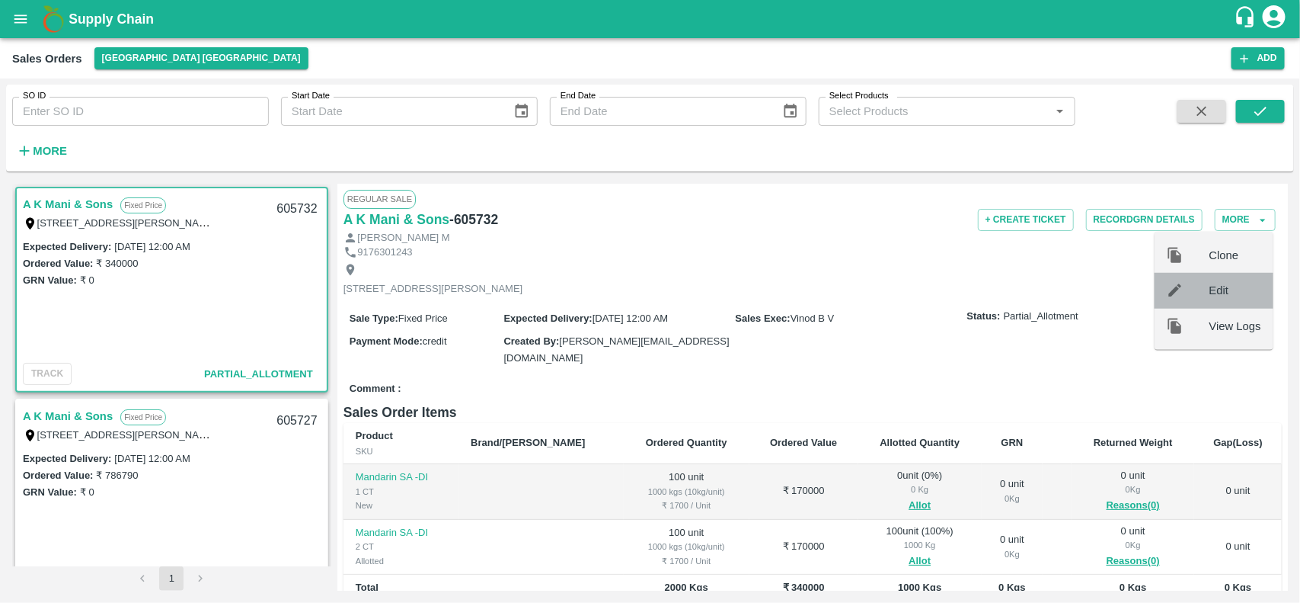
click at [1208, 282] on div at bounding box center [1188, 290] width 43 height 17
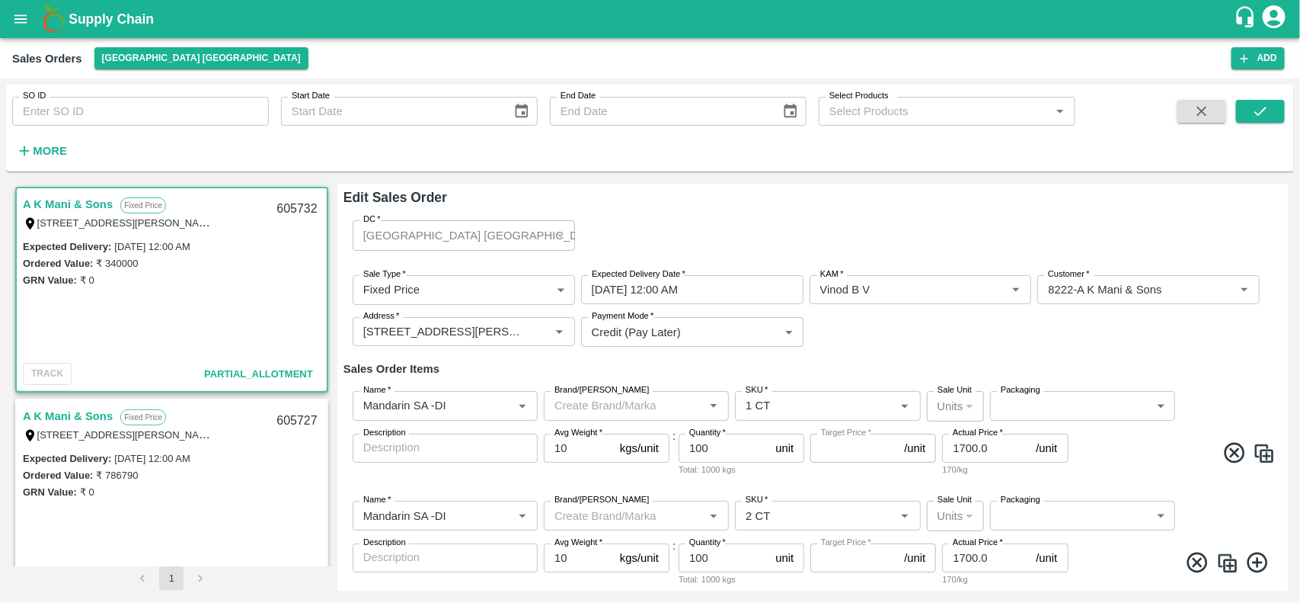
type input "NA"
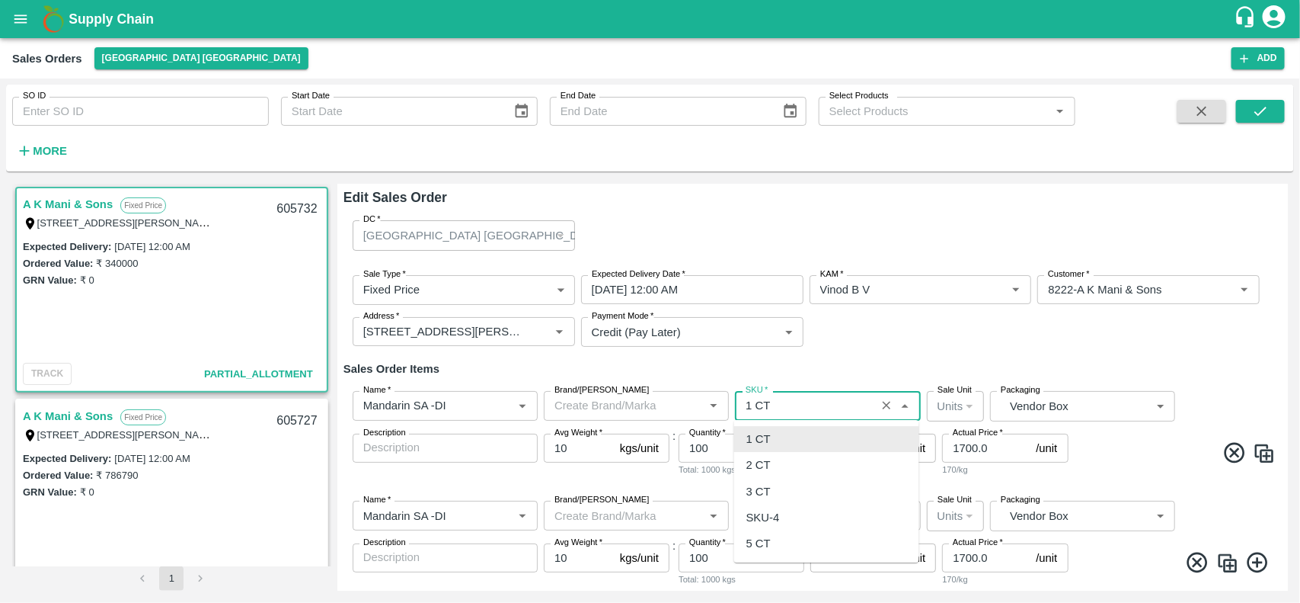
click at [781, 406] on input "SKU   *" at bounding box center [805, 405] width 131 height 20
click at [764, 462] on div "2 CT" at bounding box center [759, 465] width 24 height 17
type input "2 CT"
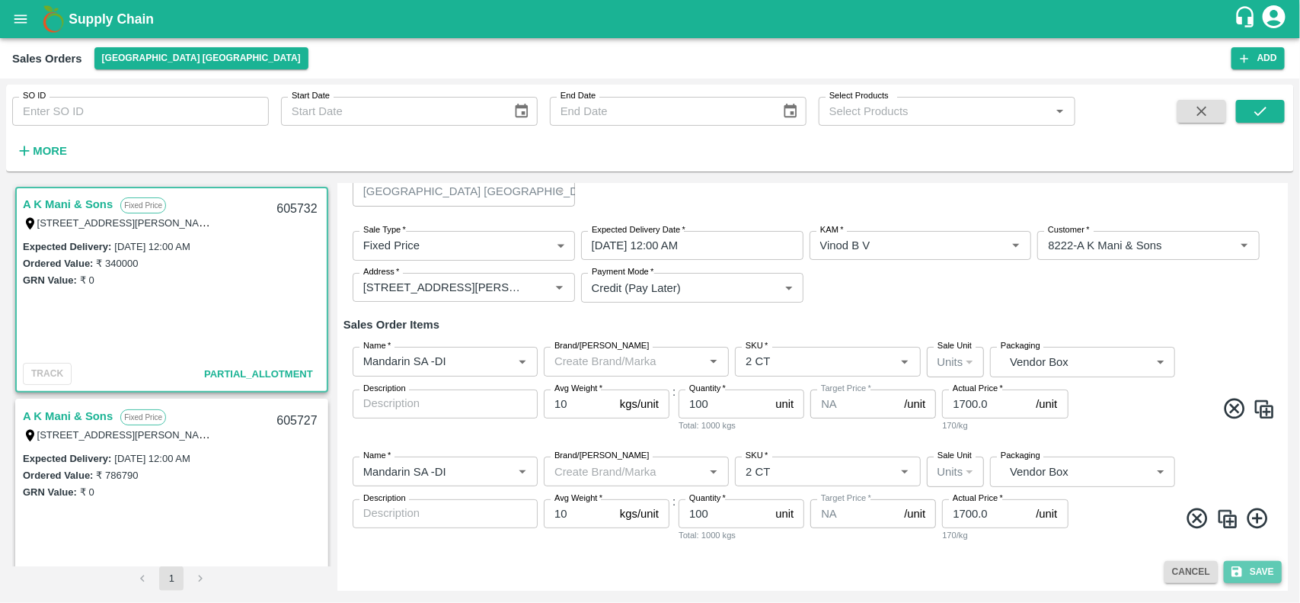
click at [1251, 573] on button "Save" at bounding box center [1253, 572] width 58 height 22
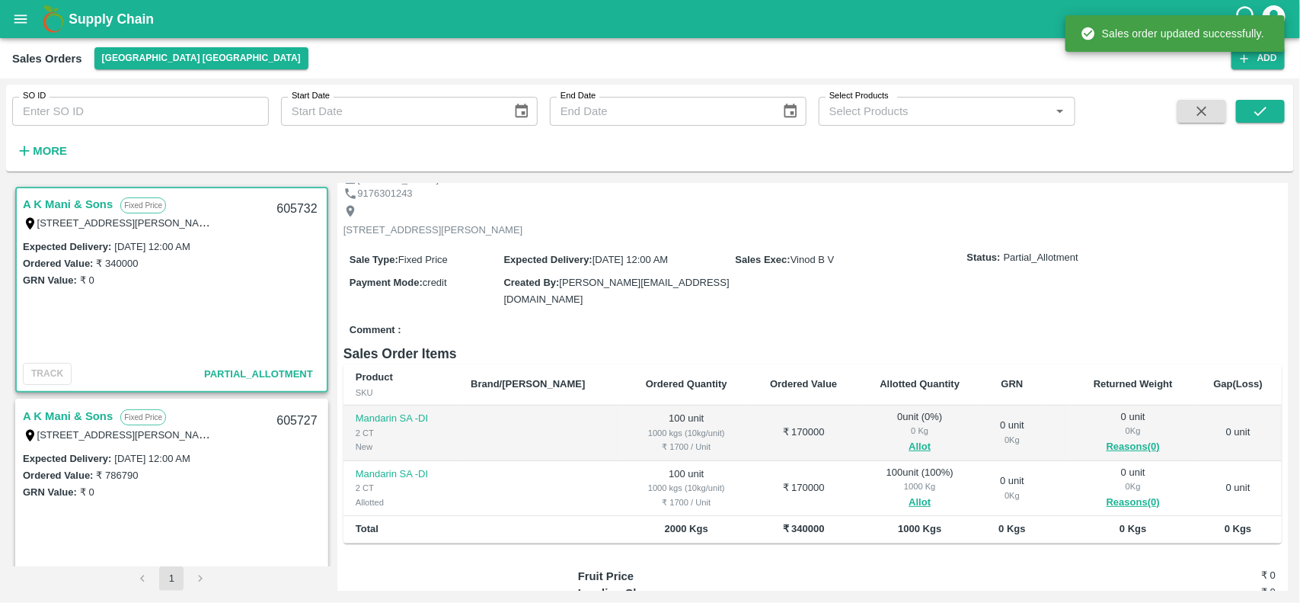
scroll to position [82, 0]
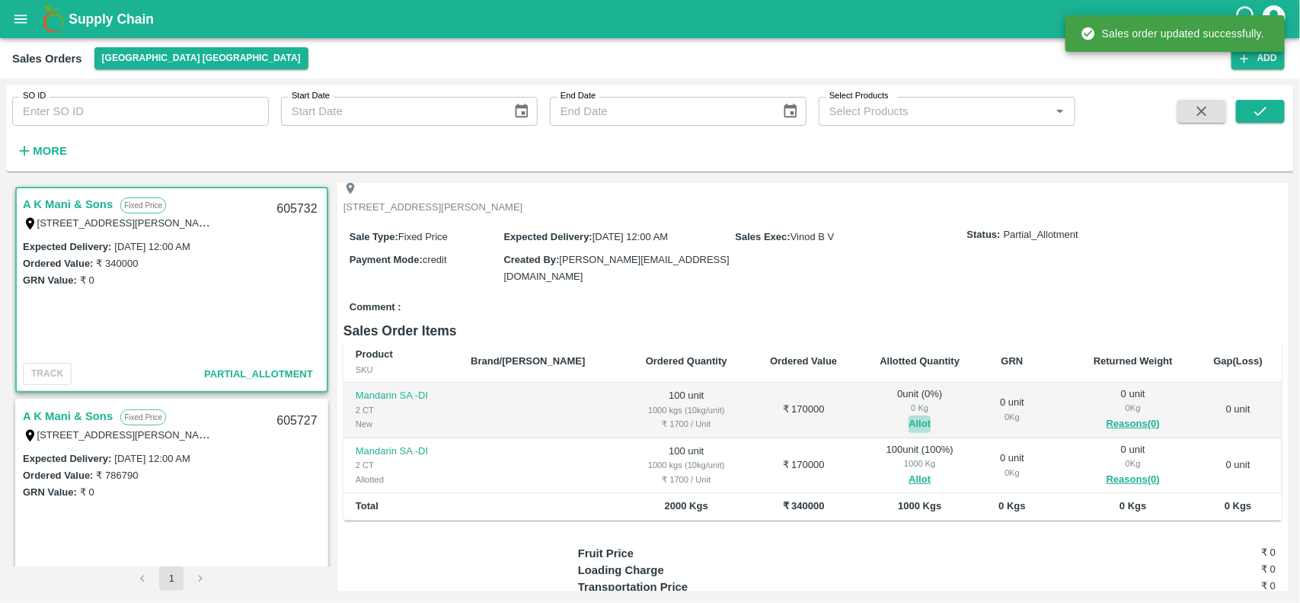
click at [909, 424] on button "Allot" at bounding box center [920, 424] width 22 height 18
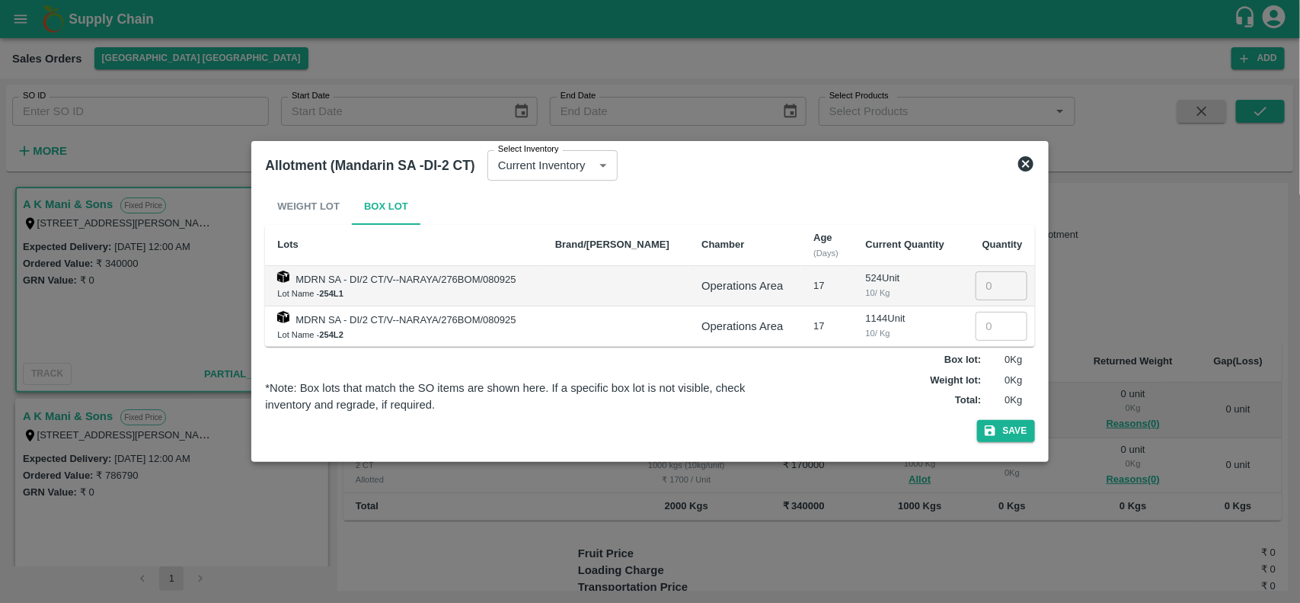
click at [964, 283] on td "​" at bounding box center [999, 286] width 72 height 40
click at [976, 283] on input "number" at bounding box center [1002, 285] width 52 height 29
type input "100"
click at [994, 437] on icon "button" at bounding box center [990, 431] width 14 height 14
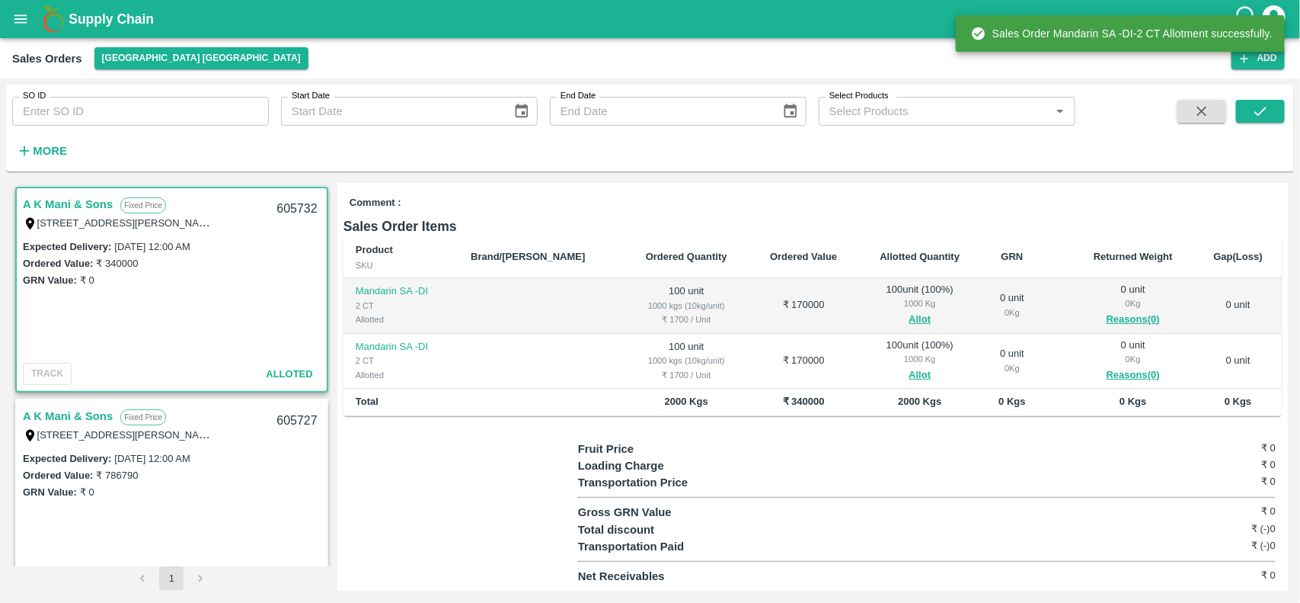
scroll to position [0, 0]
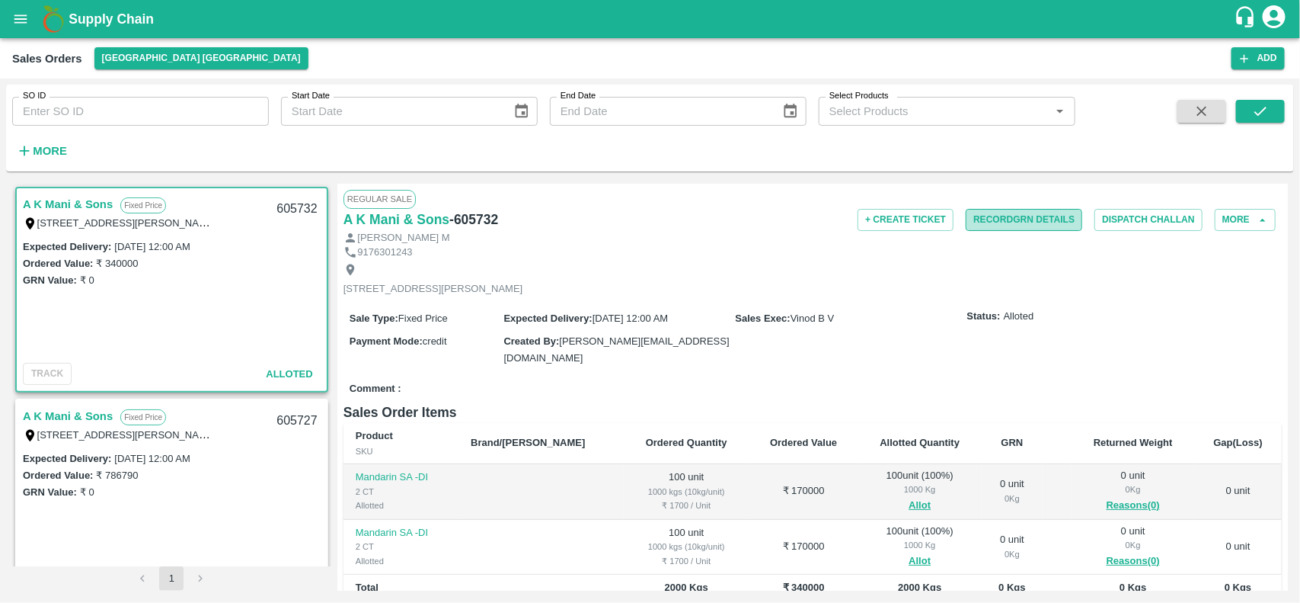
click at [996, 222] on button "Record GRN Details" at bounding box center [1024, 220] width 117 height 22
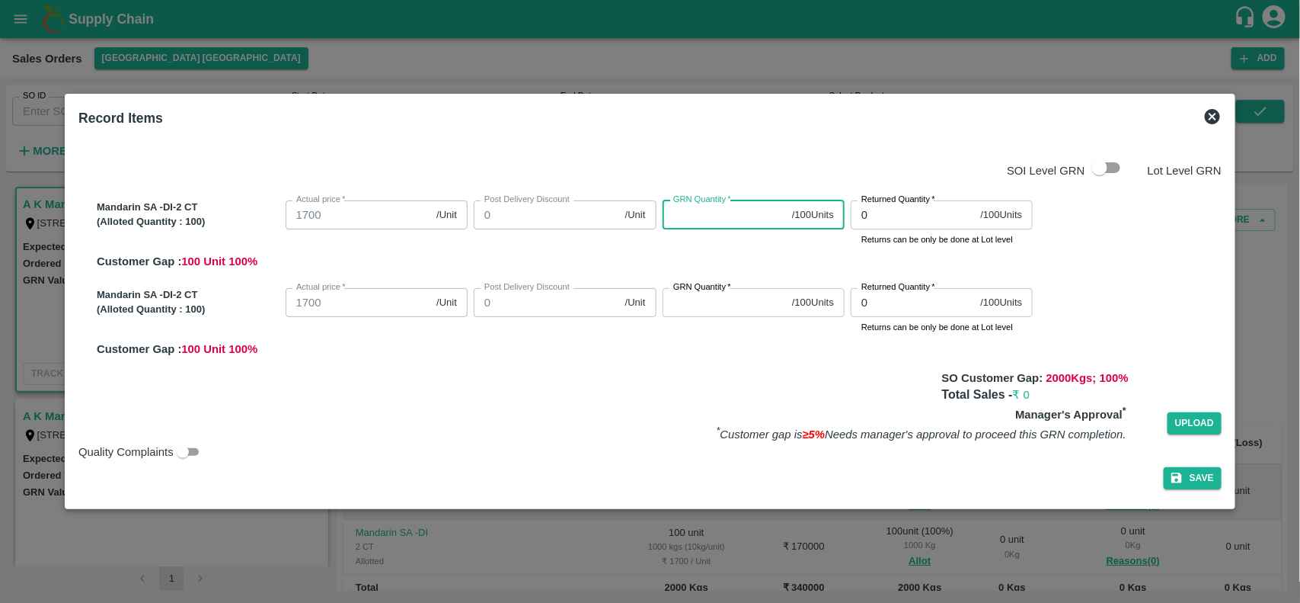
click at [745, 213] on input "GRN Quantity   *" at bounding box center [725, 214] width 124 height 29
type input "100"
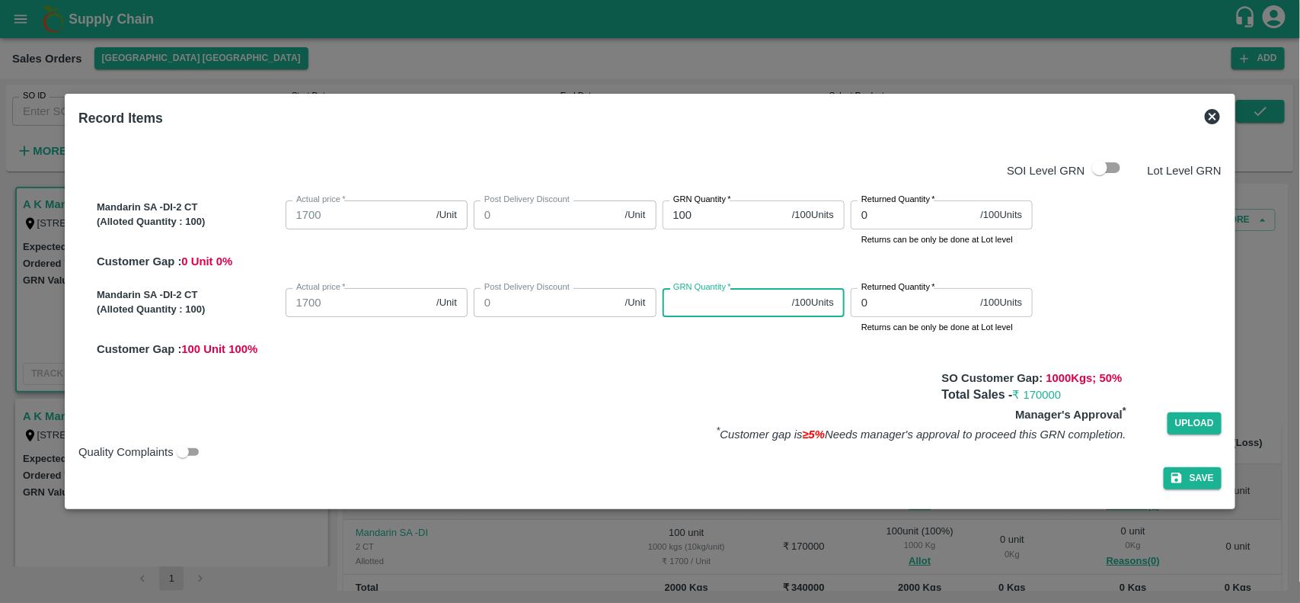
click at [721, 301] on input "GRN Quantity   *" at bounding box center [725, 302] width 124 height 29
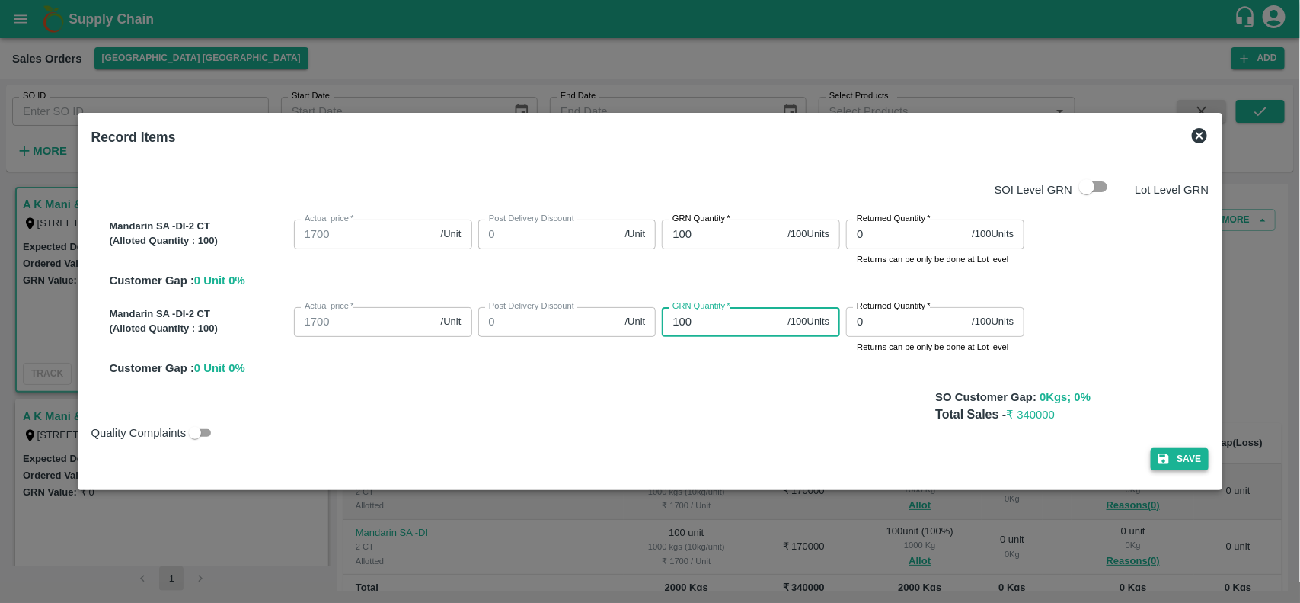
type input "100"
click at [1182, 451] on button "Save" at bounding box center [1180, 459] width 58 height 22
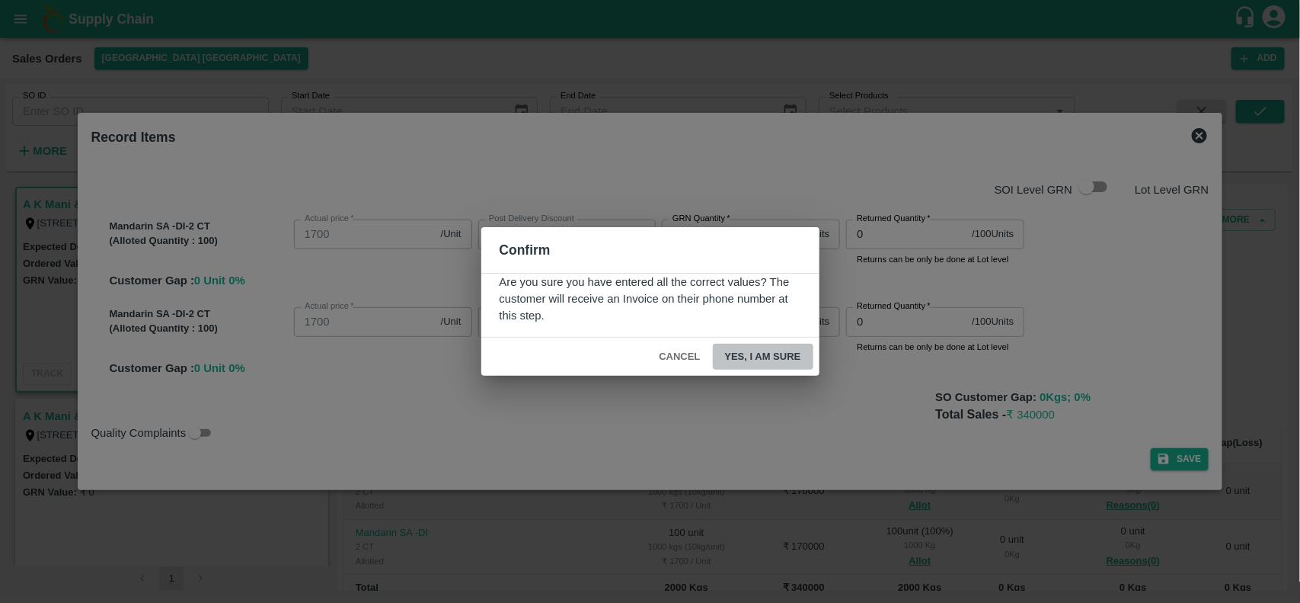
click at [751, 356] on button "Yes, I am sure" at bounding box center [763, 357] width 101 height 27
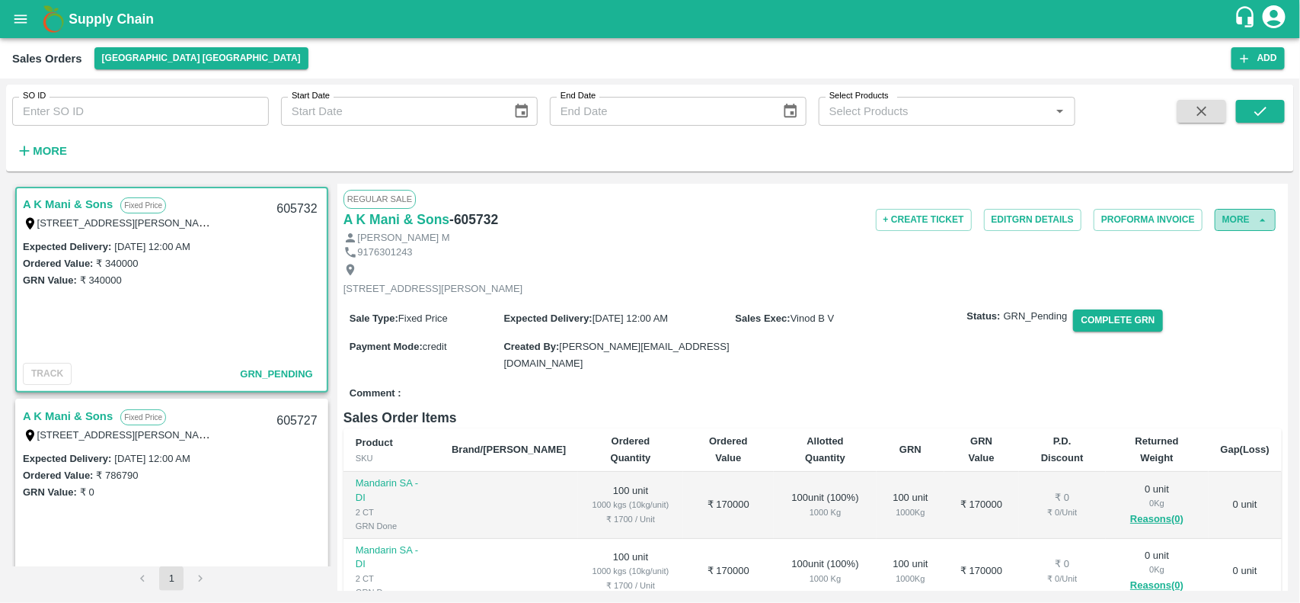
click at [1247, 219] on button "More" at bounding box center [1245, 220] width 61 height 22
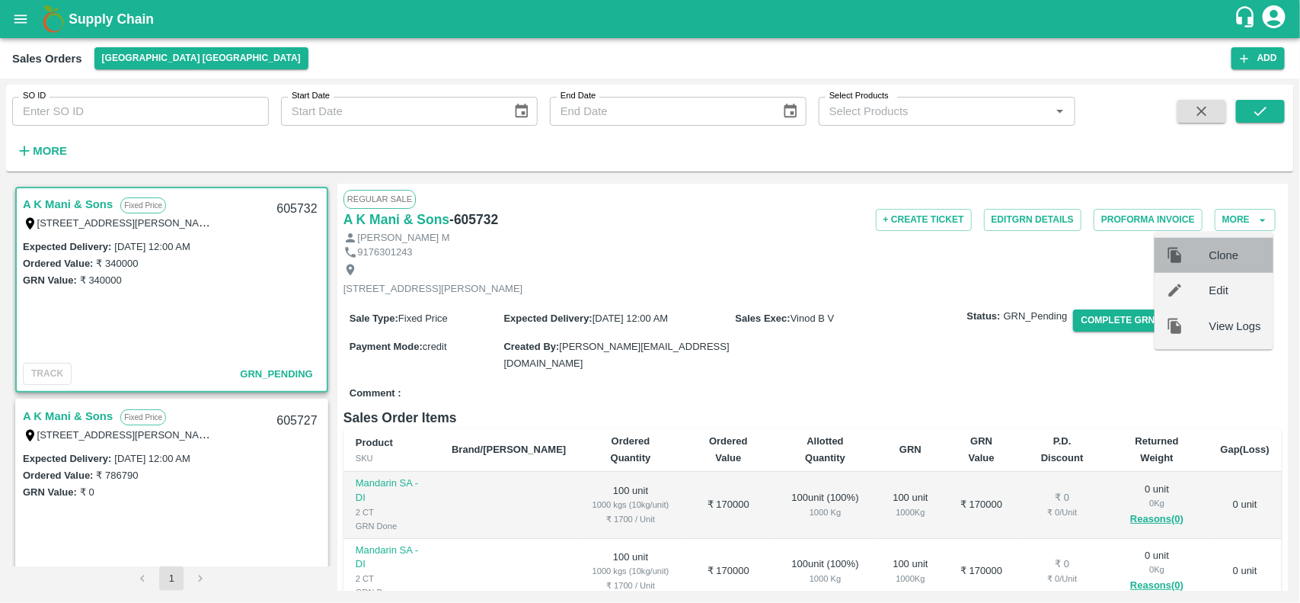
click at [1227, 253] on span "Clone" at bounding box center [1236, 255] width 52 height 17
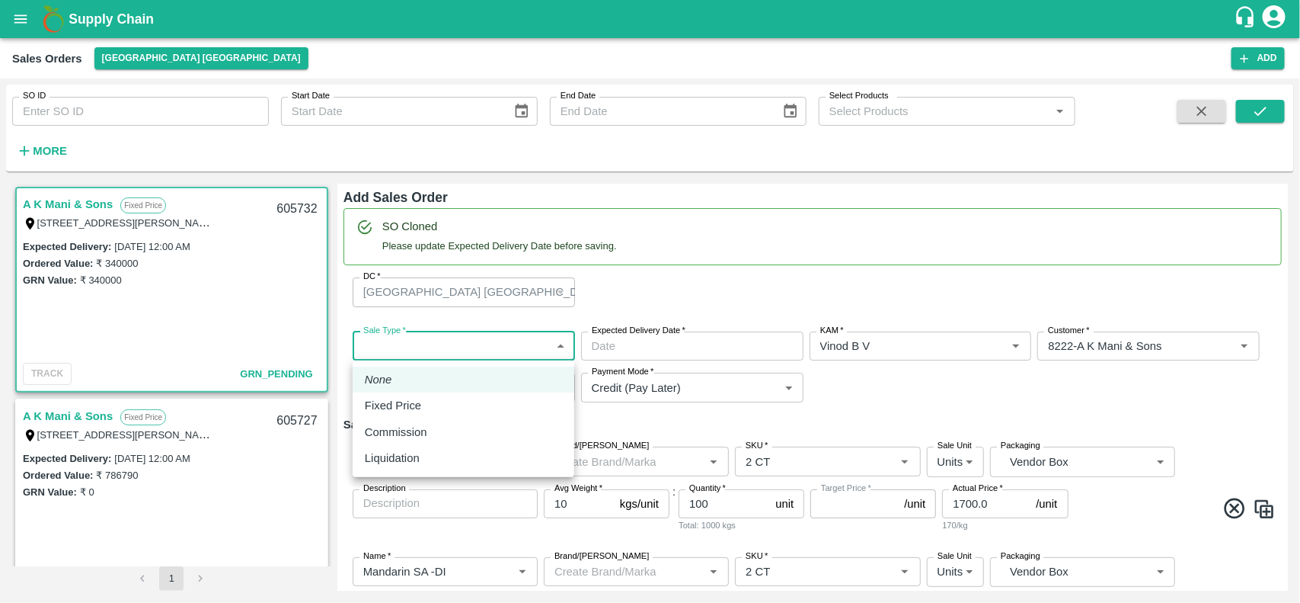
click at [413, 334] on body "Supply Chain Sales Orders [GEOGRAPHIC_DATA] [GEOGRAPHIC_DATA] Add SO ID SO ID S…" at bounding box center [650, 301] width 1300 height 603
click at [421, 404] on div "Fixed Price" at bounding box center [397, 405] width 64 height 17
type input "1"
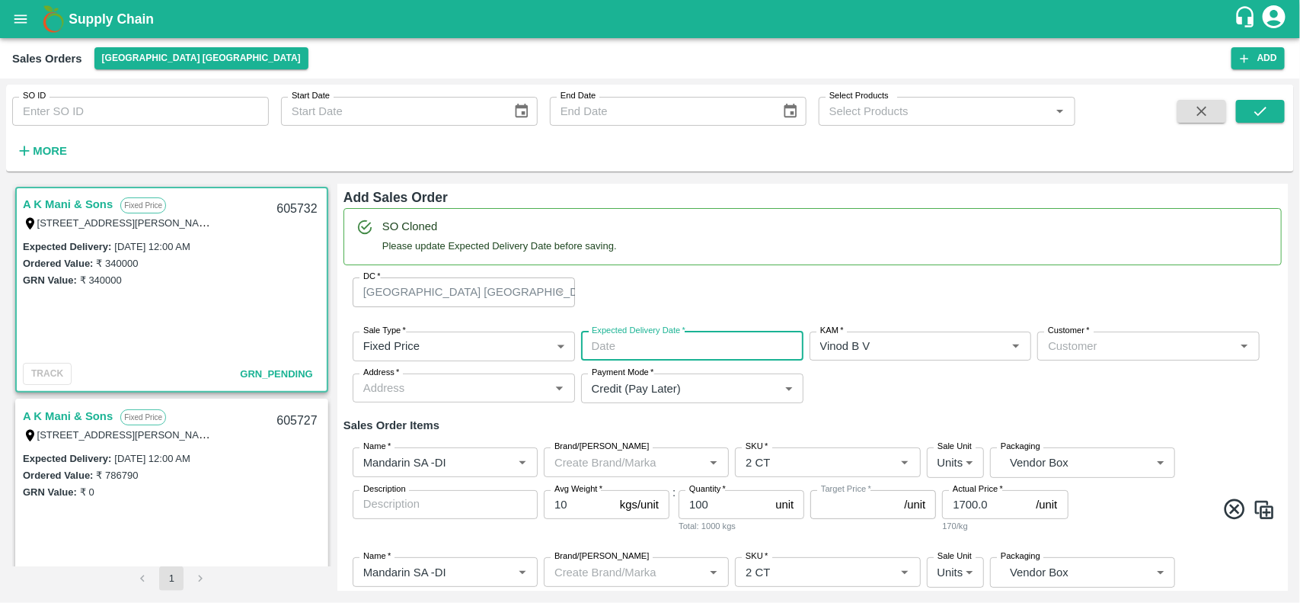
type input "DD/MM/YYYY hh:mm aa"
click at [663, 341] on input "DD/MM/YYYY hh:mm aa" at bounding box center [687, 345] width 212 height 29
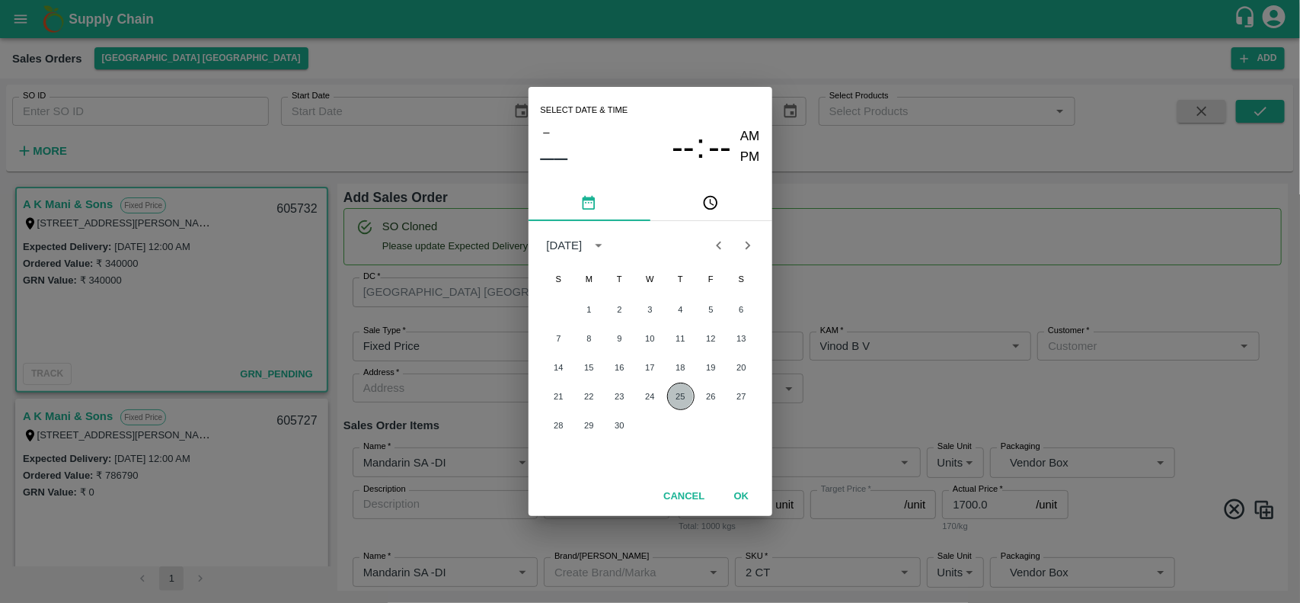
click at [676, 394] on button "25" at bounding box center [680, 395] width 27 height 27
type input "[DATE] 12:00 AM"
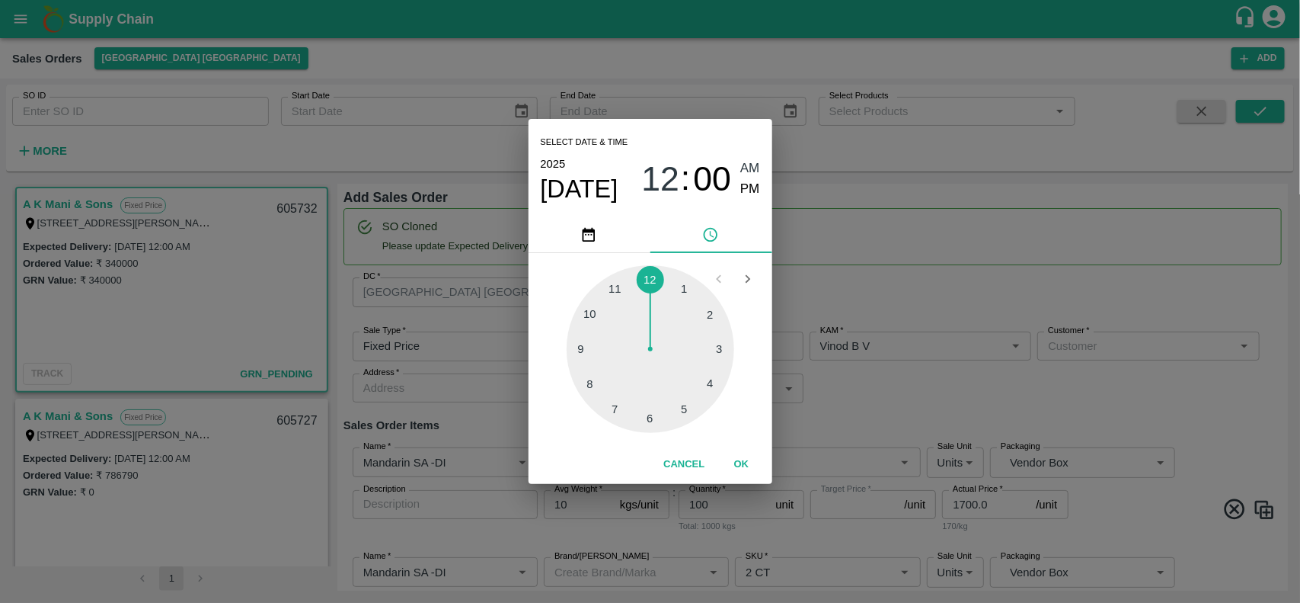
type input "NA"
click at [743, 461] on button "OK" at bounding box center [742, 464] width 49 height 27
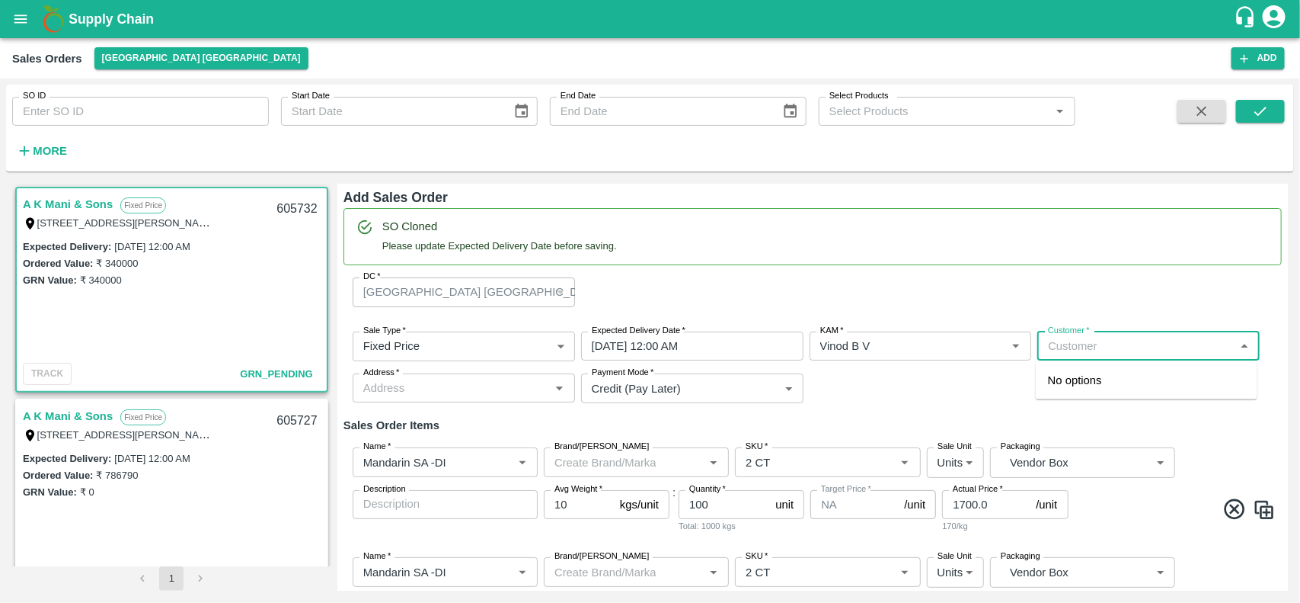
click at [1051, 340] on input "Customer   *" at bounding box center [1136, 346] width 188 height 20
click at [1071, 379] on p "SMV Fruit Traders" at bounding box center [1093, 380] width 91 height 17
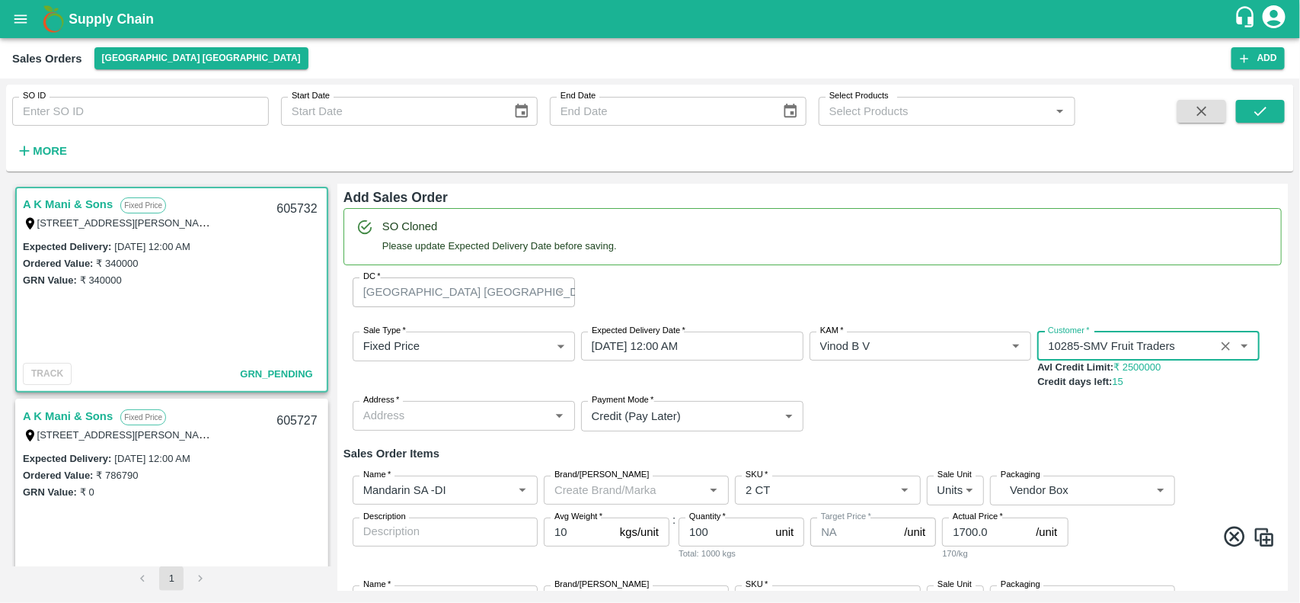
type input "10285-SMV Fruit Traders"
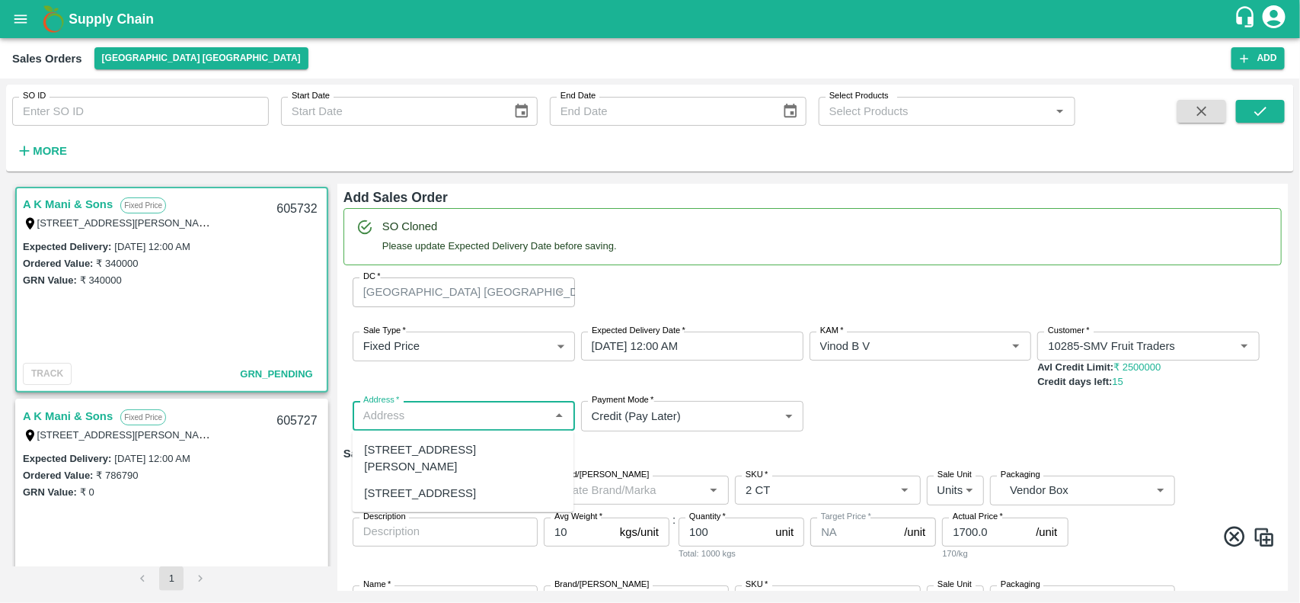
click at [476, 413] on input "Address   *" at bounding box center [451, 415] width 188 height 20
click at [468, 449] on div "[STREET_ADDRESS][PERSON_NAME]" at bounding box center [463, 458] width 197 height 34
type input "[STREET_ADDRESS][PERSON_NAME]"
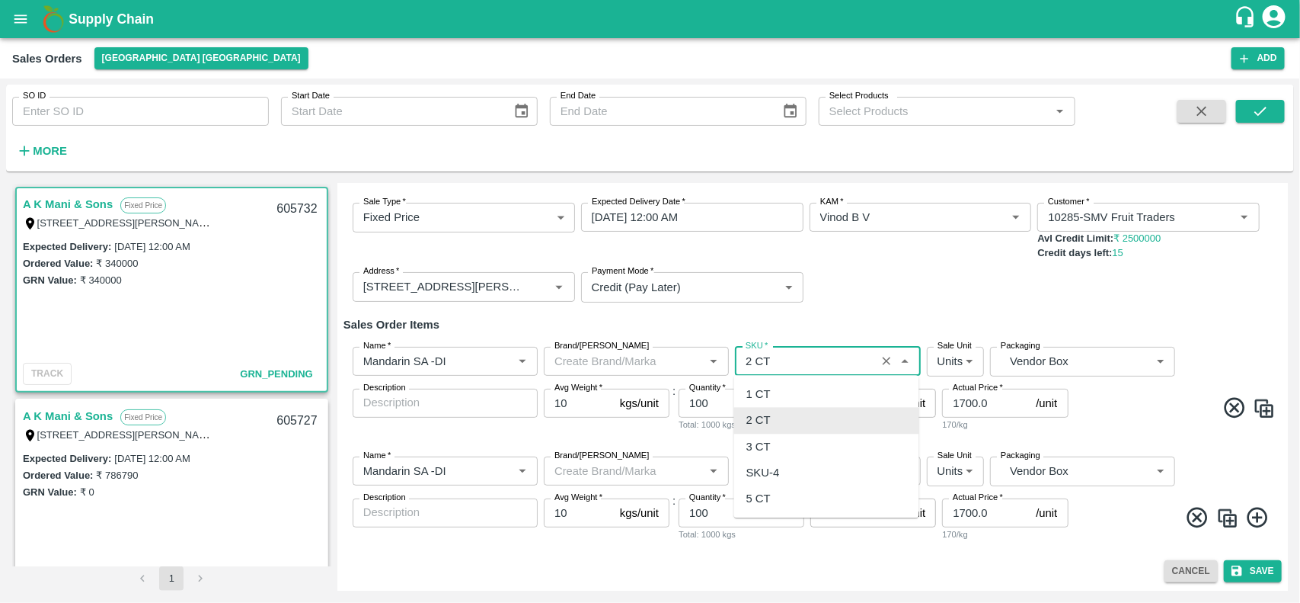
click at [789, 366] on input "SKU   *" at bounding box center [805, 361] width 131 height 20
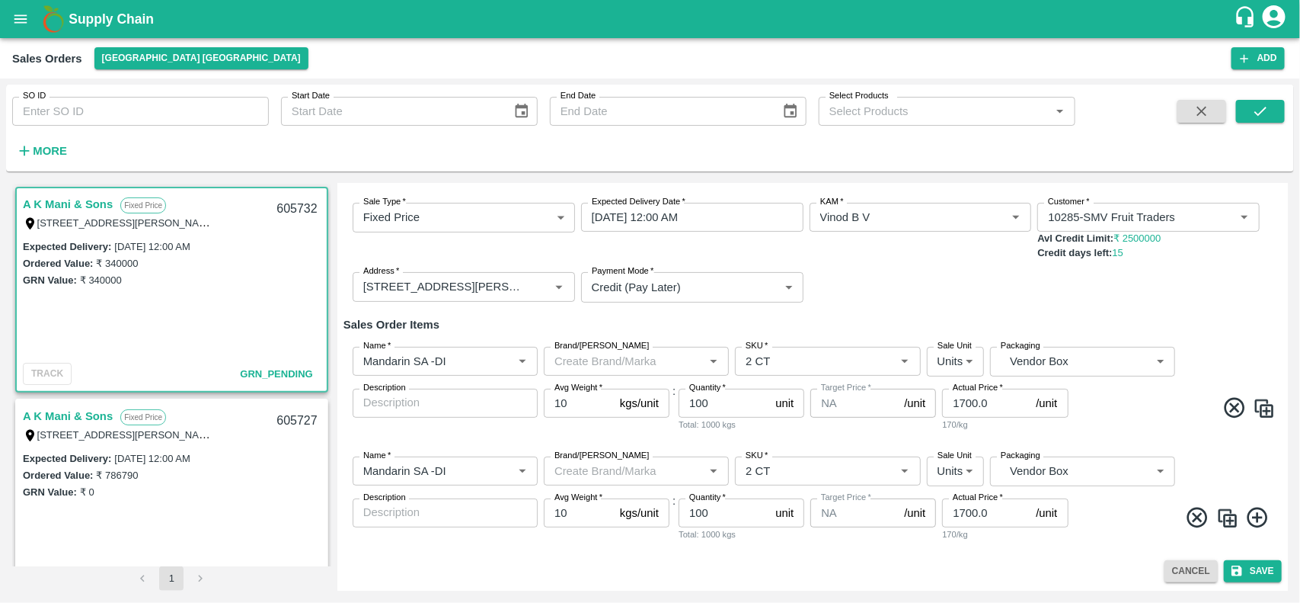
click at [627, 534] on div "Avg Weight   * 10 kgs/unit Avg Weight" at bounding box center [607, 519] width 126 height 43
click at [1239, 566] on icon "submit" at bounding box center [1237, 571] width 11 height 11
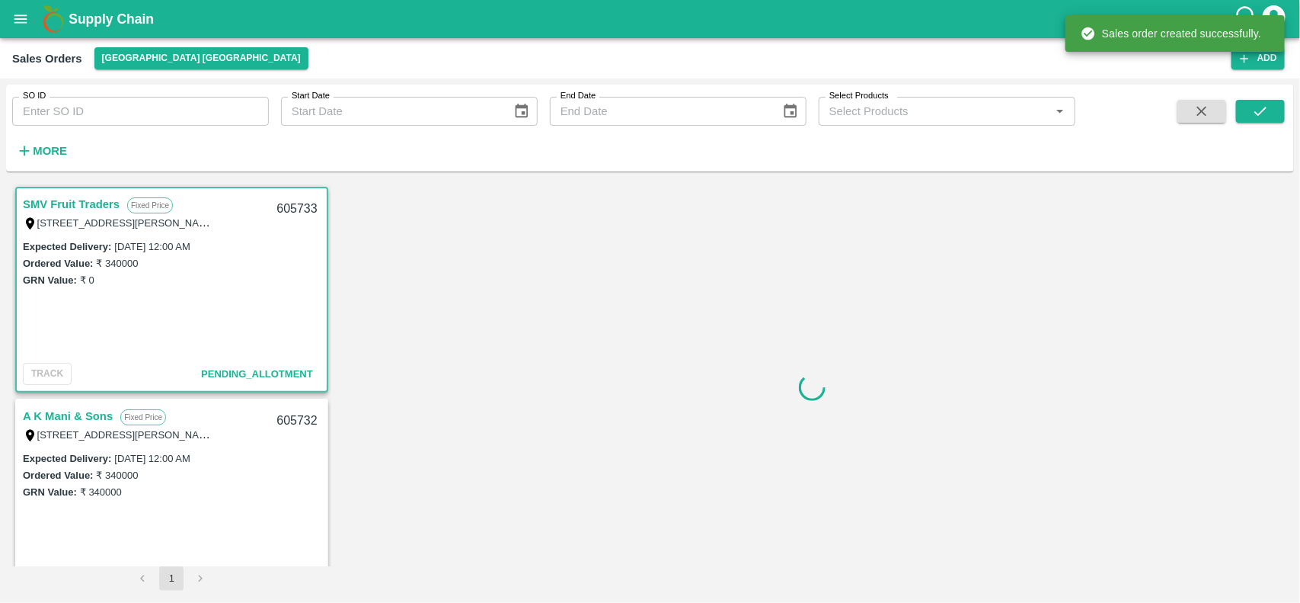
scroll to position [2, 0]
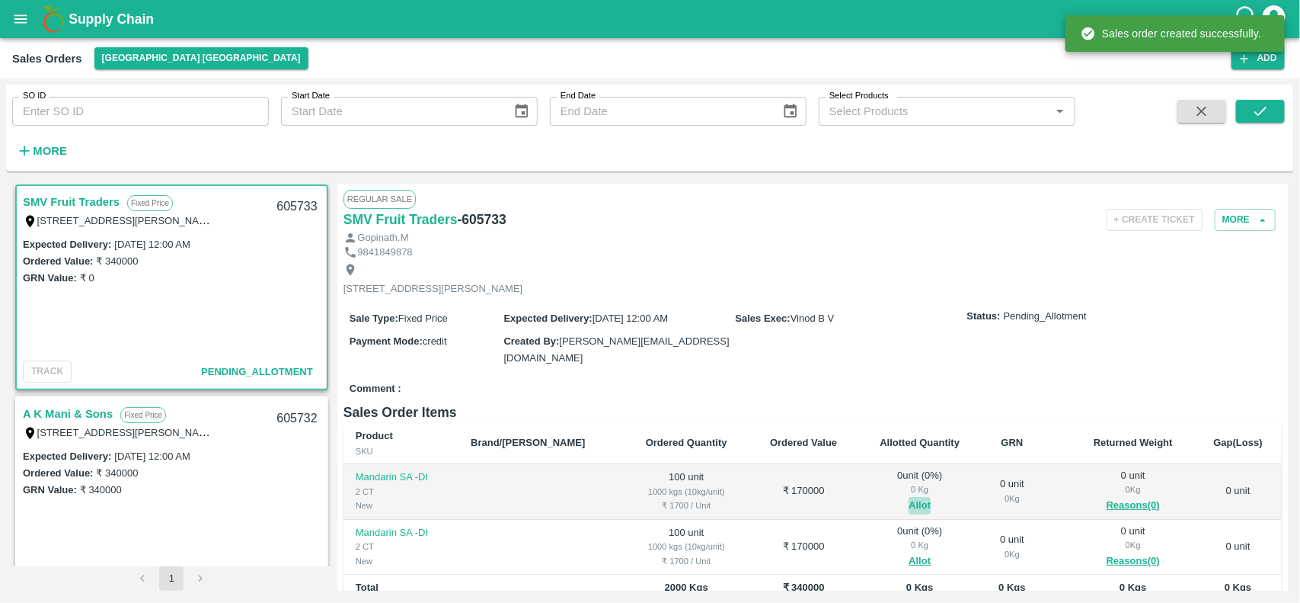
click at [909, 500] on button "Allot" at bounding box center [920, 506] width 22 height 18
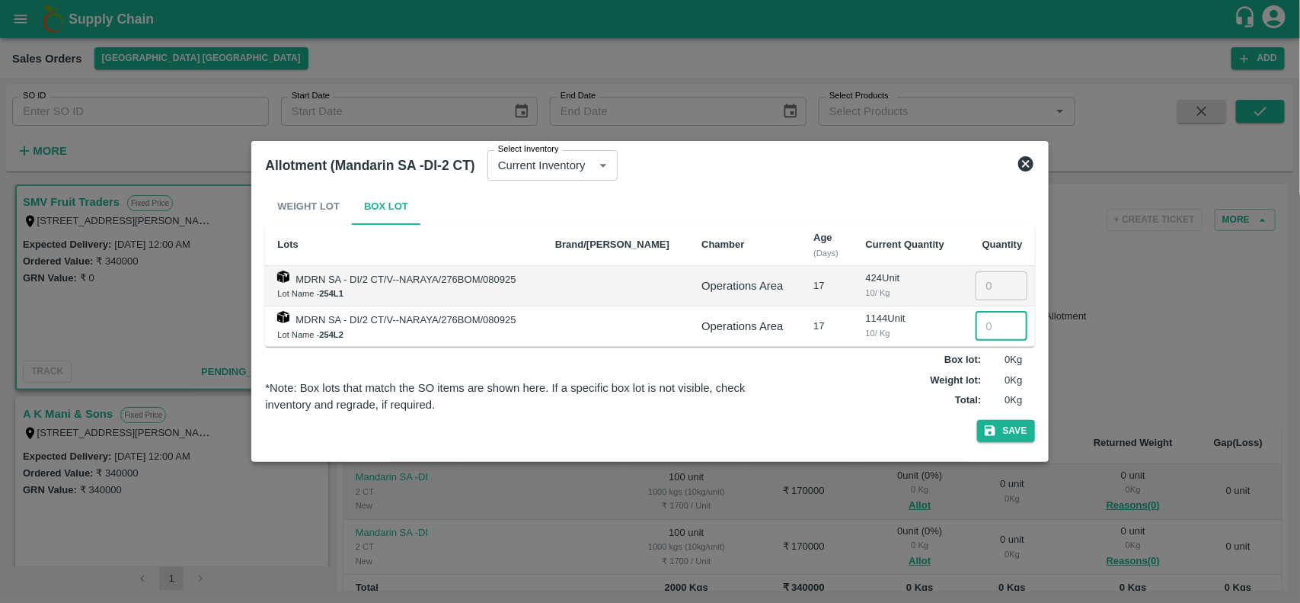
click at [976, 321] on input "number" at bounding box center [1002, 326] width 52 height 29
type input "100"
click at [977, 289] on input "number" at bounding box center [1002, 285] width 52 height 29
type input "100"
click at [1007, 431] on button "Save" at bounding box center [1006, 431] width 58 height 22
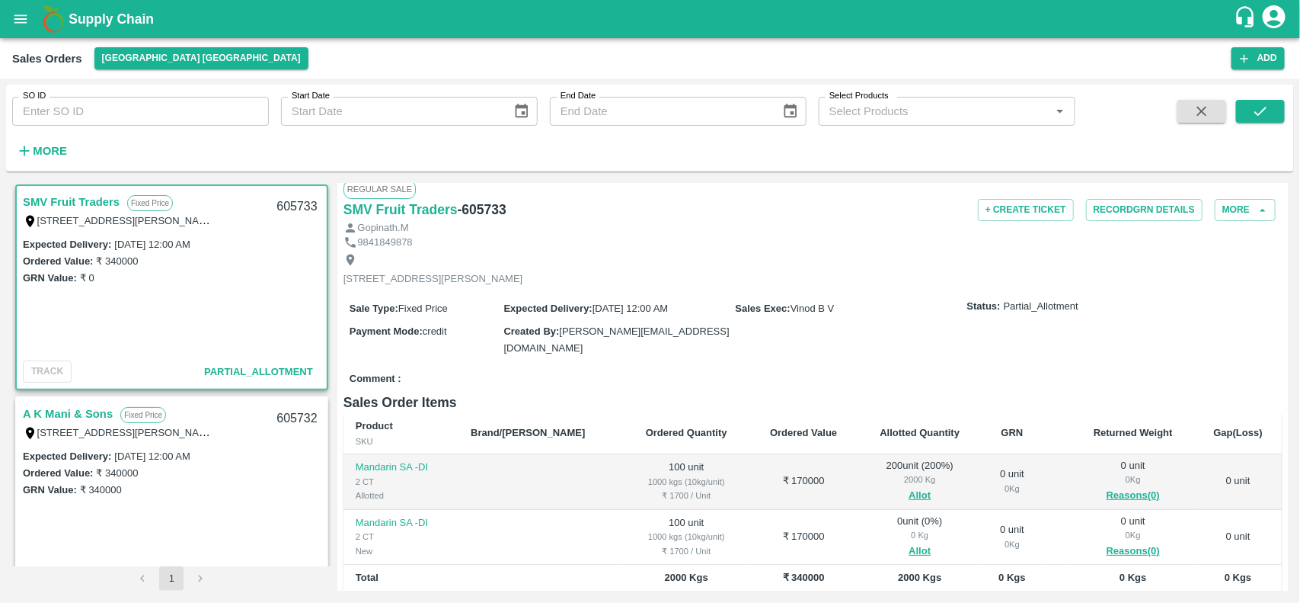
scroll to position [0, 0]
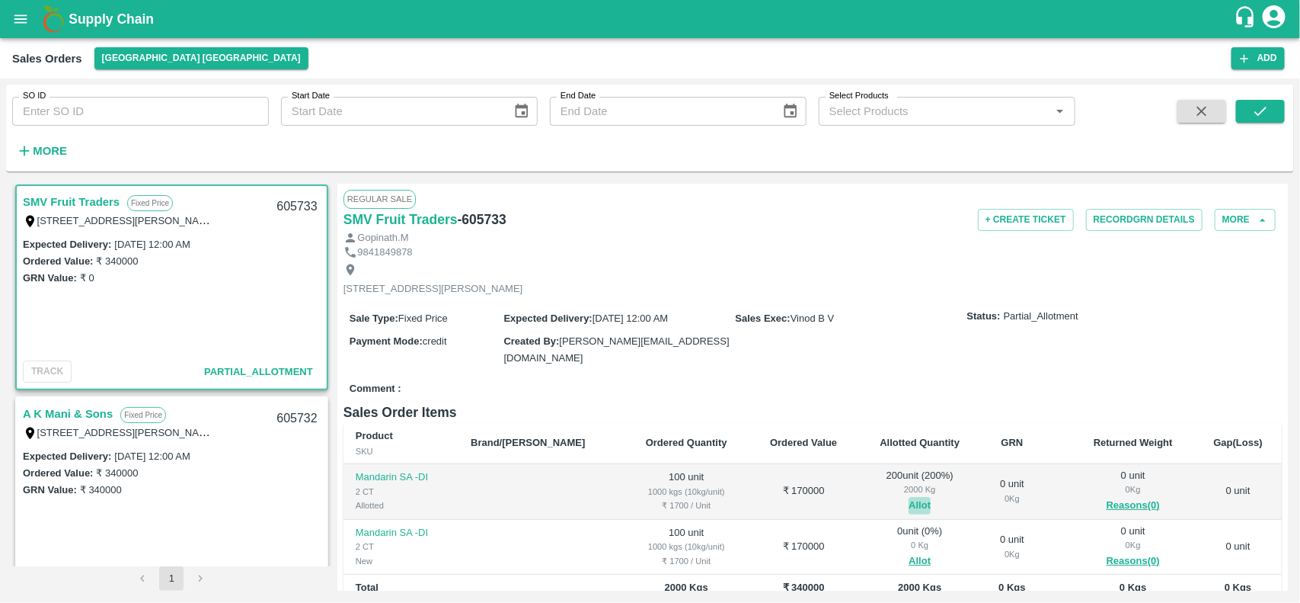
click at [909, 500] on button "Allot" at bounding box center [920, 506] width 22 height 18
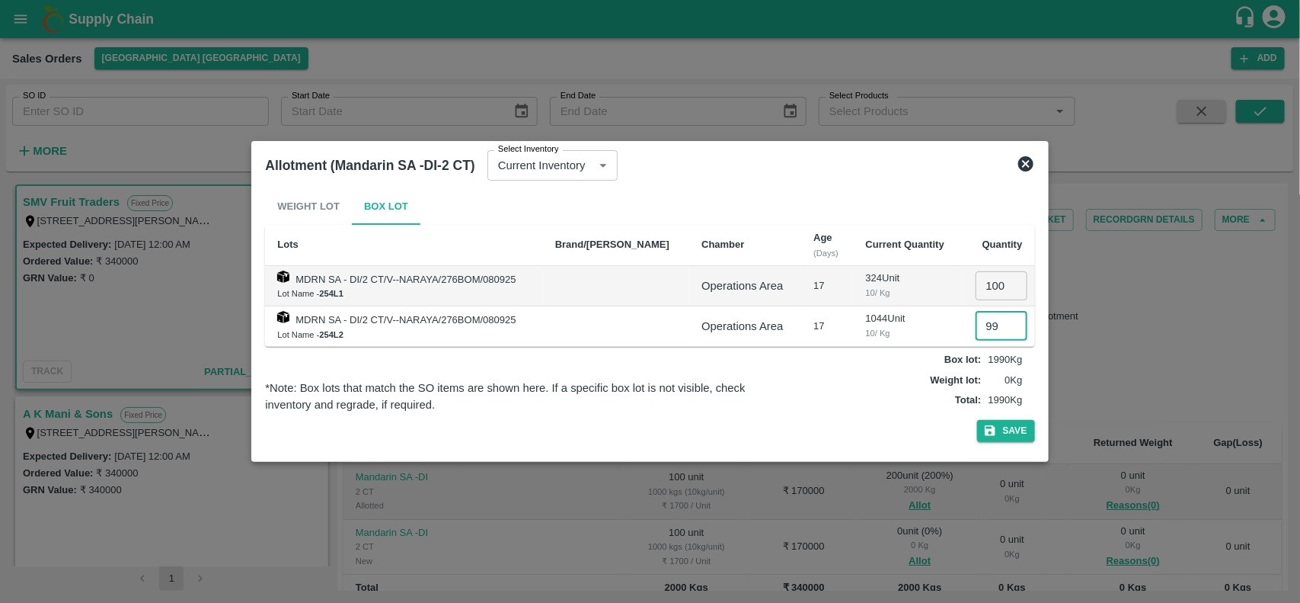
click at [999, 331] on input "99" at bounding box center [1002, 326] width 52 height 29
type input "0100"
click at [1002, 434] on button "Save" at bounding box center [1006, 431] width 58 height 22
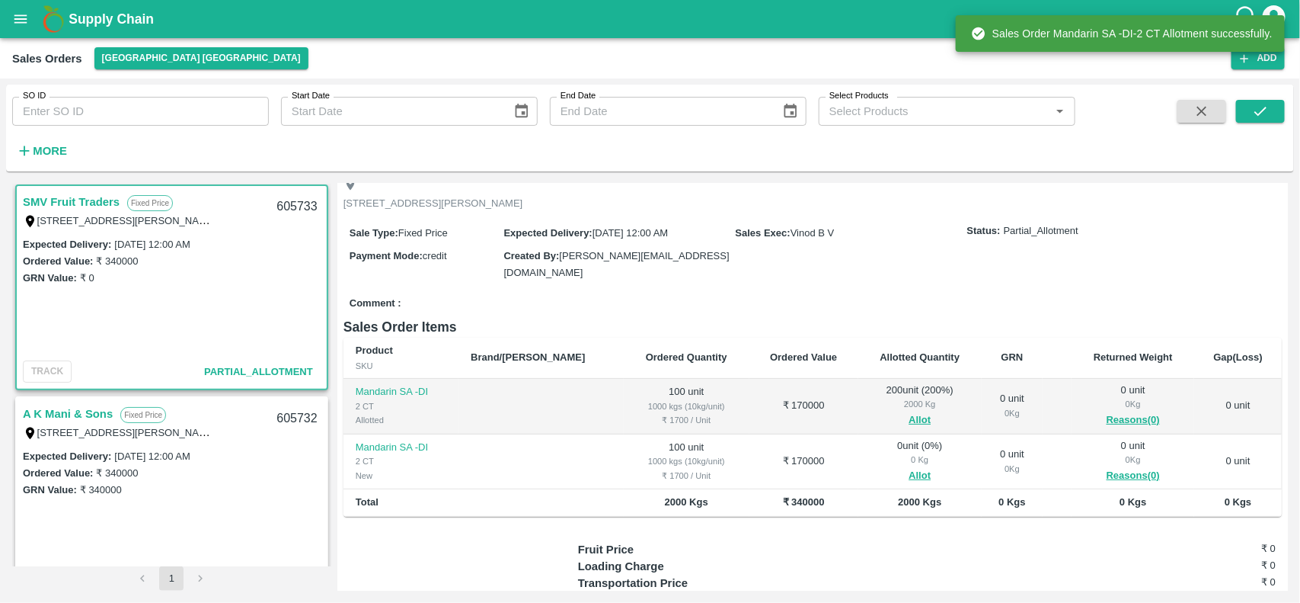
scroll to position [86, 0]
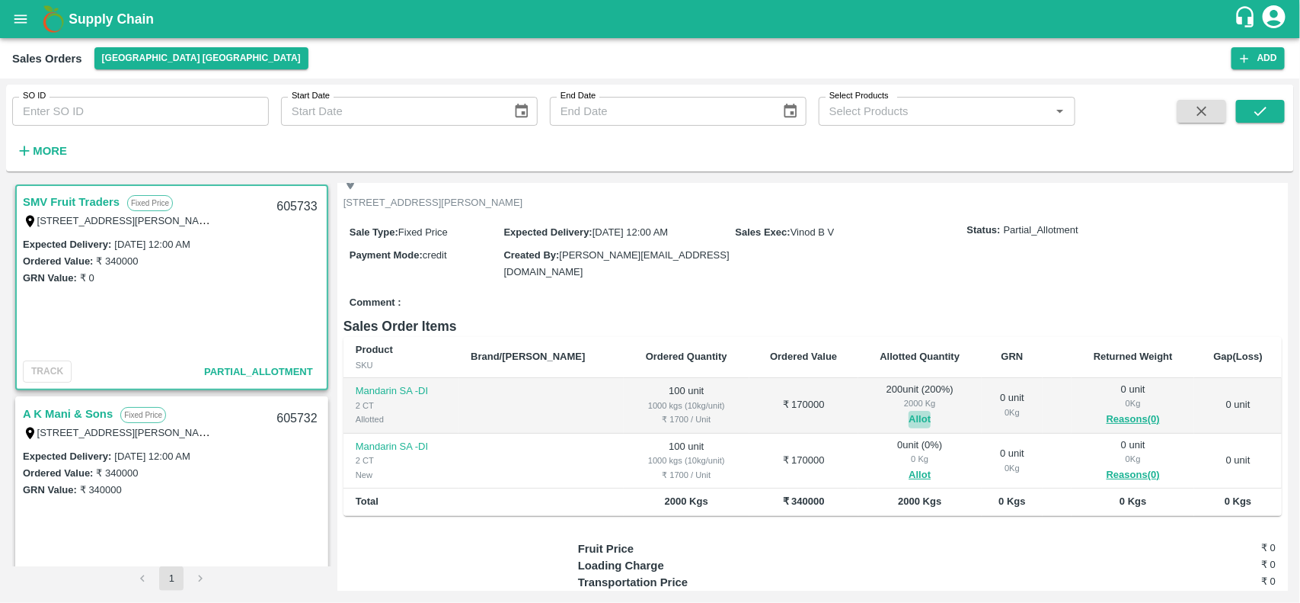
click at [909, 419] on button "Allot" at bounding box center [920, 420] width 22 height 18
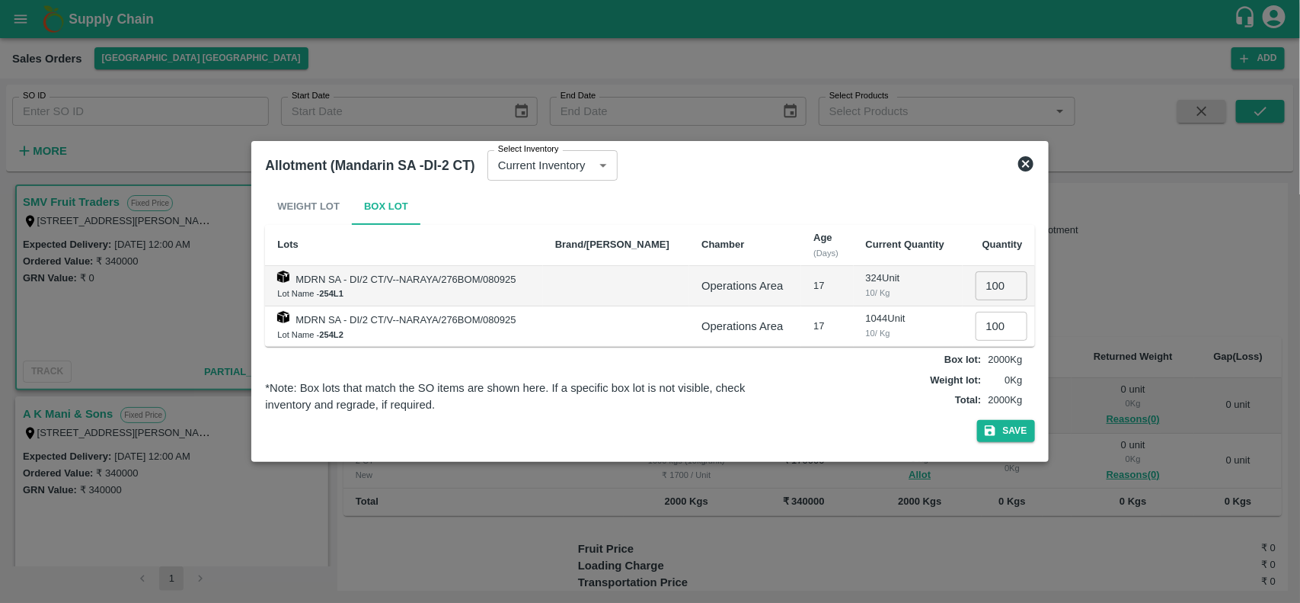
click at [980, 328] on input "100" at bounding box center [1002, 326] width 52 height 29
click at [991, 326] on input "100" at bounding box center [1002, 326] width 52 height 29
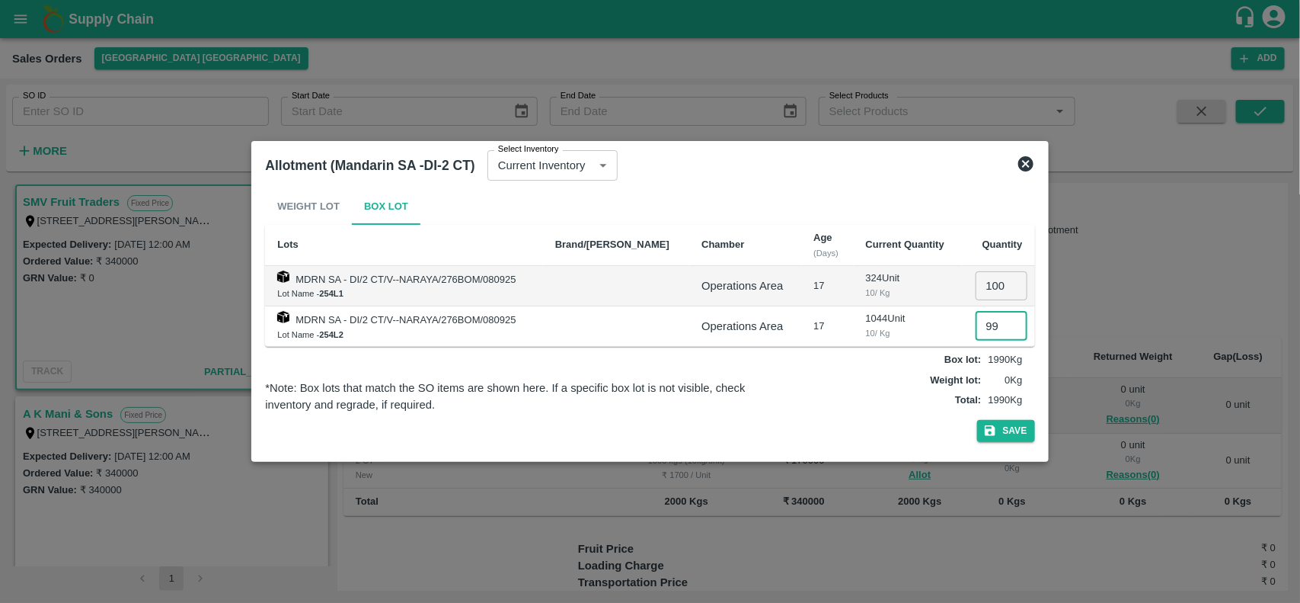
click at [1003, 331] on input "99" at bounding box center [1002, 326] width 52 height 29
click at [1003, 331] on input "98" at bounding box center [1002, 326] width 52 height 29
click at [1003, 331] on input "97" at bounding box center [1002, 326] width 52 height 29
click at [1003, 331] on input "96" at bounding box center [1002, 326] width 52 height 29
click at [1003, 331] on input "95" at bounding box center [1002, 326] width 52 height 29
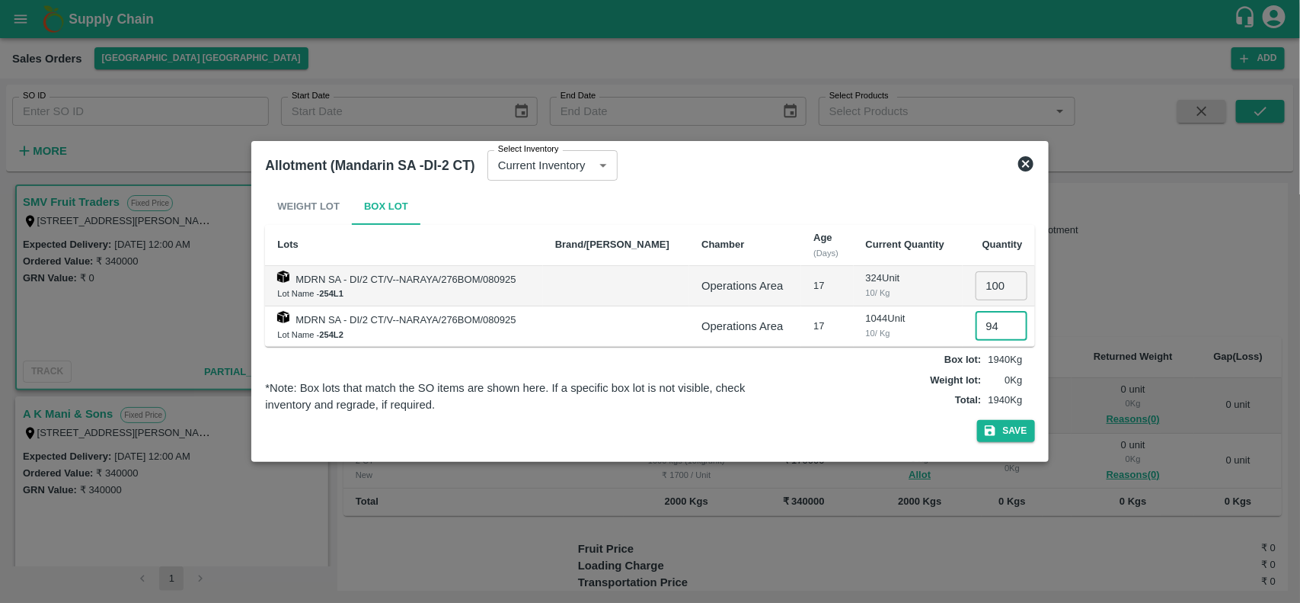
click at [1003, 331] on input "94" at bounding box center [1002, 326] width 52 height 29
click at [1003, 331] on input "93" at bounding box center [1002, 326] width 52 height 29
click at [1003, 331] on input "92" at bounding box center [1002, 326] width 52 height 29
click at [1003, 331] on input "91" at bounding box center [1002, 326] width 52 height 29
click at [1003, 331] on input "90" at bounding box center [1002, 326] width 52 height 29
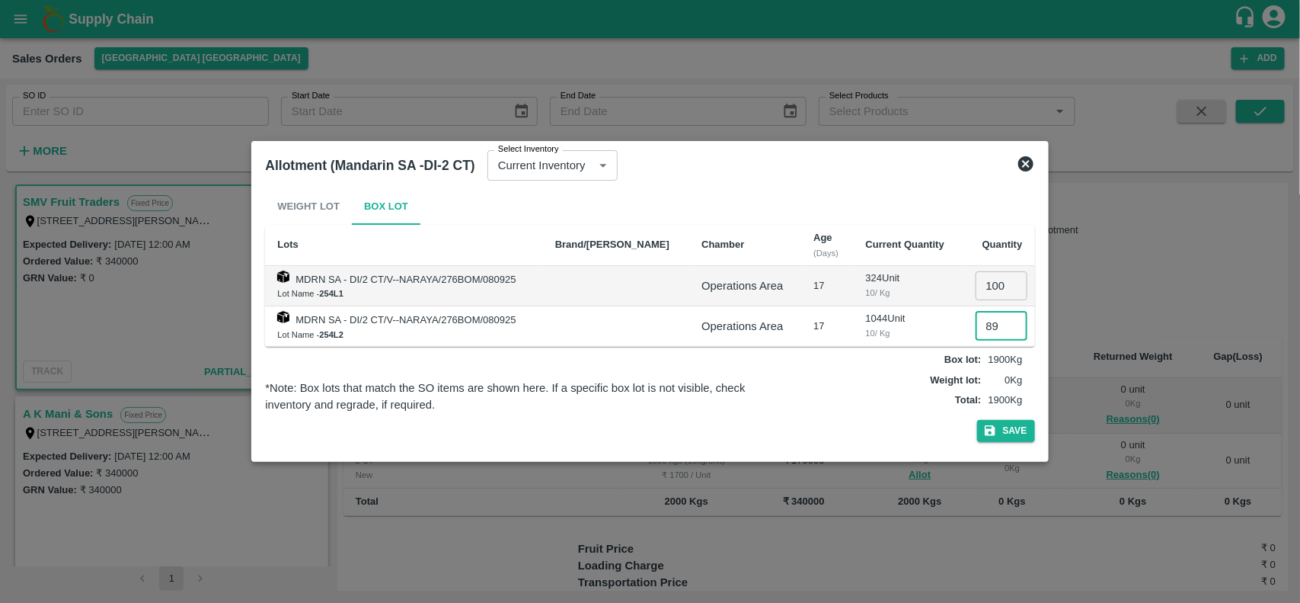
click at [1003, 331] on input "89" at bounding box center [1002, 326] width 52 height 29
click at [1003, 331] on input "88" at bounding box center [1002, 326] width 52 height 29
click at [1003, 331] on input "87" at bounding box center [1002, 326] width 52 height 29
click at [1003, 331] on input "86" at bounding box center [1002, 326] width 52 height 29
click at [1003, 331] on input "85" at bounding box center [1002, 326] width 52 height 29
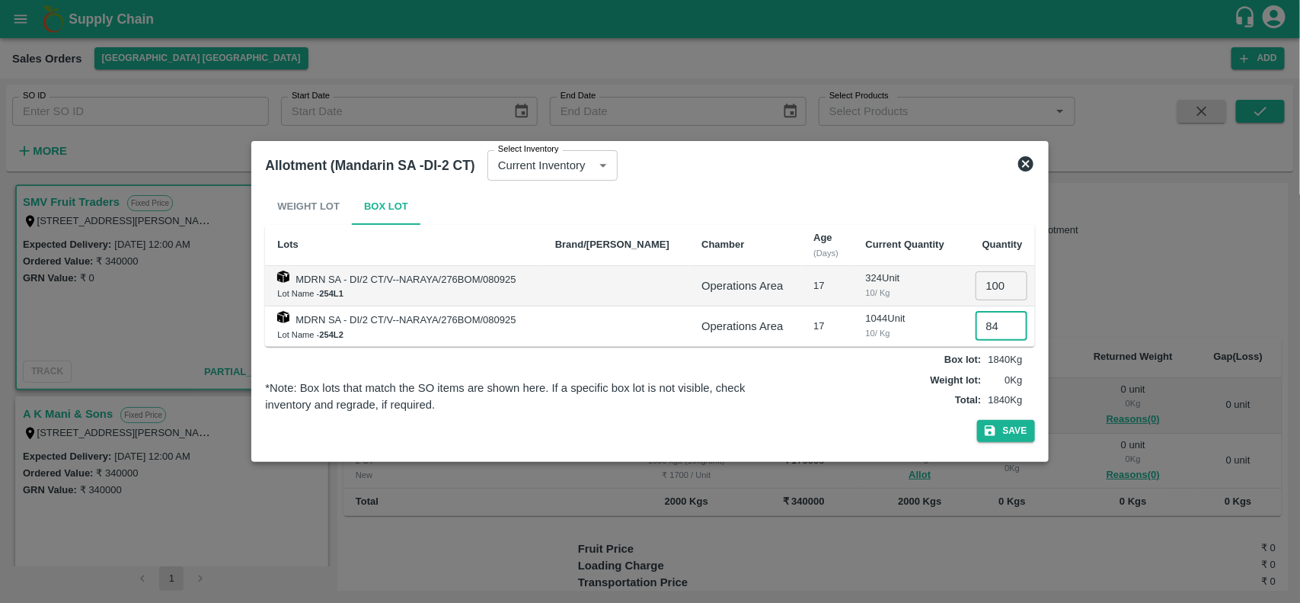
click at [1003, 331] on input "84" at bounding box center [1002, 326] width 52 height 29
click at [1003, 331] on input "83" at bounding box center [1002, 326] width 52 height 29
click at [1003, 331] on input "82" at bounding box center [1002, 326] width 52 height 29
click at [1003, 331] on input "81" at bounding box center [1002, 326] width 52 height 29
click at [1003, 331] on input "80" at bounding box center [1002, 326] width 52 height 29
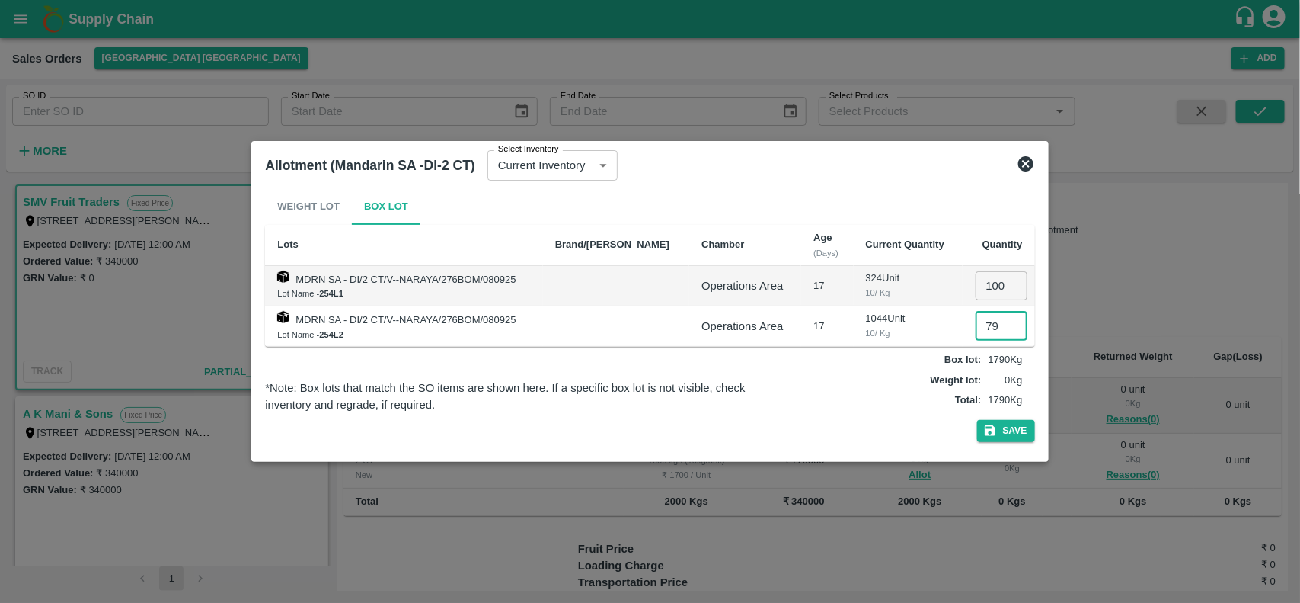
click at [1003, 331] on input "79" at bounding box center [1002, 326] width 52 height 29
click at [1003, 331] on input "78" at bounding box center [1002, 326] width 52 height 29
click at [1003, 331] on input "77" at bounding box center [1002, 326] width 52 height 29
click at [1003, 331] on input "76" at bounding box center [1002, 326] width 52 height 29
click at [1003, 331] on input "75" at bounding box center [1002, 326] width 52 height 29
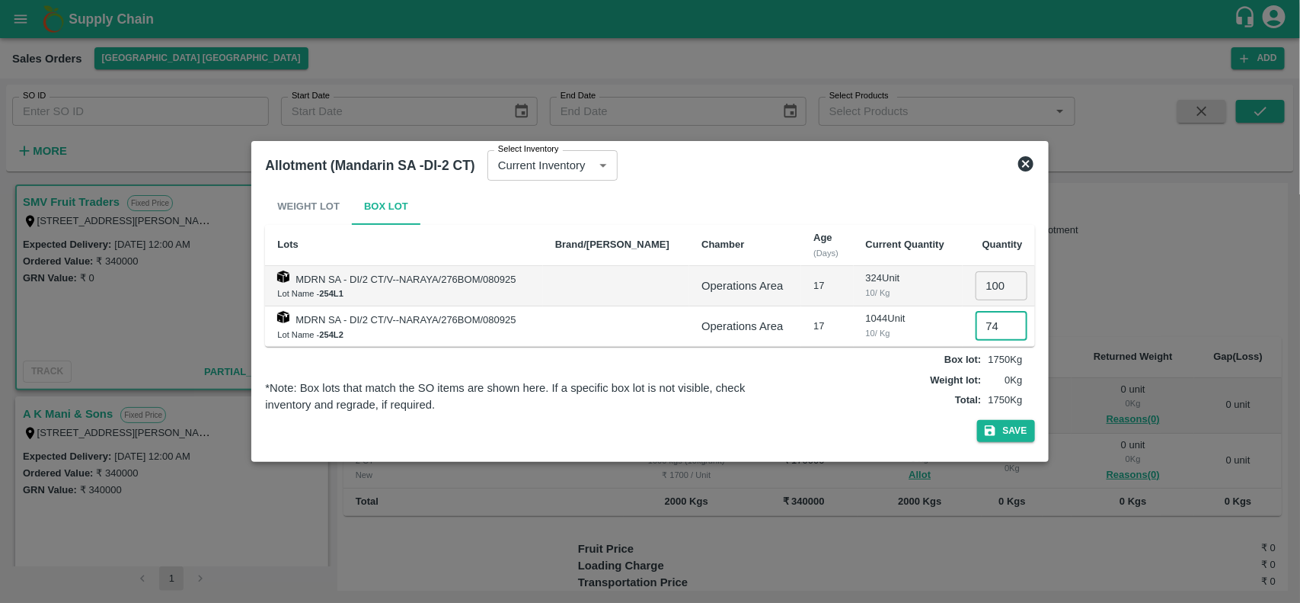
click at [1003, 331] on input "74" at bounding box center [1002, 326] width 52 height 29
click at [1003, 331] on input "73" at bounding box center [1002, 326] width 52 height 29
click at [1003, 331] on input "72" at bounding box center [1002, 326] width 52 height 29
click at [1003, 331] on input "71" at bounding box center [1002, 326] width 52 height 29
click at [1003, 331] on input "70" at bounding box center [1002, 326] width 52 height 29
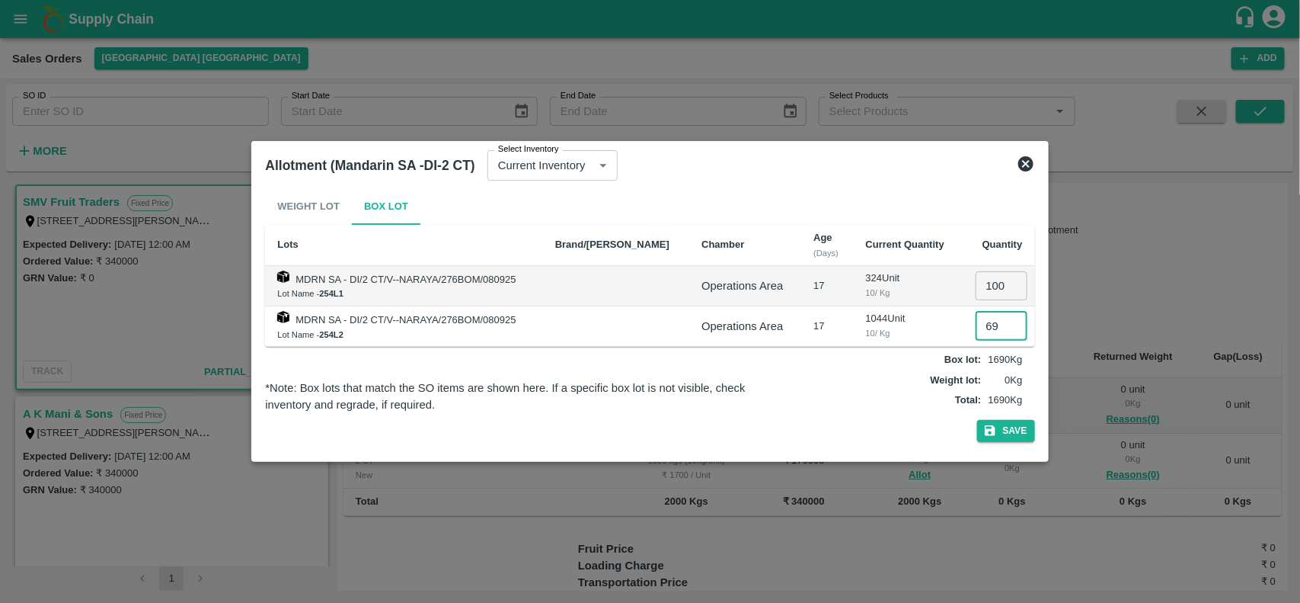
click at [1003, 331] on input "69" at bounding box center [1002, 326] width 52 height 29
click at [1003, 331] on input "68" at bounding box center [1002, 326] width 52 height 29
click at [1003, 331] on input "67" at bounding box center [1002, 326] width 52 height 29
click at [1003, 331] on input "66" at bounding box center [1002, 326] width 52 height 29
click at [1003, 331] on input "65" at bounding box center [1002, 326] width 52 height 29
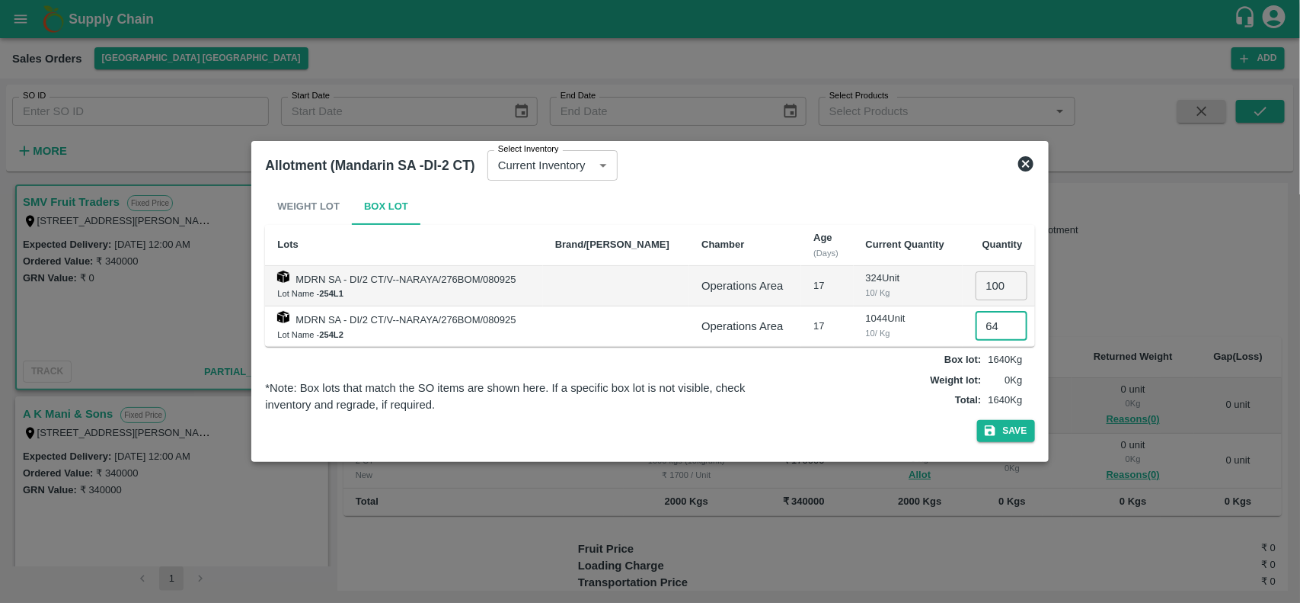
click at [1003, 331] on input "64" at bounding box center [1002, 326] width 52 height 29
click at [1003, 331] on input "63" at bounding box center [1002, 326] width 52 height 29
click at [1003, 331] on input "62" at bounding box center [1002, 326] width 52 height 29
click at [1003, 331] on input "61" at bounding box center [1002, 326] width 52 height 29
click at [1003, 331] on input "60" at bounding box center [1002, 326] width 52 height 29
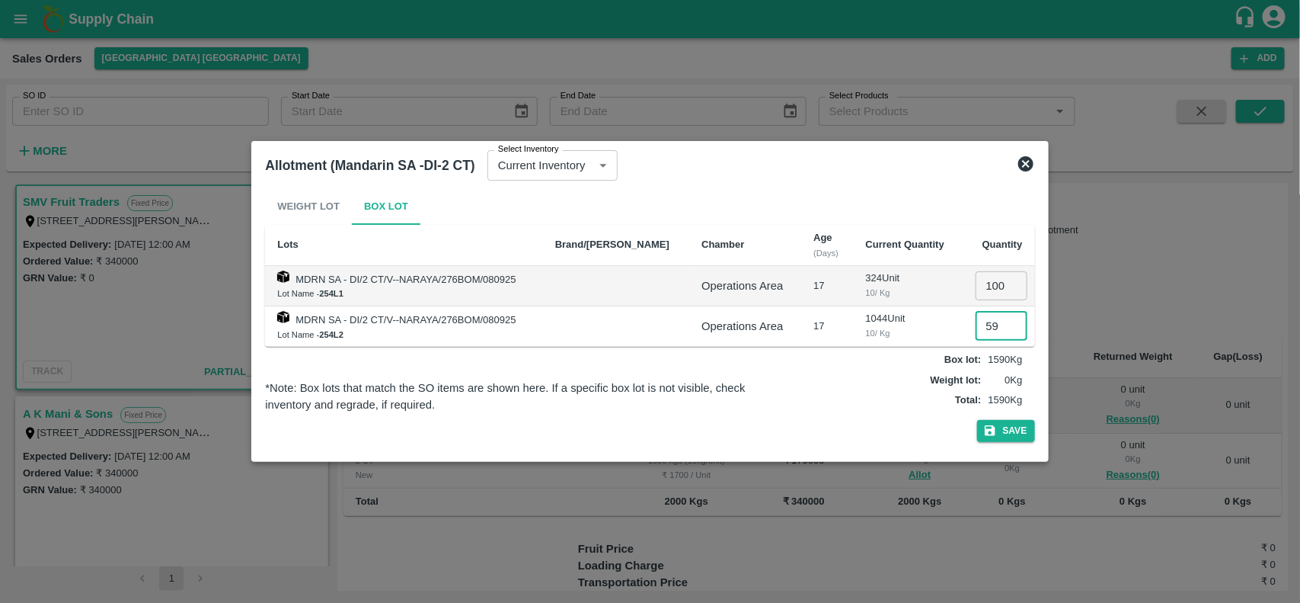
click at [1003, 331] on input "59" at bounding box center [1002, 326] width 52 height 29
click at [1003, 331] on input "58" at bounding box center [1002, 326] width 52 height 29
click at [1003, 331] on input "57" at bounding box center [1002, 326] width 52 height 29
click at [1003, 331] on input "56" at bounding box center [1002, 326] width 52 height 29
click at [1003, 331] on input "55" at bounding box center [1002, 326] width 52 height 29
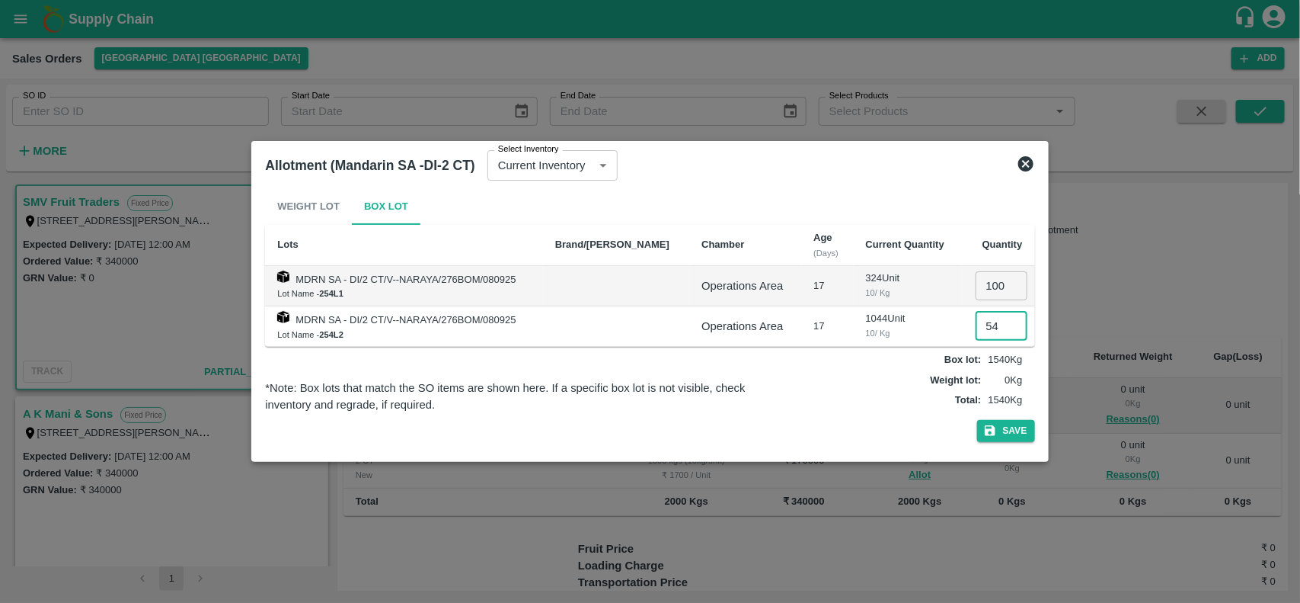
click at [1003, 331] on input "54" at bounding box center [1002, 326] width 52 height 29
click at [1003, 331] on input "53" at bounding box center [1002, 326] width 52 height 29
click at [1003, 331] on input "52" at bounding box center [1002, 326] width 52 height 29
click at [1003, 331] on input "51" at bounding box center [1002, 326] width 52 height 29
click at [1003, 331] on input "50" at bounding box center [1002, 326] width 52 height 29
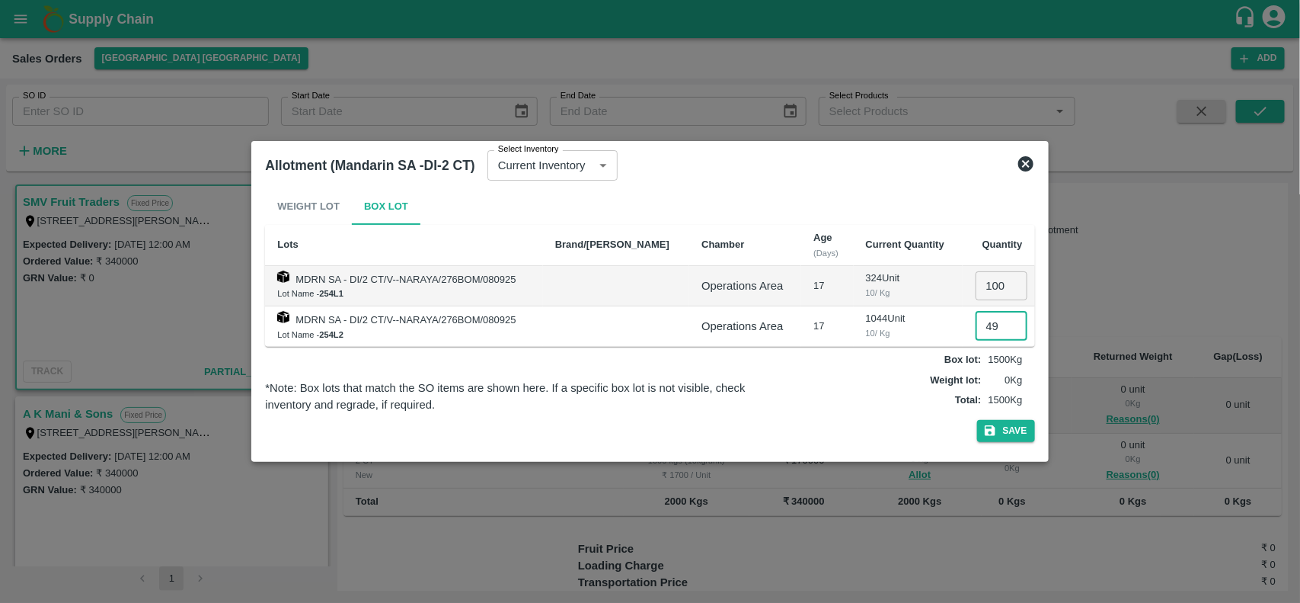
click at [1003, 331] on input "49" at bounding box center [1002, 326] width 52 height 29
click at [1003, 331] on input "48" at bounding box center [1002, 326] width 52 height 29
click at [1003, 331] on input "47" at bounding box center [1002, 326] width 52 height 29
click at [1003, 331] on input "46" at bounding box center [1002, 326] width 52 height 29
click at [1003, 331] on input "45" at bounding box center [1002, 326] width 52 height 29
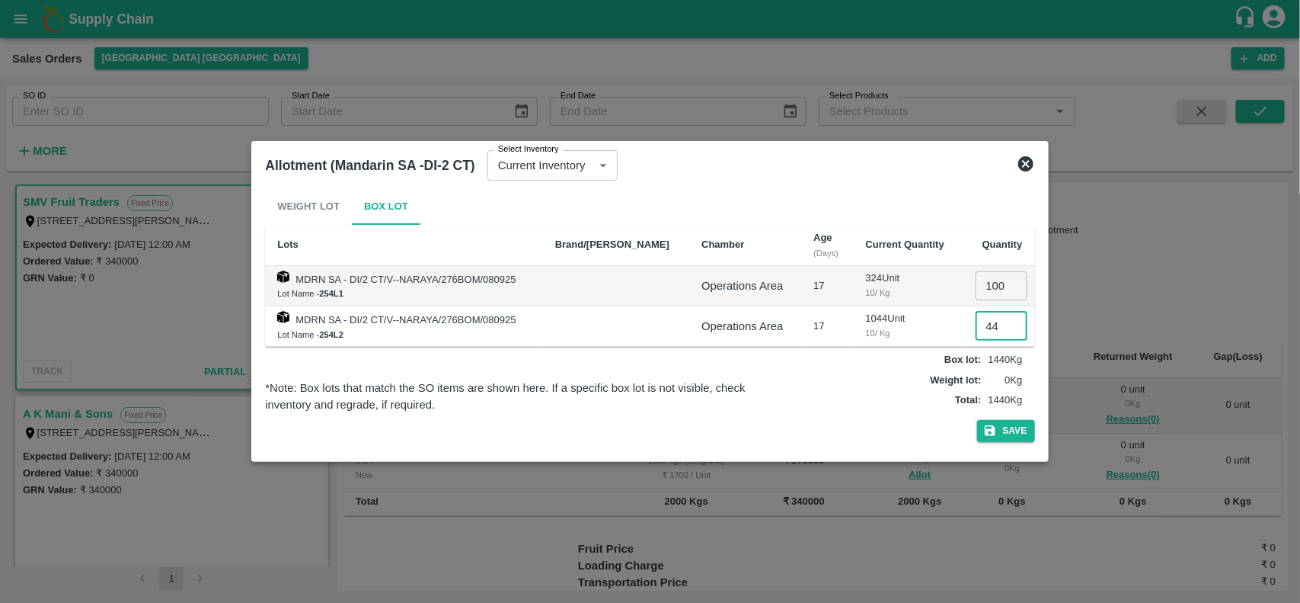
click at [1003, 331] on input "44" at bounding box center [1002, 326] width 52 height 29
click at [1003, 331] on input "43" at bounding box center [1002, 326] width 52 height 29
type input "00"
click at [995, 434] on icon "button" at bounding box center [990, 431] width 11 height 11
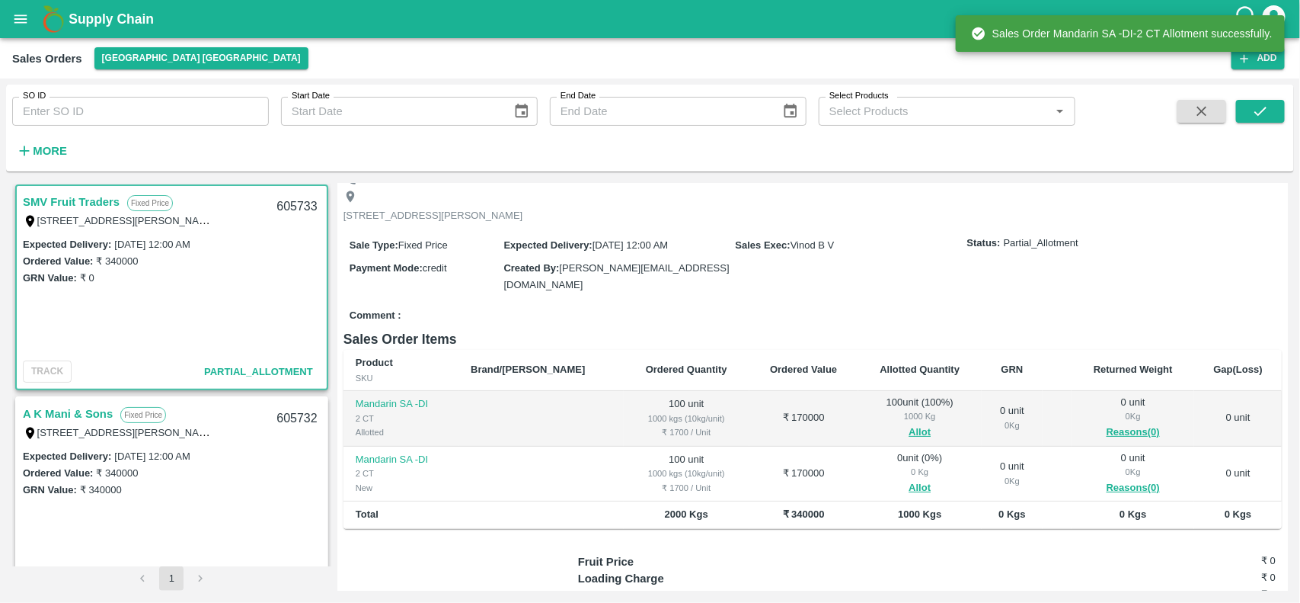
scroll to position [74, 0]
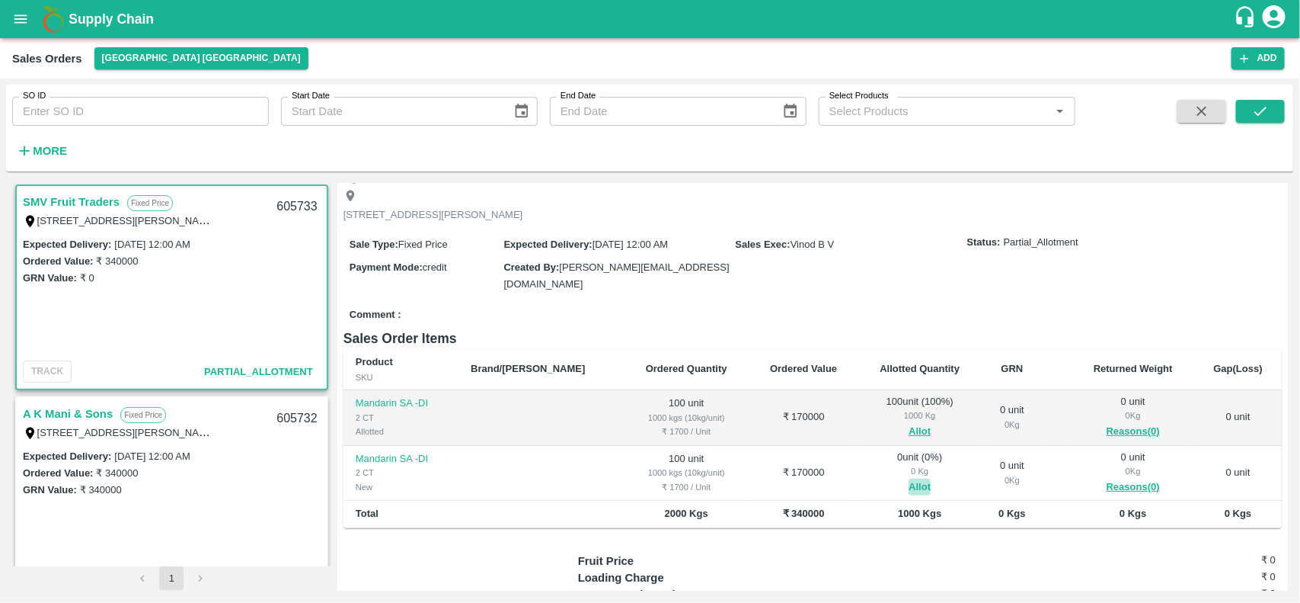
click at [909, 481] on button "Allot" at bounding box center [920, 487] width 22 height 18
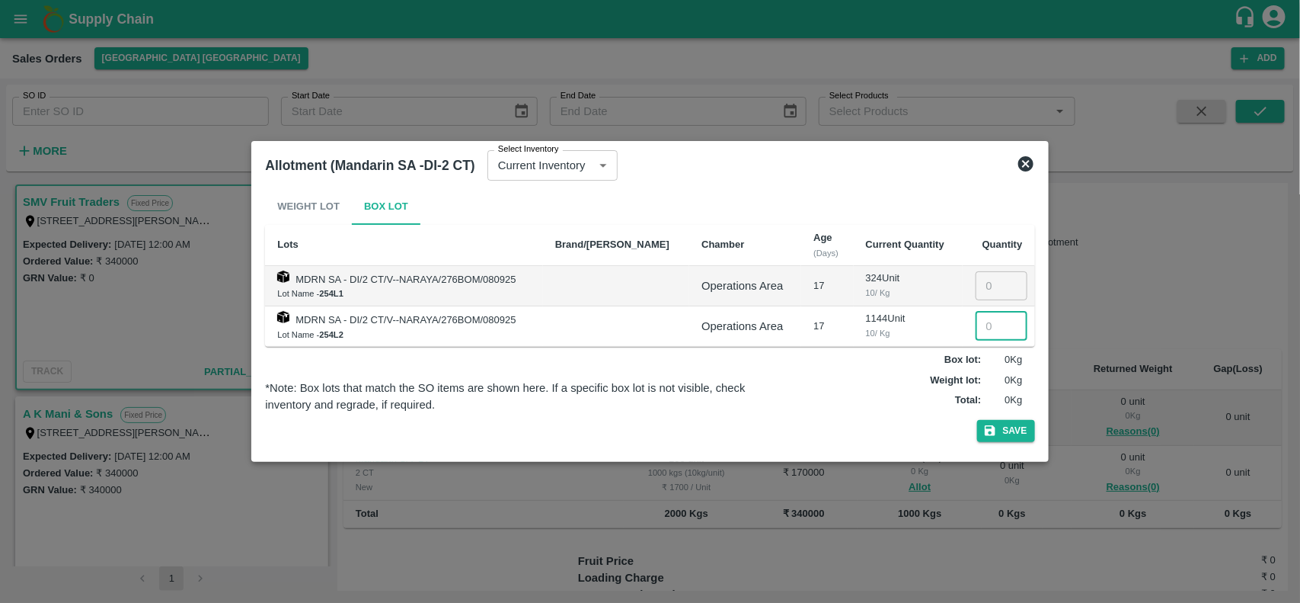
click at [983, 332] on input "number" at bounding box center [1002, 326] width 52 height 29
type input "100"
click at [1008, 432] on button "Save" at bounding box center [1006, 431] width 58 height 22
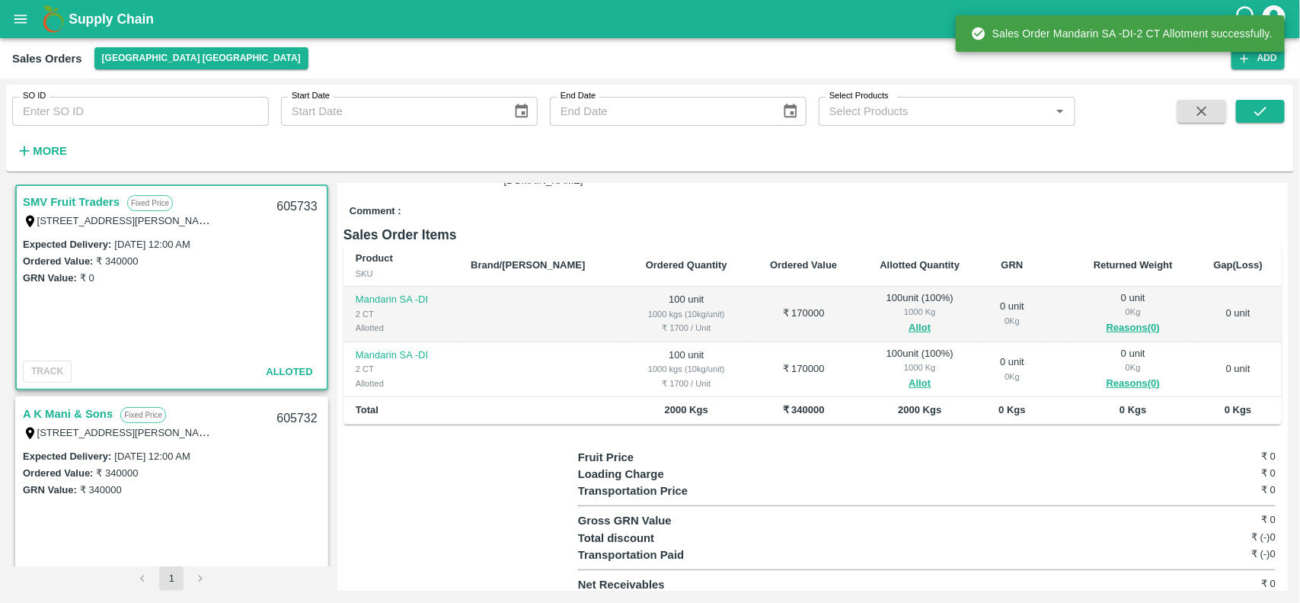
scroll to position [0, 0]
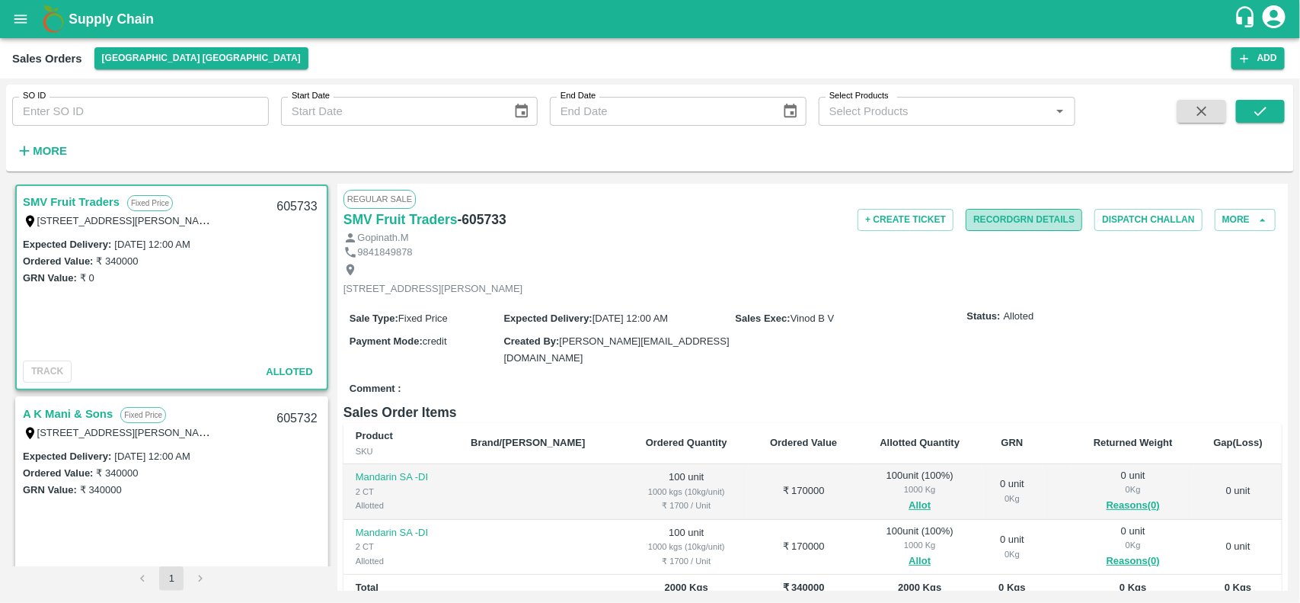
click at [1014, 212] on button "Record GRN Details" at bounding box center [1024, 220] width 117 height 22
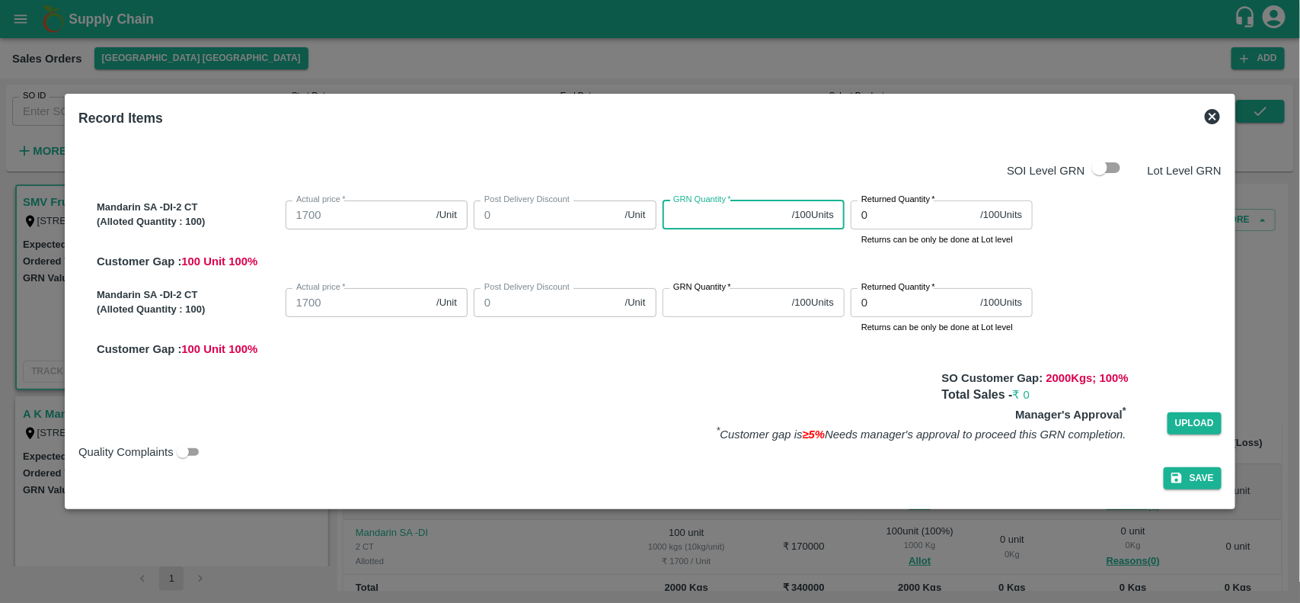
click at [744, 222] on input "GRN Quantity   *" at bounding box center [725, 214] width 124 height 29
type input "100"
click at [699, 290] on label "GRN Quantity   *" at bounding box center [702, 287] width 58 height 12
click at [699, 290] on input "GRN Quantity   *" at bounding box center [725, 302] width 124 height 29
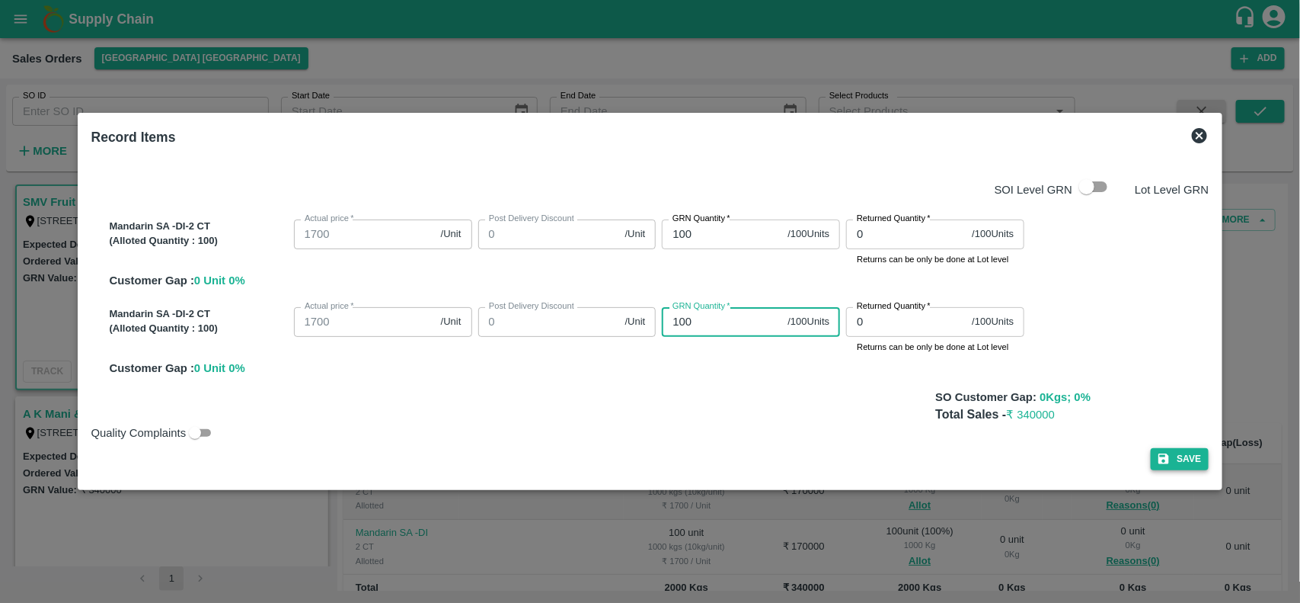
type input "100"
click at [1189, 453] on button "Save" at bounding box center [1180, 459] width 58 height 22
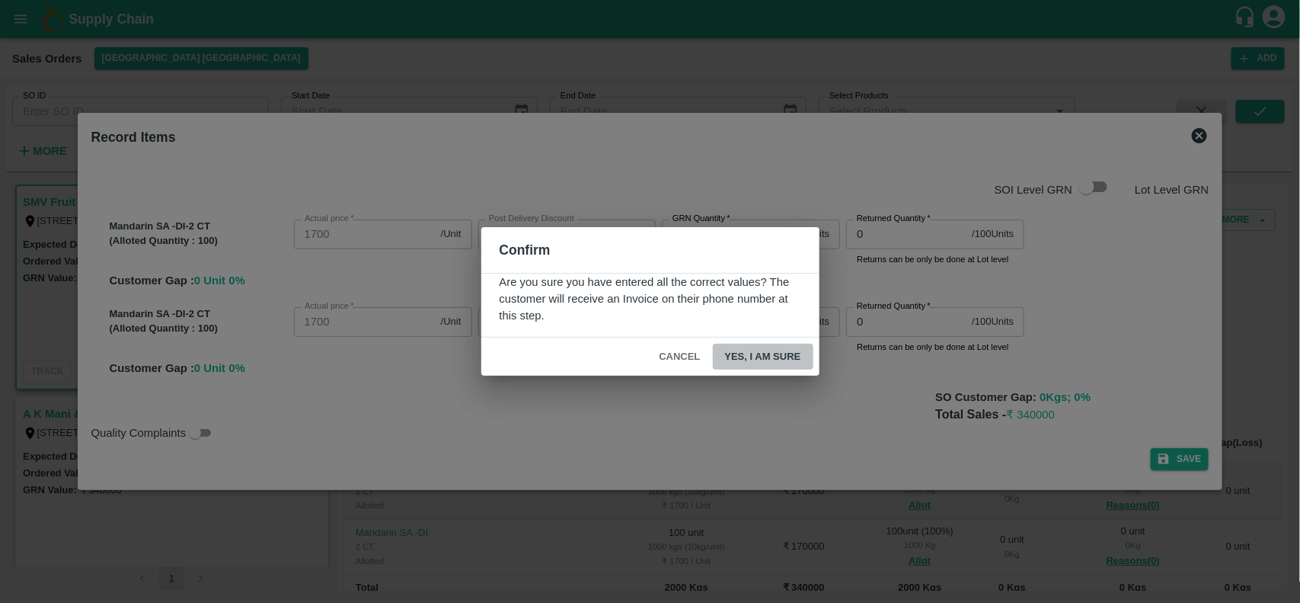
click at [739, 362] on button "Yes, I am sure" at bounding box center [763, 357] width 101 height 27
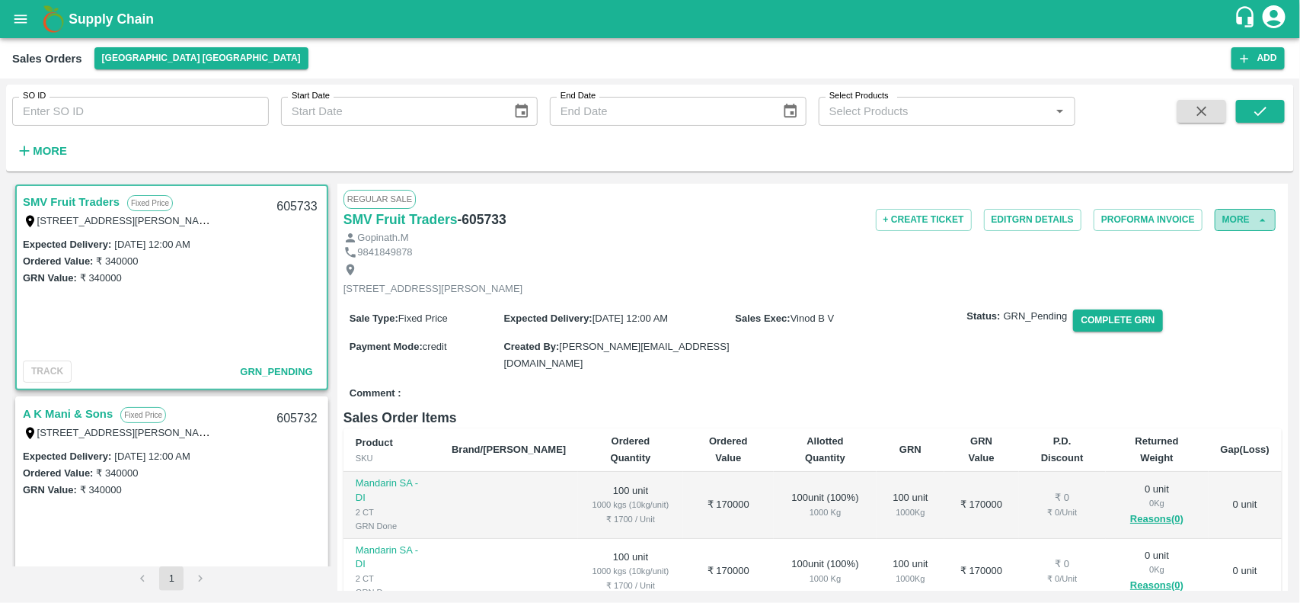
click at [1243, 219] on button "More" at bounding box center [1245, 220] width 61 height 22
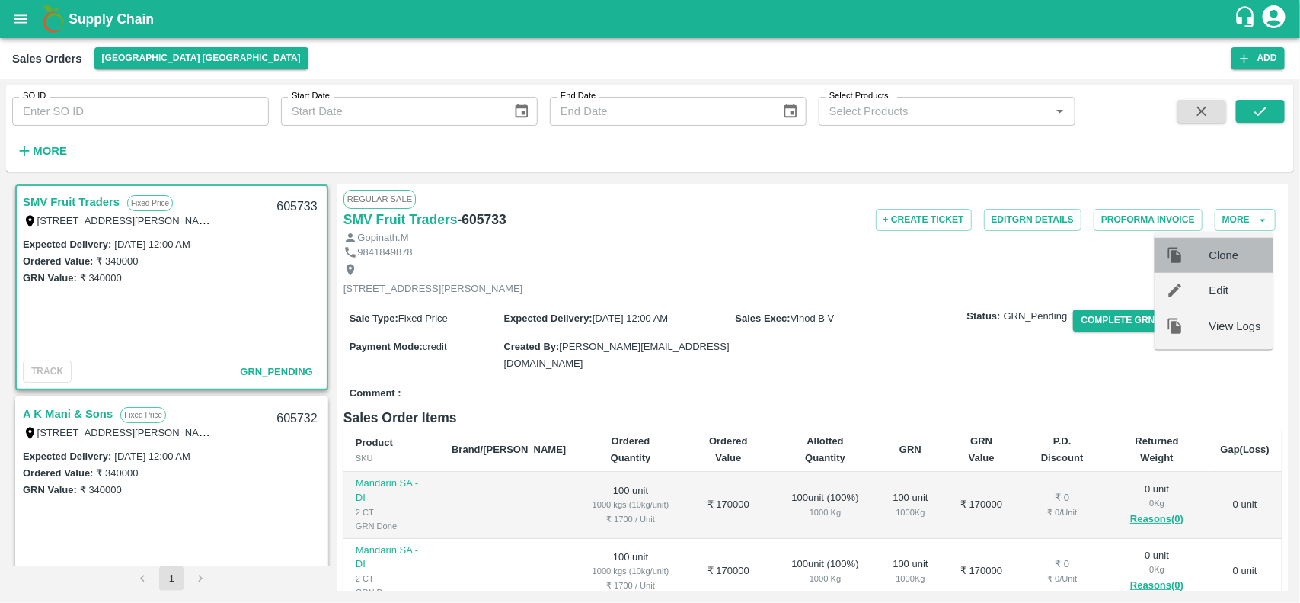
click at [1225, 265] on div "Clone" at bounding box center [1214, 255] width 119 height 35
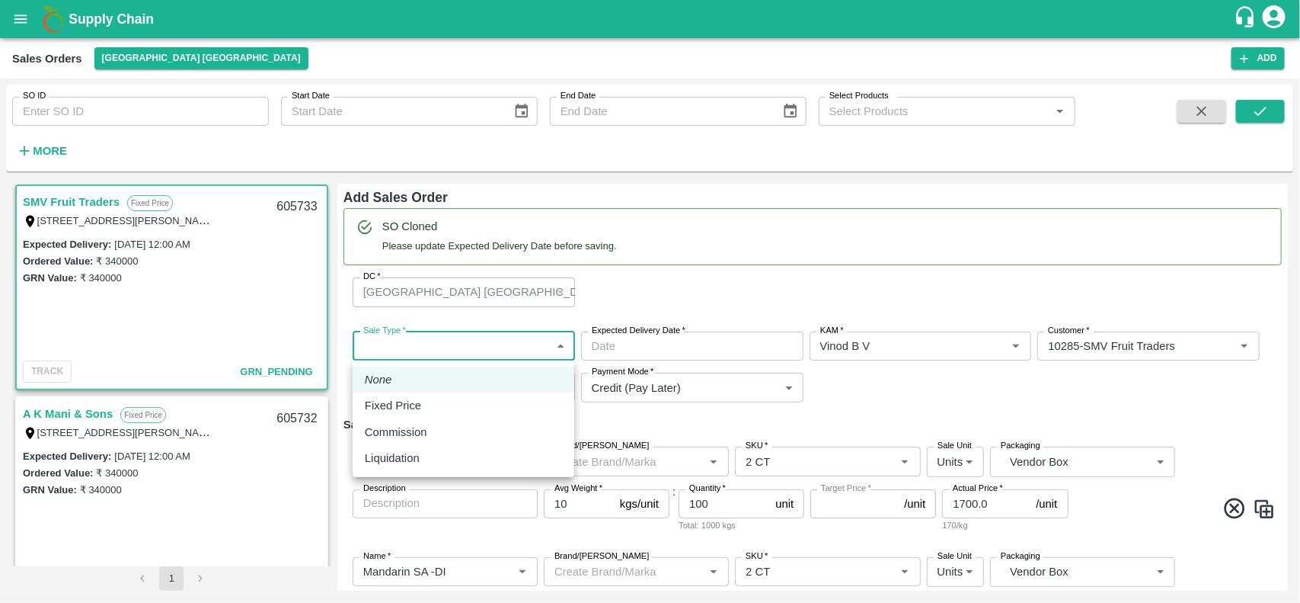
click at [488, 348] on body "Supply Chain Sales Orders [GEOGRAPHIC_DATA] [GEOGRAPHIC_DATA] Add SO ID SO ID S…" at bounding box center [650, 301] width 1300 height 603
click at [444, 401] on div "Fixed Price" at bounding box center [463, 405] width 197 height 17
type input "1"
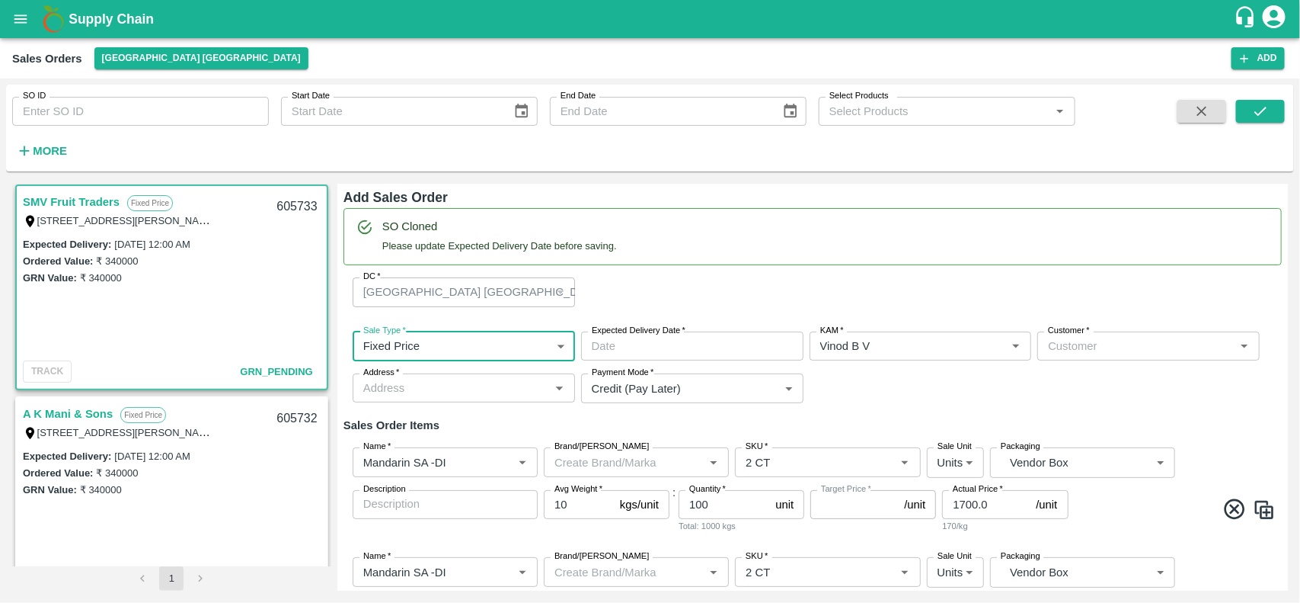
type input "DD/MM/YYYY hh:mm aa"
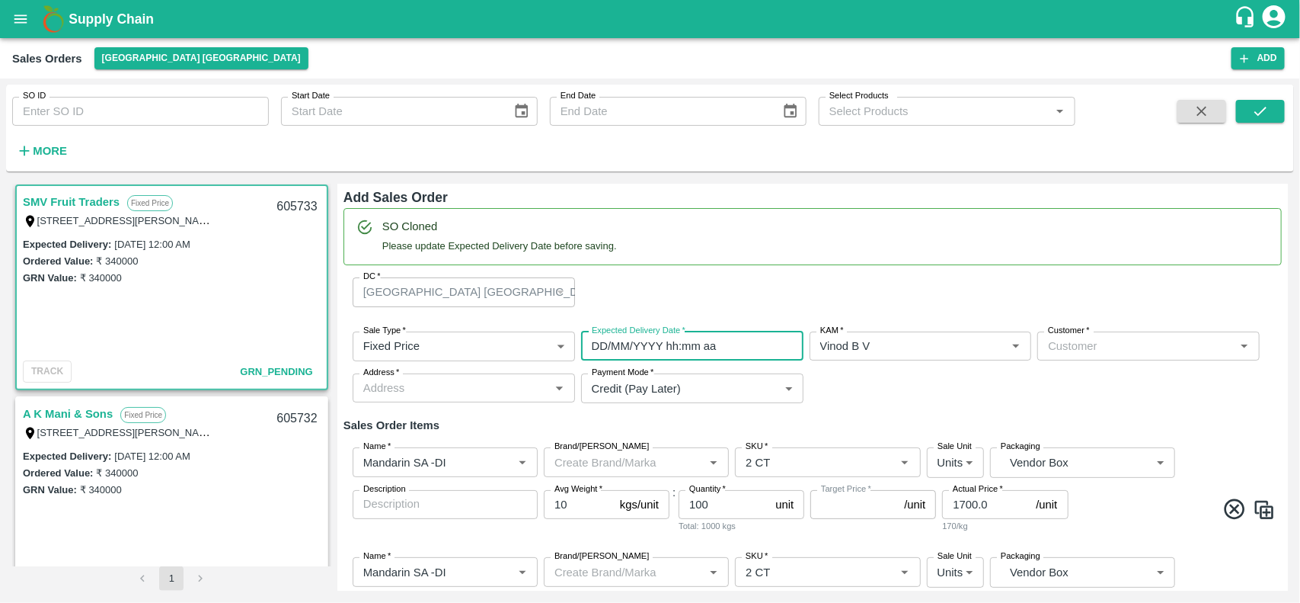
click at [631, 348] on input "DD/MM/YYYY hh:mm aa" at bounding box center [687, 345] width 212 height 29
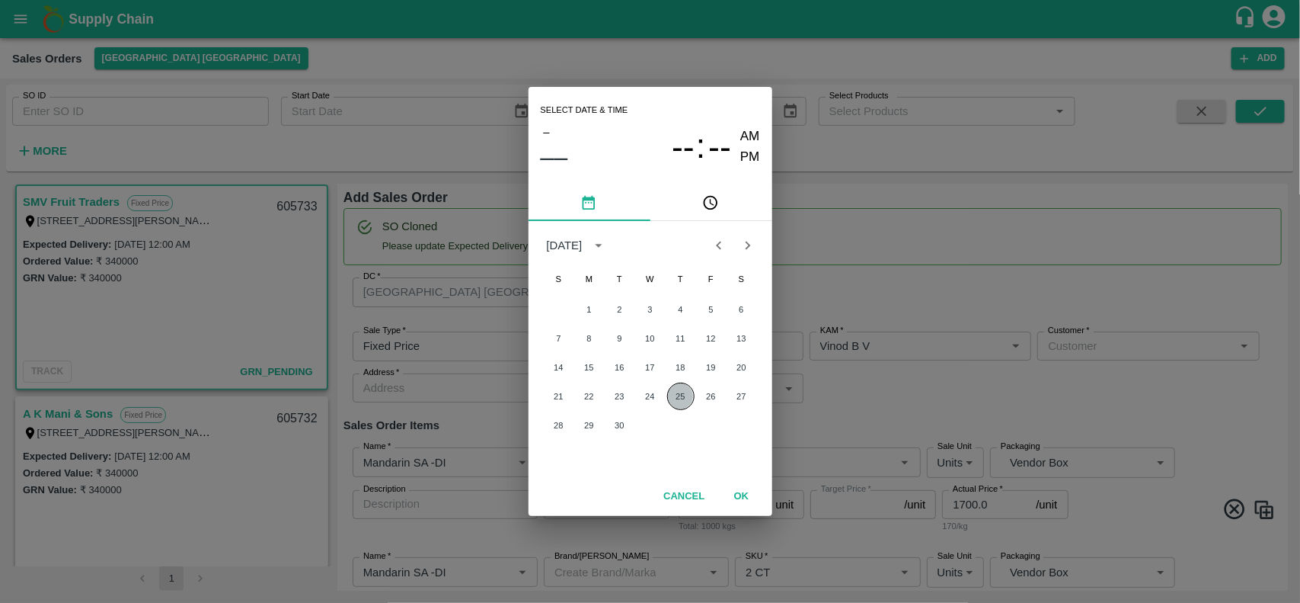
click at [682, 394] on button "25" at bounding box center [680, 395] width 27 height 27
type input "[DATE] 12:00 AM"
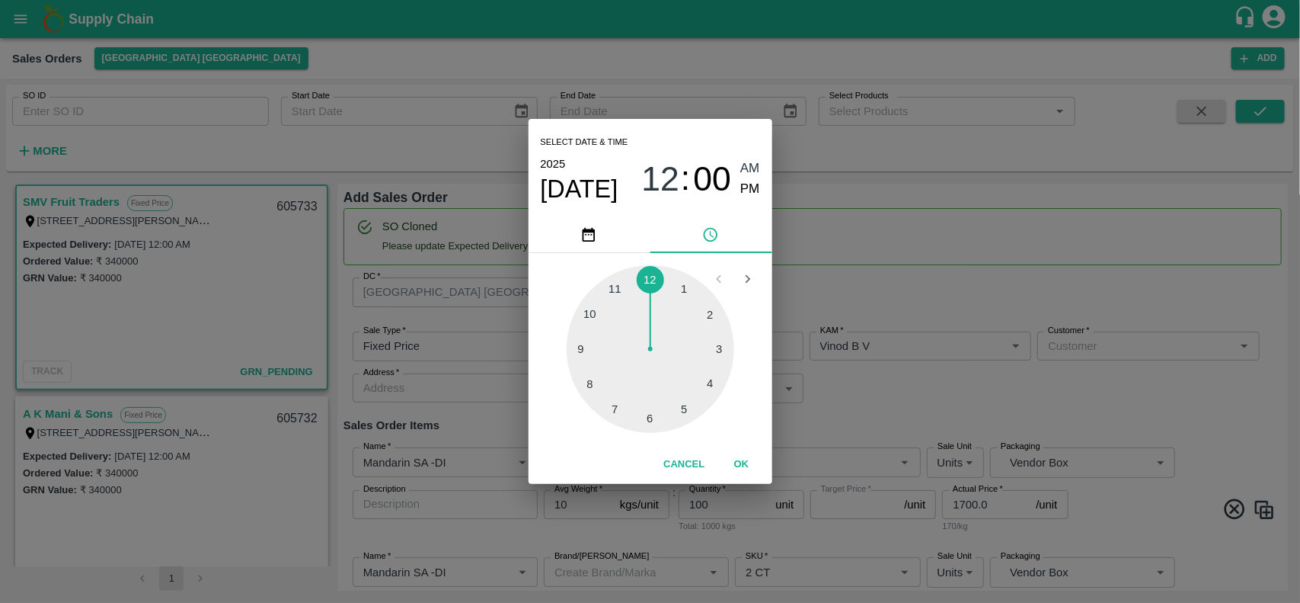
type input "NA"
click at [747, 465] on button "OK" at bounding box center [742, 464] width 49 height 27
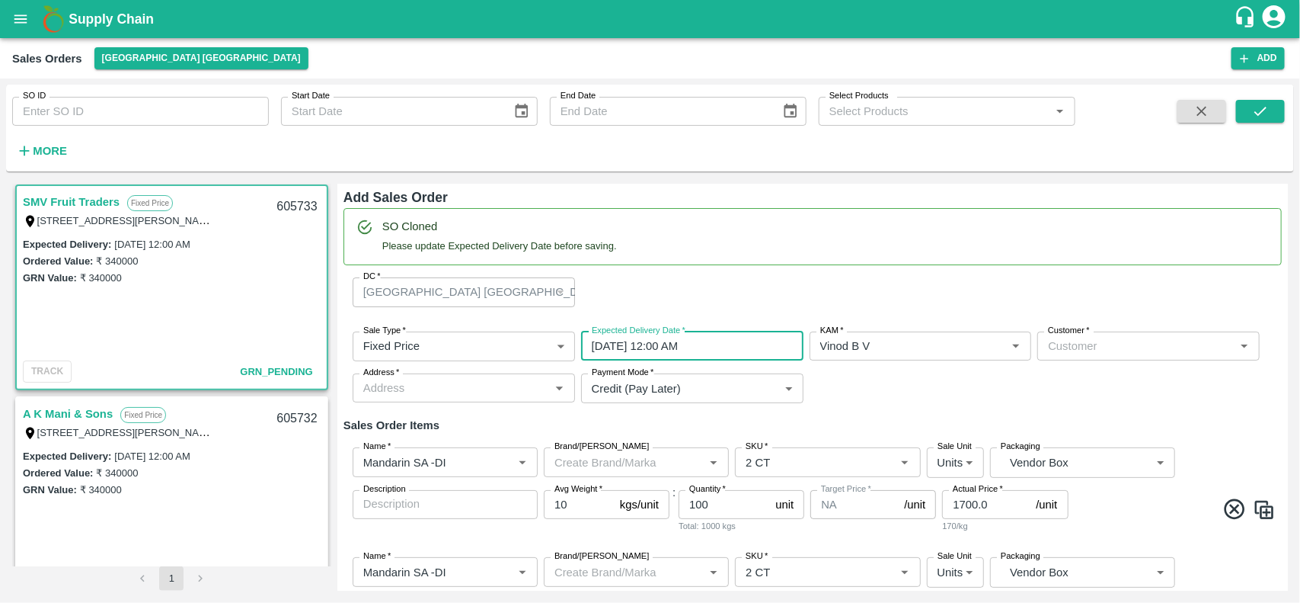
click at [1075, 336] on label "Customer   *" at bounding box center [1069, 331] width 42 height 12
click at [1075, 336] on input "Customer   *" at bounding box center [1136, 346] width 188 height 20
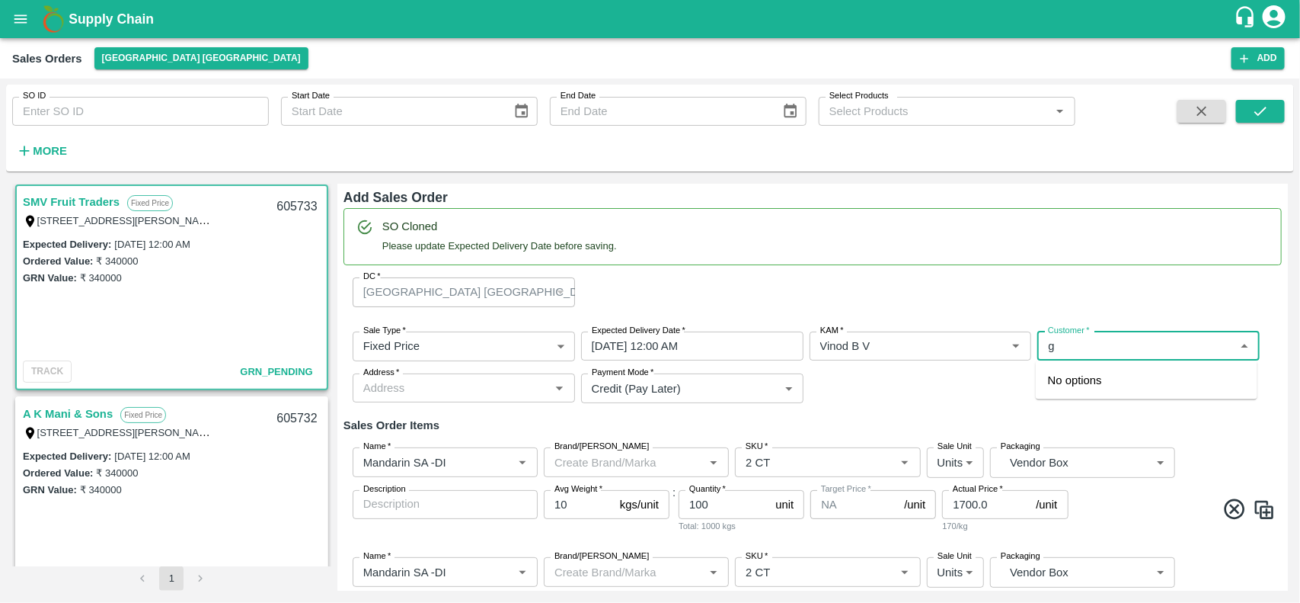
type input "g"
click at [1073, 379] on p "G R FRUITS" at bounding box center [1080, 380] width 64 height 17
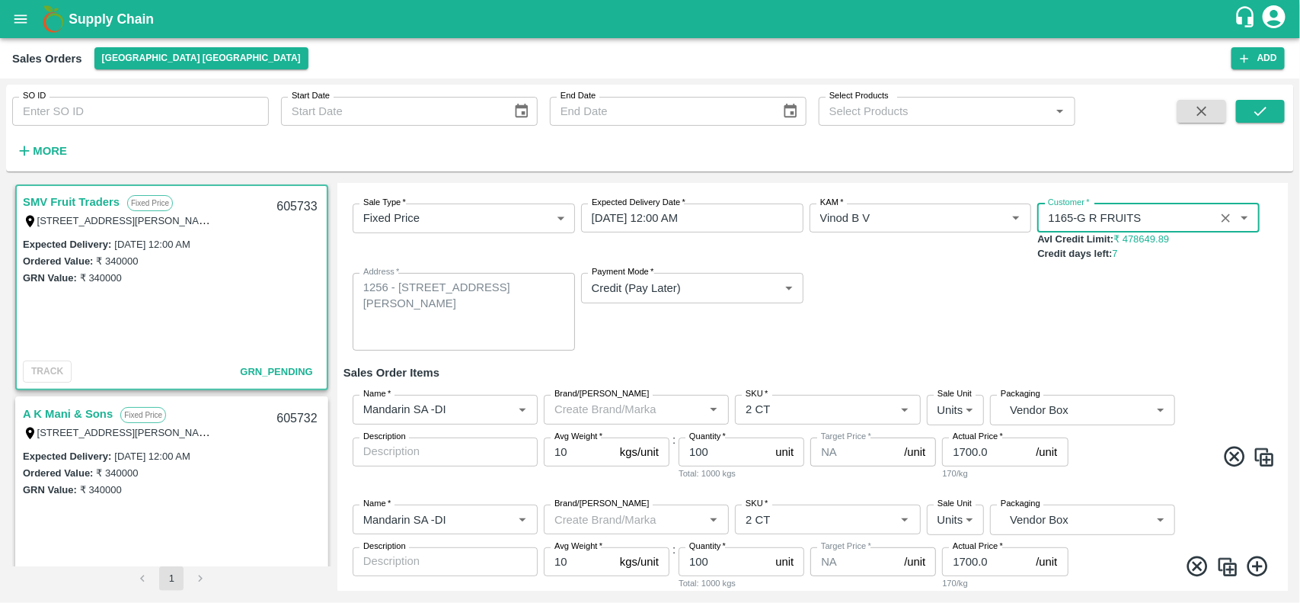
scroll to position [177, 0]
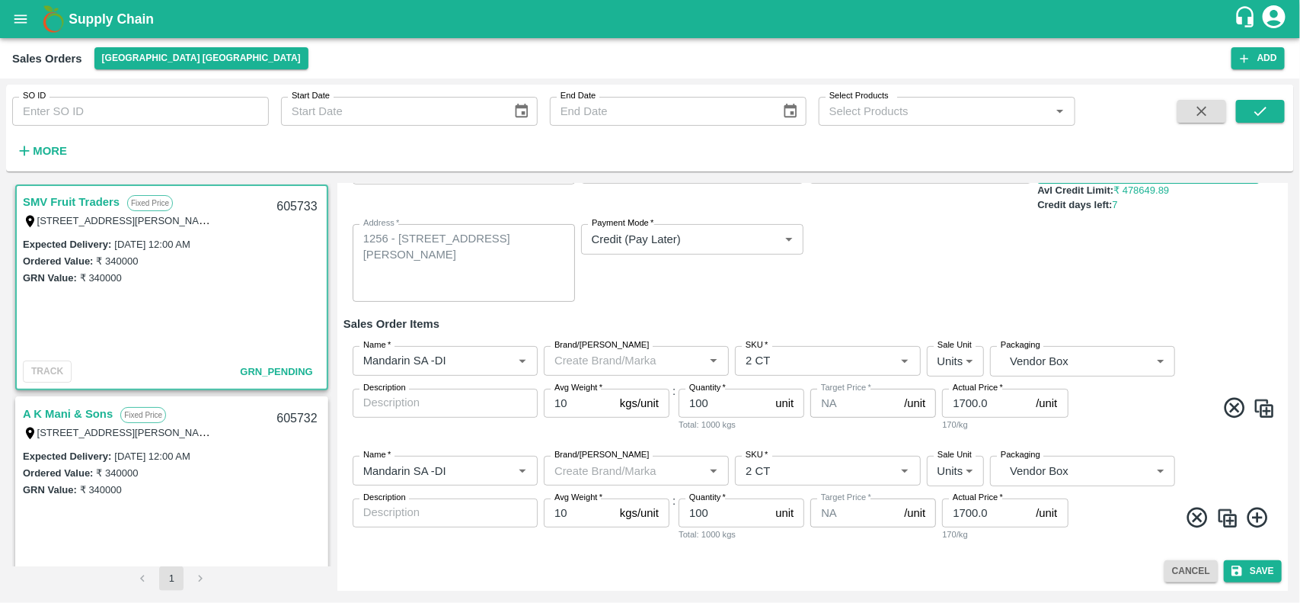
type input "1165-G R FRUITS"
click at [727, 515] on input "100" at bounding box center [724, 512] width 91 height 29
type input "200"
click at [699, 404] on input "100" at bounding box center [724, 402] width 91 height 29
type input "150"
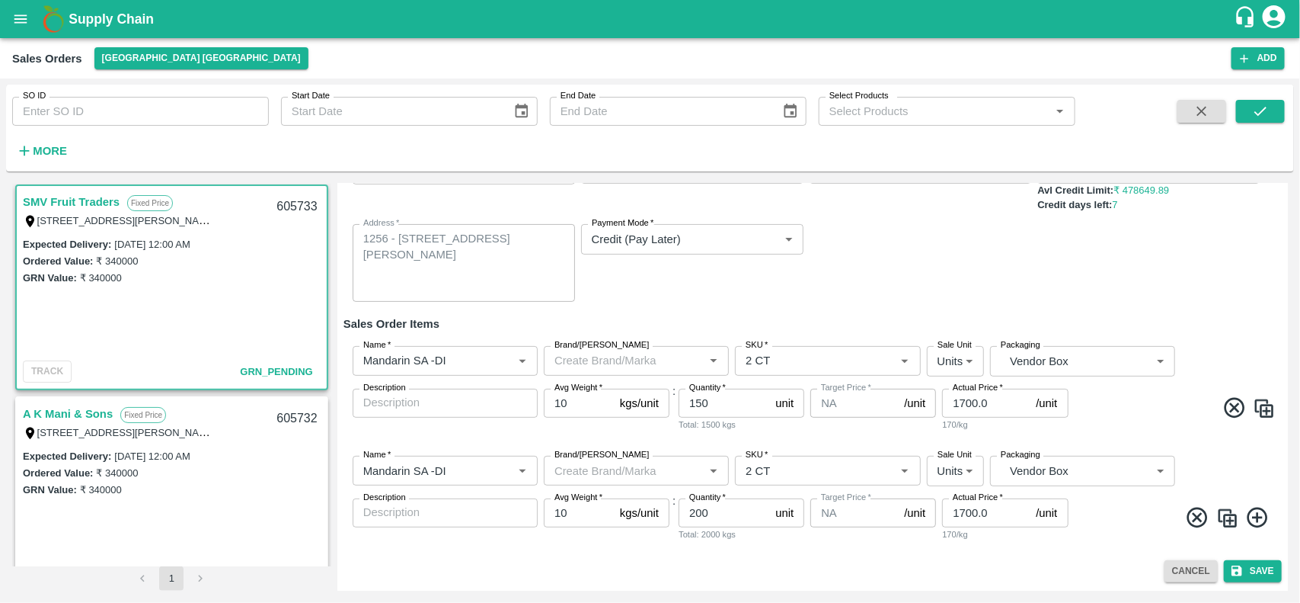
click at [1228, 515] on img at bounding box center [1228, 518] width 23 height 23
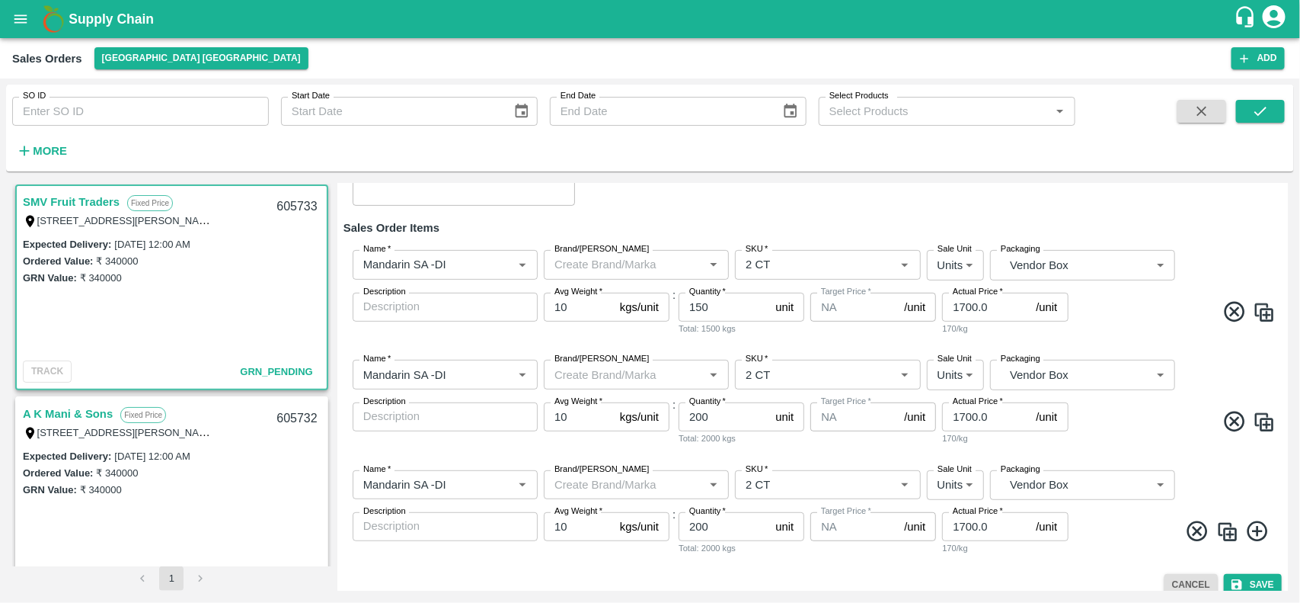
scroll to position [274, 0]
click at [807, 484] on input "SKU   *" at bounding box center [805, 483] width 131 height 20
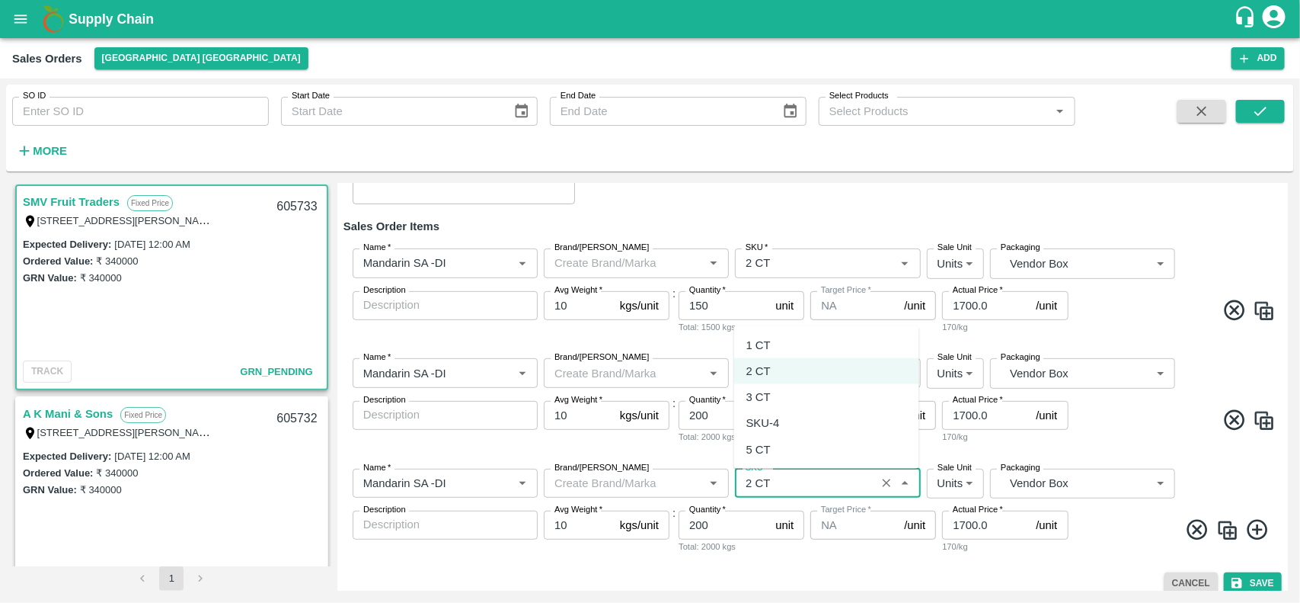
click at [777, 387] on div "3 CT" at bounding box center [826, 397] width 185 height 26
type input "3 CT"
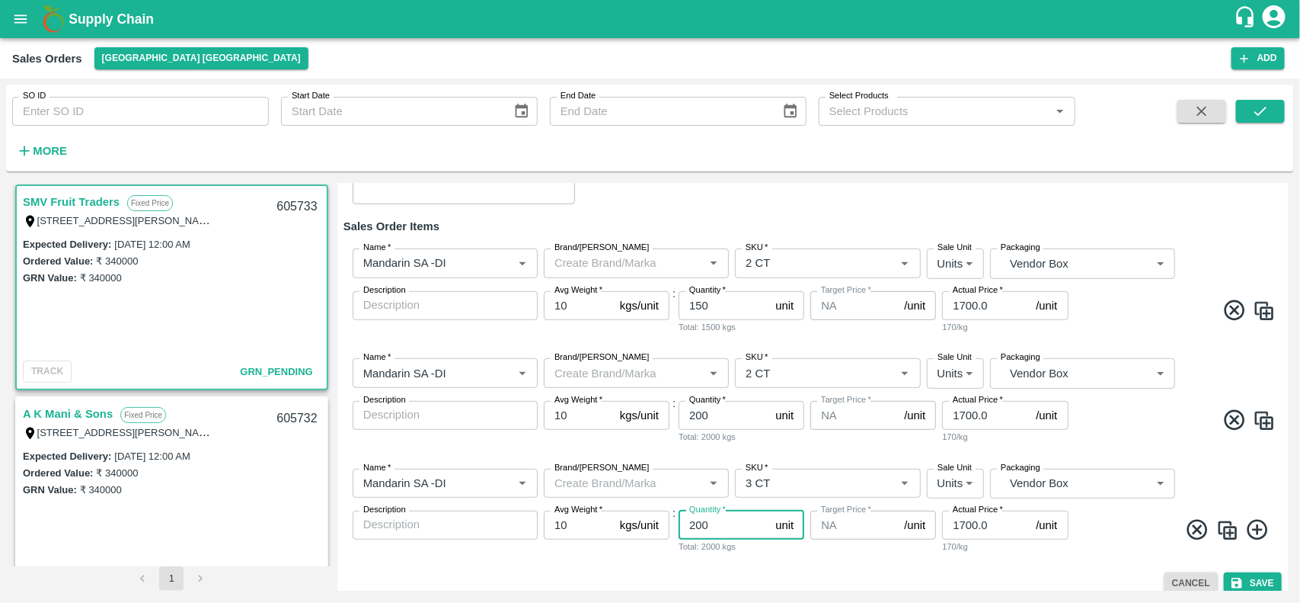
click at [732, 538] on input "200" at bounding box center [724, 524] width 91 height 29
type input "2"
type input "311"
click at [881, 539] on div "Target Price   * NA /unit Target Price" at bounding box center [874, 531] width 126 height 43
click at [1002, 309] on input "1700.0" at bounding box center [986, 305] width 88 height 29
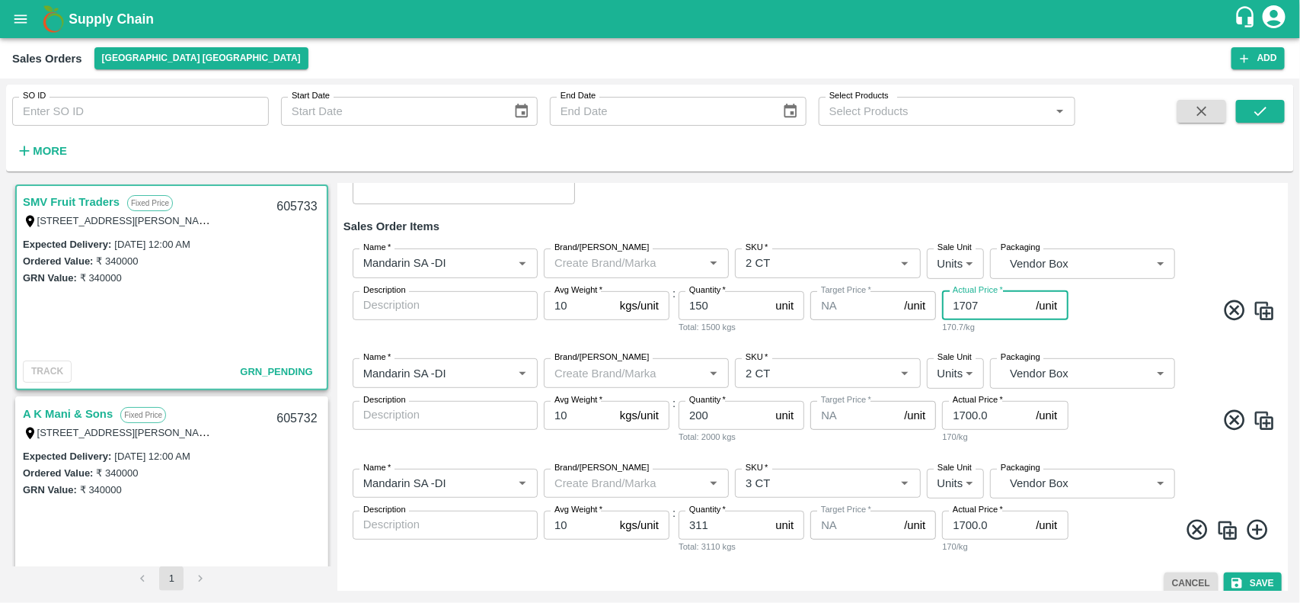
type input "1707"
click at [1006, 412] on input "1700.0" at bounding box center [986, 415] width 88 height 29
type input "1707"
click at [993, 520] on input "1700.0" at bounding box center [986, 524] width 88 height 29
type input "1707"
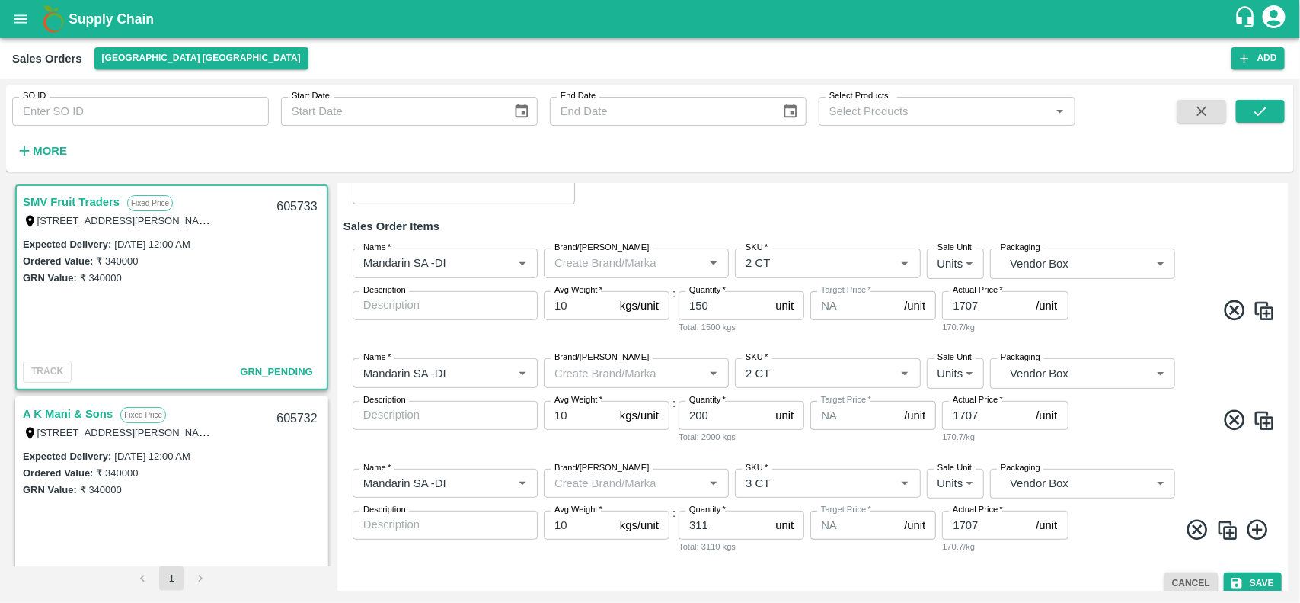
click at [1090, 562] on div "Name   * Name   * Brand/[PERSON_NAME]/[PERSON_NAME]   * SKU   * Sale Unit Units…" at bounding box center [813, 511] width 938 height 110
click at [999, 301] on input "1707" at bounding box center [986, 305] width 88 height 29
type input "1730"
click at [995, 416] on input "1707" at bounding box center [986, 415] width 88 height 29
type input "1730"
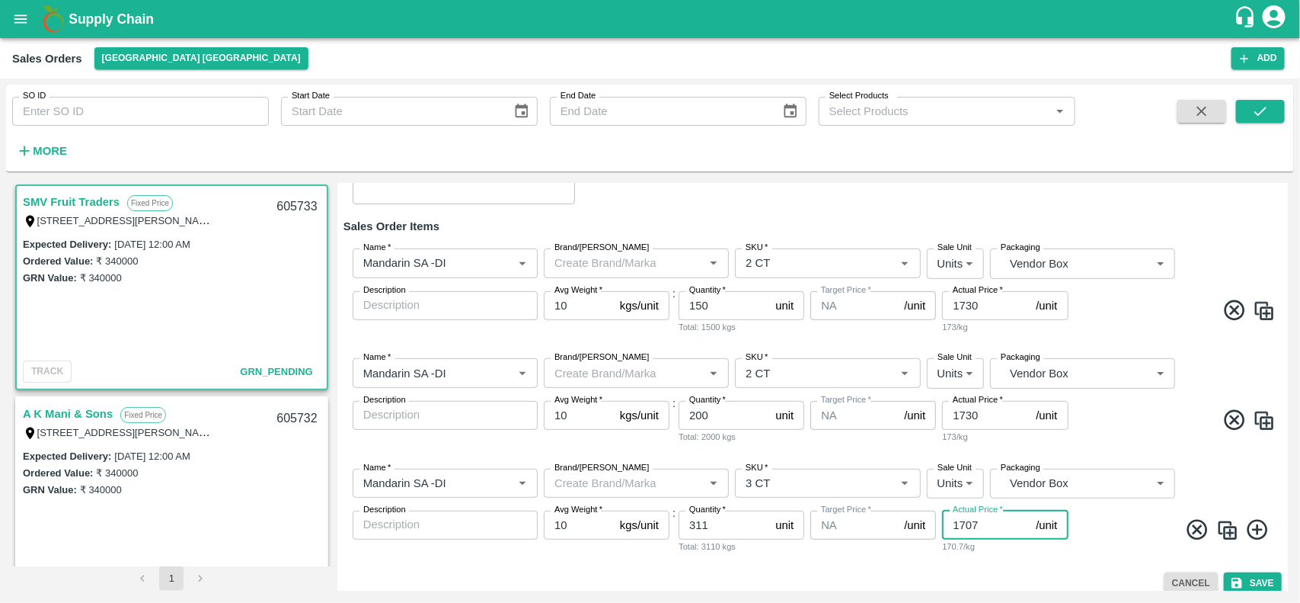
click at [983, 534] on input "1707" at bounding box center [986, 524] width 88 height 29
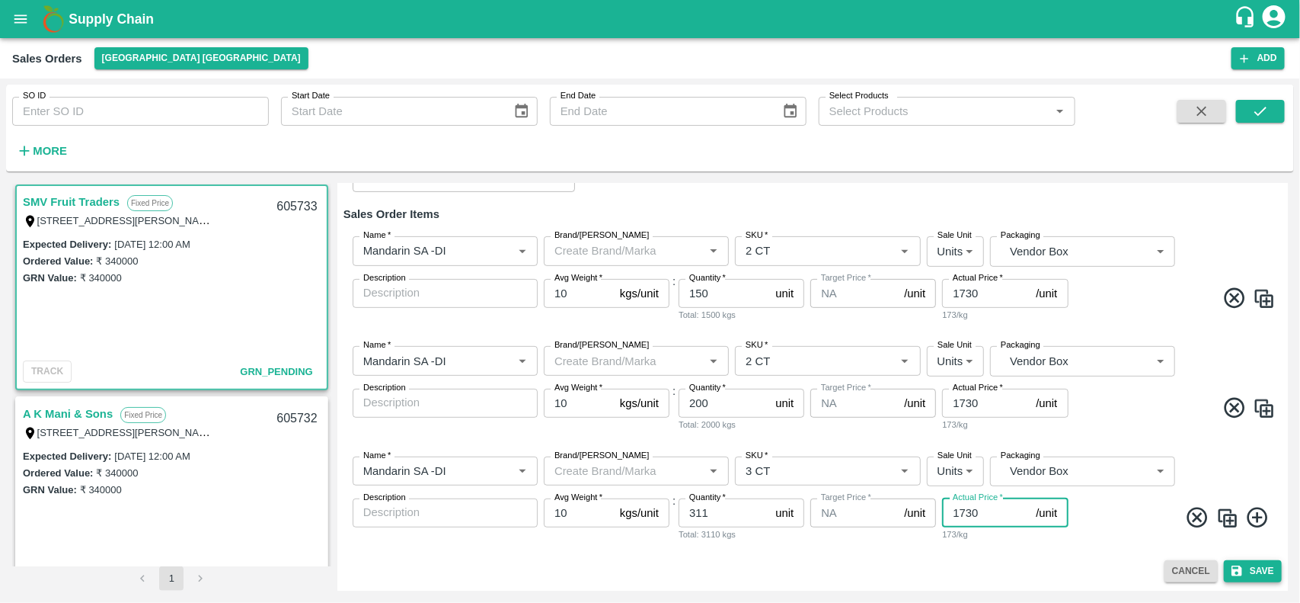
type input "1730"
click at [1265, 564] on button "Save" at bounding box center [1253, 571] width 58 height 22
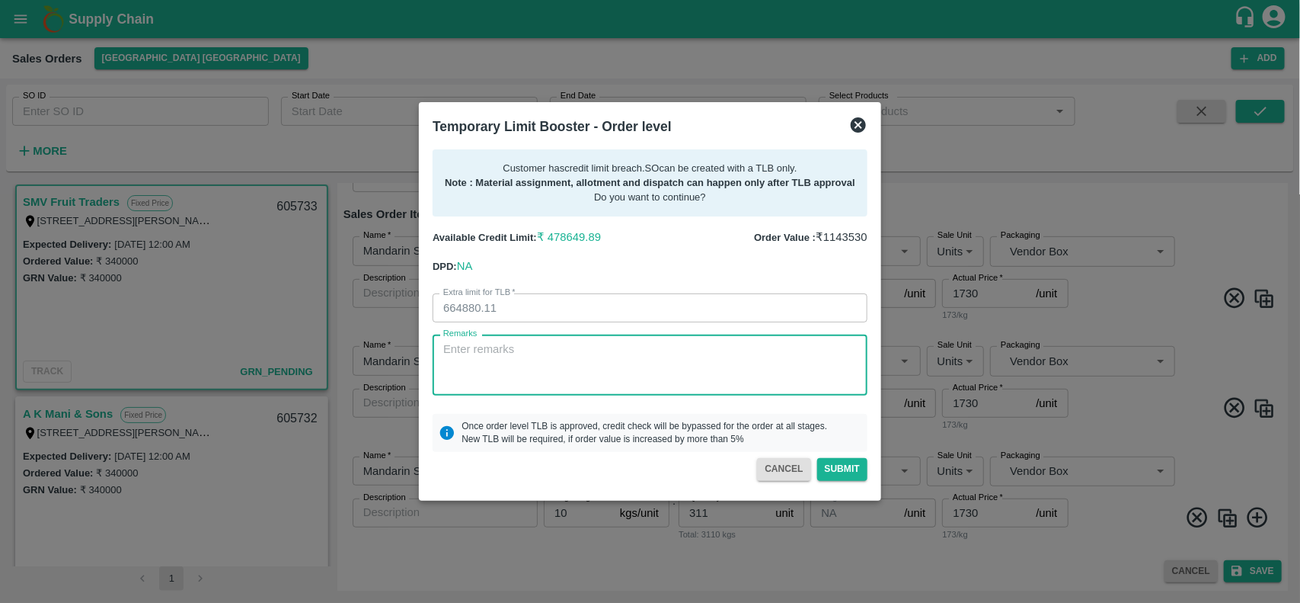
click at [611, 372] on textarea "Remarks" at bounding box center [650, 365] width 414 height 48
type textarea "3"
type textarea "Payment will come by next Week"
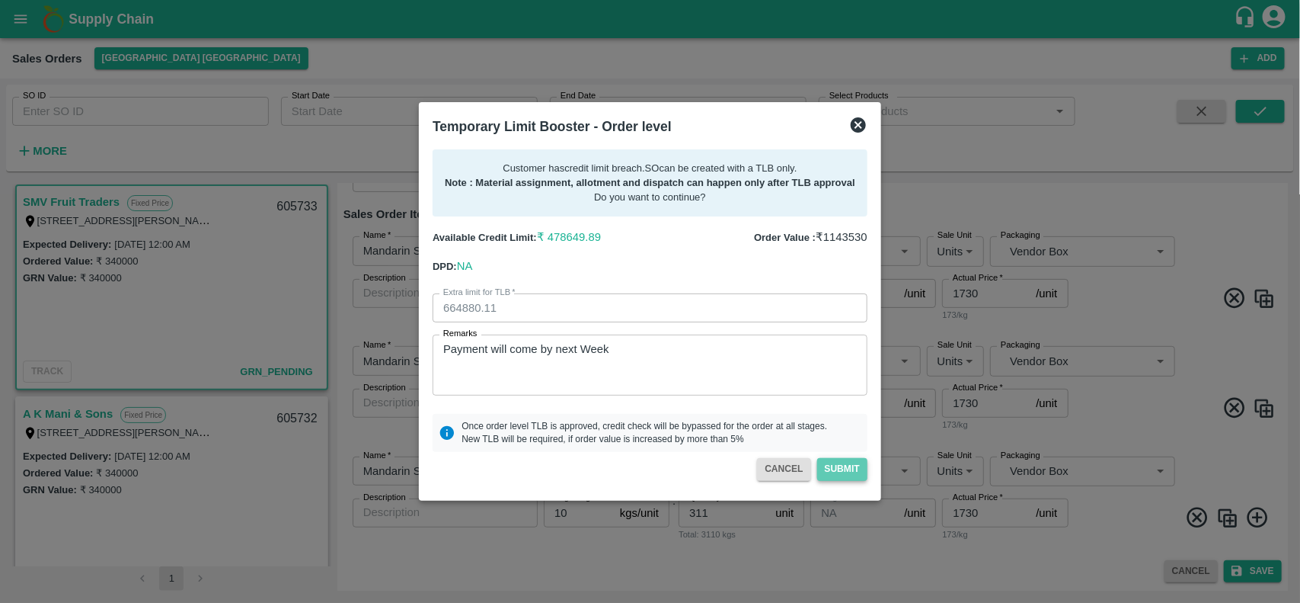
click at [843, 462] on button "Submit" at bounding box center [842, 469] width 50 height 22
